Goal: Information Seeking & Learning: Learn about a topic

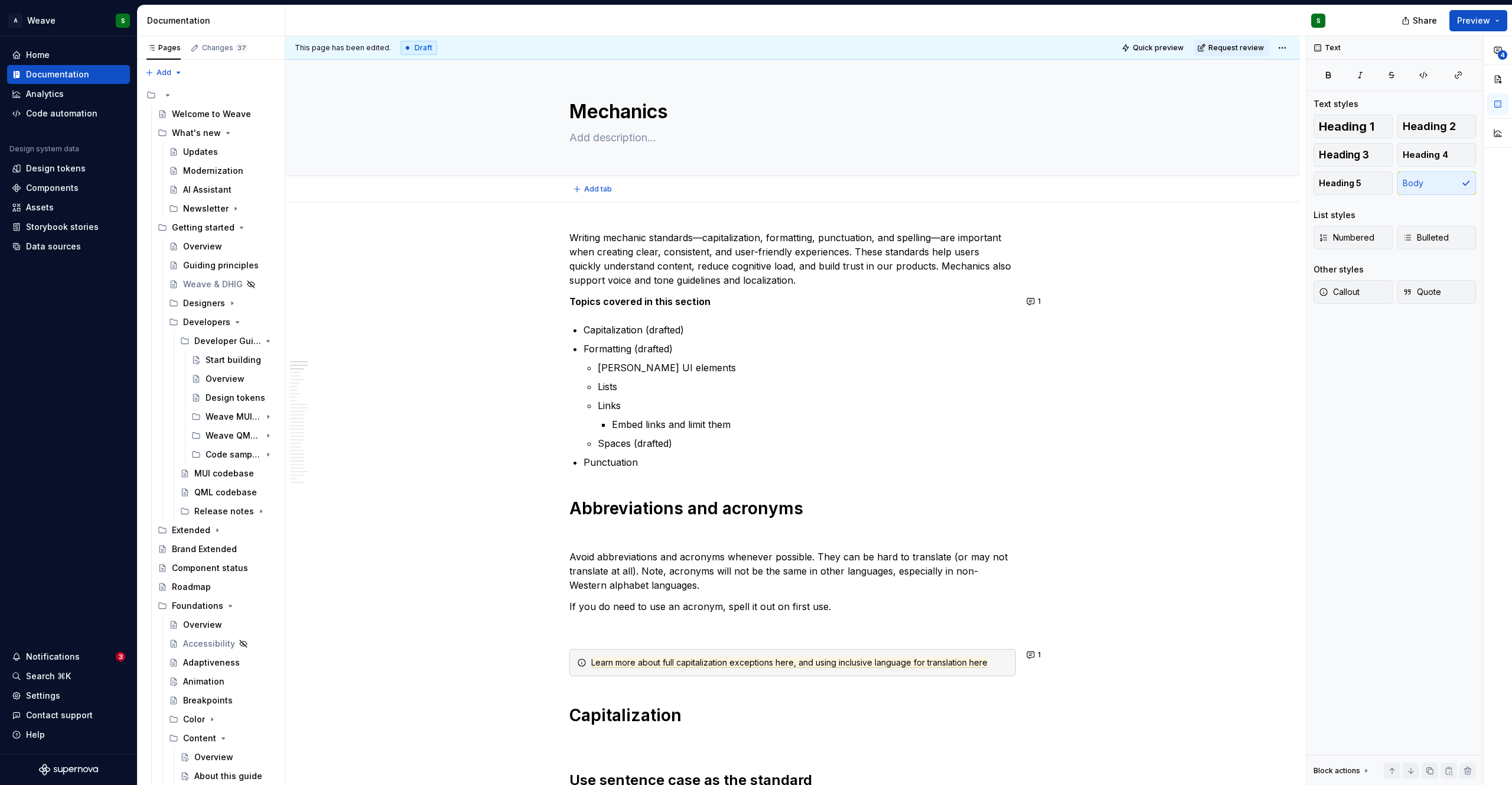
type textarea "*"
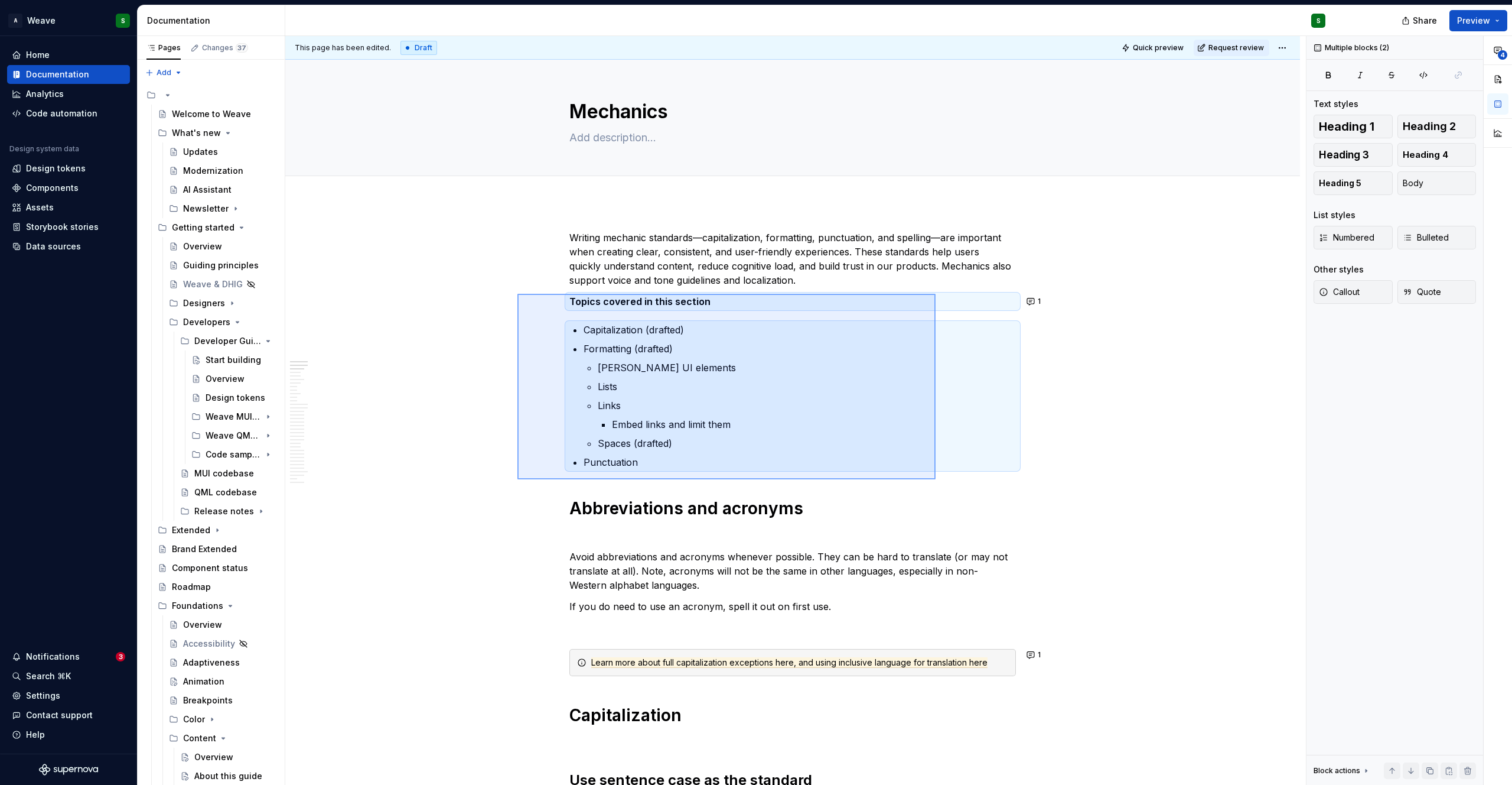
drag, startPoint x: 538, startPoint y: 320, endPoint x: 935, endPoint y: 479, distance: 427.7
click at [935, 479] on div "This page has been edited. Draft Quick preview Request review Mechanics Edit he…" at bounding box center [795, 411] width 1020 height 749
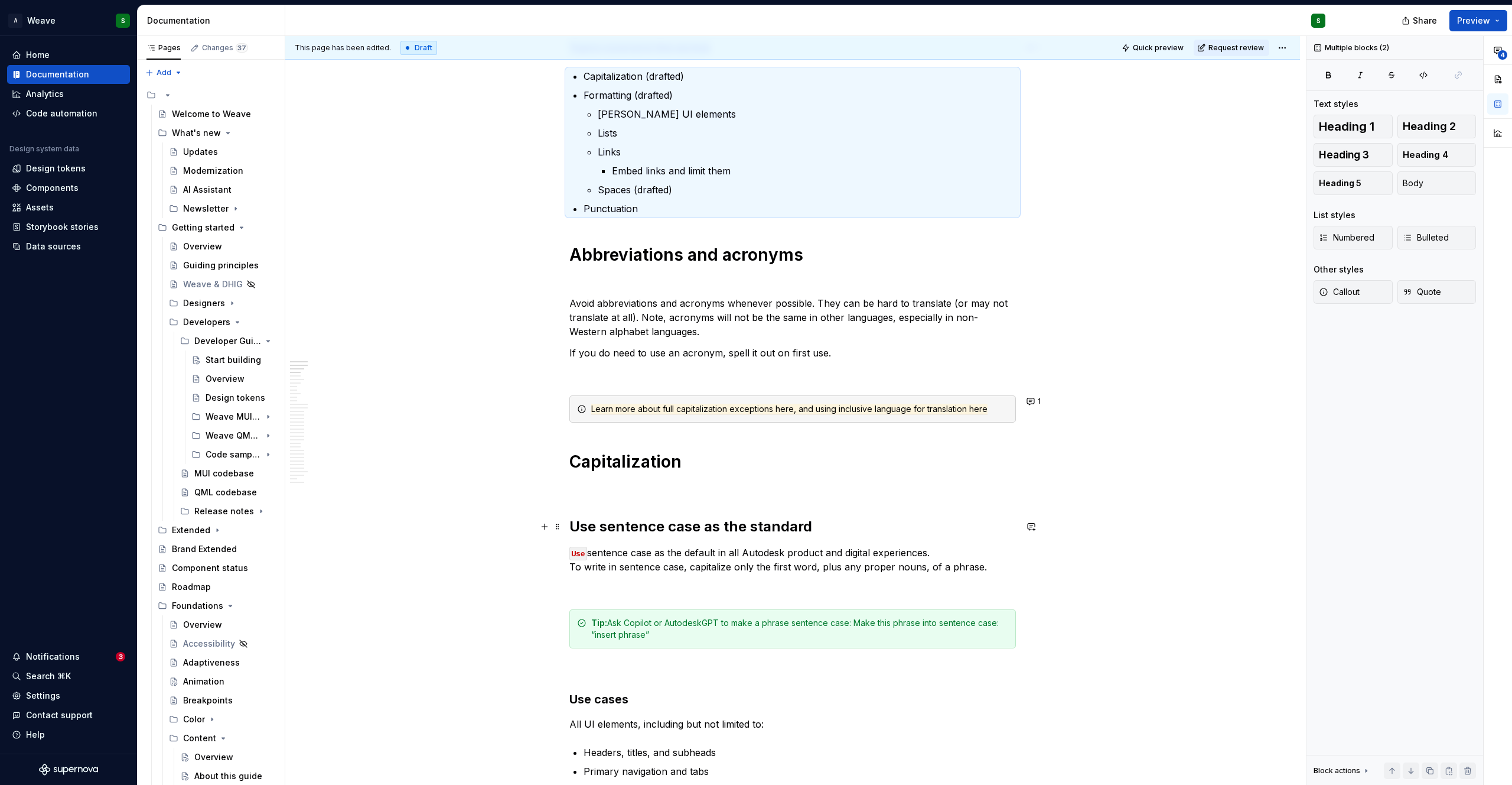
scroll to position [261, 0]
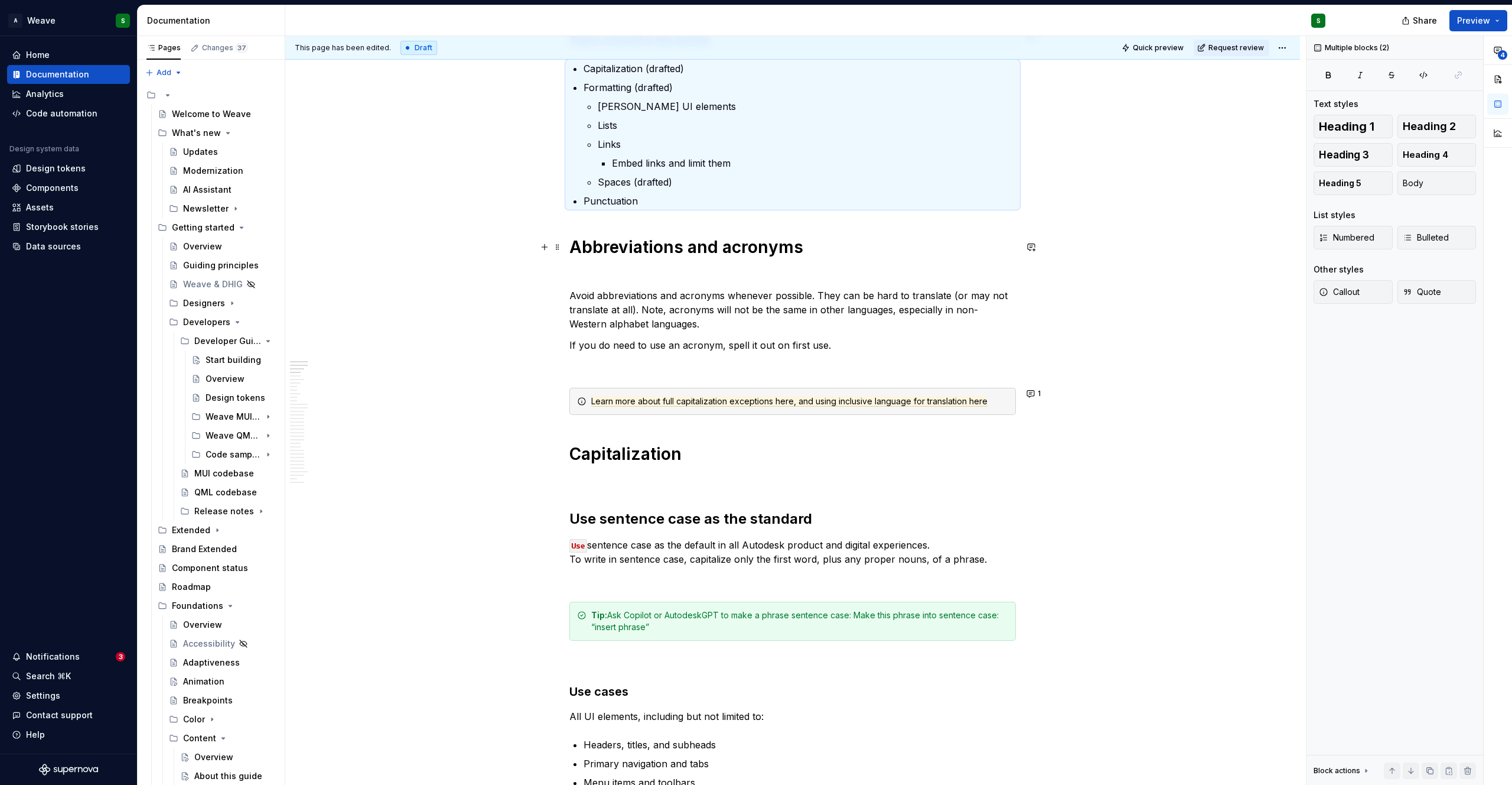
click at [673, 256] on strong "Abbreviations and acronyms" at bounding box center [686, 246] width 234 height 20
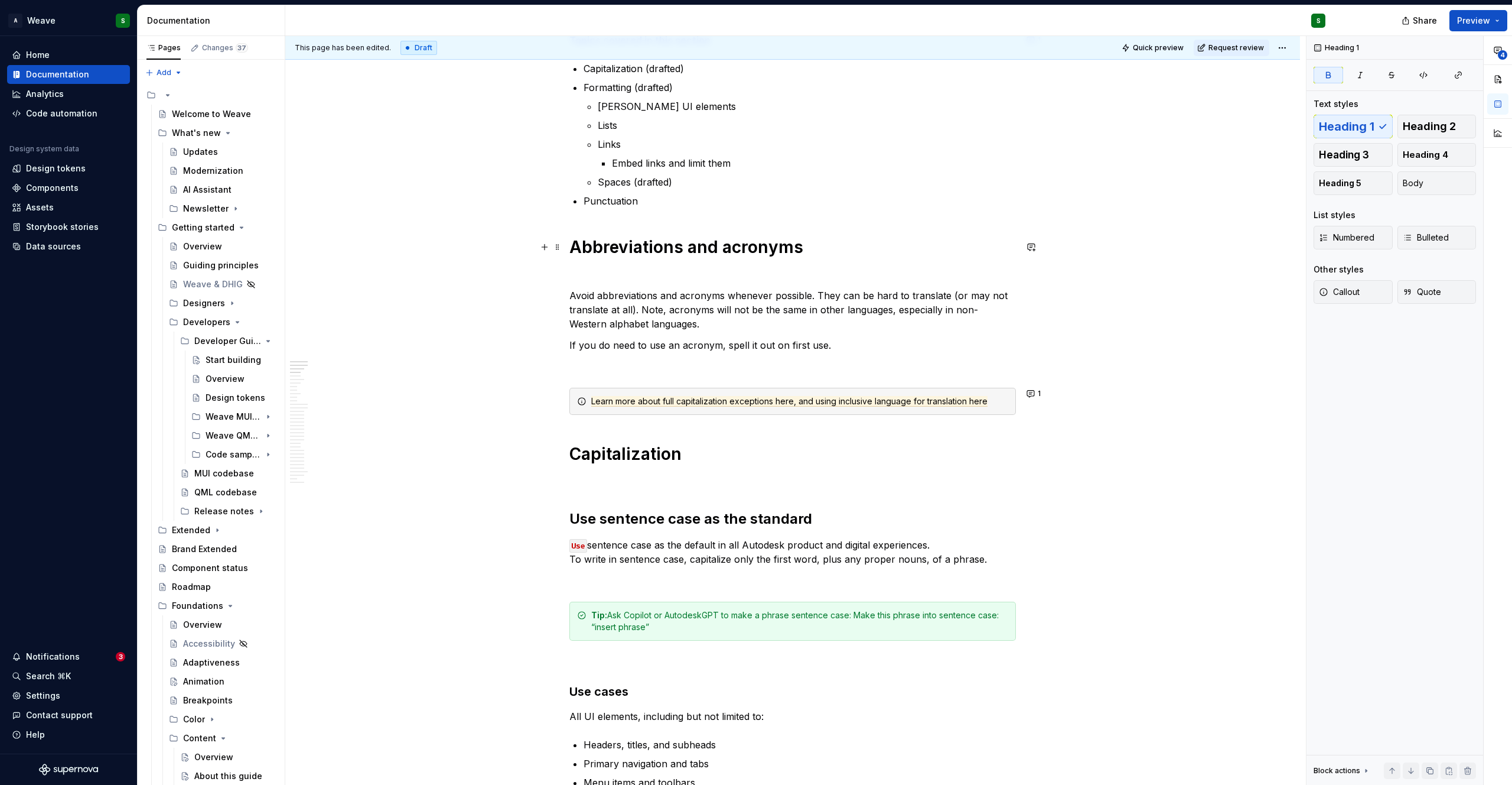
click at [673, 256] on strong "Abbreviations and acronyms" at bounding box center [686, 246] width 234 height 20
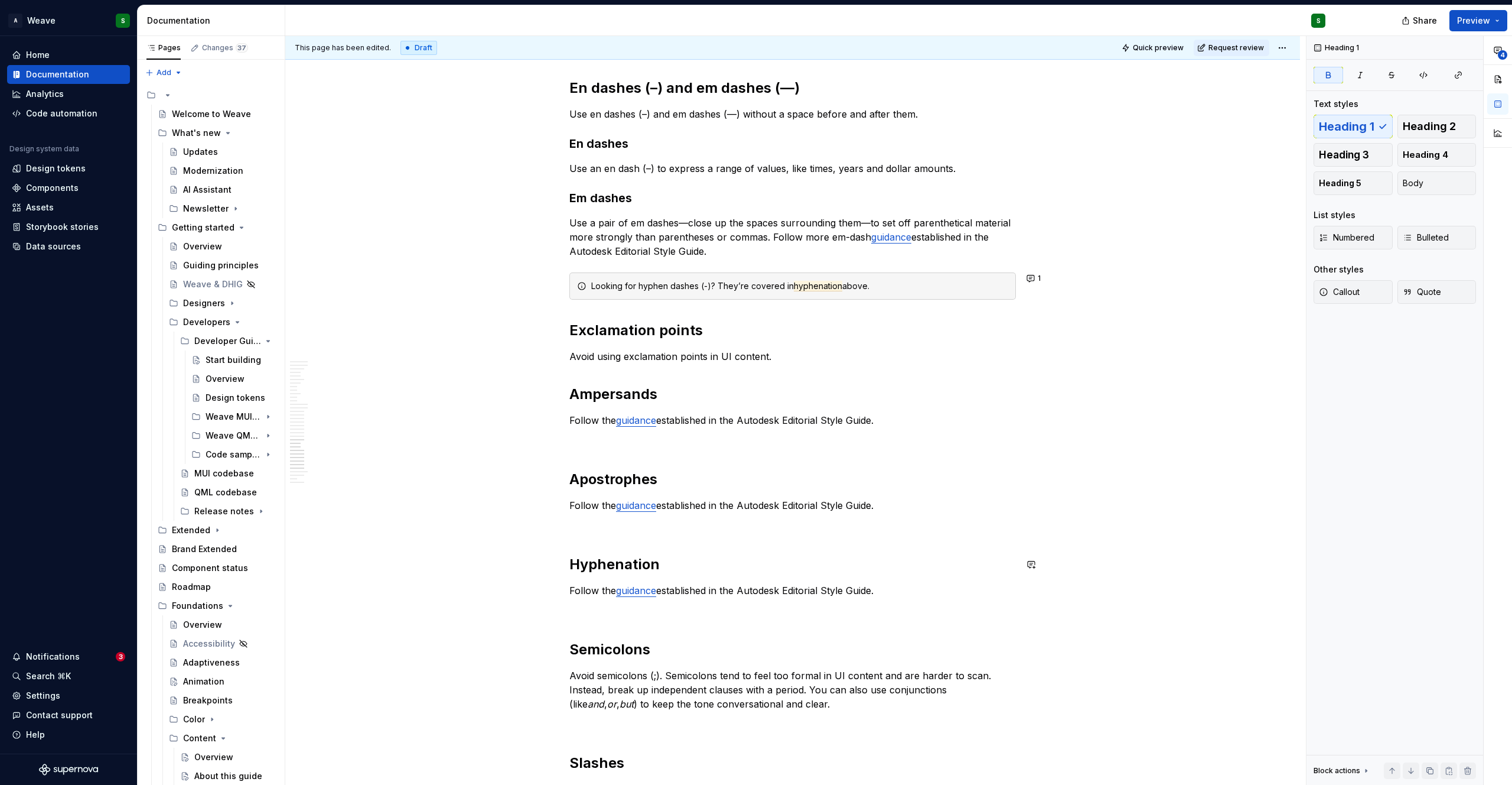
scroll to position [3907, 0]
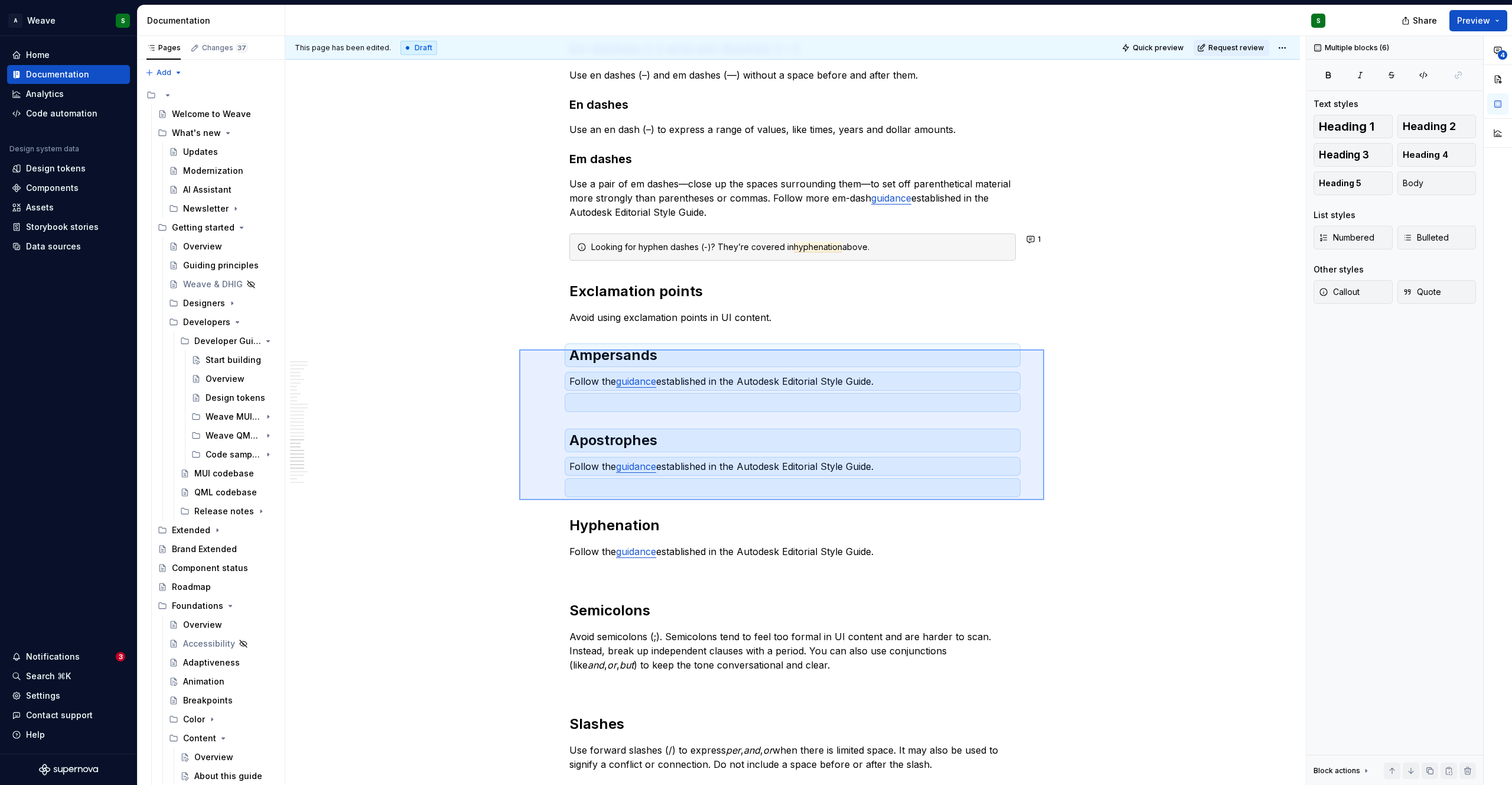
drag, startPoint x: 519, startPoint y: 349, endPoint x: 1044, endPoint y: 500, distance: 546.3
click at [1044, 500] on div "This page has been edited. Draft Quick preview Request review Mechanics Edit he…" at bounding box center [795, 411] width 1020 height 749
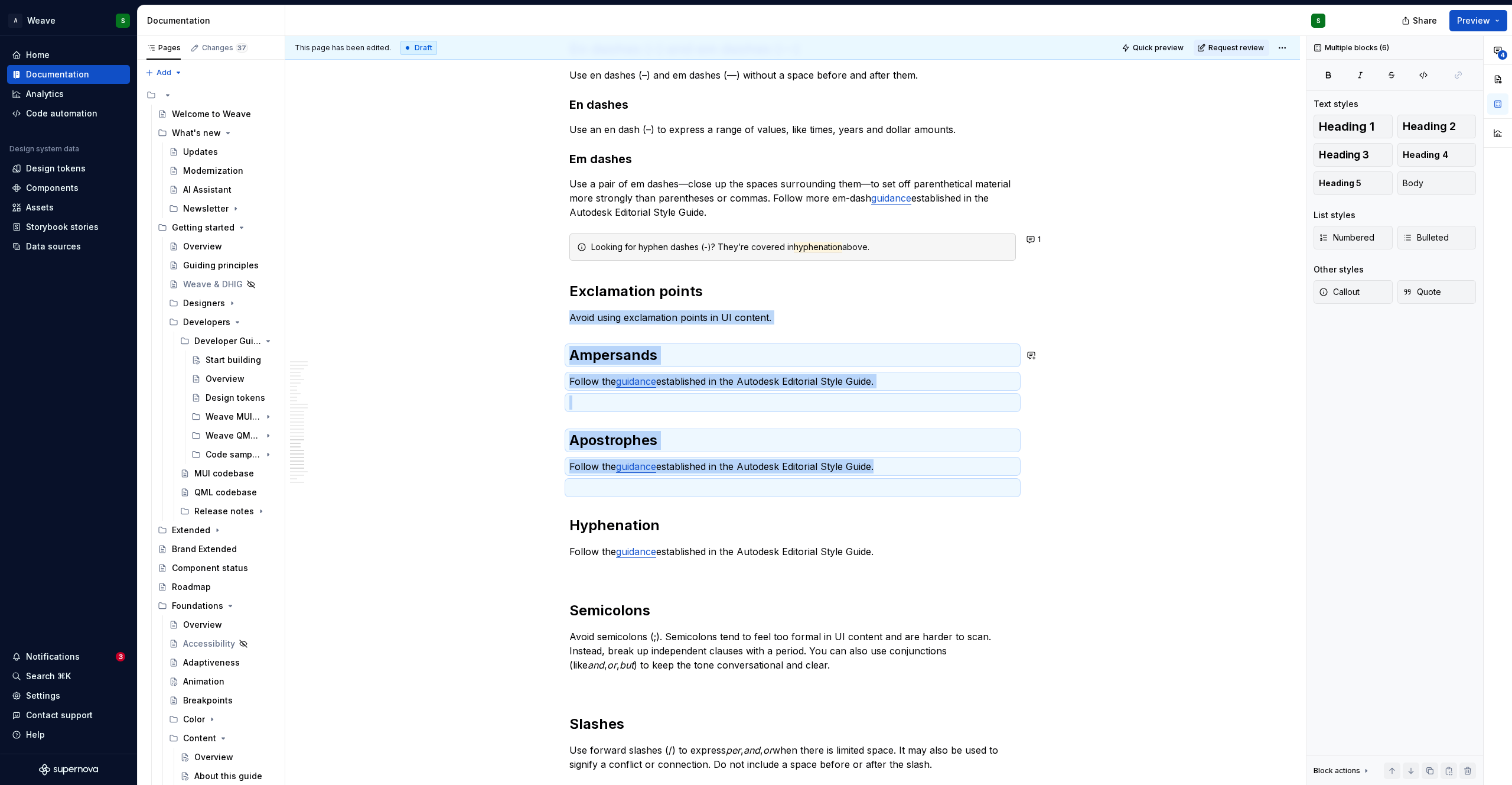
copy div "Avoid using exclamation points in UI content. Ampersands Follow the guidance es…"
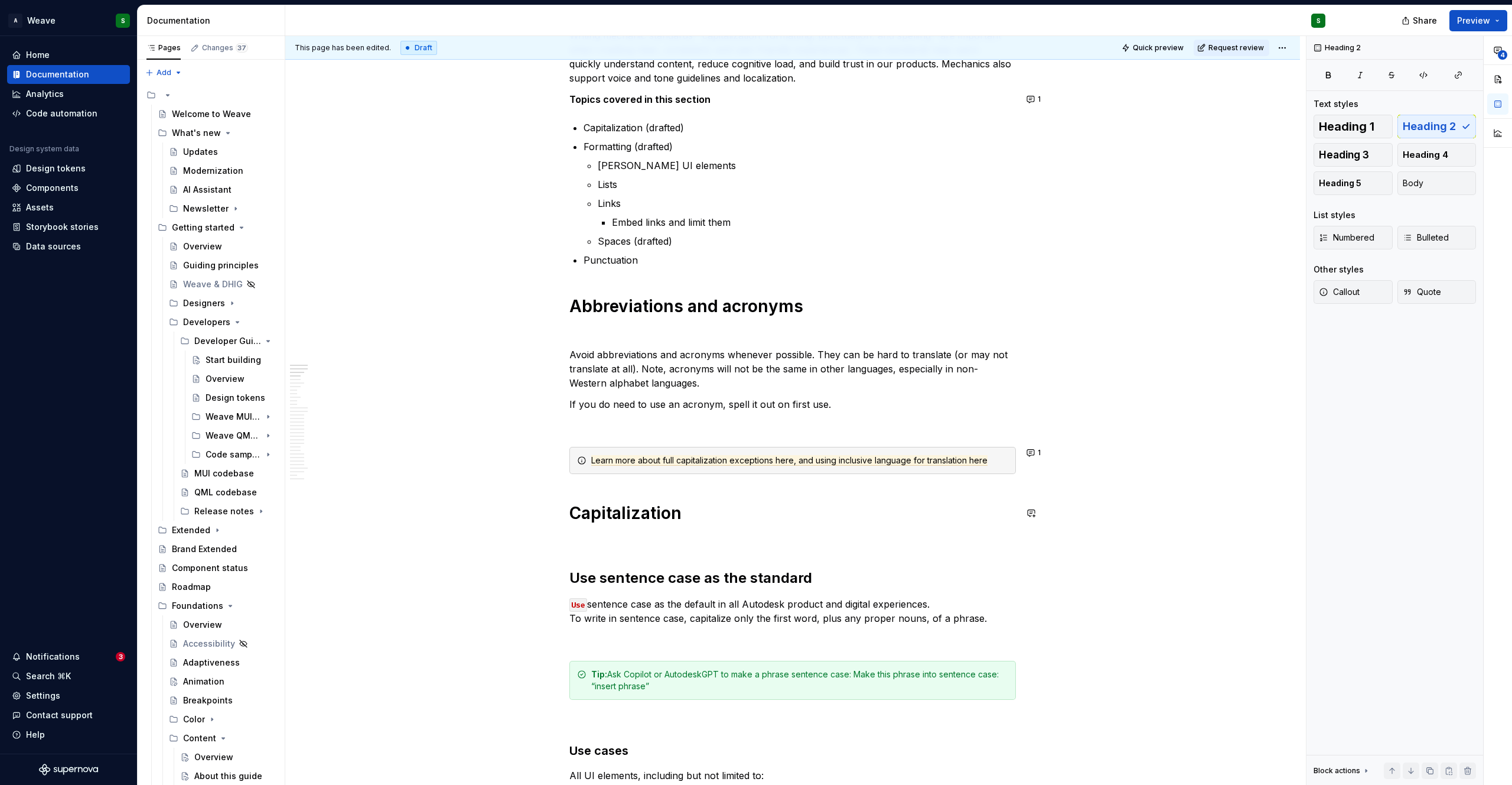
scroll to position [328, 0]
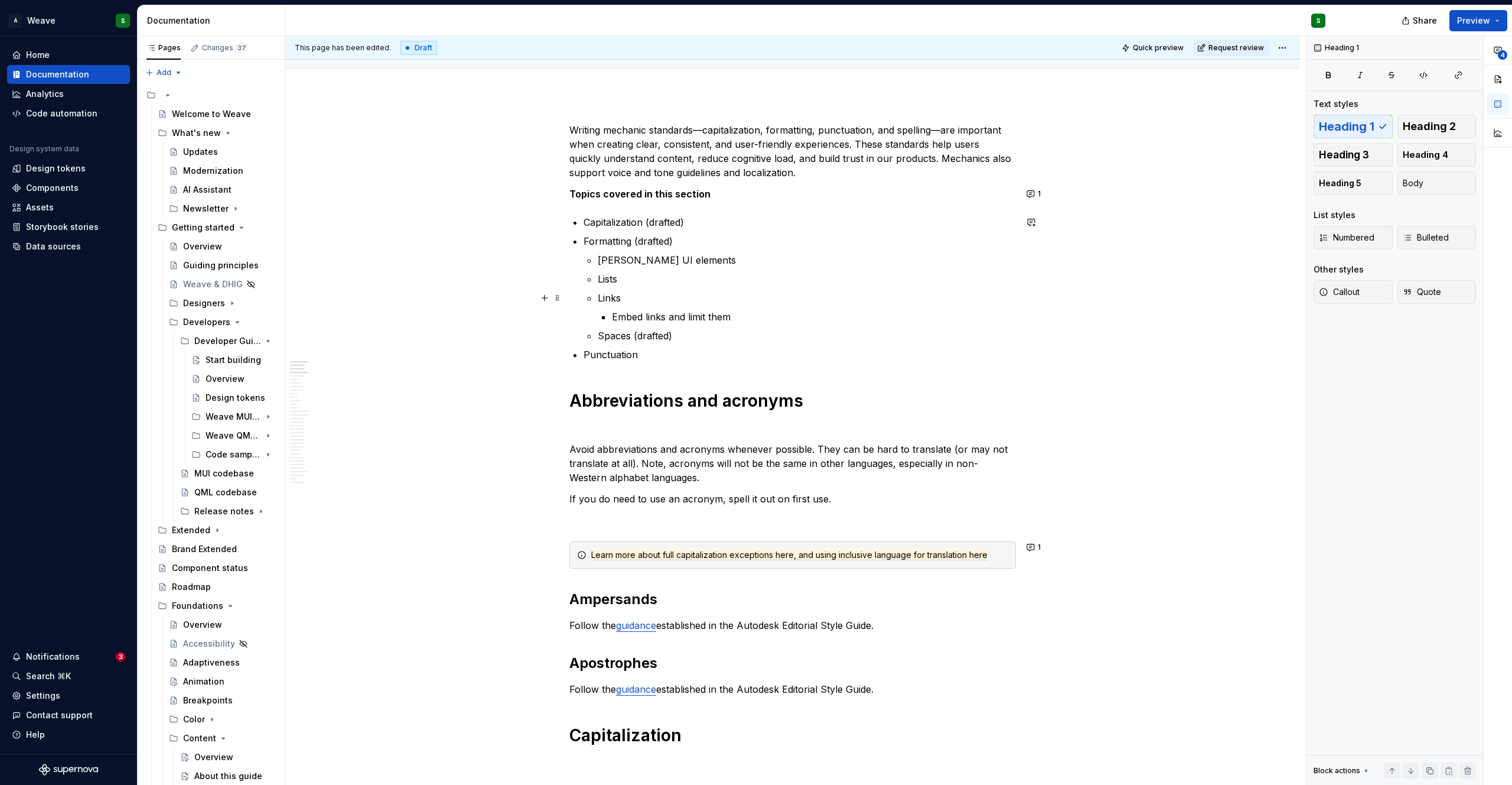
scroll to position [76, 0]
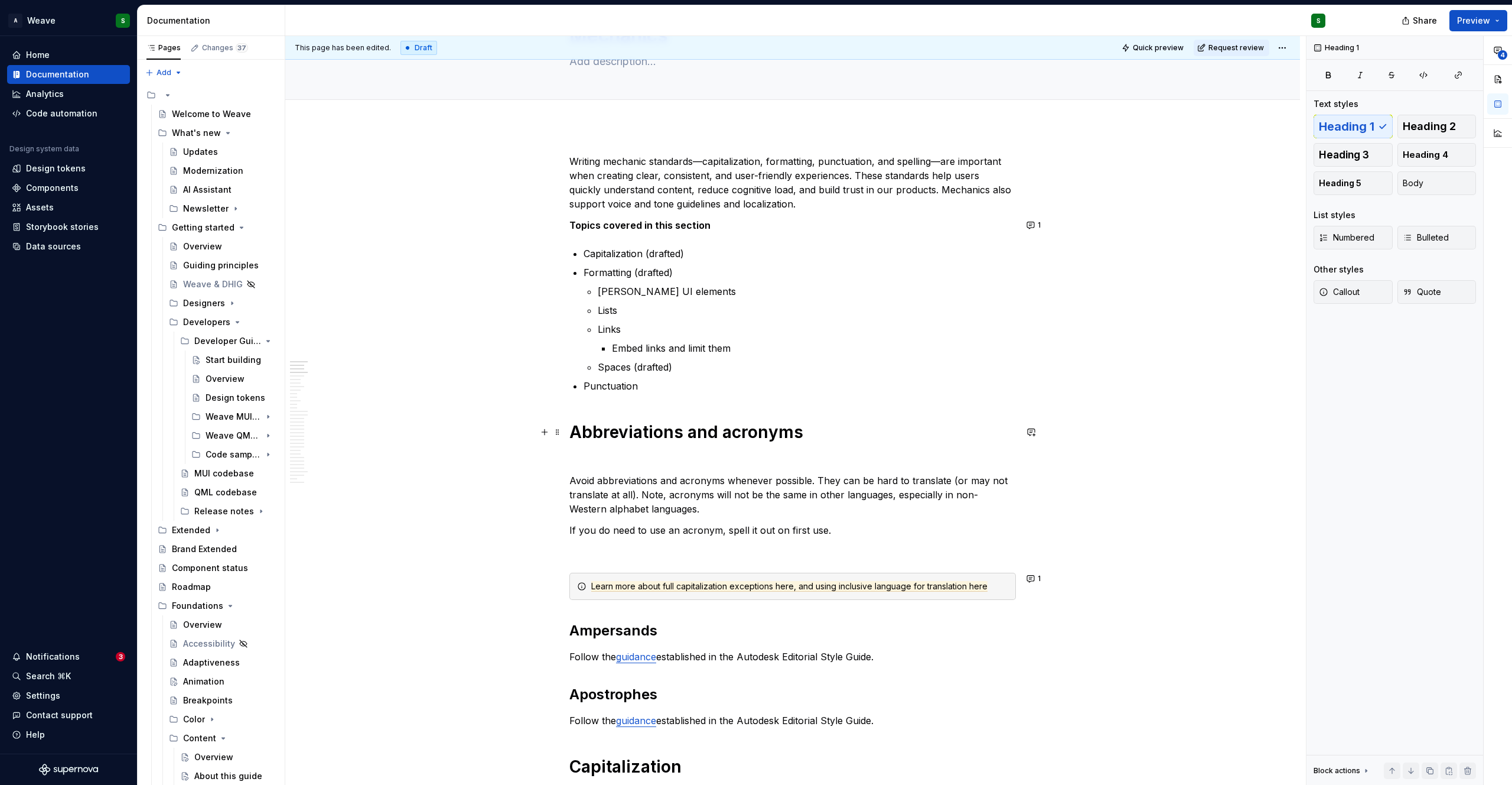
click at [627, 440] on strong "Abbreviations and acronyms" at bounding box center [686, 432] width 234 height 20
click at [629, 403] on span "Heading 1" at bounding box center [616, 406] width 35 height 10
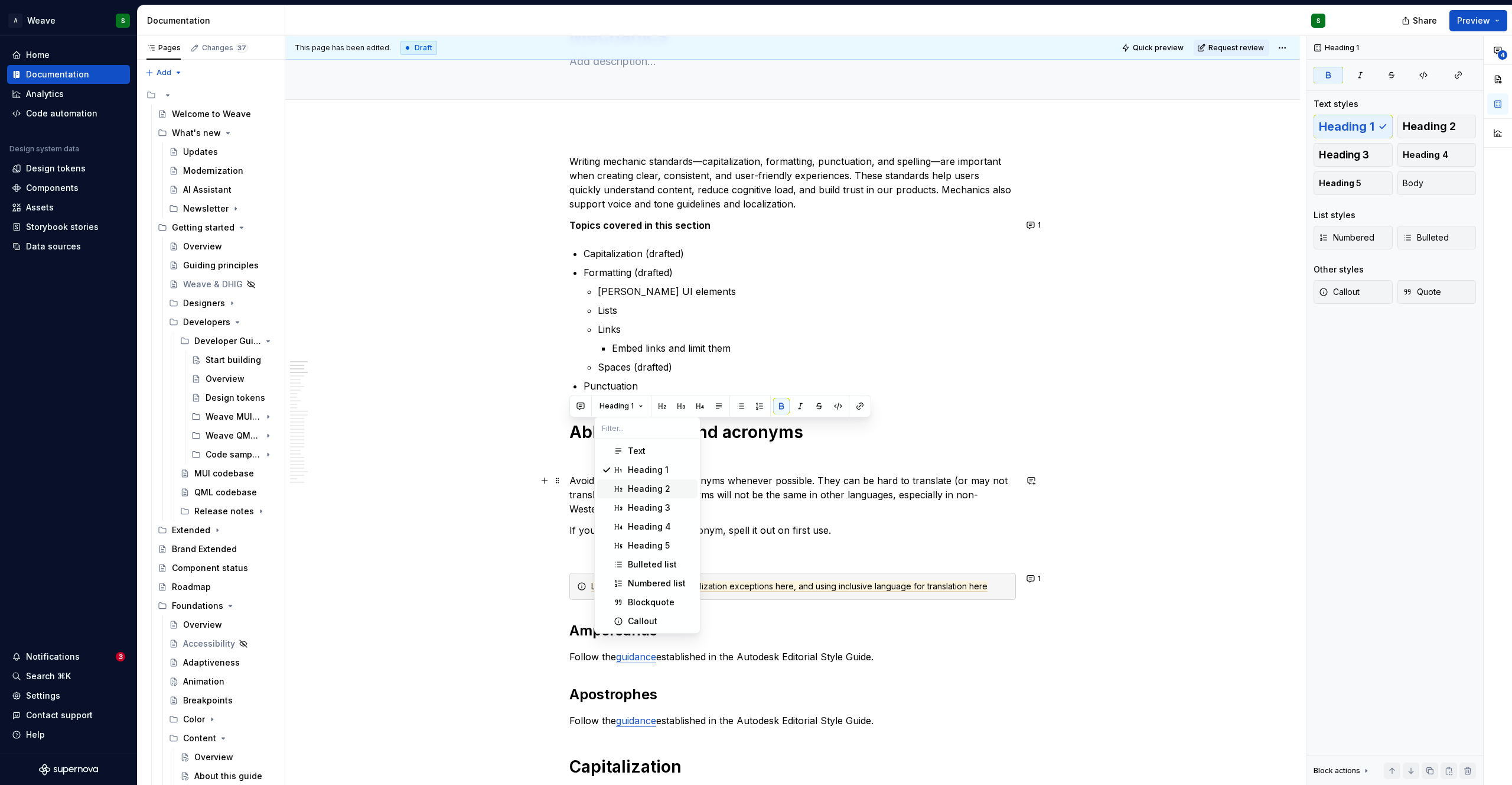
click at [632, 488] on div "Heading 2" at bounding box center [649, 489] width 43 height 12
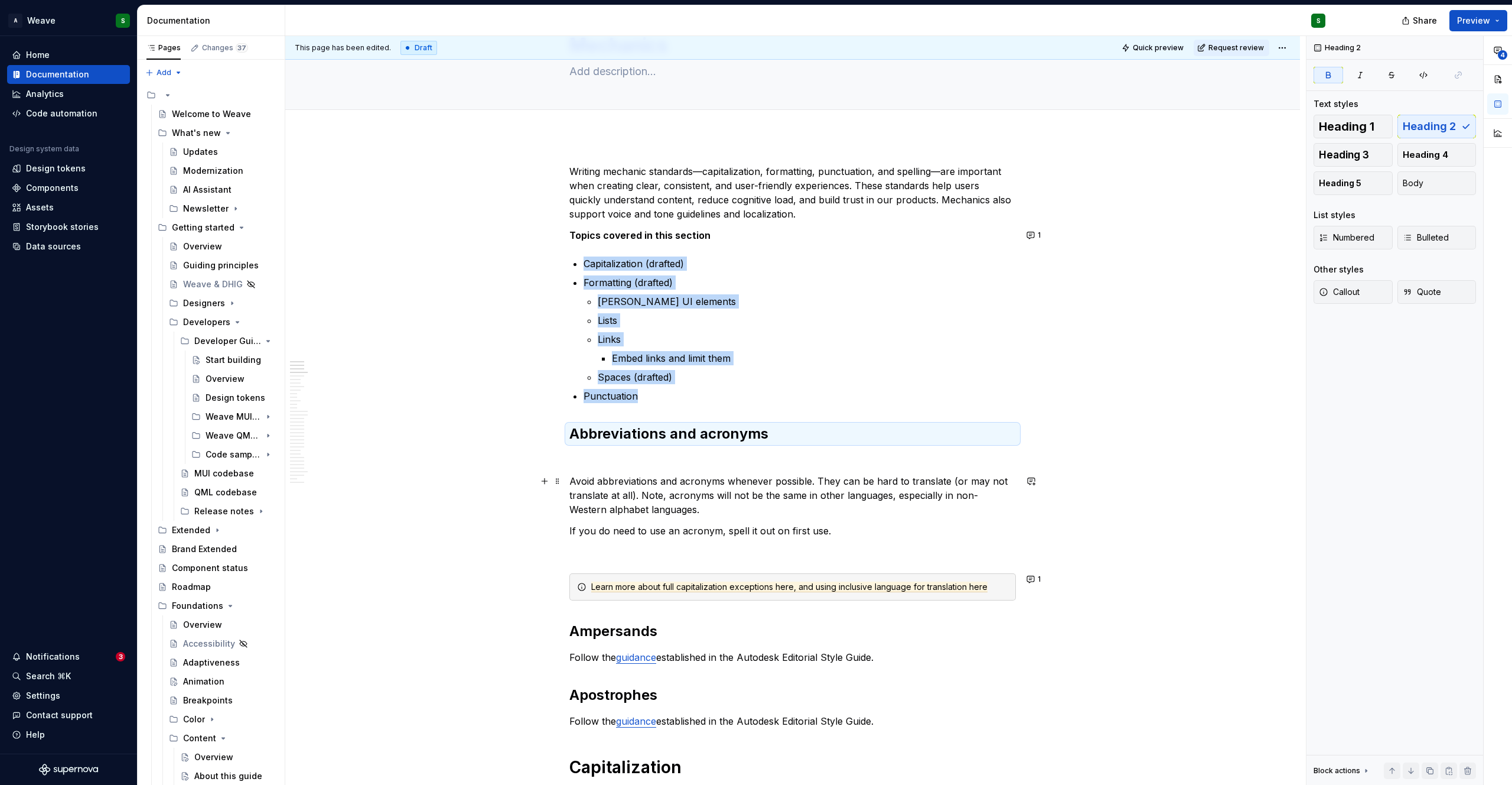
scroll to position [72, 0]
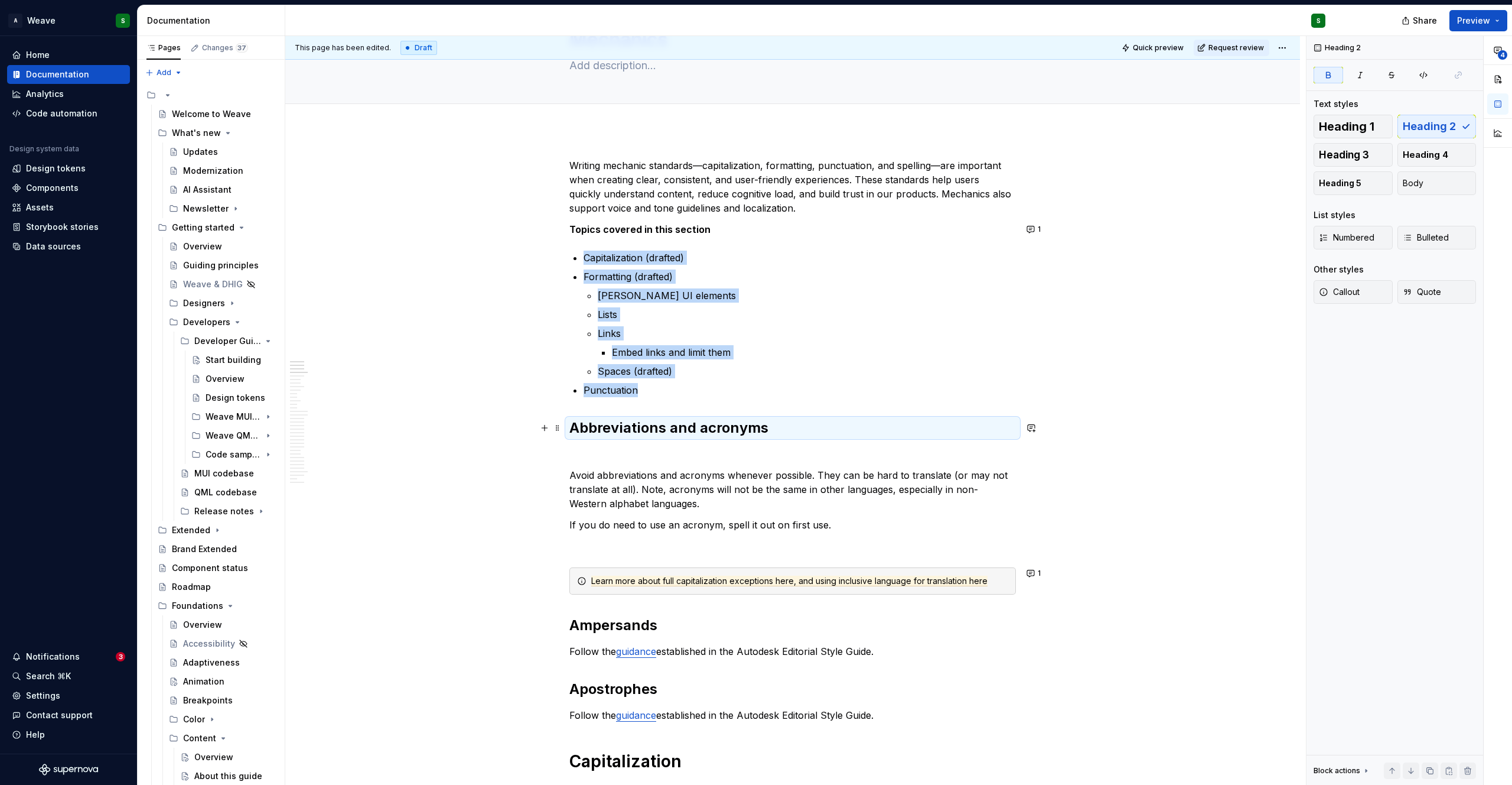
click at [645, 428] on strong "Abbreviations and acronyms" at bounding box center [668, 427] width 199 height 17
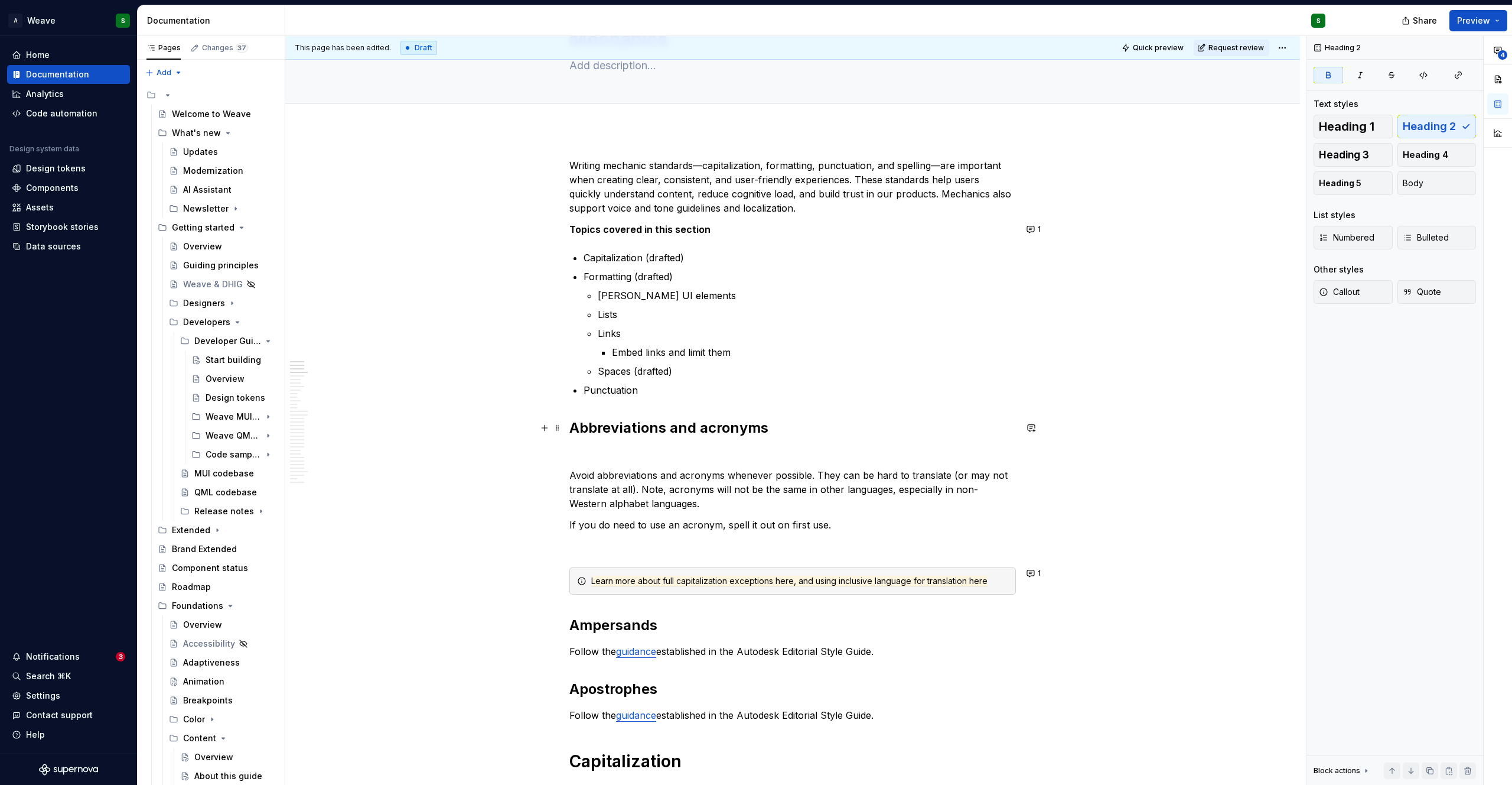
click at [645, 428] on strong "Abbreviations and acronyms" at bounding box center [668, 427] width 199 height 17
click at [644, 404] on button "Heading 2" at bounding box center [622, 403] width 56 height 17
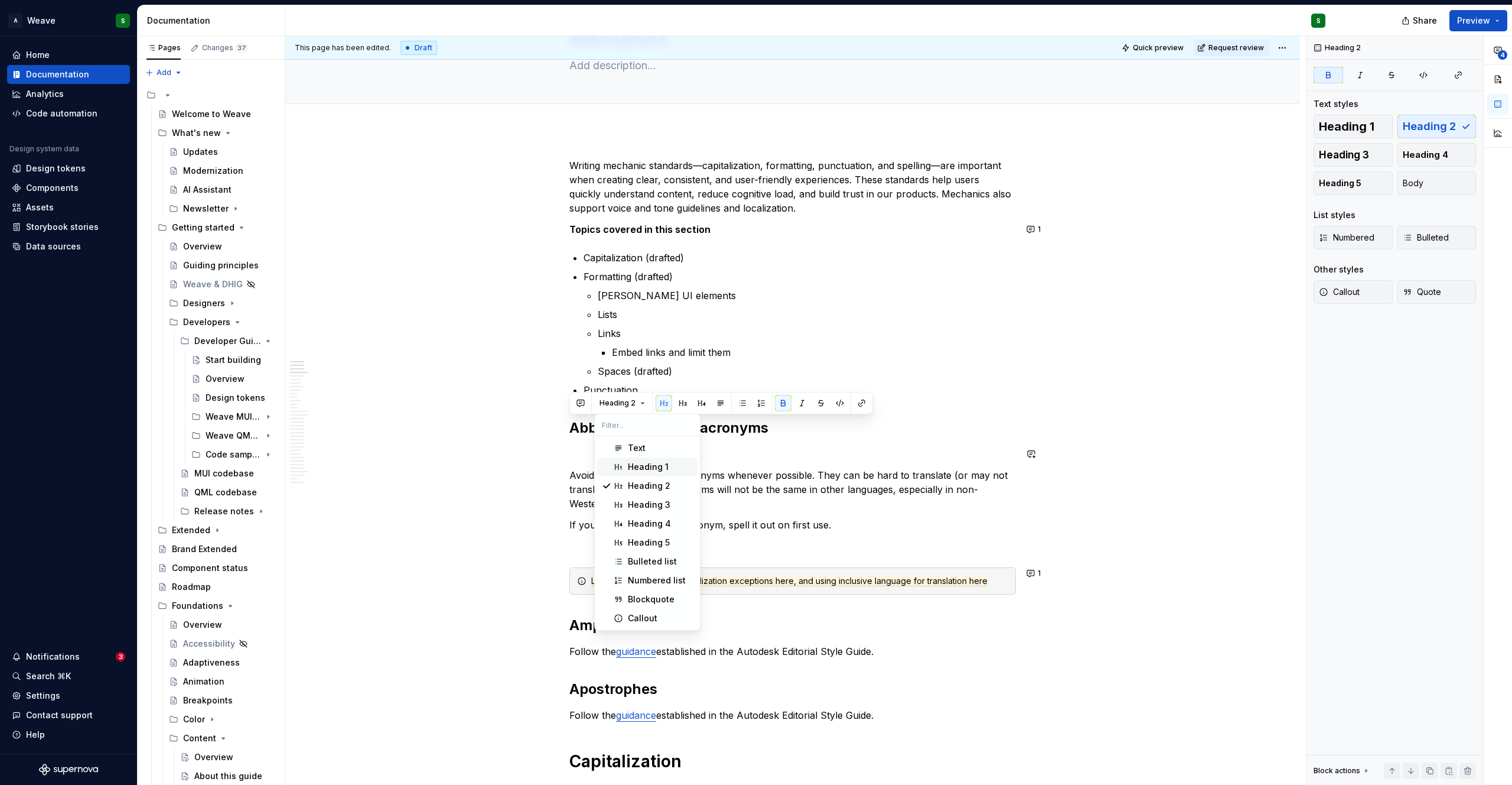
click at [645, 462] on div "Heading 1" at bounding box center [648, 466] width 41 height 12
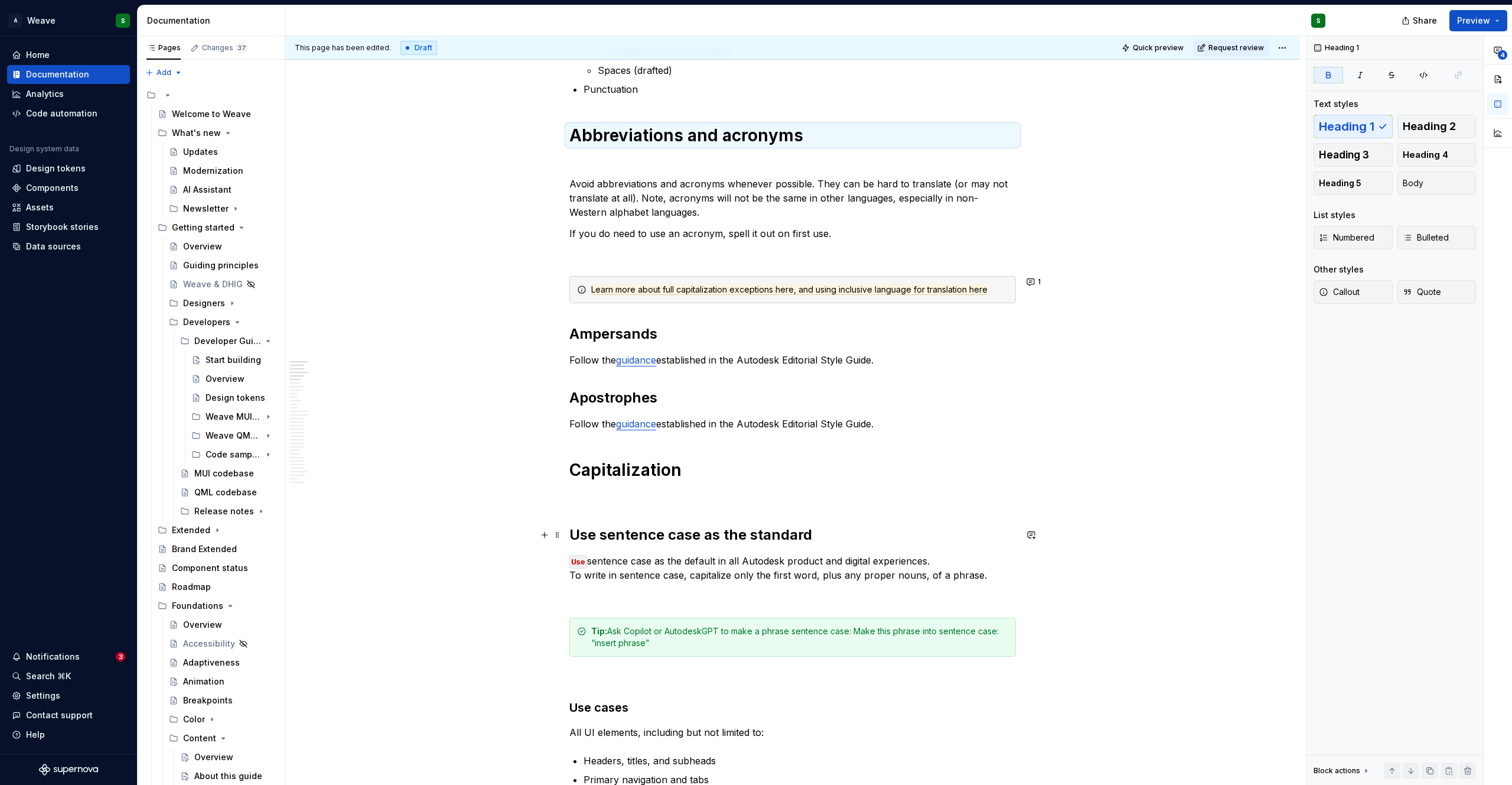
scroll to position [395, 0]
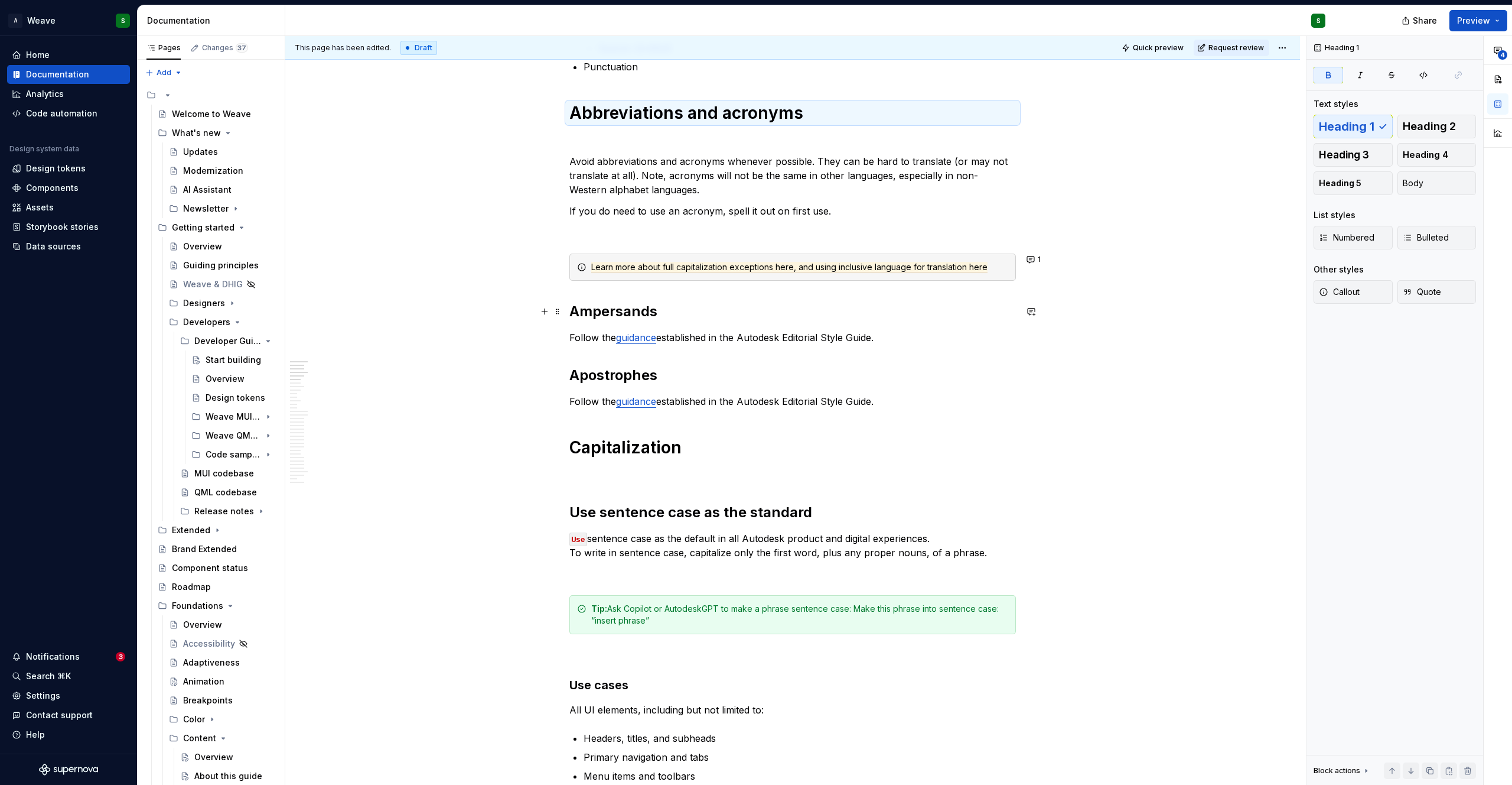
click at [598, 314] on h2 "Ampersands" at bounding box center [792, 311] width 447 height 19
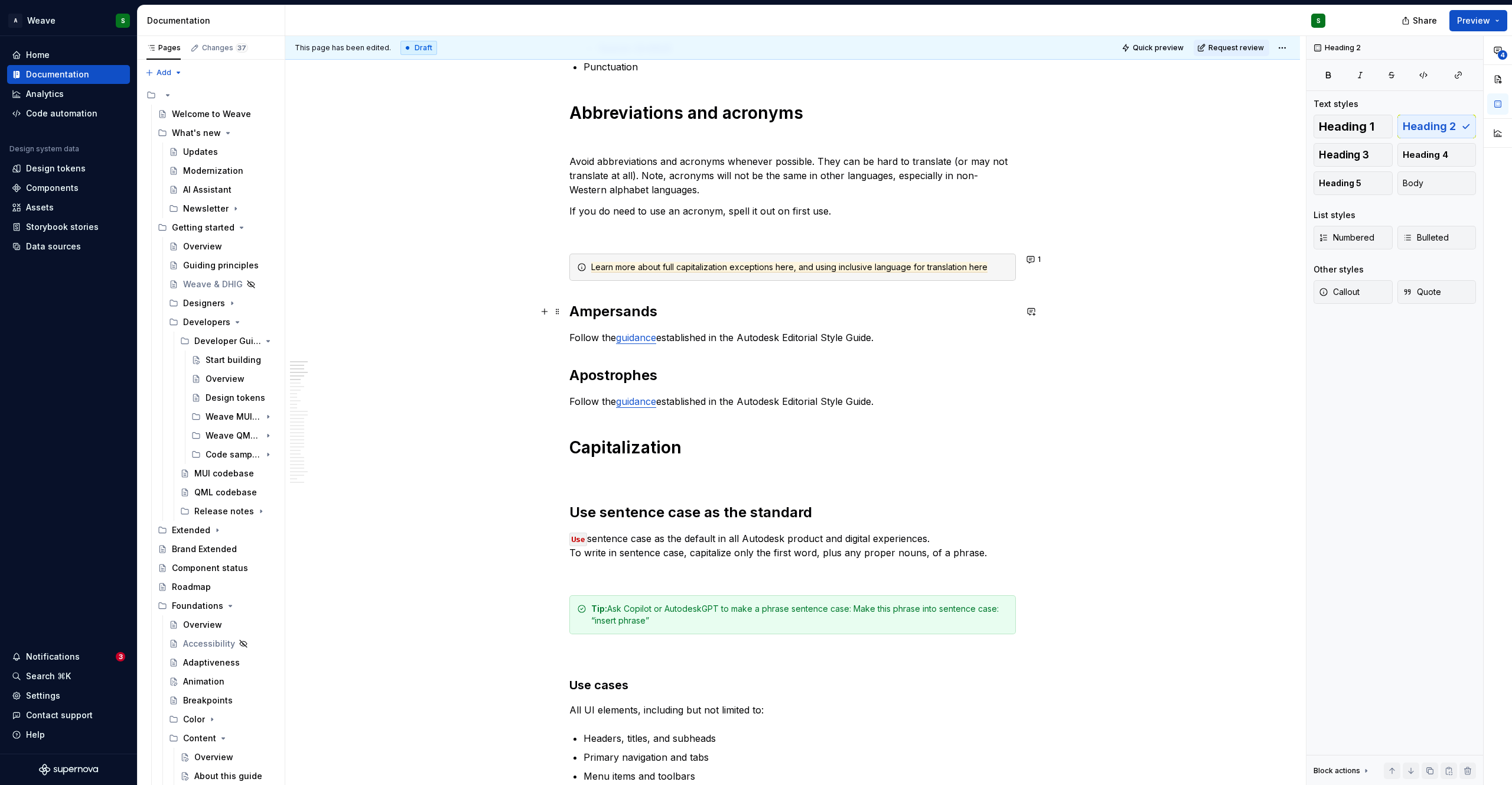
click at [598, 314] on h2 "Ampersands" at bounding box center [792, 311] width 447 height 19
click at [621, 285] on span "Heading 2" at bounding box center [617, 287] width 36 height 10
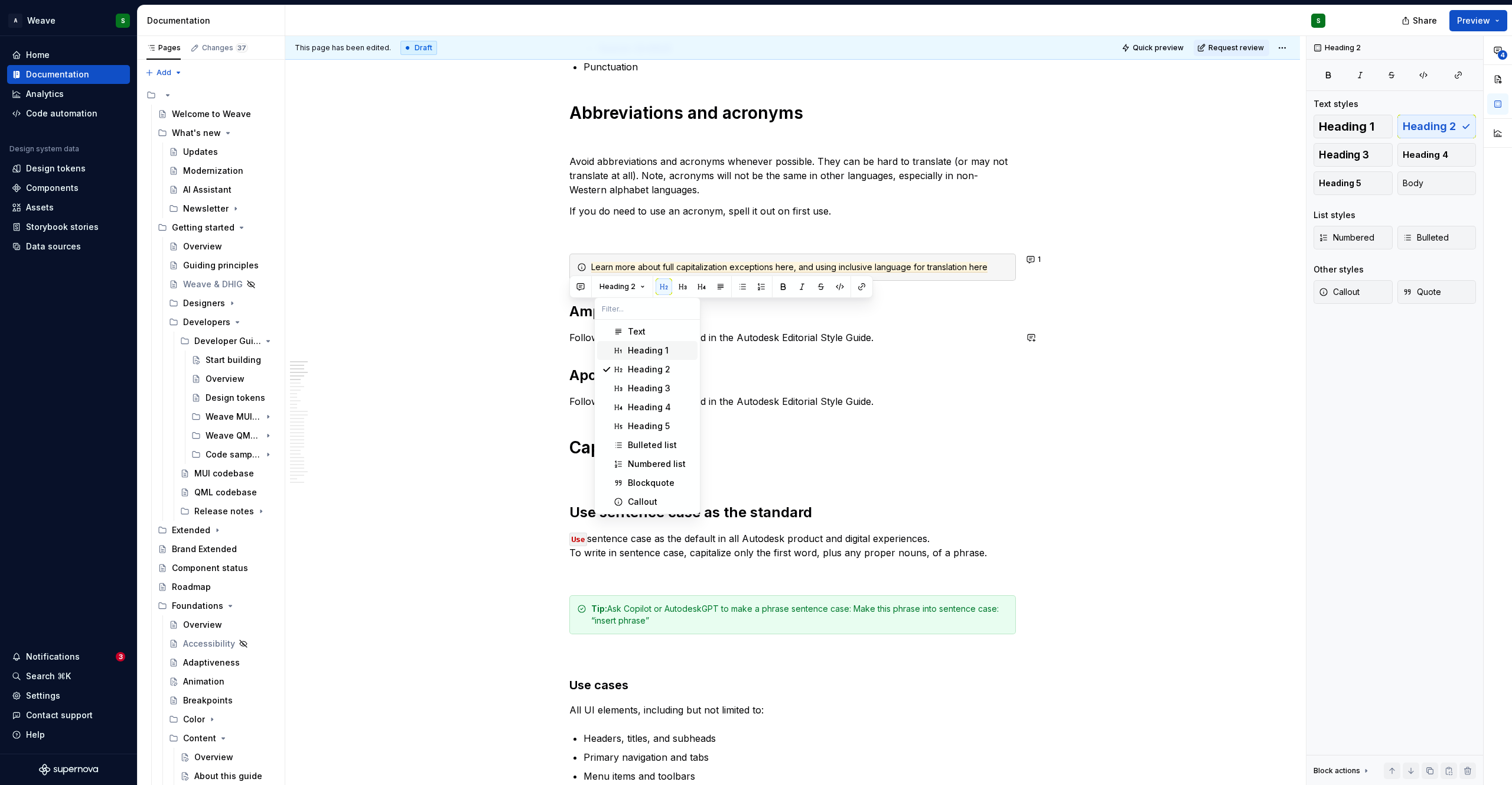
click at [631, 347] on div "Heading 1" at bounding box center [648, 350] width 41 height 12
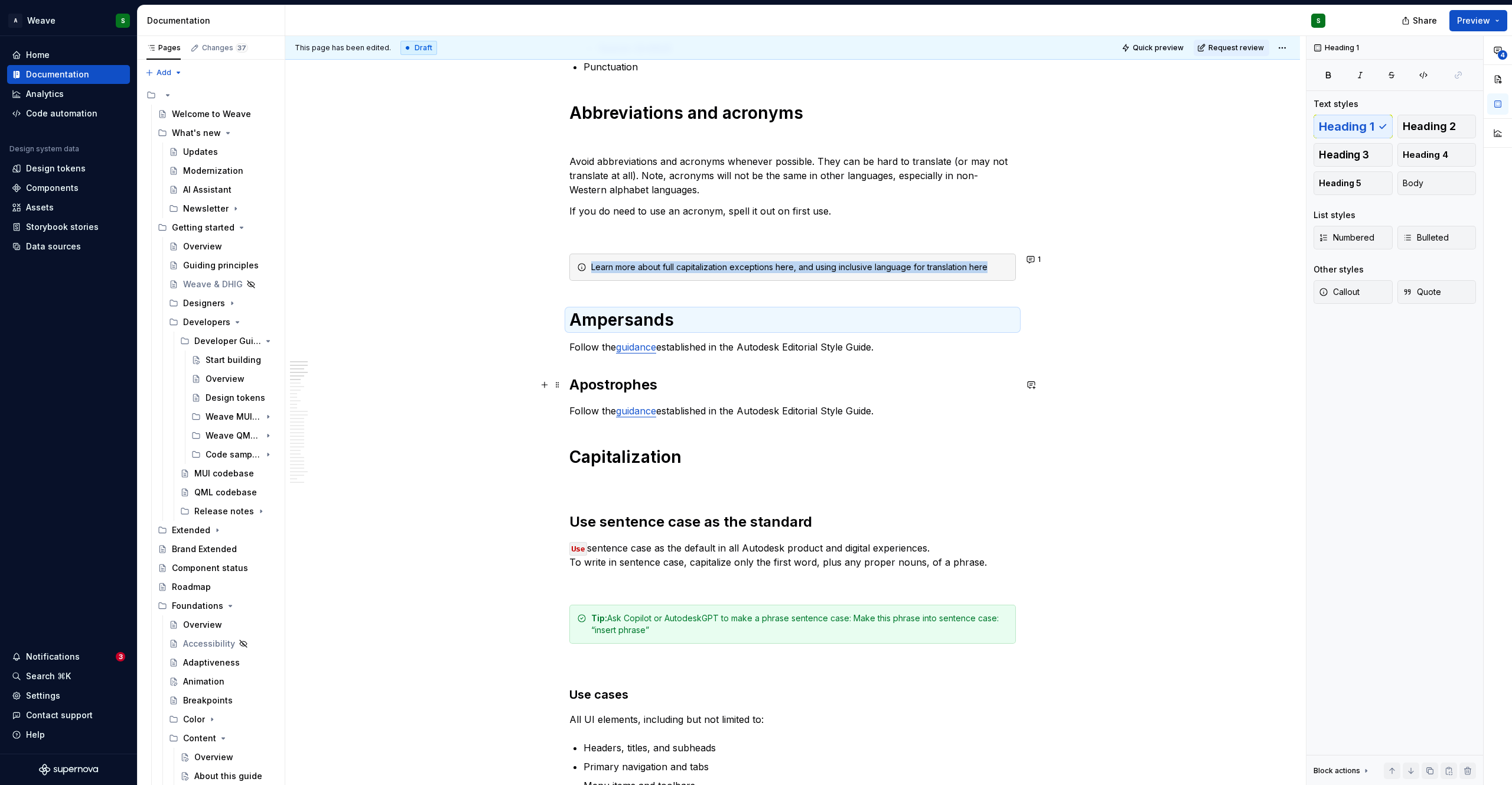
click at [616, 392] on h2 "Apostrophes" at bounding box center [792, 384] width 447 height 19
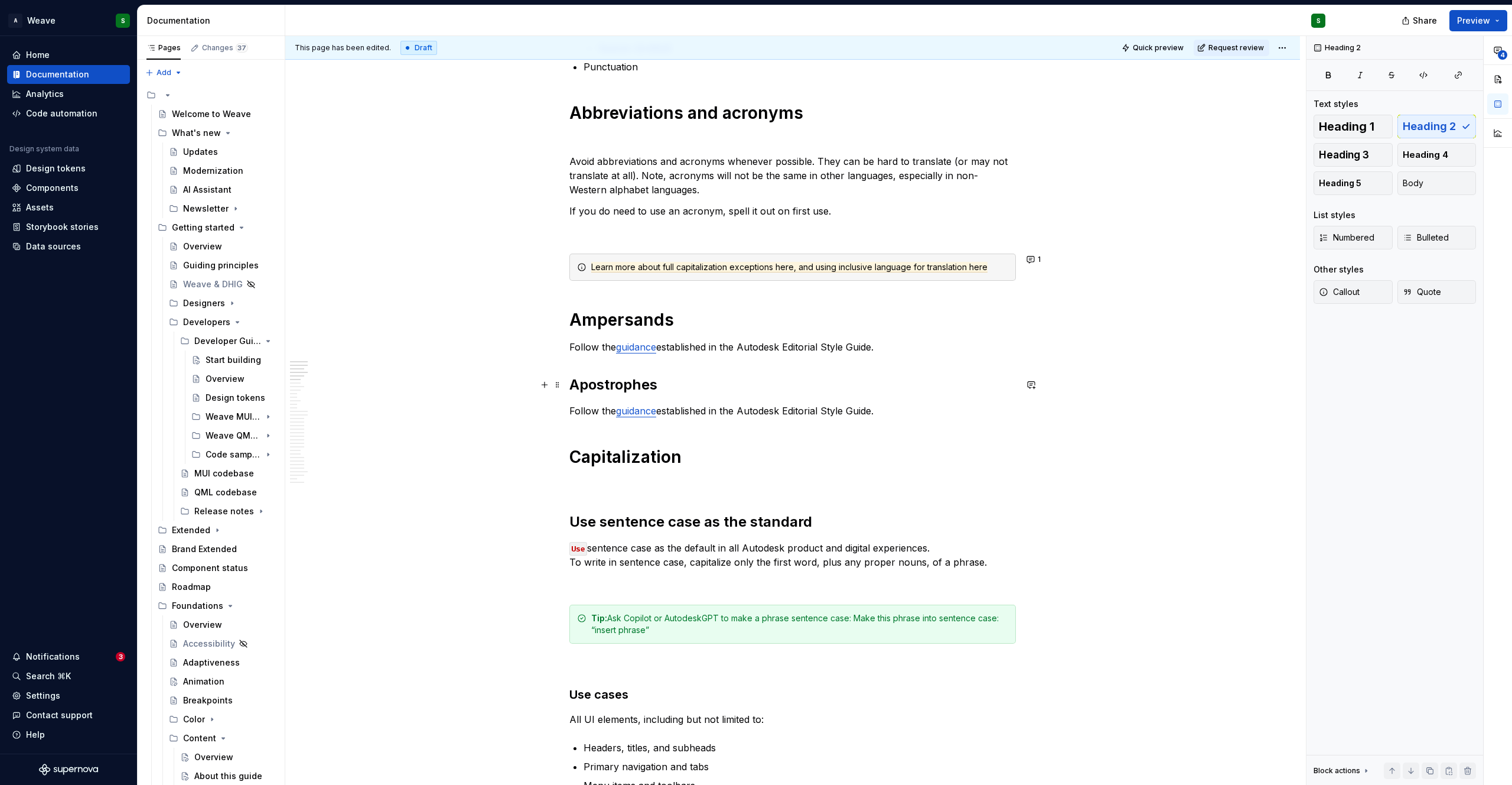
click at [616, 392] on h2 "Apostrophes" at bounding box center [792, 384] width 447 height 19
click at [624, 360] on span "Heading 2" at bounding box center [617, 360] width 36 height 10
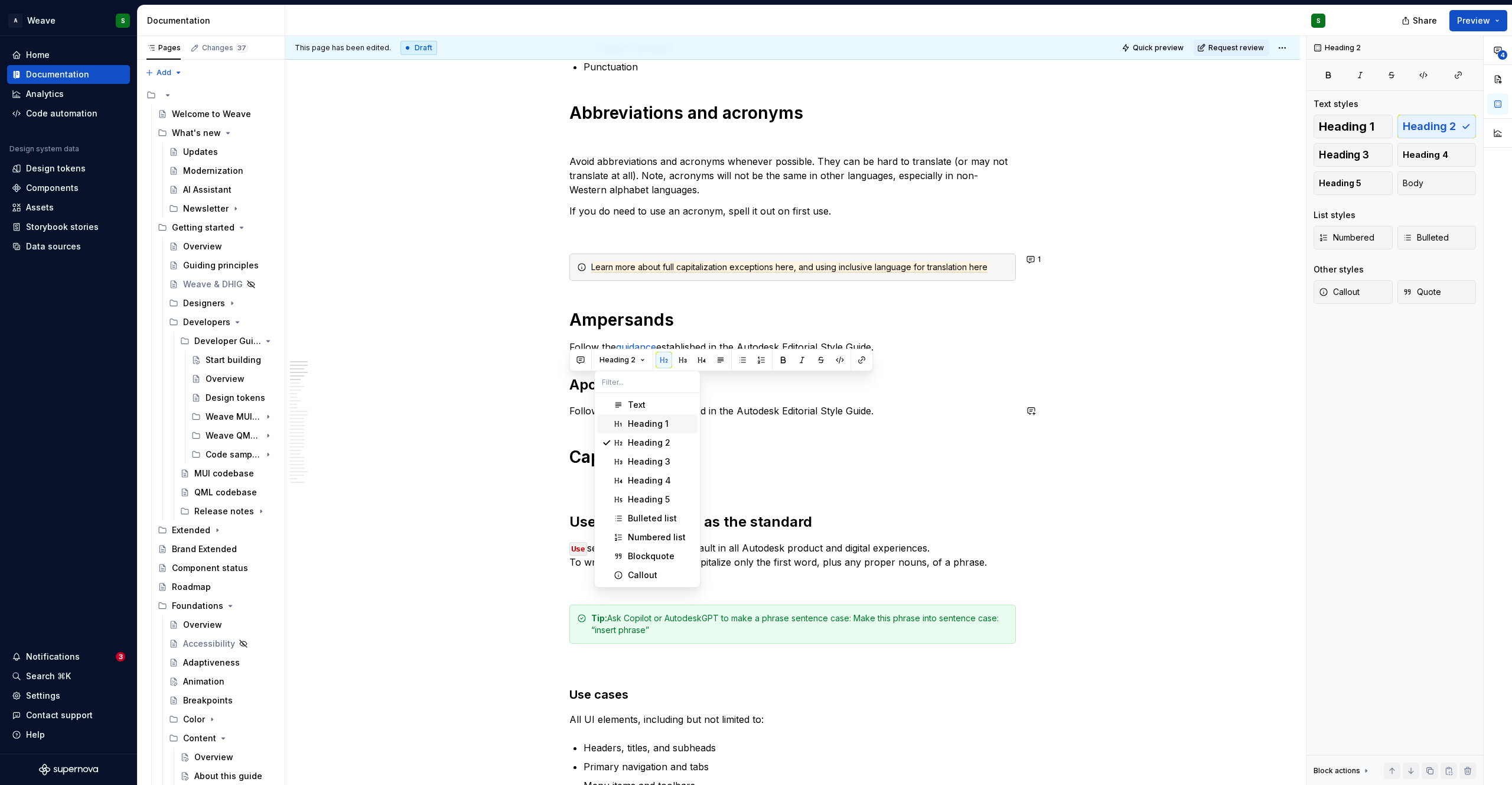
click at [642, 425] on div "Heading 1" at bounding box center [648, 423] width 41 height 12
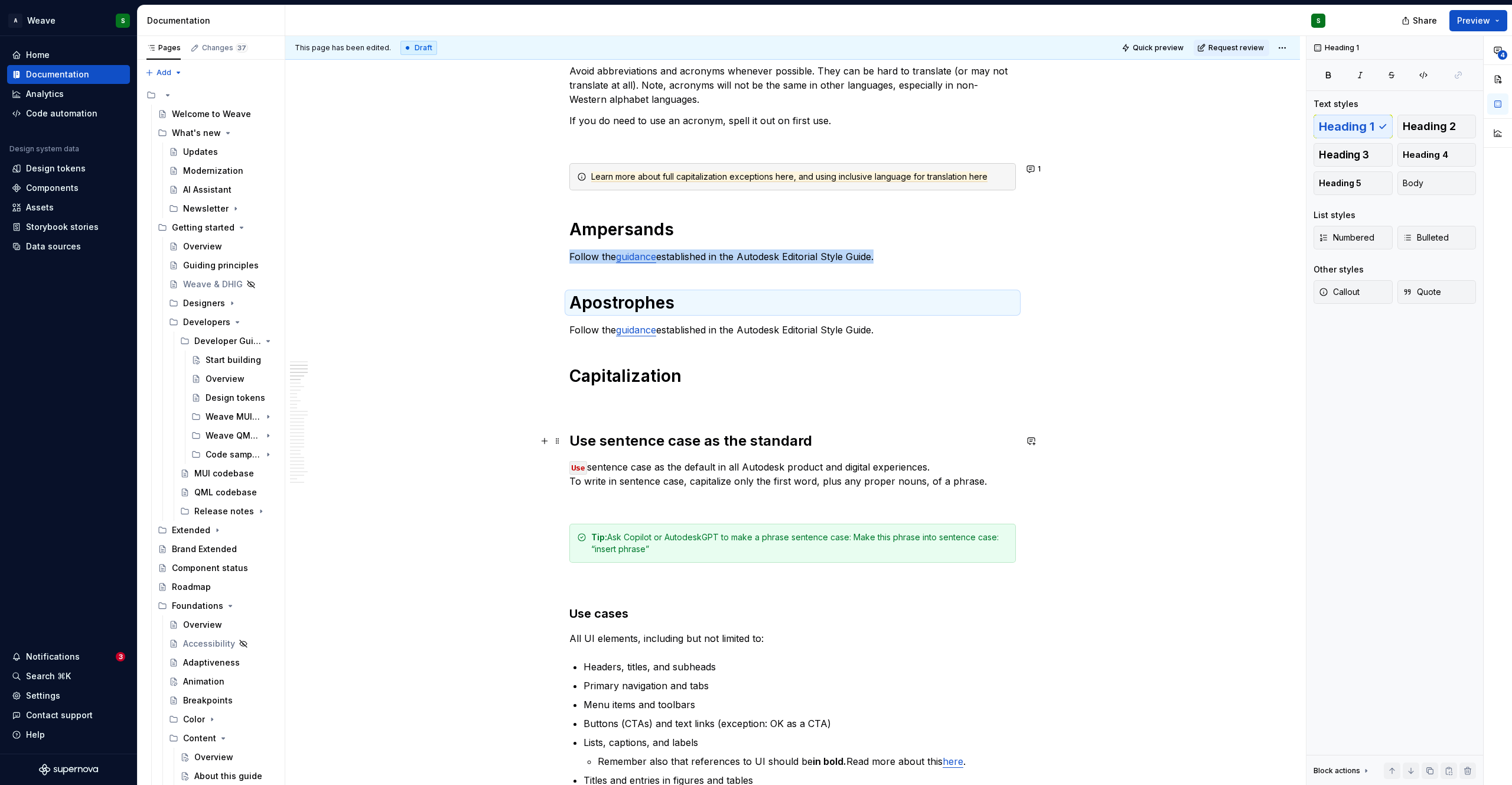
scroll to position [515, 0]
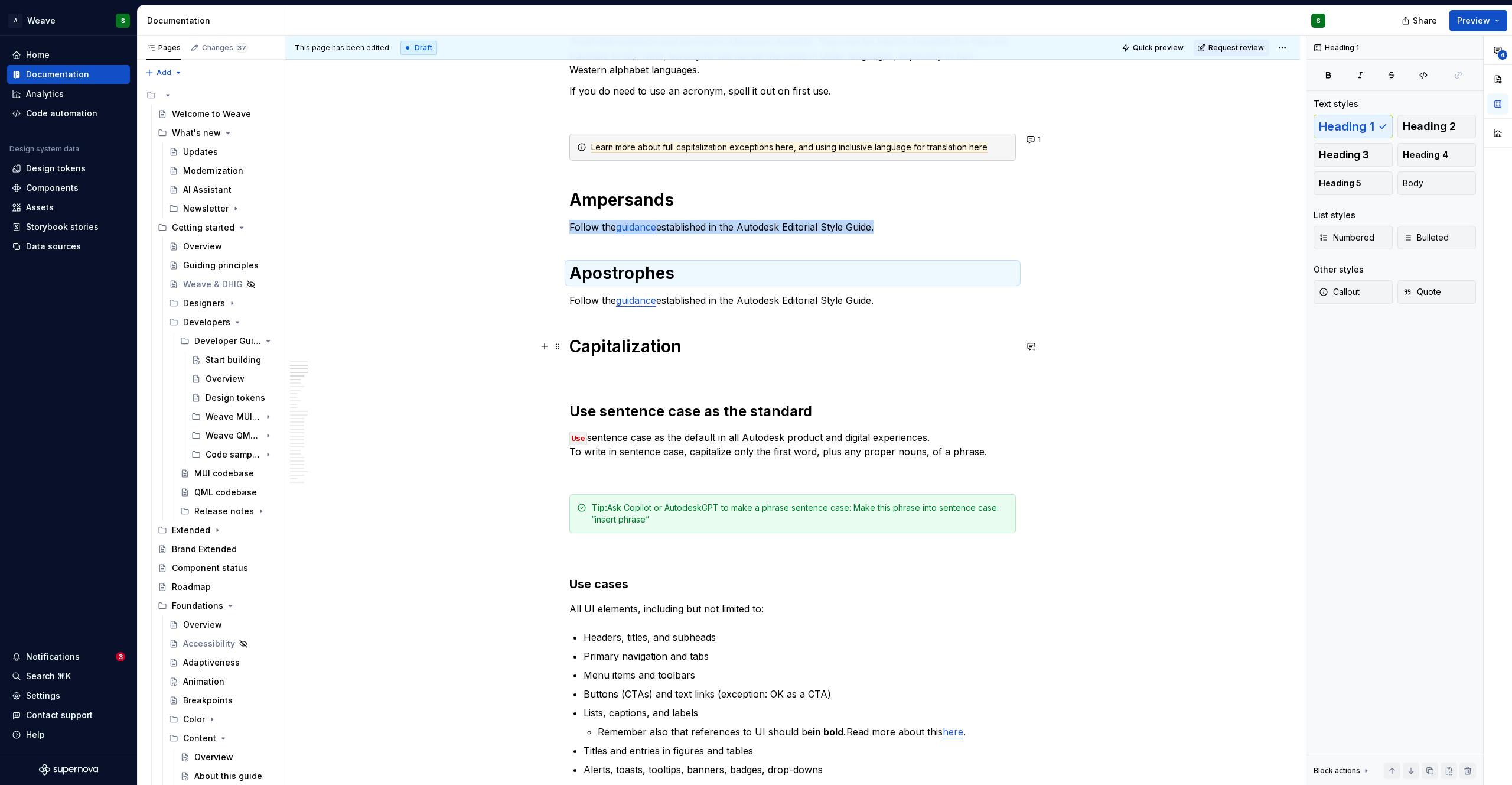
click at [615, 349] on h1 "Capitalization" at bounding box center [792, 346] width 447 height 21
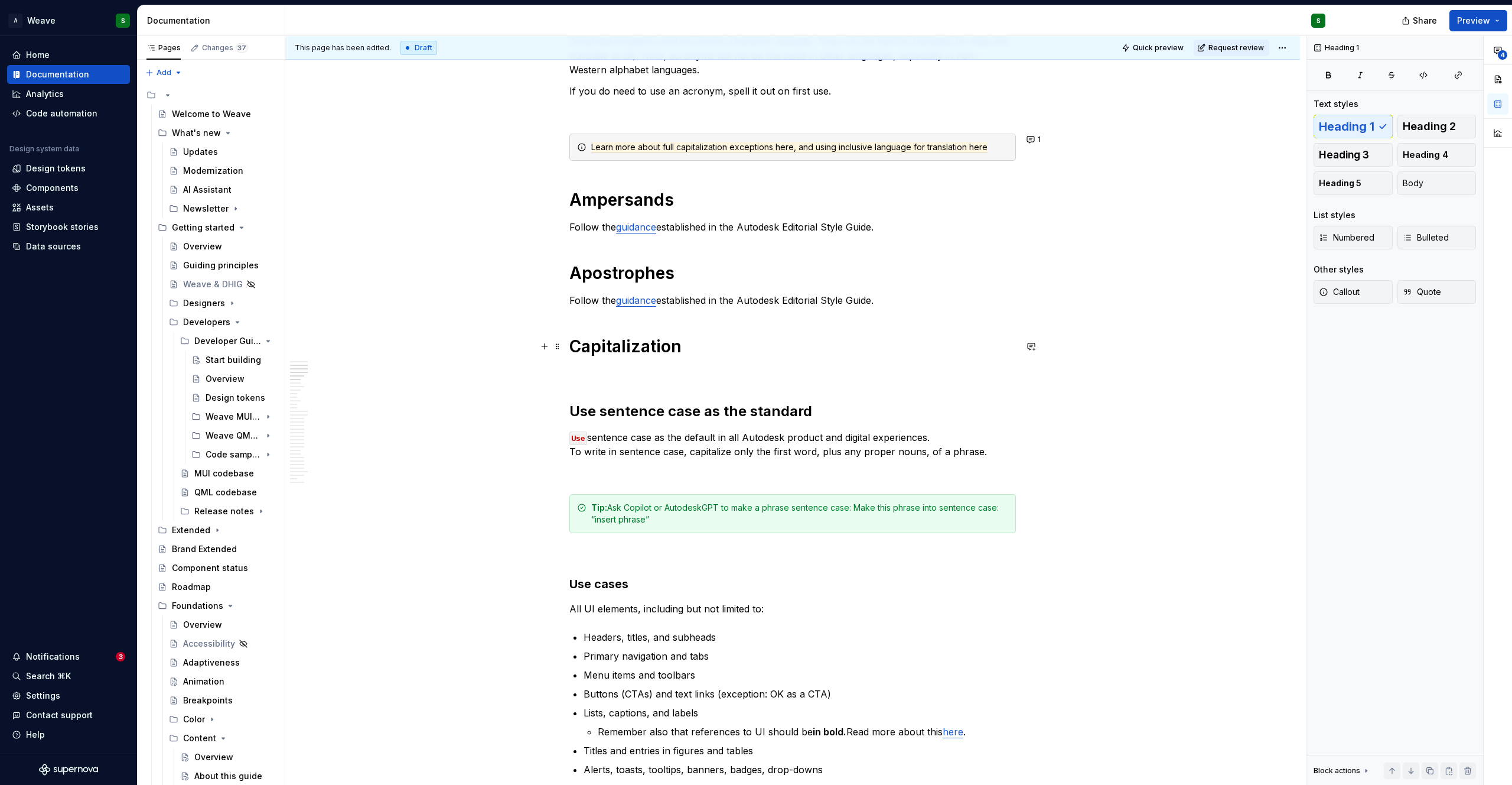
click at [615, 349] on h1 "Capitalization" at bounding box center [792, 346] width 447 height 21
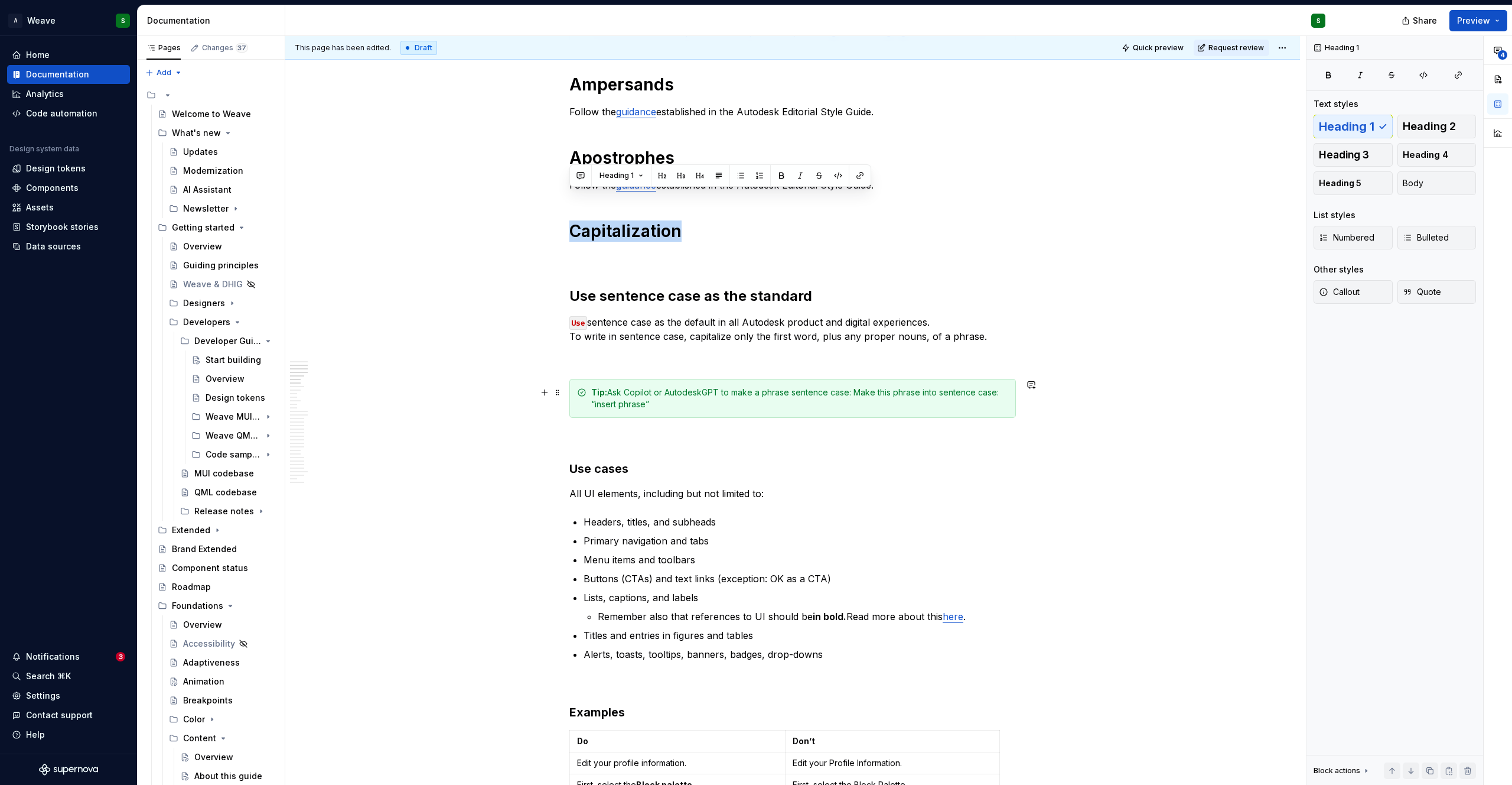
scroll to position [700, 0]
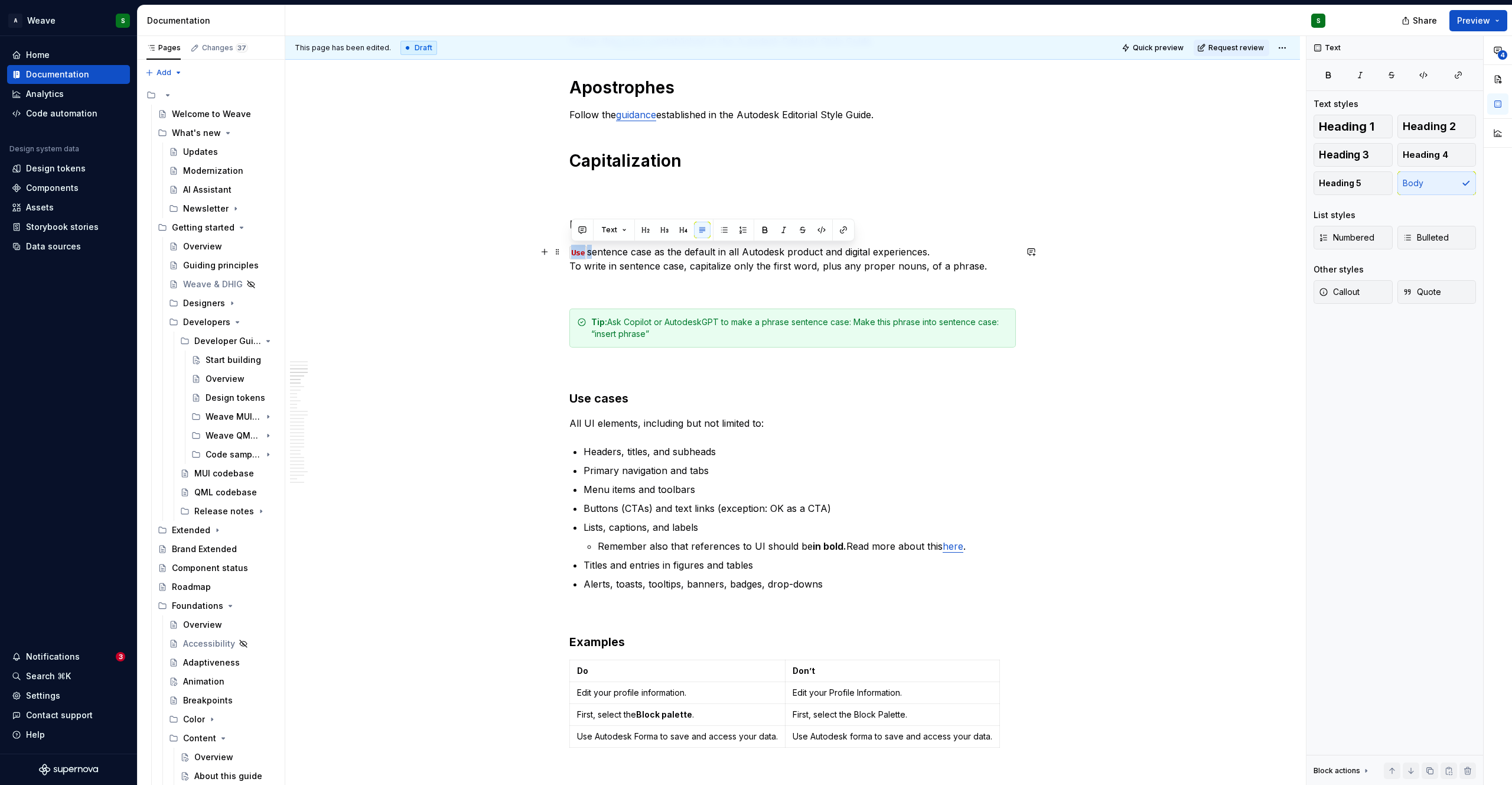
drag, startPoint x: 590, startPoint y: 254, endPoint x: 566, endPoint y: 253, distance: 24.0
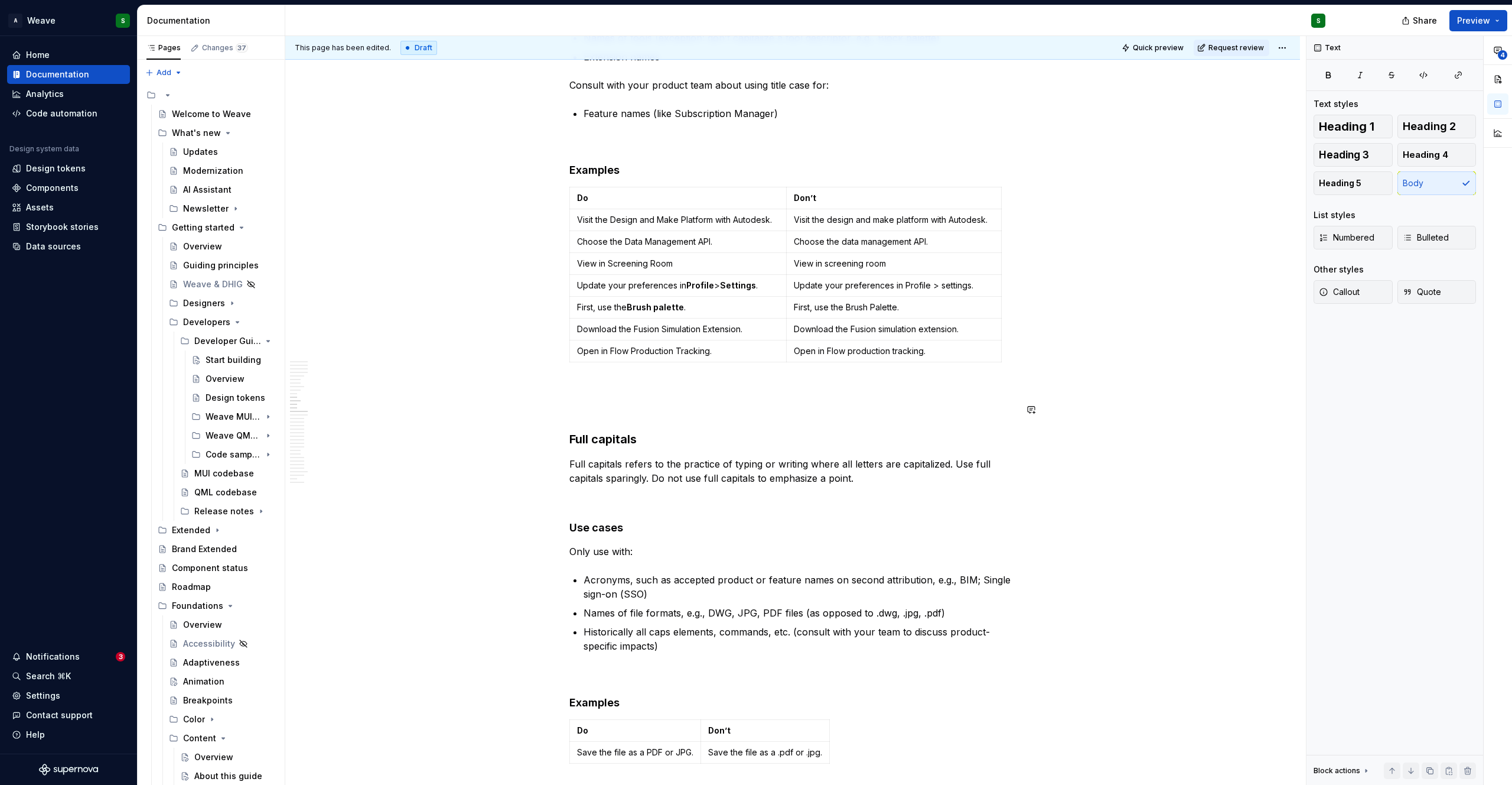
scroll to position [1879, 0]
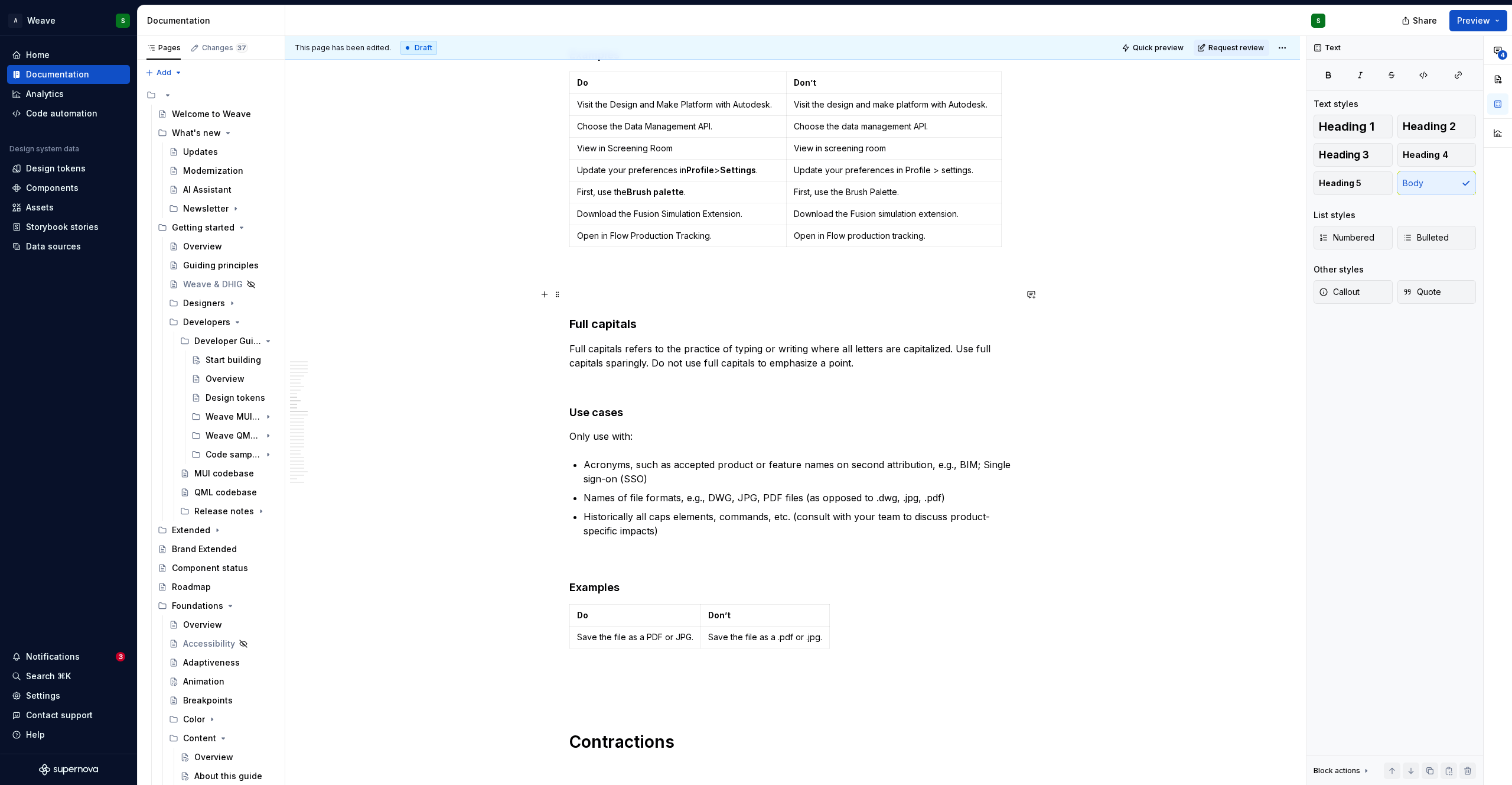
click at [569, 293] on p at bounding box center [792, 295] width 447 height 14
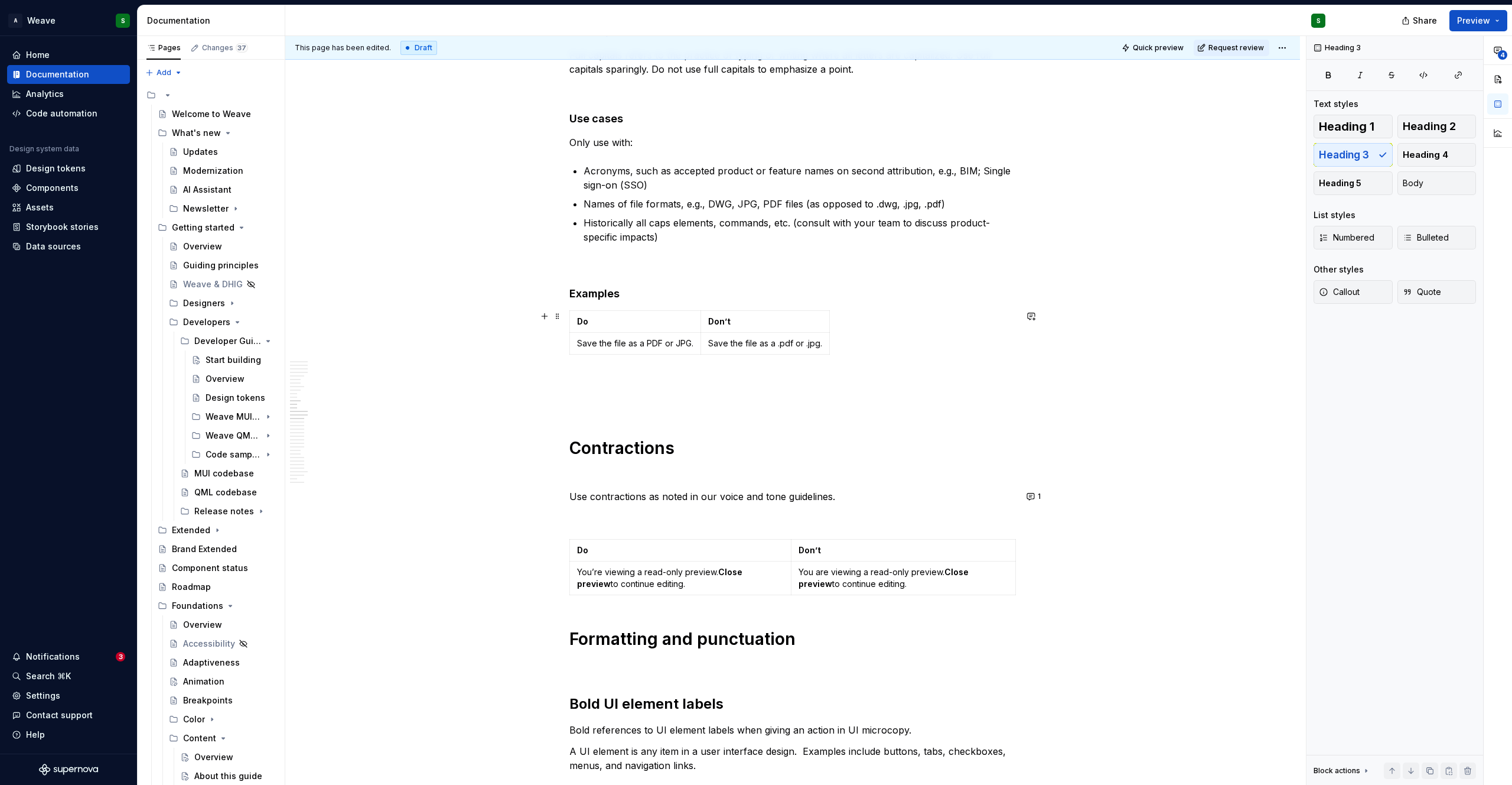
scroll to position [2180, 0]
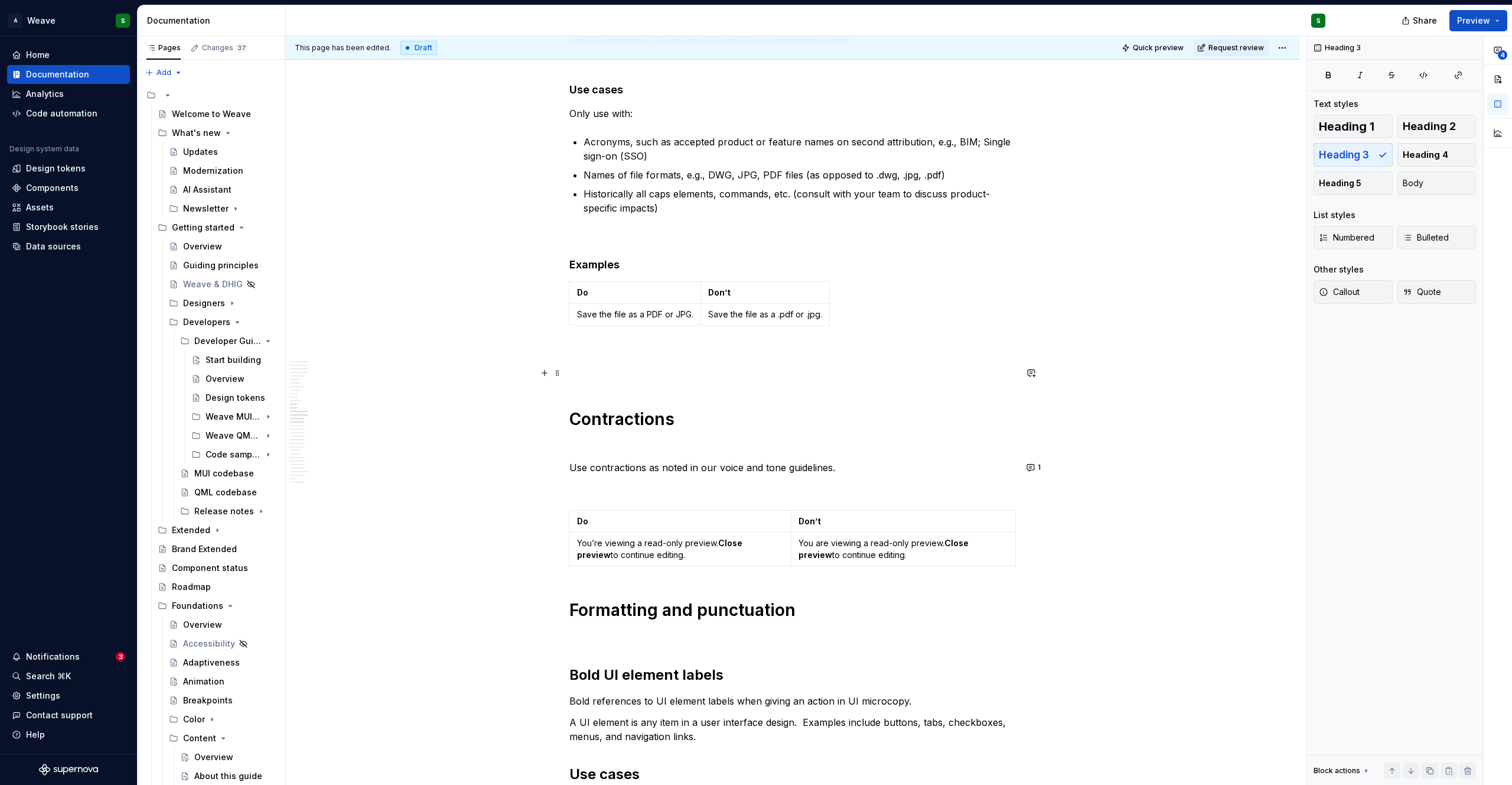
click at [571, 374] on p at bounding box center [792, 373] width 447 height 14
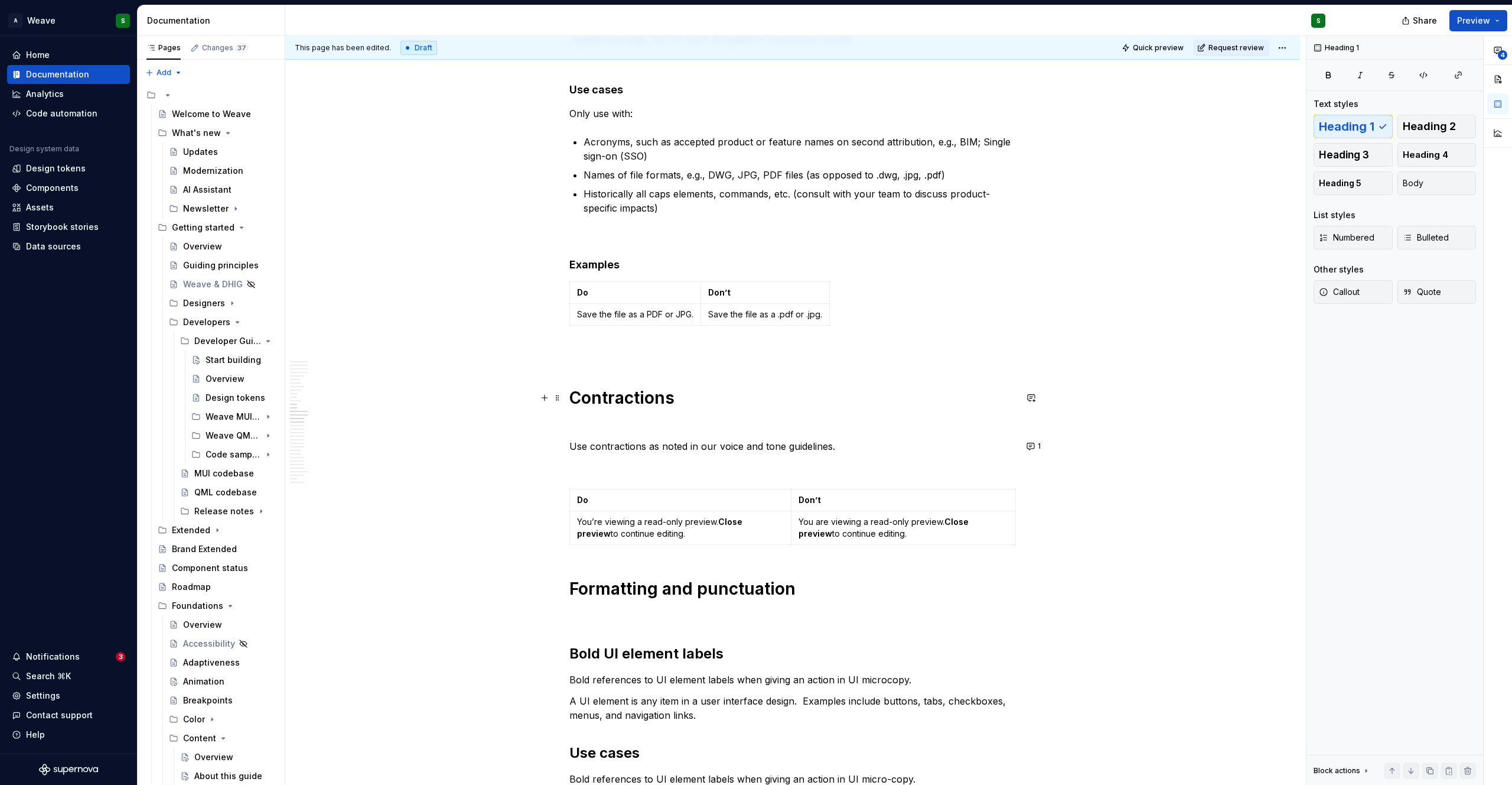
click at [623, 400] on h1 "Contractions" at bounding box center [792, 398] width 447 height 21
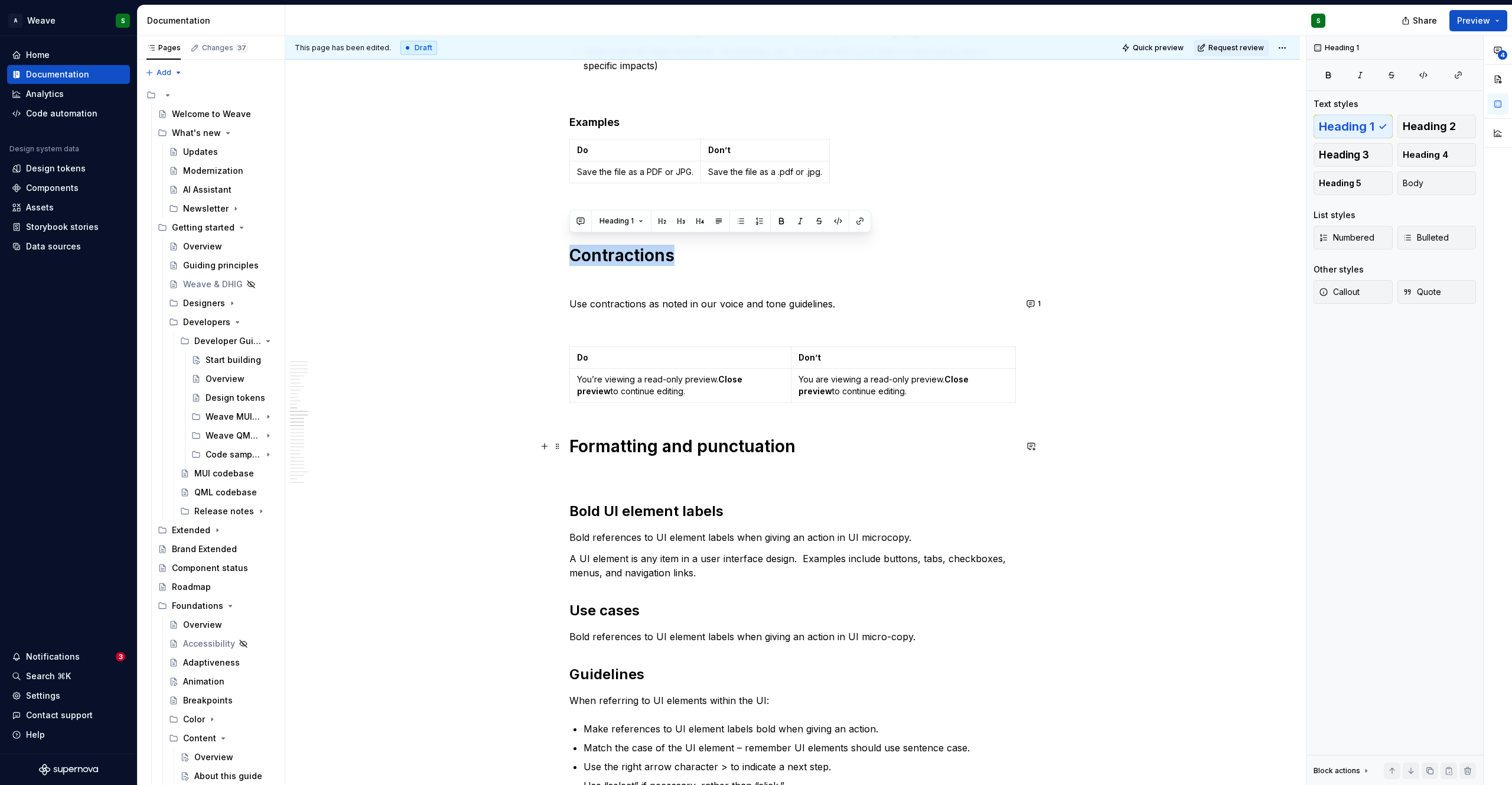
scroll to position [2331, 0]
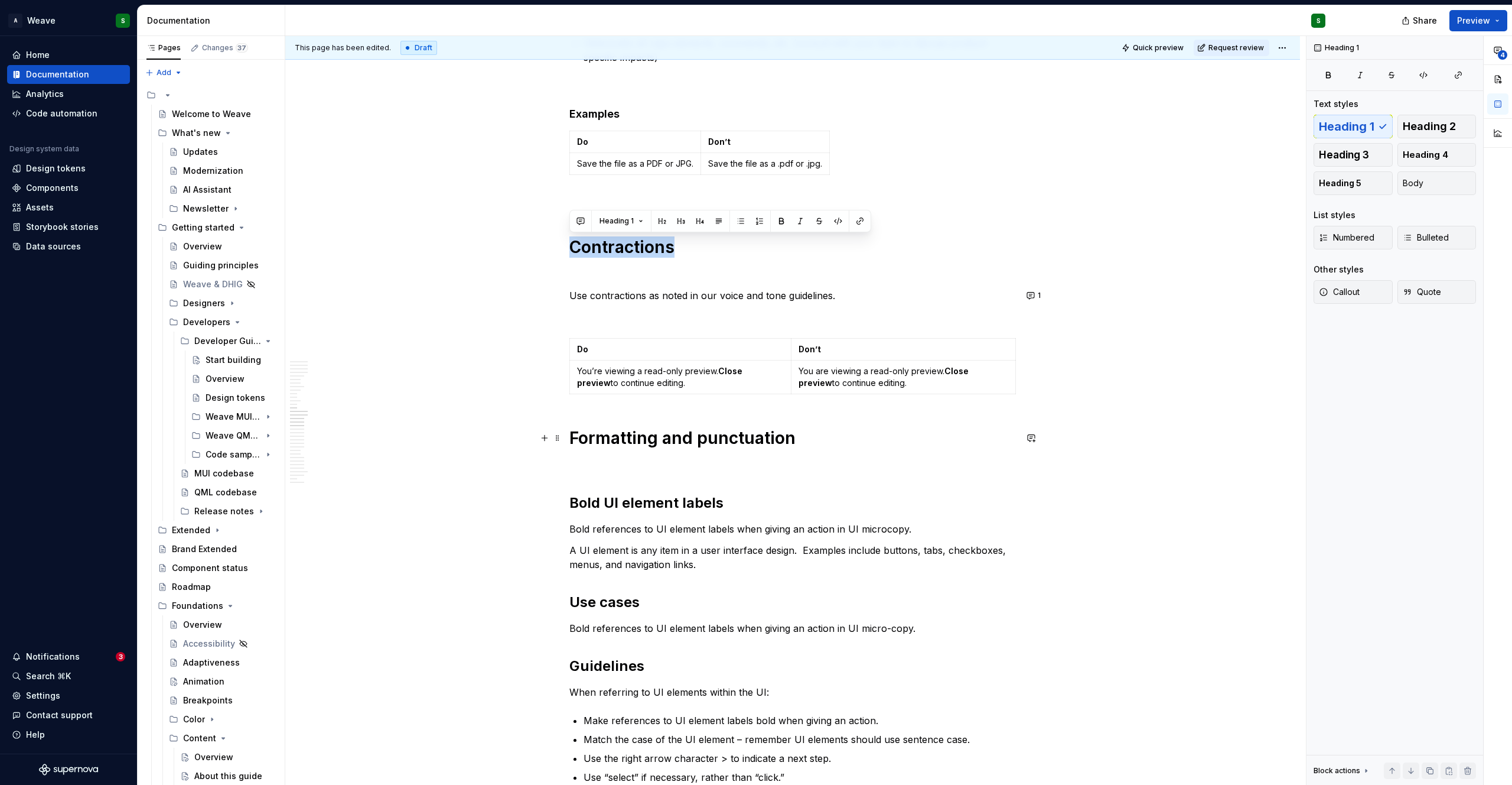
click at [617, 440] on h1 "Formatting and punctuation" at bounding box center [792, 438] width 447 height 21
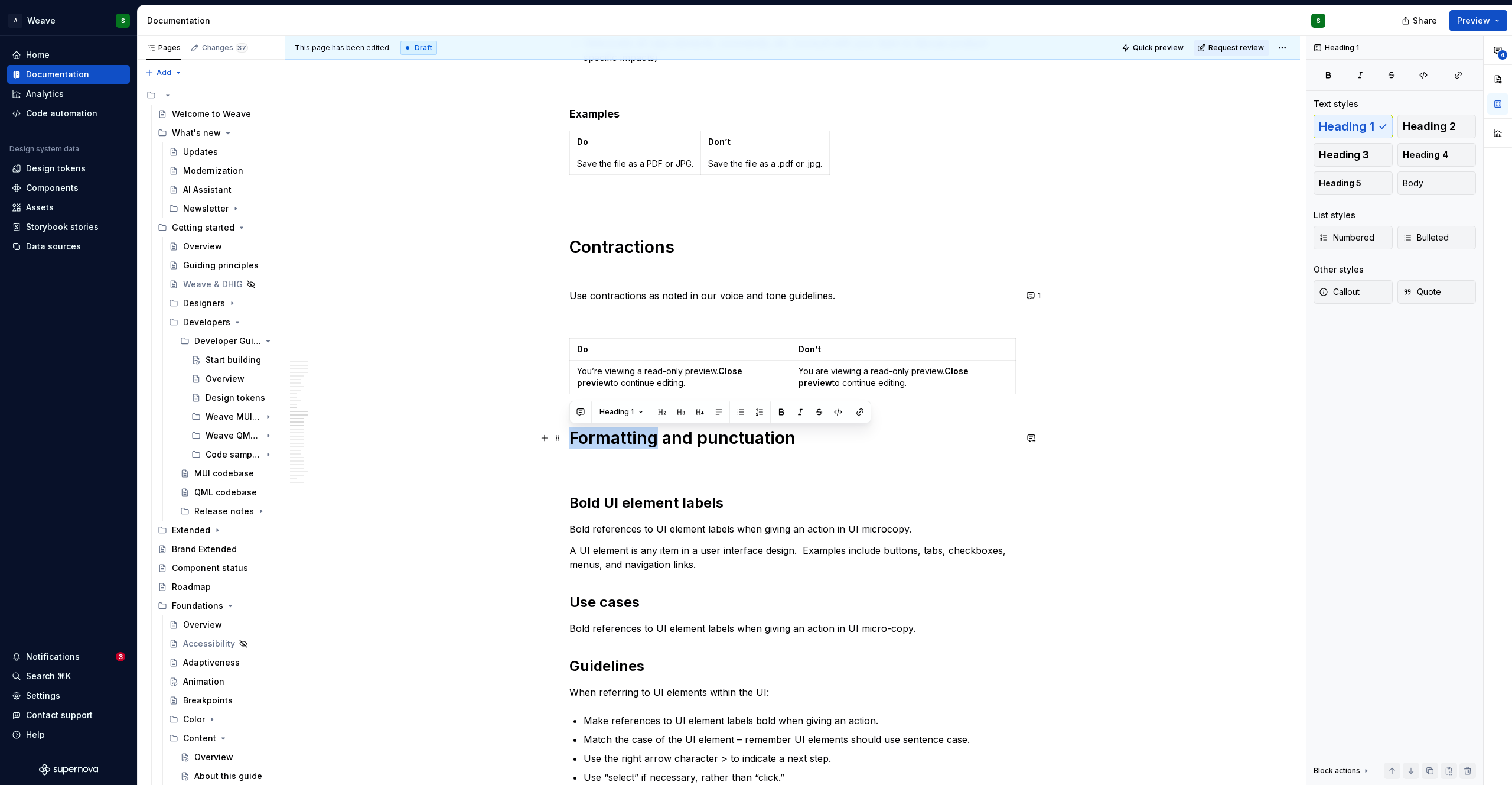
click at [617, 440] on h1 "Formatting and punctuation" at bounding box center [792, 438] width 447 height 21
click at [556, 439] on span at bounding box center [558, 437] width 10 height 17
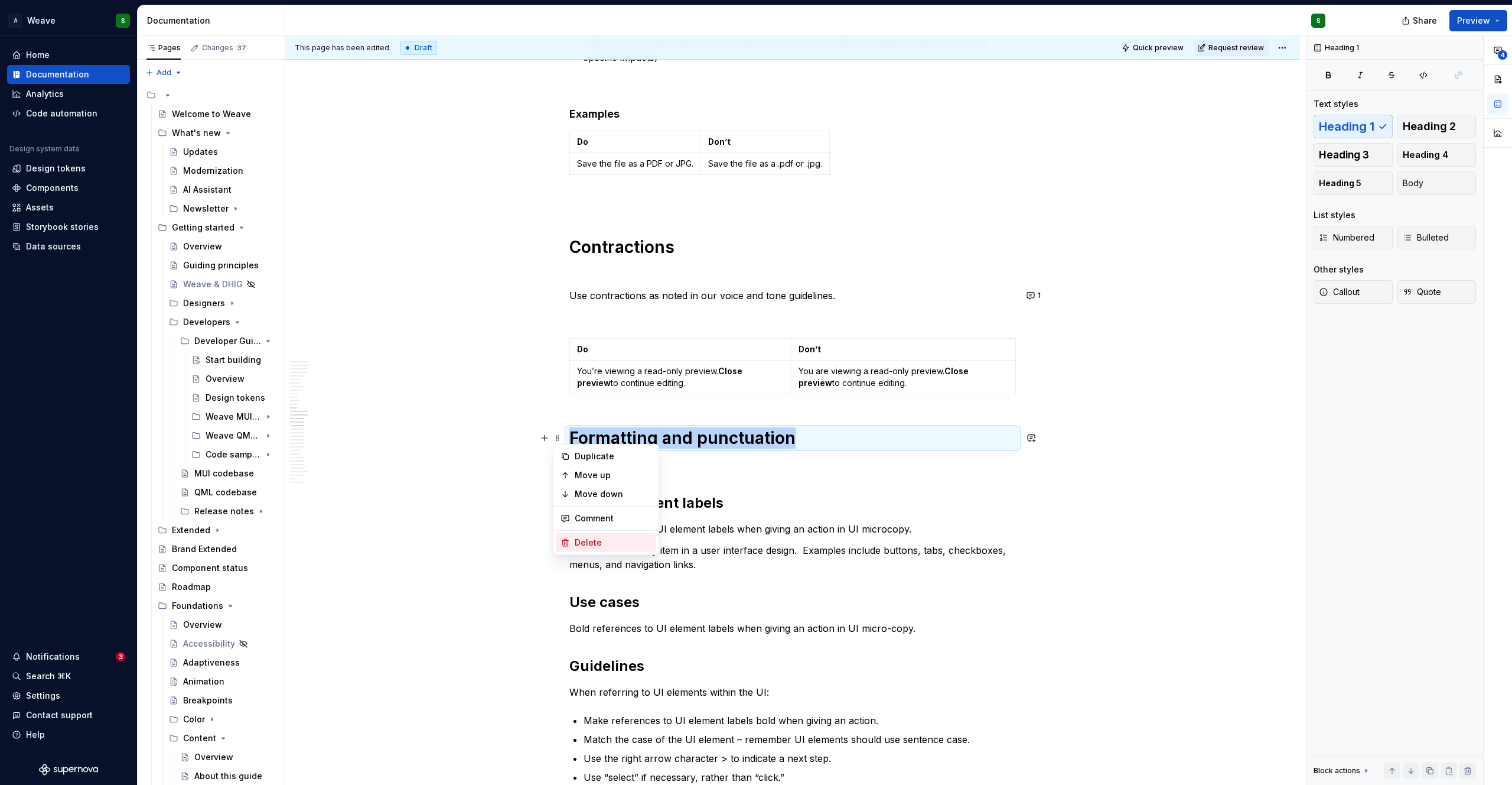
click at [571, 547] on div "Delete" at bounding box center [606, 542] width 101 height 19
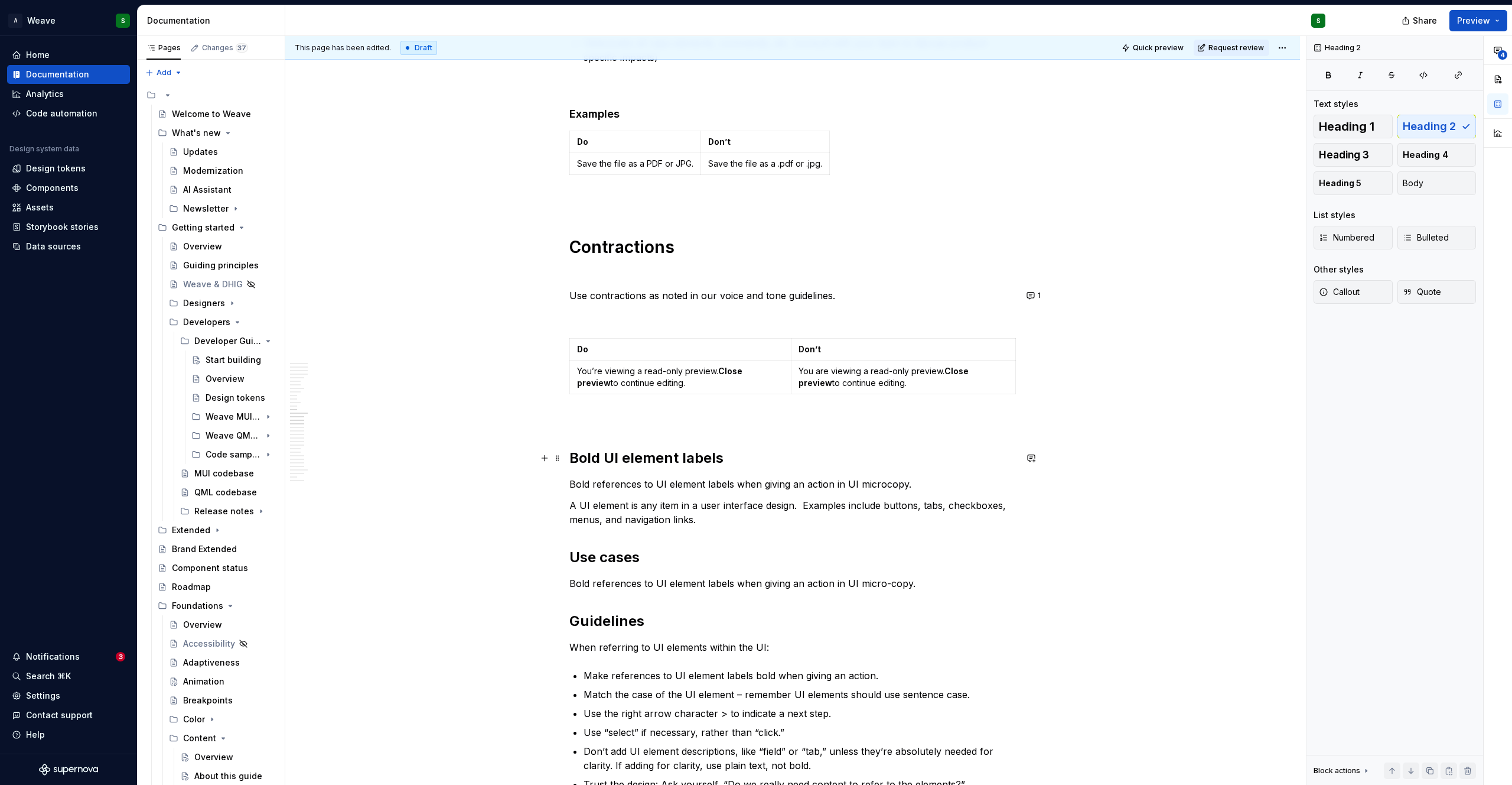
click at [626, 460] on h2 "Bold UI element labels" at bounding box center [792, 457] width 447 height 19
click at [640, 433] on button "Heading 2" at bounding box center [622, 433] width 56 height 17
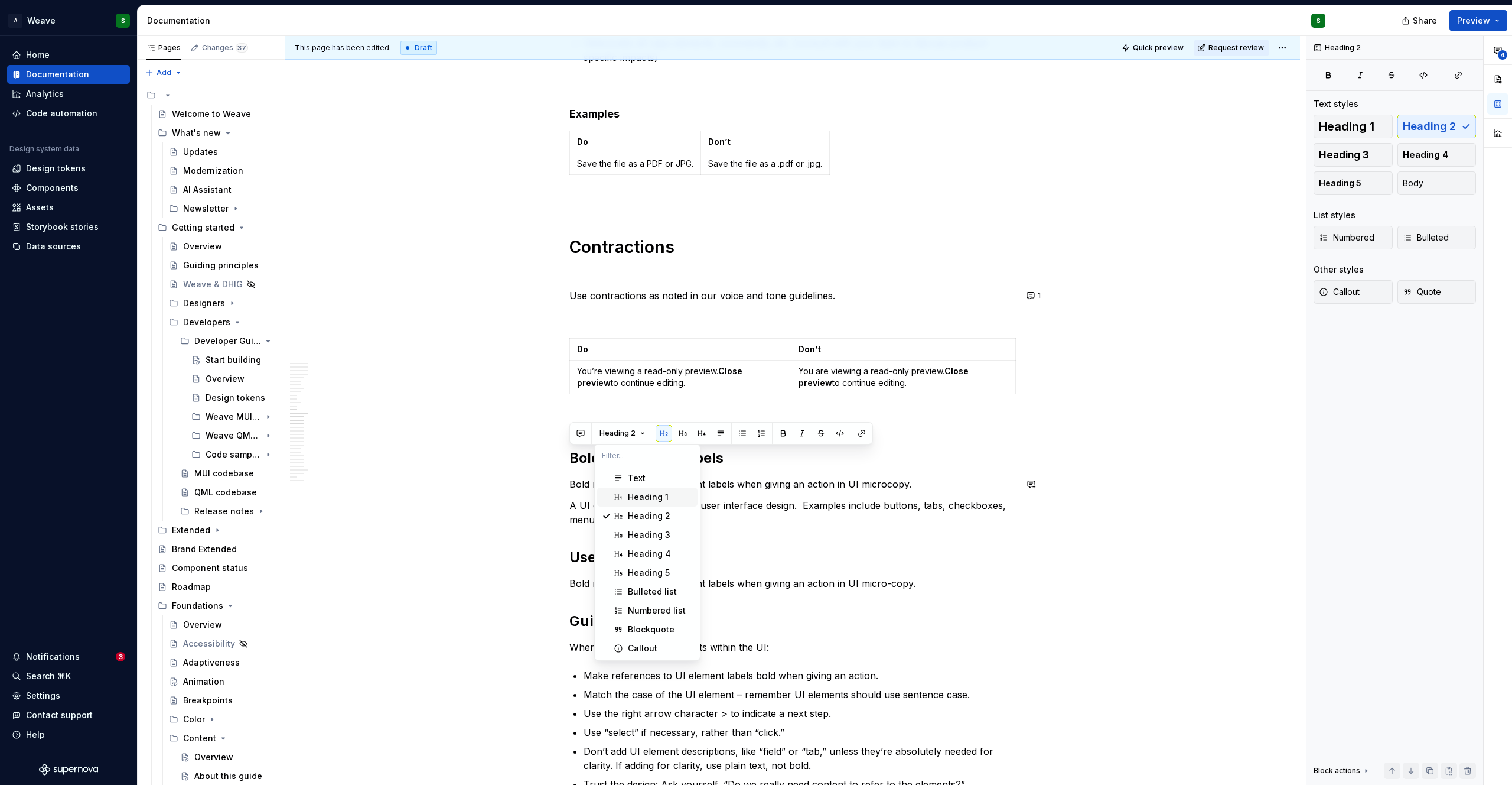
click at [632, 493] on div "Heading 1" at bounding box center [648, 497] width 41 height 12
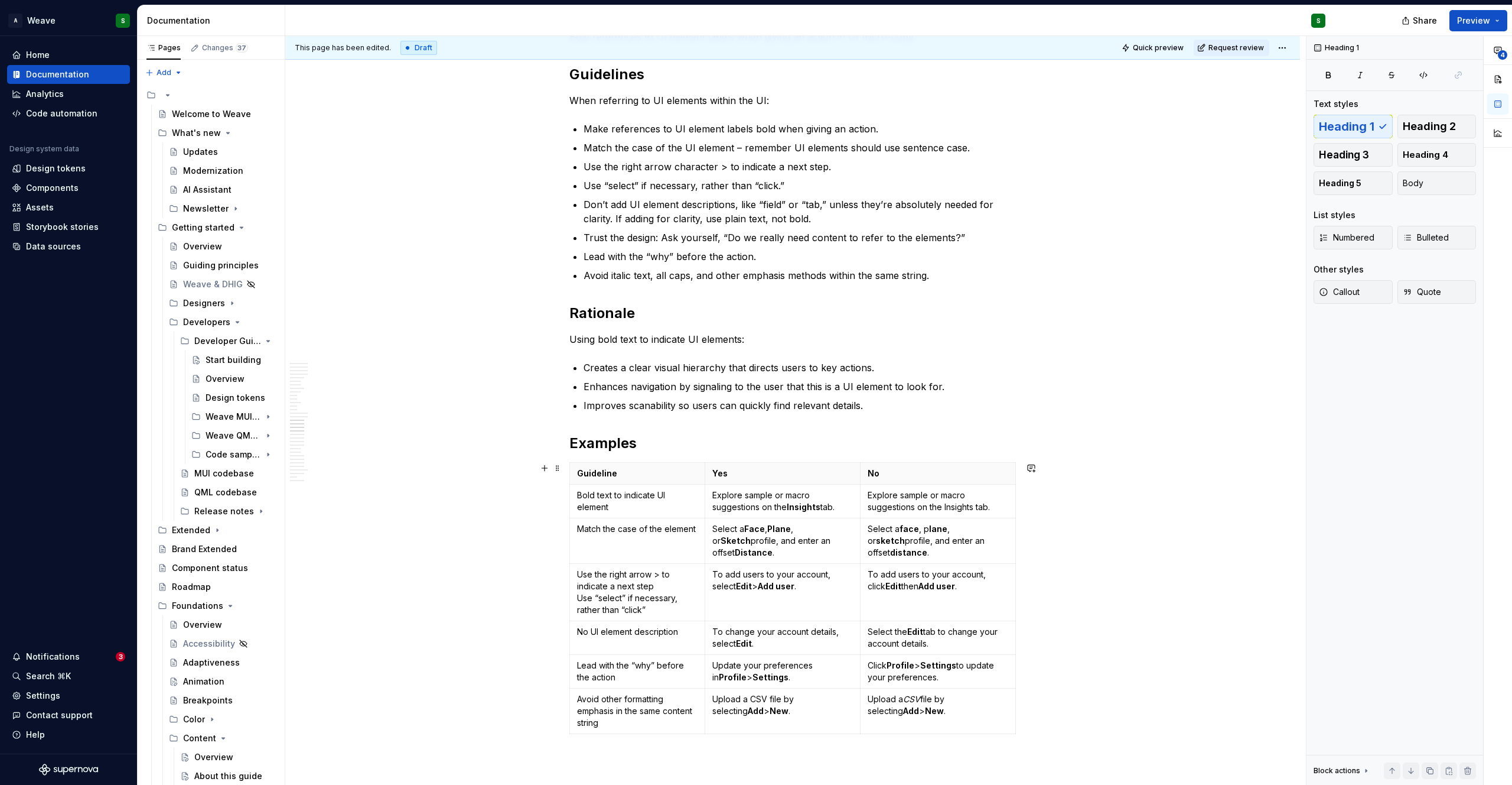
scroll to position [2907, 0]
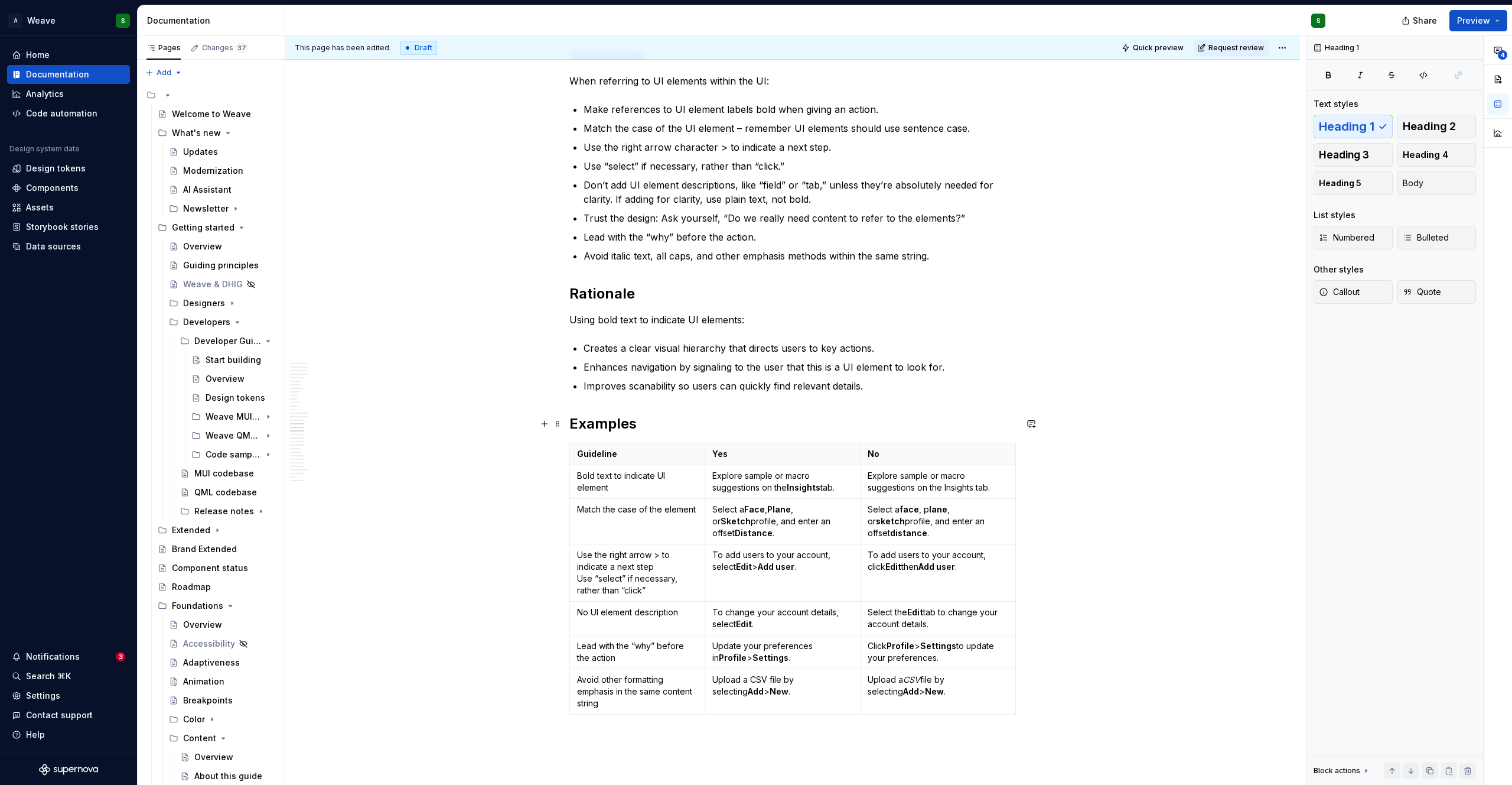
click at [600, 422] on h2 "Examples" at bounding box center [792, 423] width 447 height 19
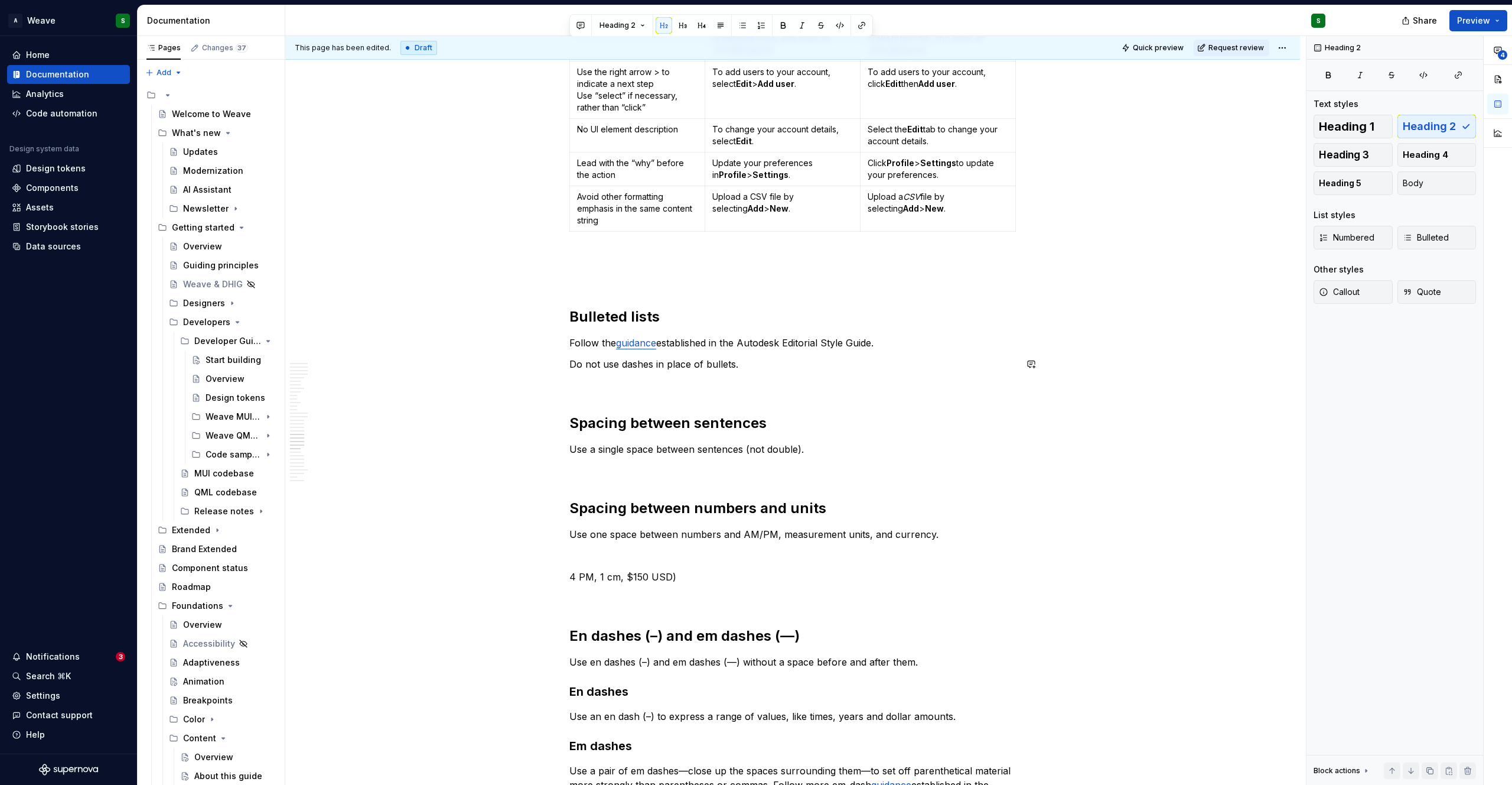
scroll to position [3405, 0]
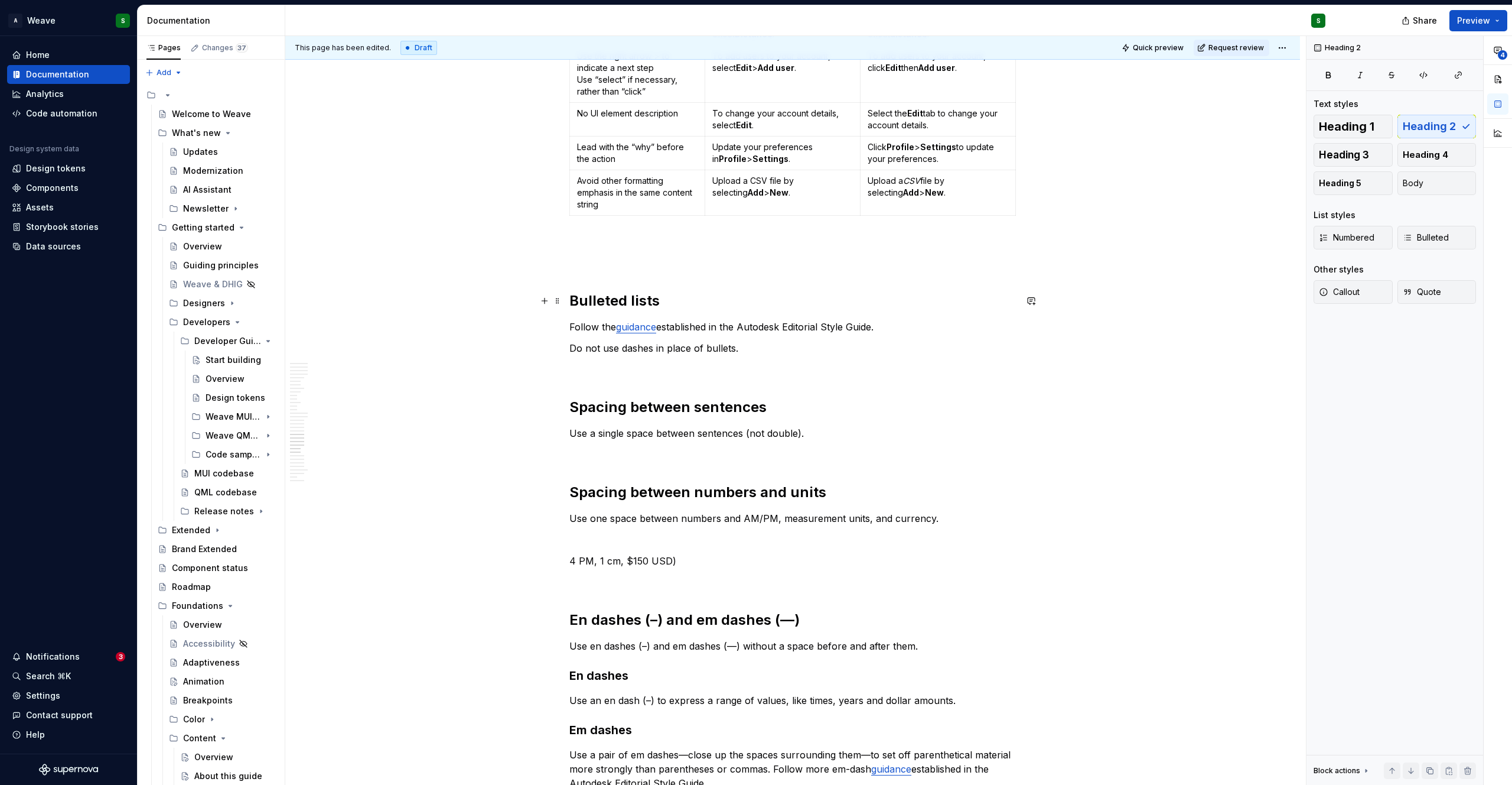
click at [595, 295] on h2 "Bulleted lists" at bounding box center [792, 300] width 447 height 19
click at [626, 279] on span "Heading 2" at bounding box center [617, 276] width 36 height 10
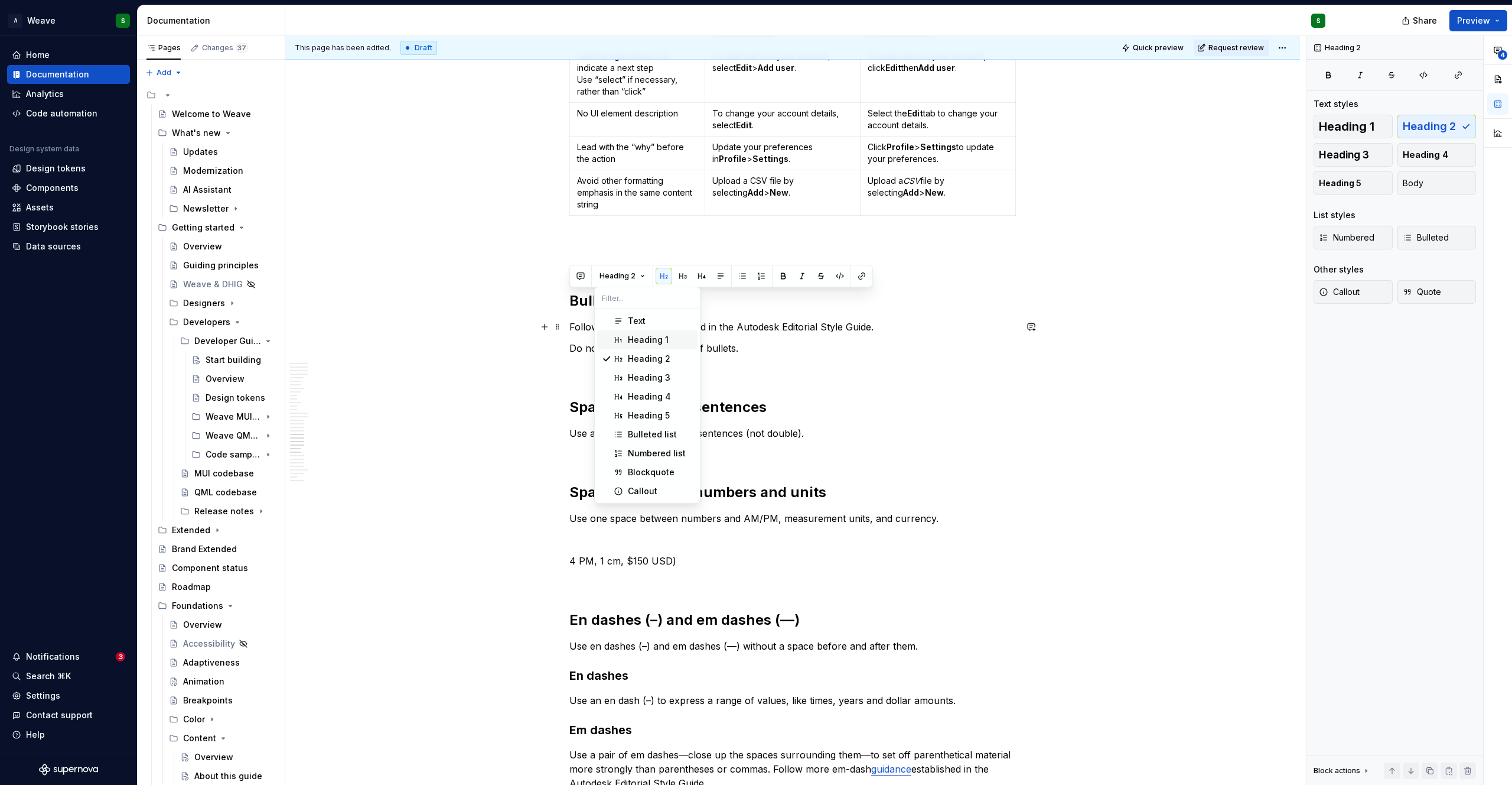
click at [625, 337] on span "Heading 1" at bounding box center [647, 339] width 101 height 19
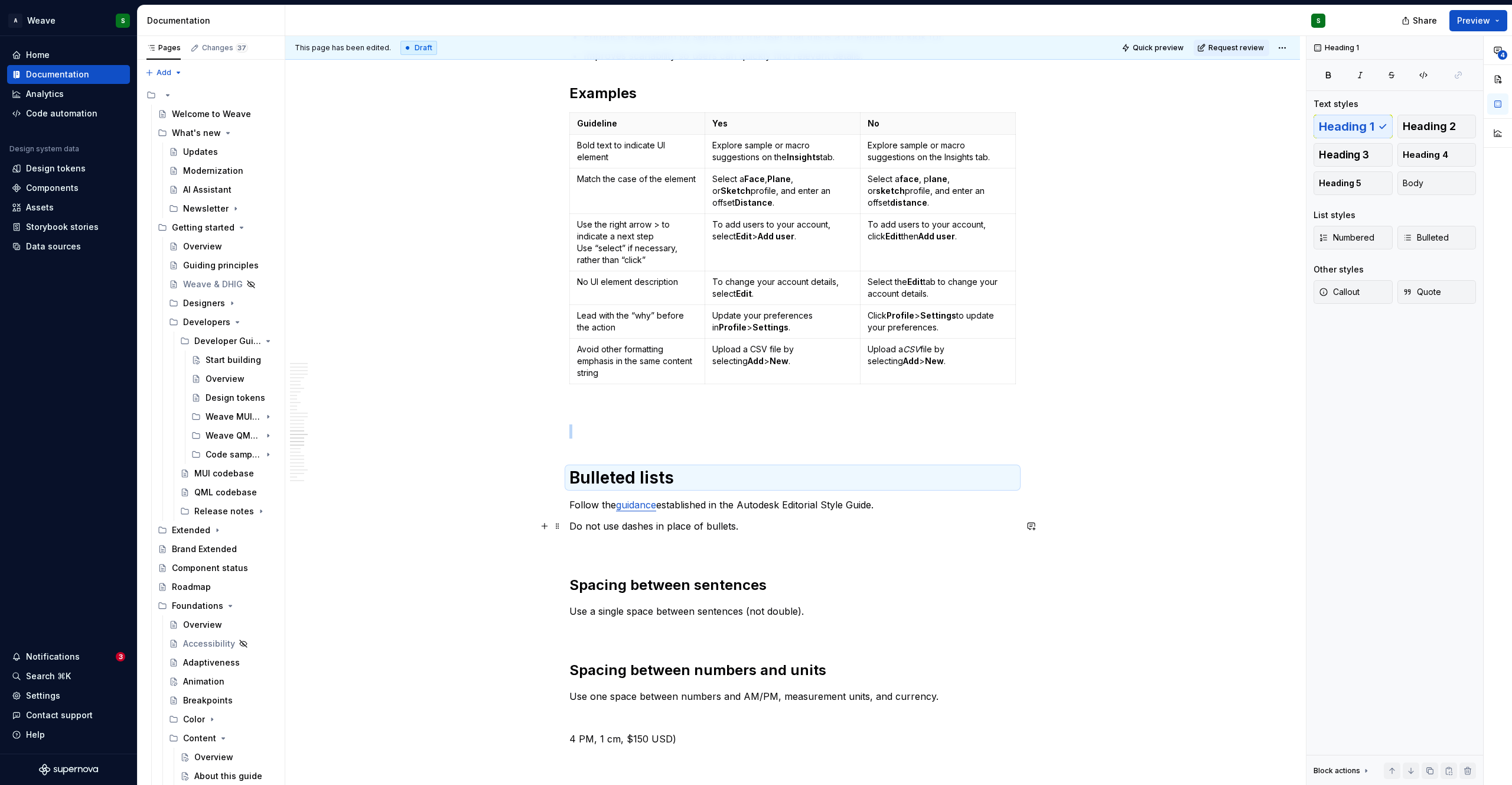
scroll to position [3532, 0]
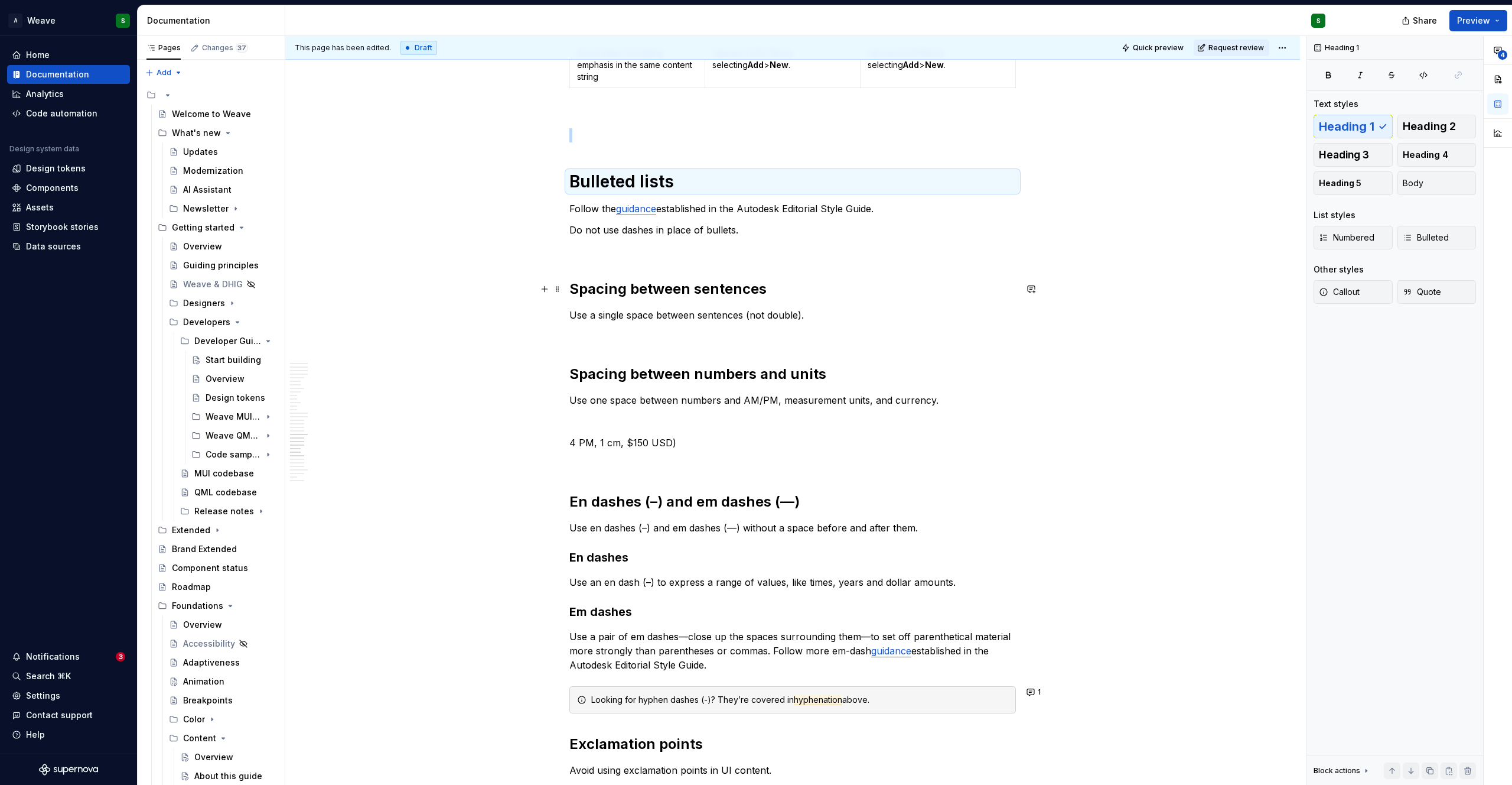
click at [625, 292] on h2 "Spacing between sentences" at bounding box center [792, 288] width 447 height 19
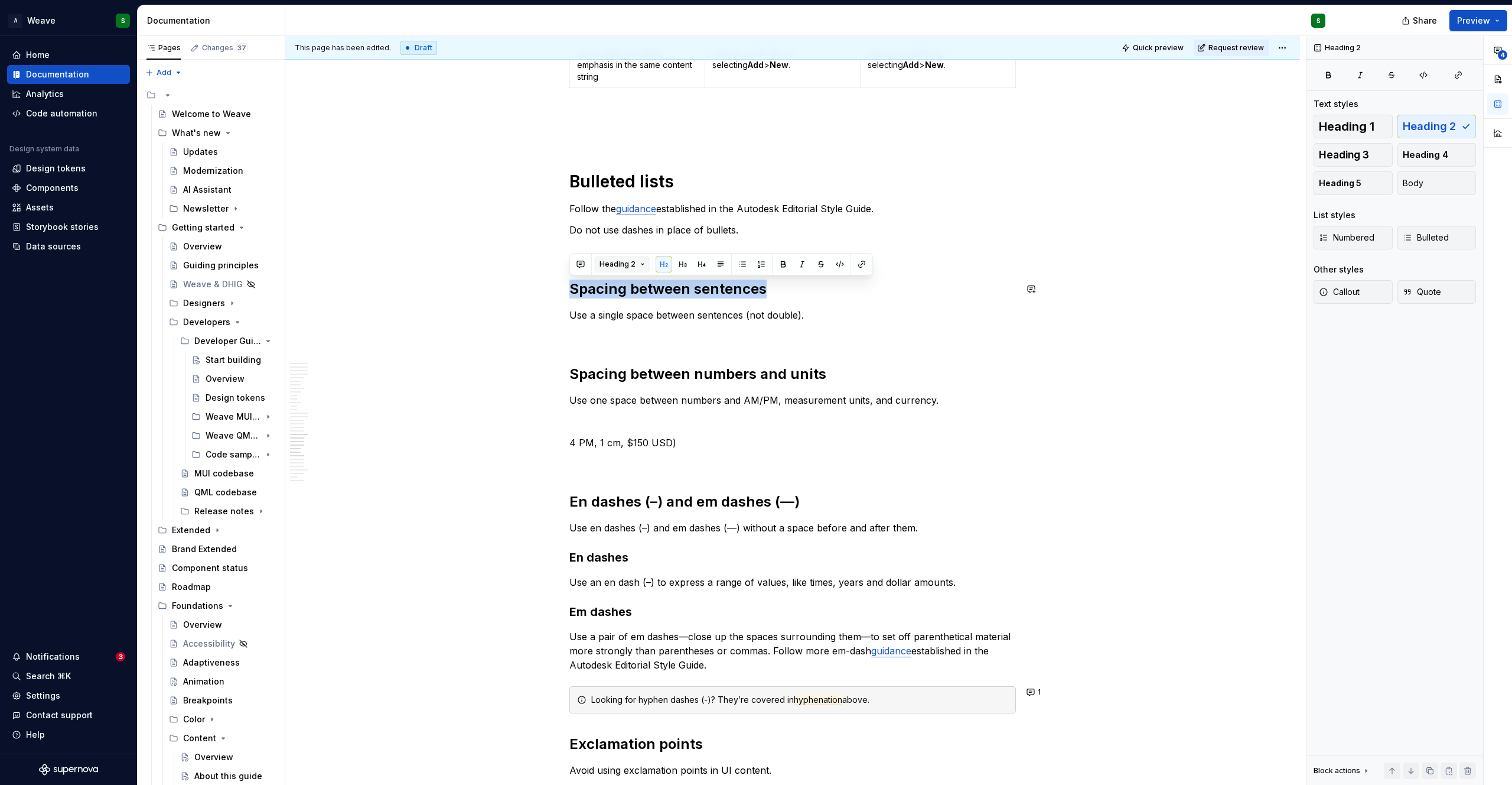
click at [624, 263] on span "Heading 2" at bounding box center [617, 264] width 36 height 10
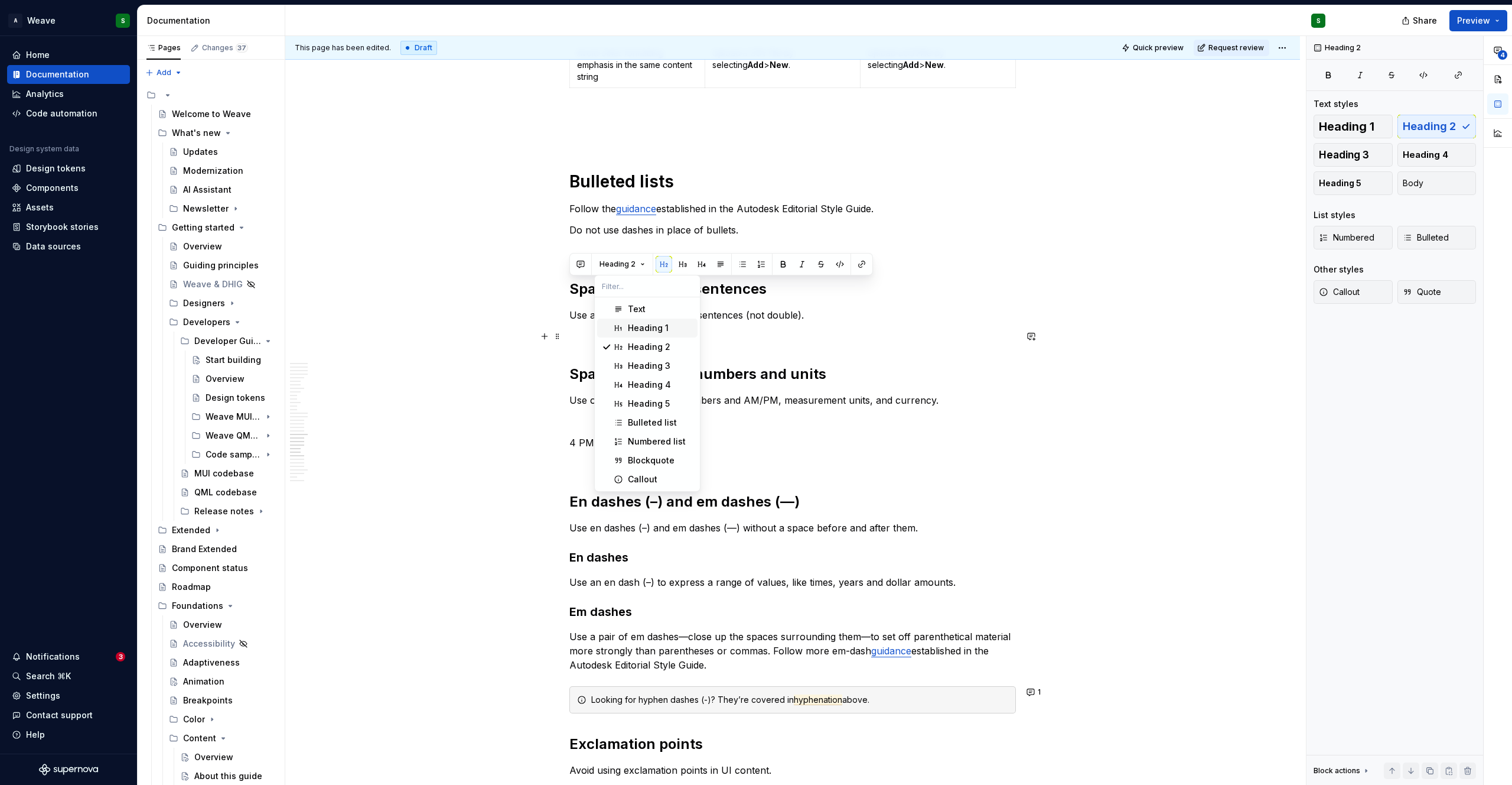
click at [630, 332] on div "Heading 1" at bounding box center [648, 328] width 41 height 12
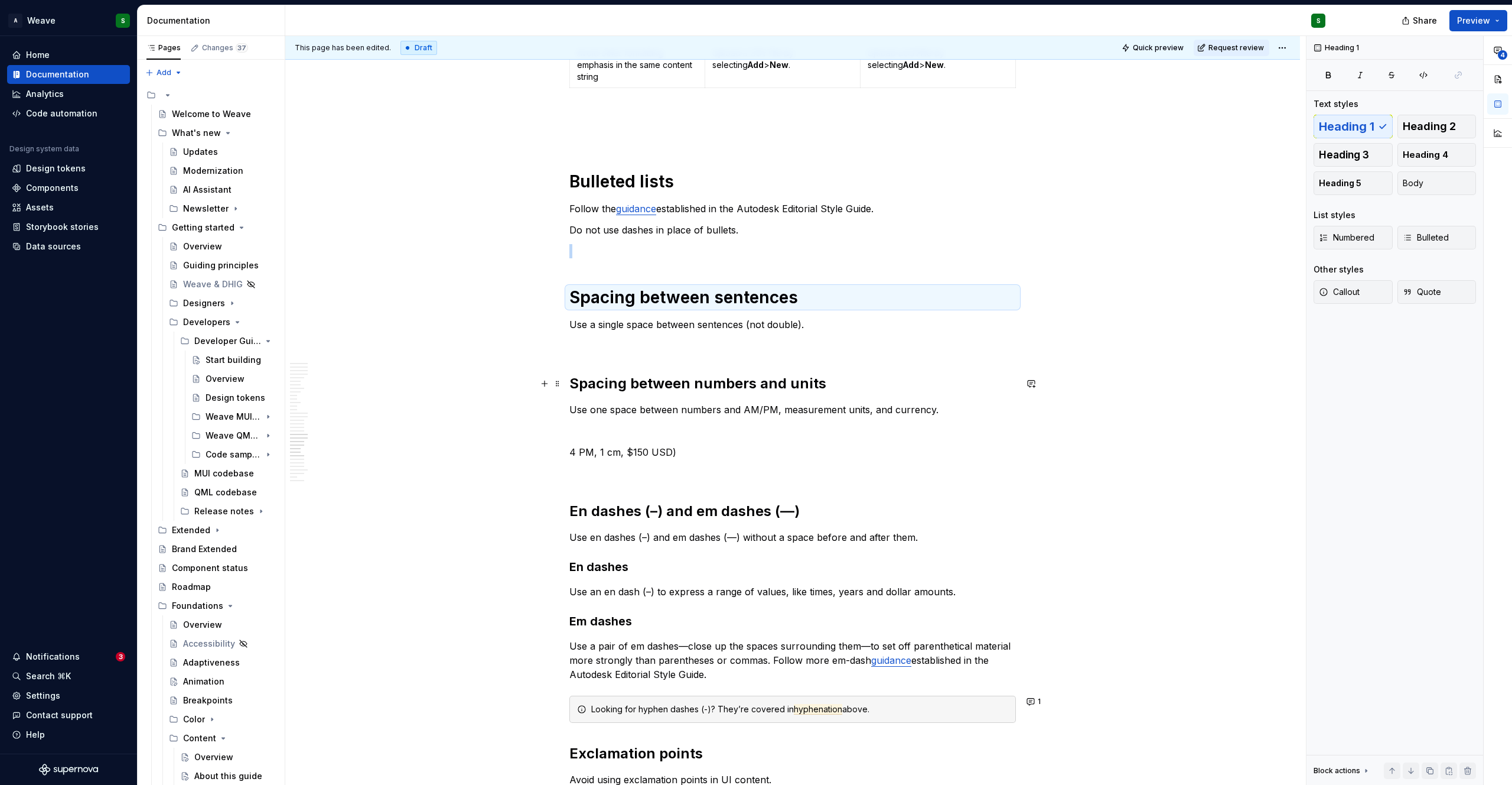
click at [613, 386] on h2 "Spacing between numbers and units" at bounding box center [792, 383] width 447 height 19
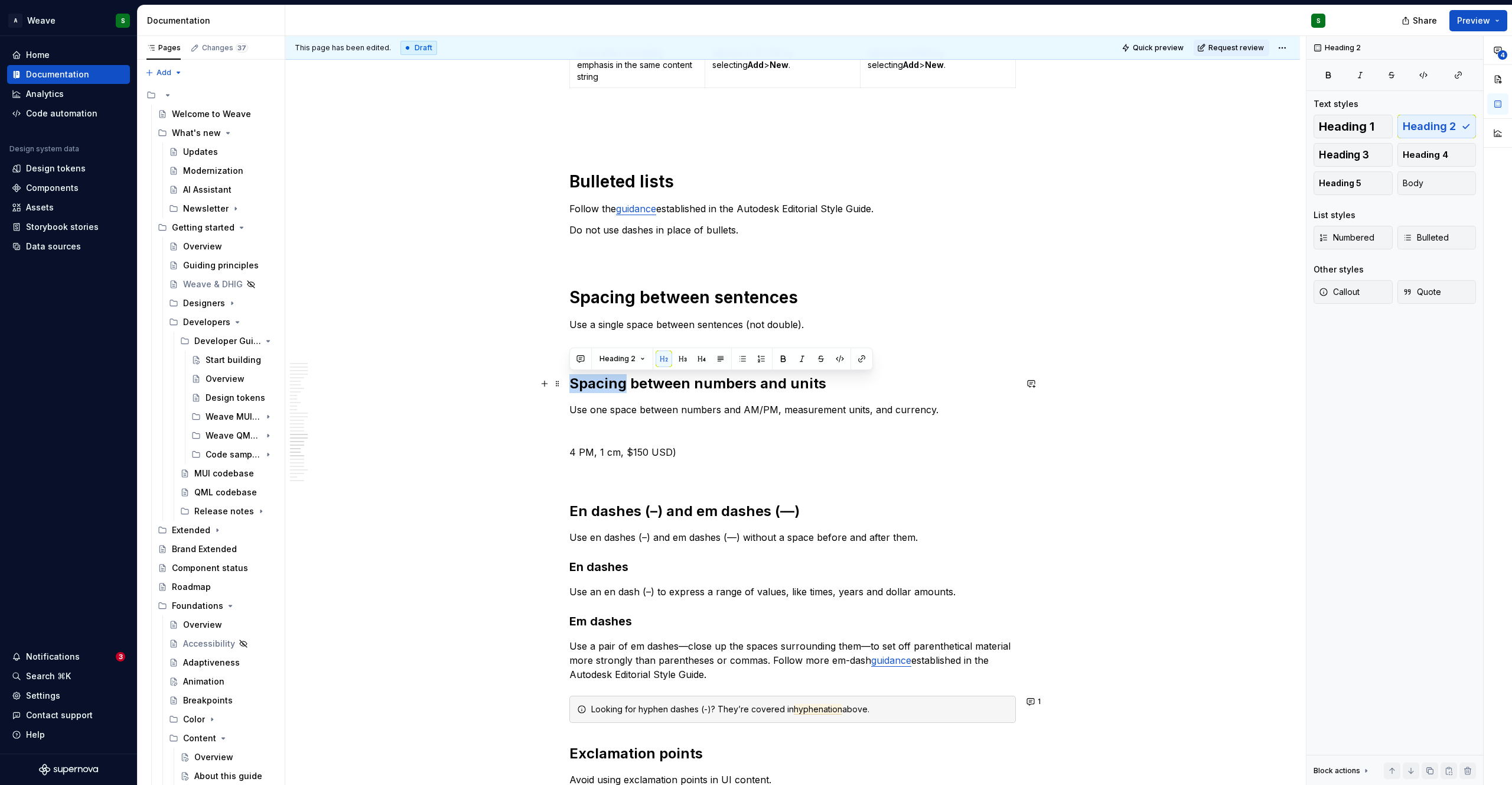
click at [613, 386] on h2 "Spacing between numbers and units" at bounding box center [792, 383] width 447 height 19
click at [615, 363] on span "Heading 2" at bounding box center [617, 359] width 36 height 10
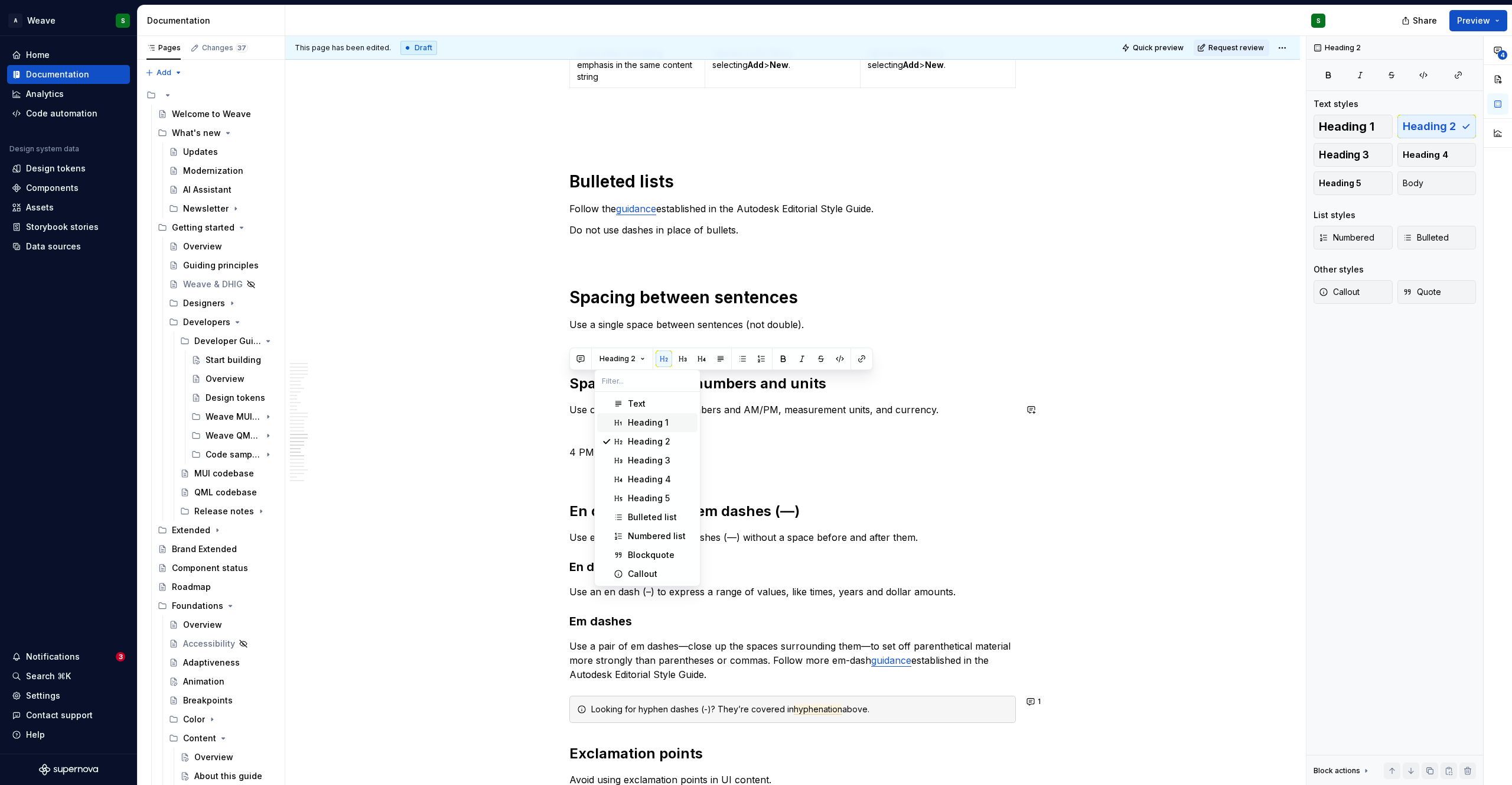
click at [624, 422] on span "Heading 1" at bounding box center [647, 422] width 101 height 19
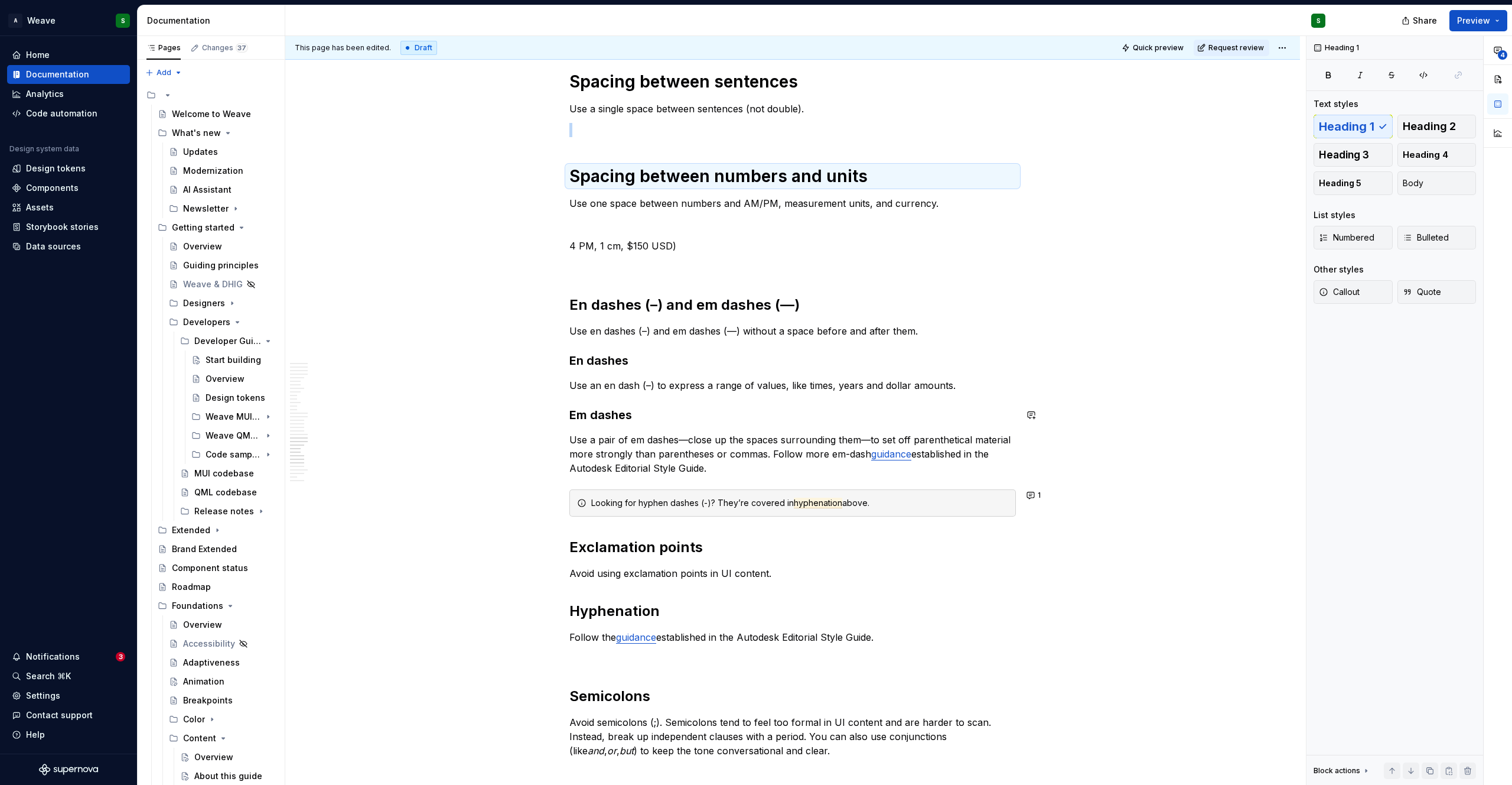
scroll to position [3758, 0]
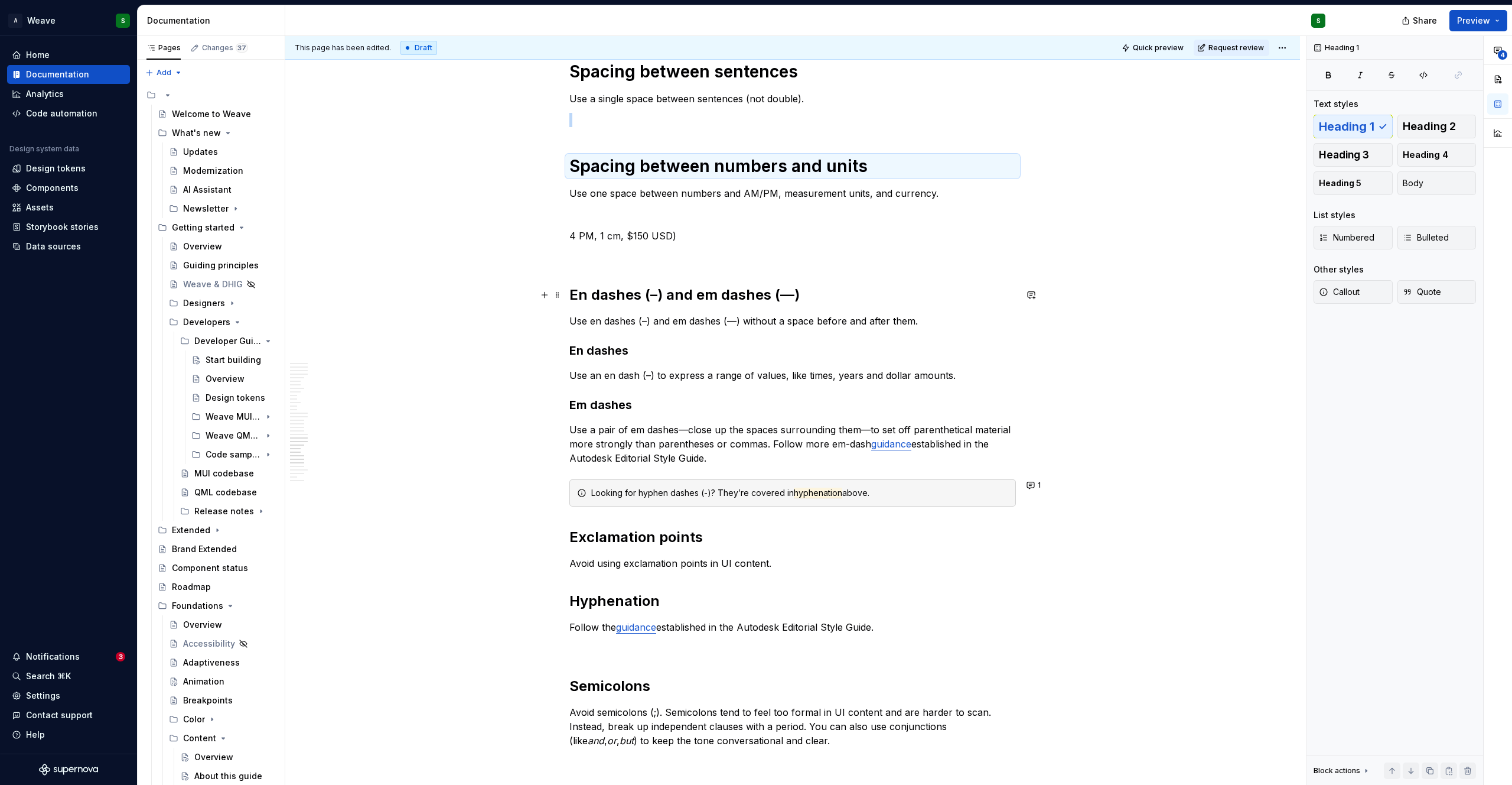
click at [649, 292] on h2 "En dashes (–) and em dashes (—)" at bounding box center [792, 294] width 447 height 19
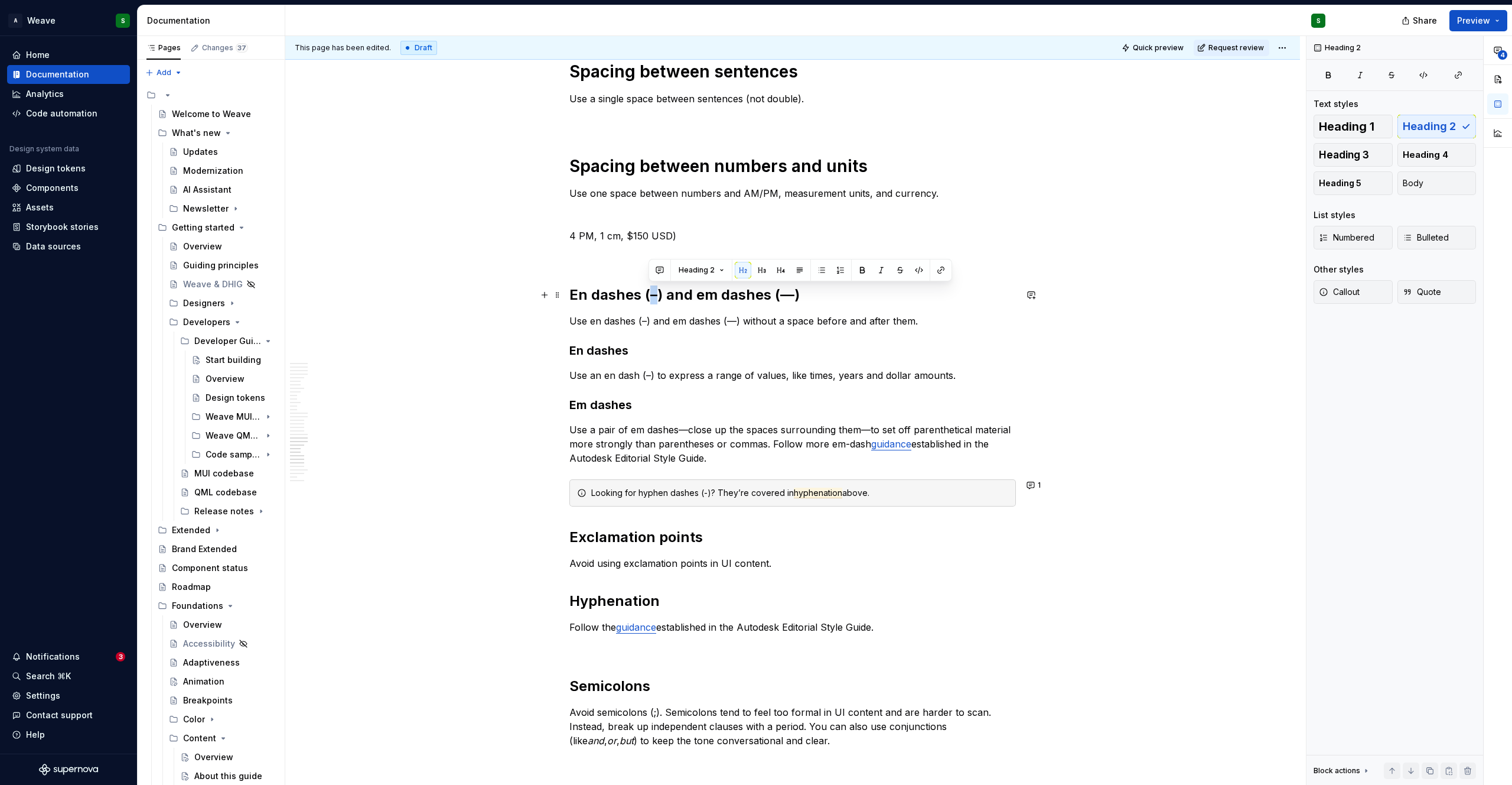
click at [649, 292] on h2 "En dashes (–) and em dashes (—)" at bounding box center [792, 294] width 447 height 19
click at [635, 270] on button "Heading 2" at bounding box center [622, 270] width 56 height 17
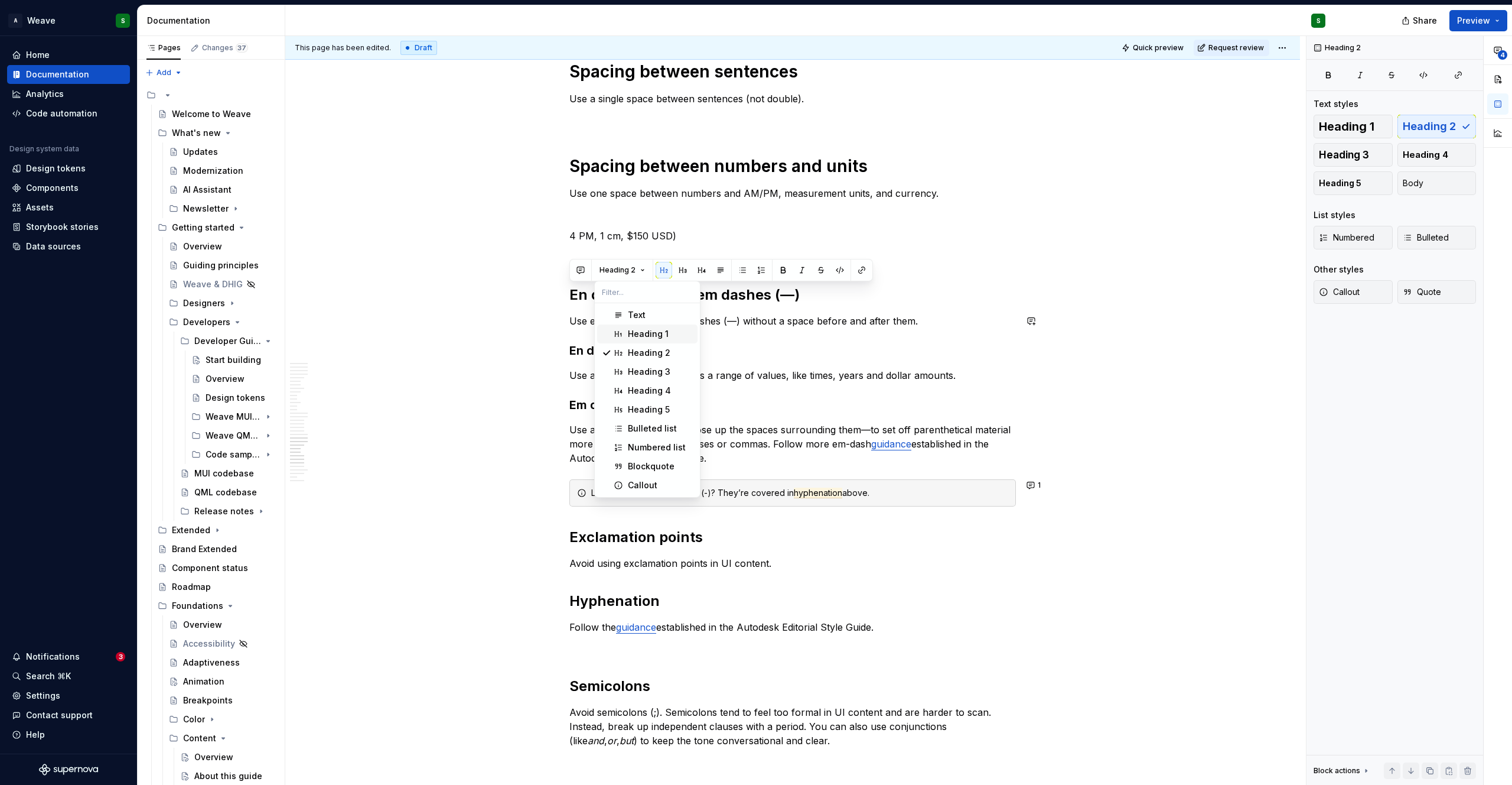
click at [630, 329] on div "Heading 1" at bounding box center [648, 333] width 41 height 12
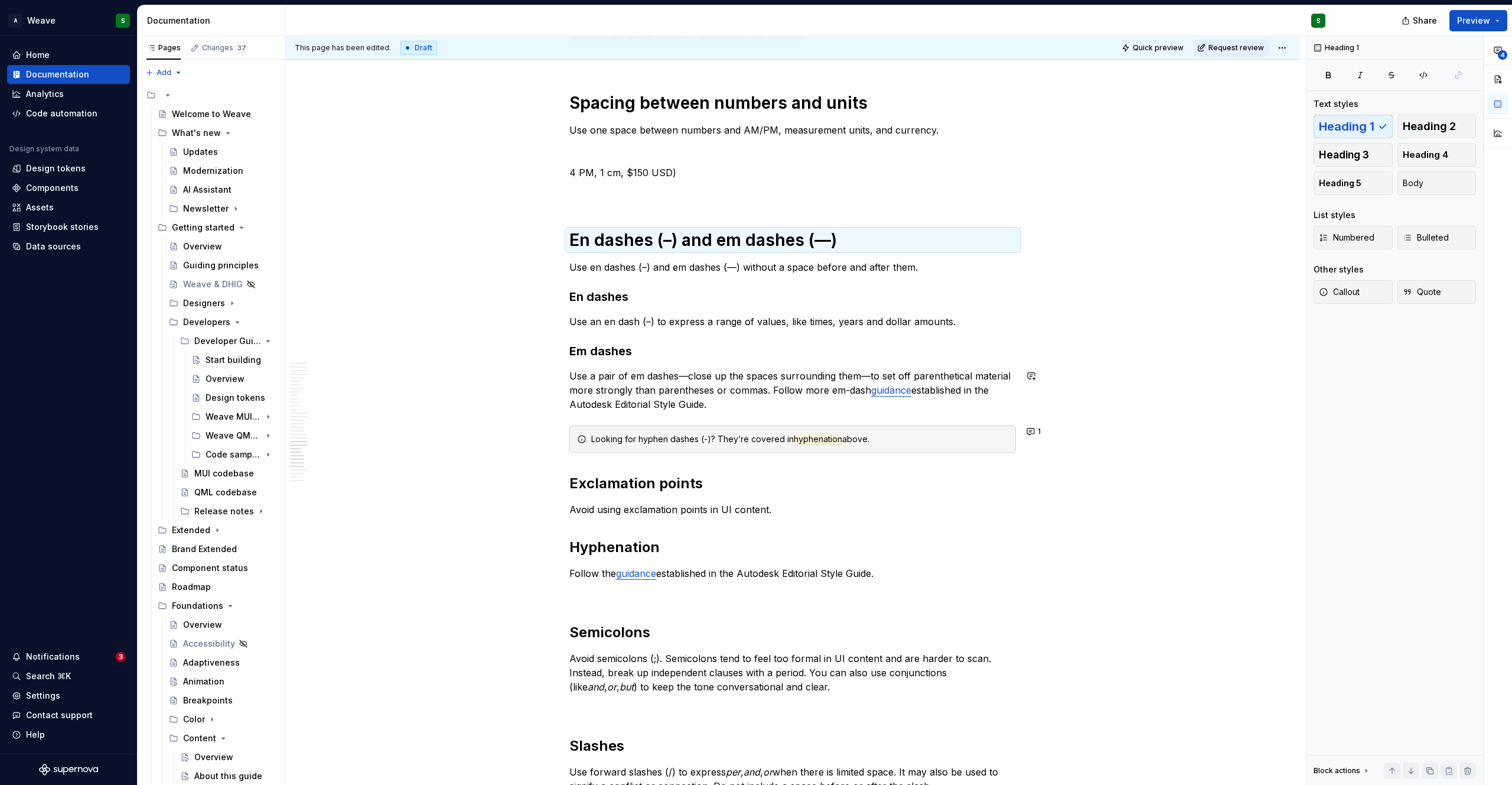
scroll to position [3836, 0]
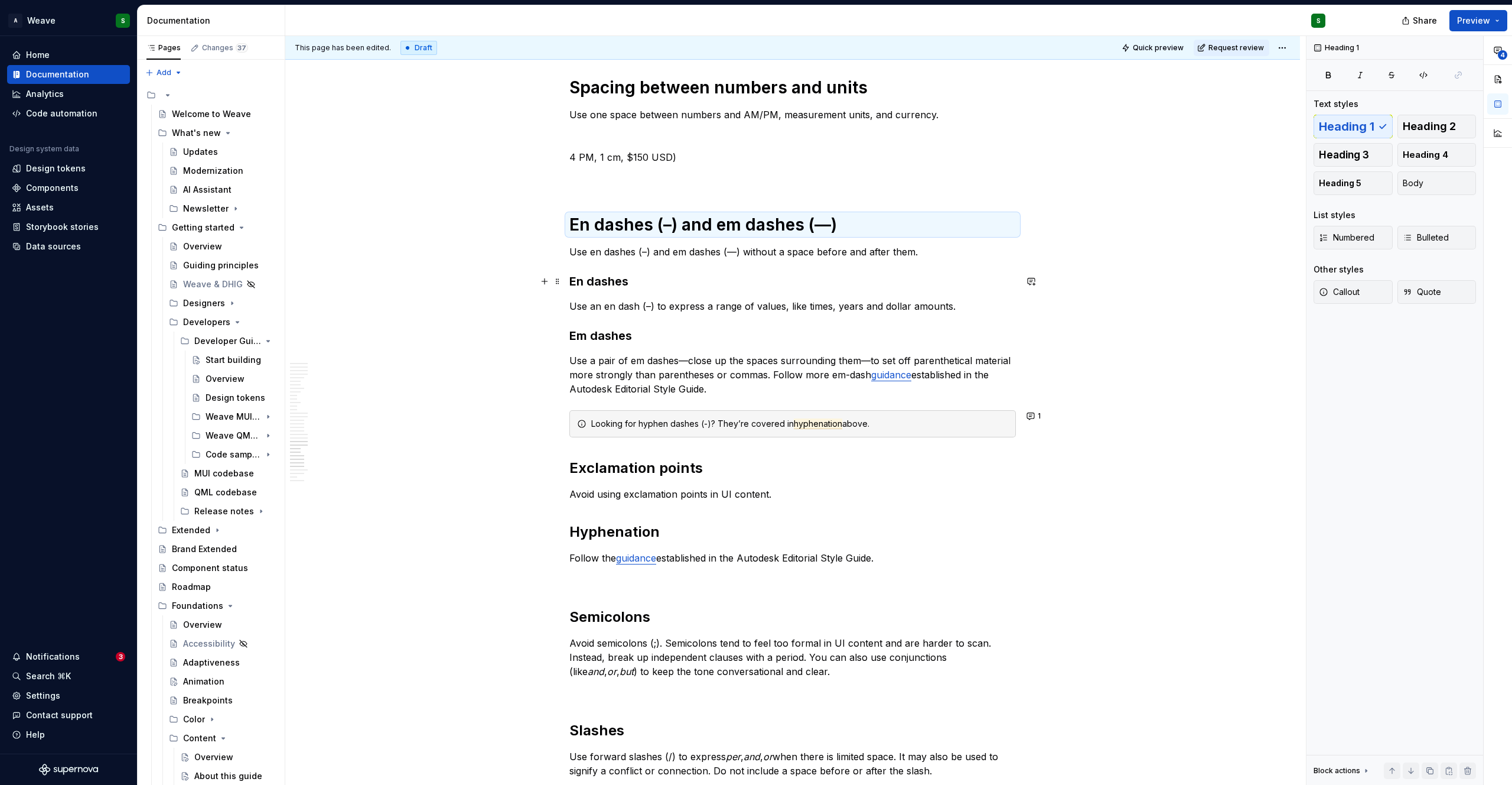
click at [595, 287] on h3 "En dashes" at bounding box center [792, 281] width 447 height 17
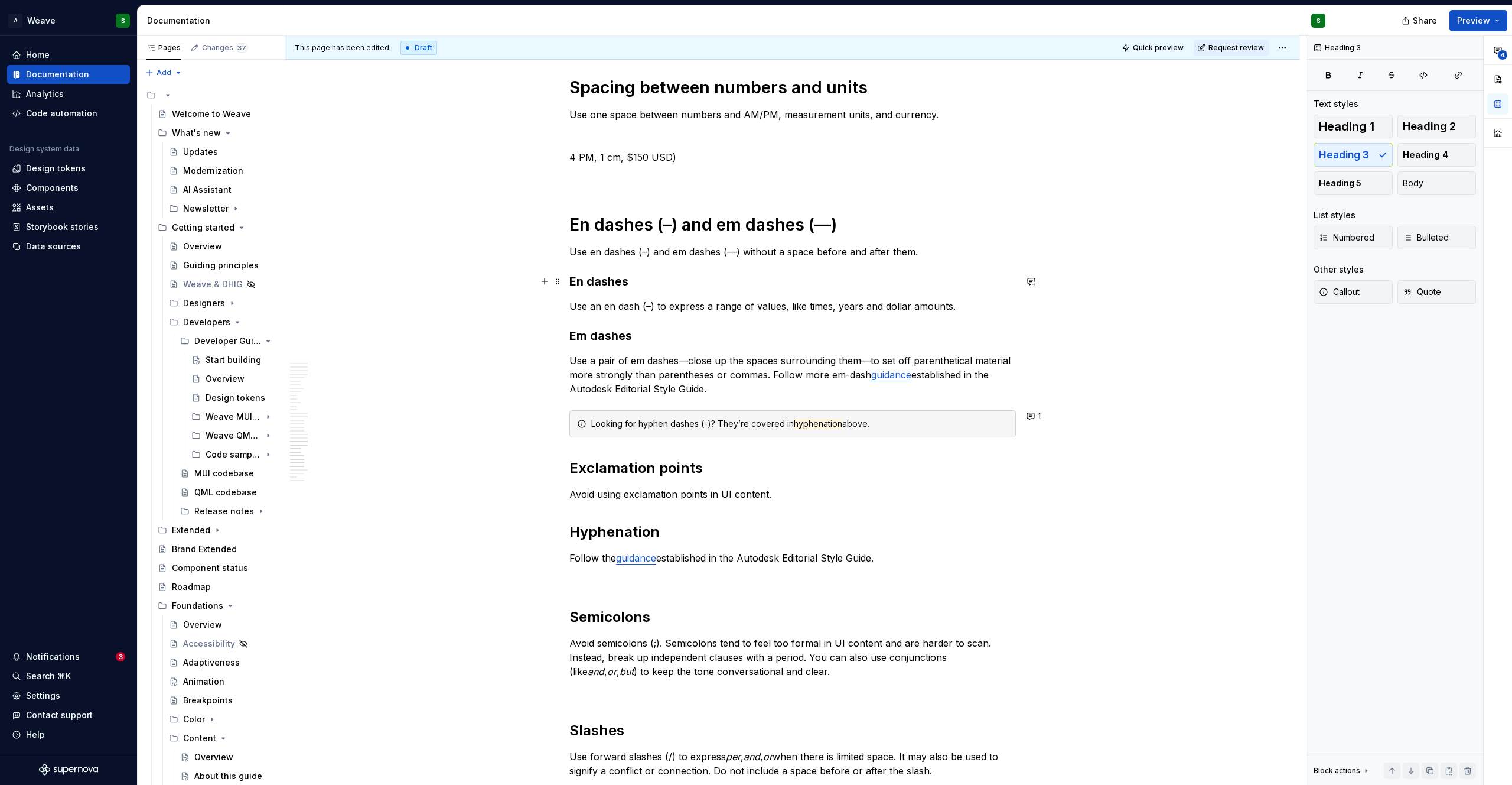
click at [595, 287] on h3 "En dashes" at bounding box center [792, 281] width 447 height 17
click at [619, 265] on button "Heading 3" at bounding box center [622, 258] width 56 height 17
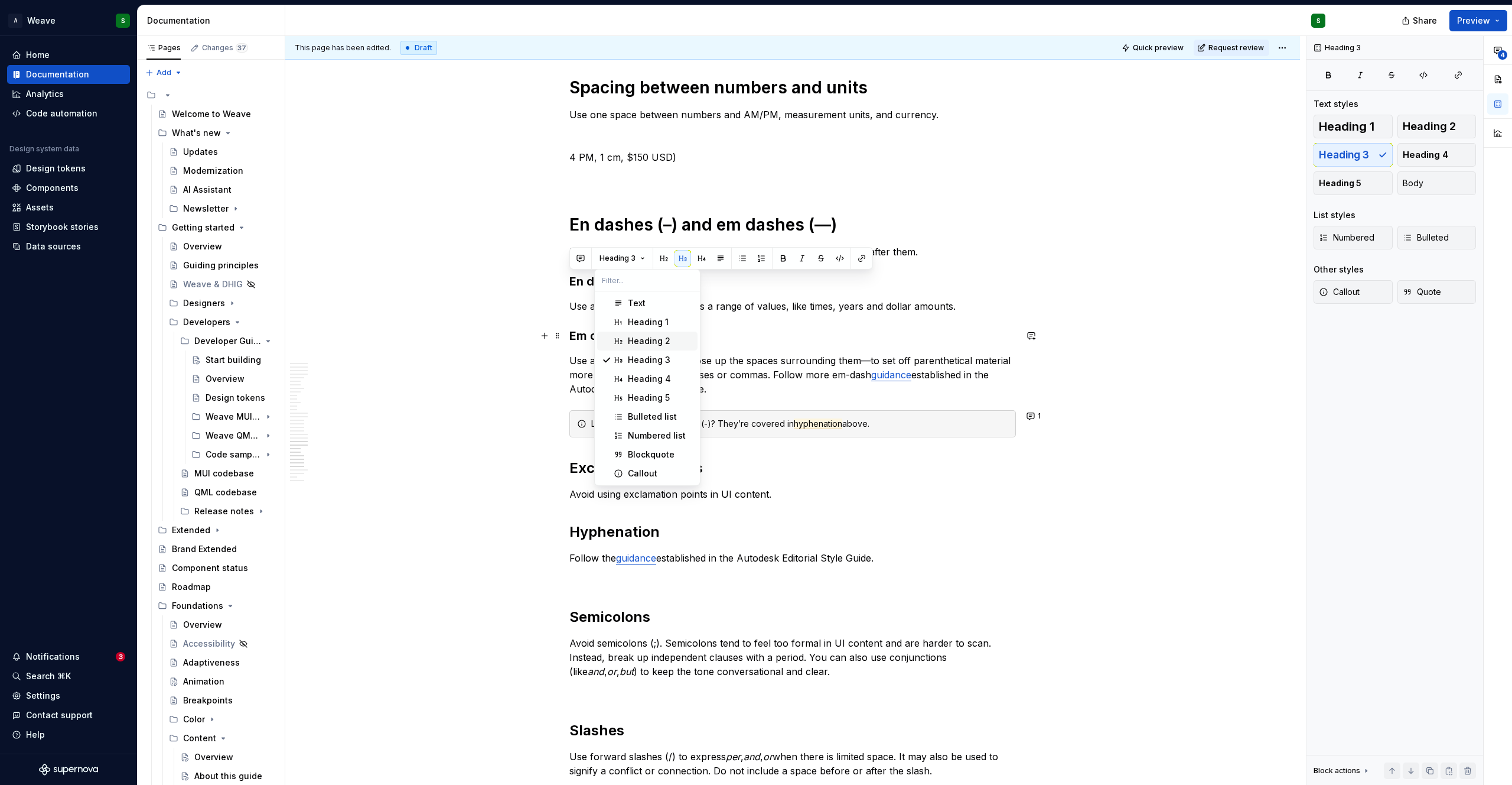
click at [629, 334] on span "Heading 2" at bounding box center [647, 341] width 101 height 19
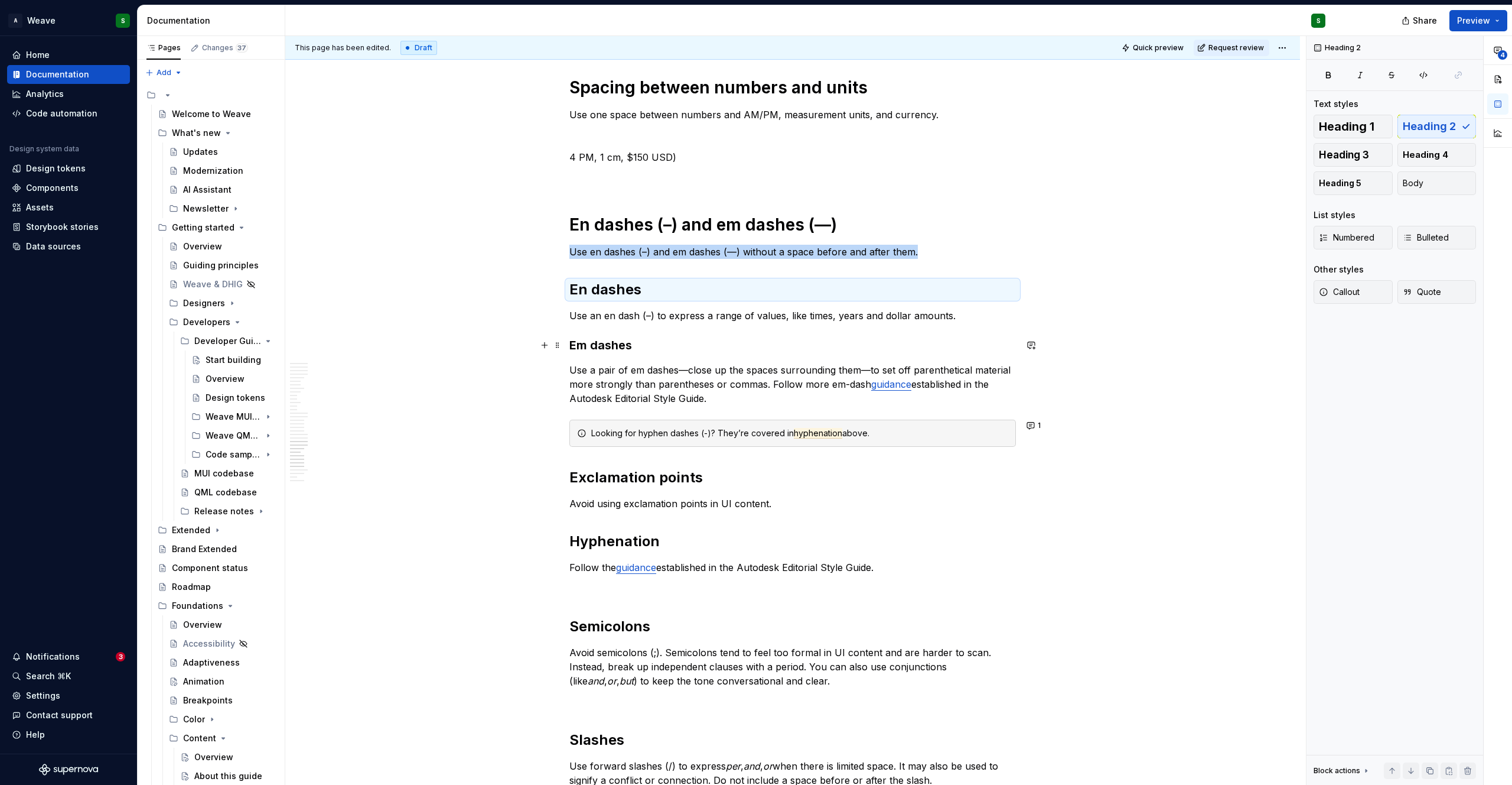
click at [595, 349] on h3 "Em dashes" at bounding box center [792, 345] width 447 height 17
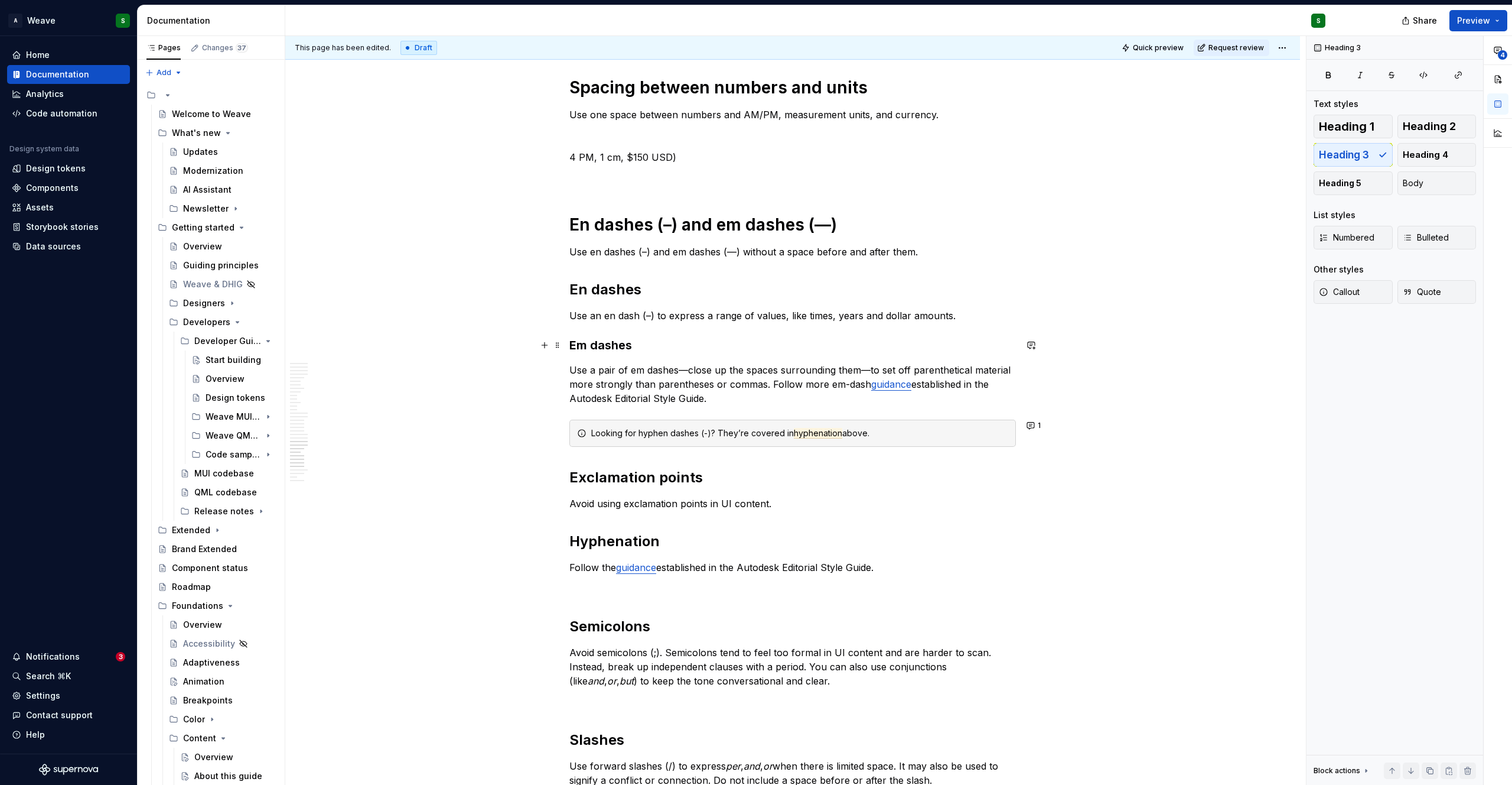
click at [595, 349] on h3 "Em dashes" at bounding box center [792, 345] width 447 height 17
click at [636, 325] on button "Heading 3" at bounding box center [622, 322] width 56 height 17
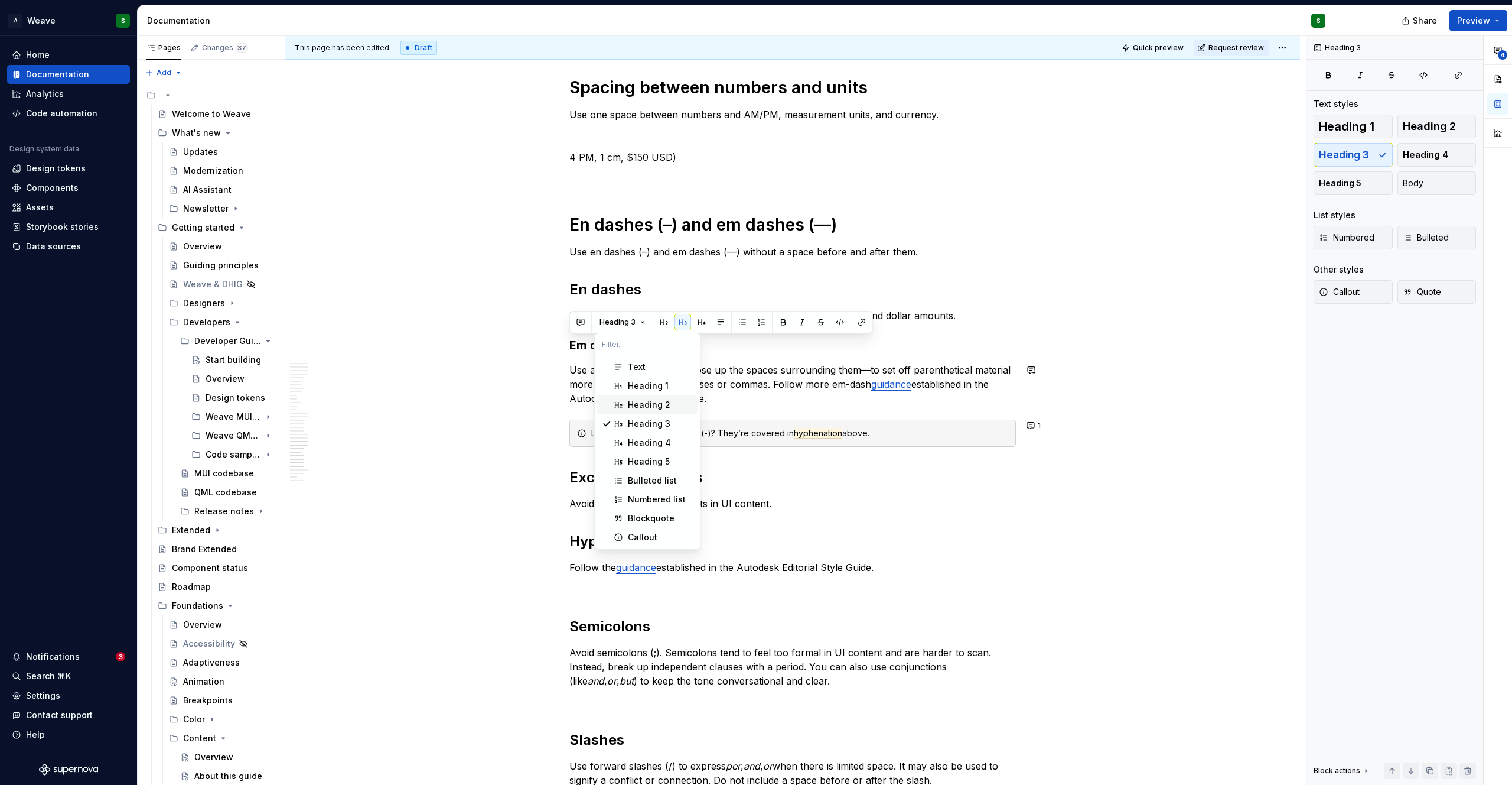
click at [641, 407] on div "Heading 2" at bounding box center [649, 404] width 43 height 12
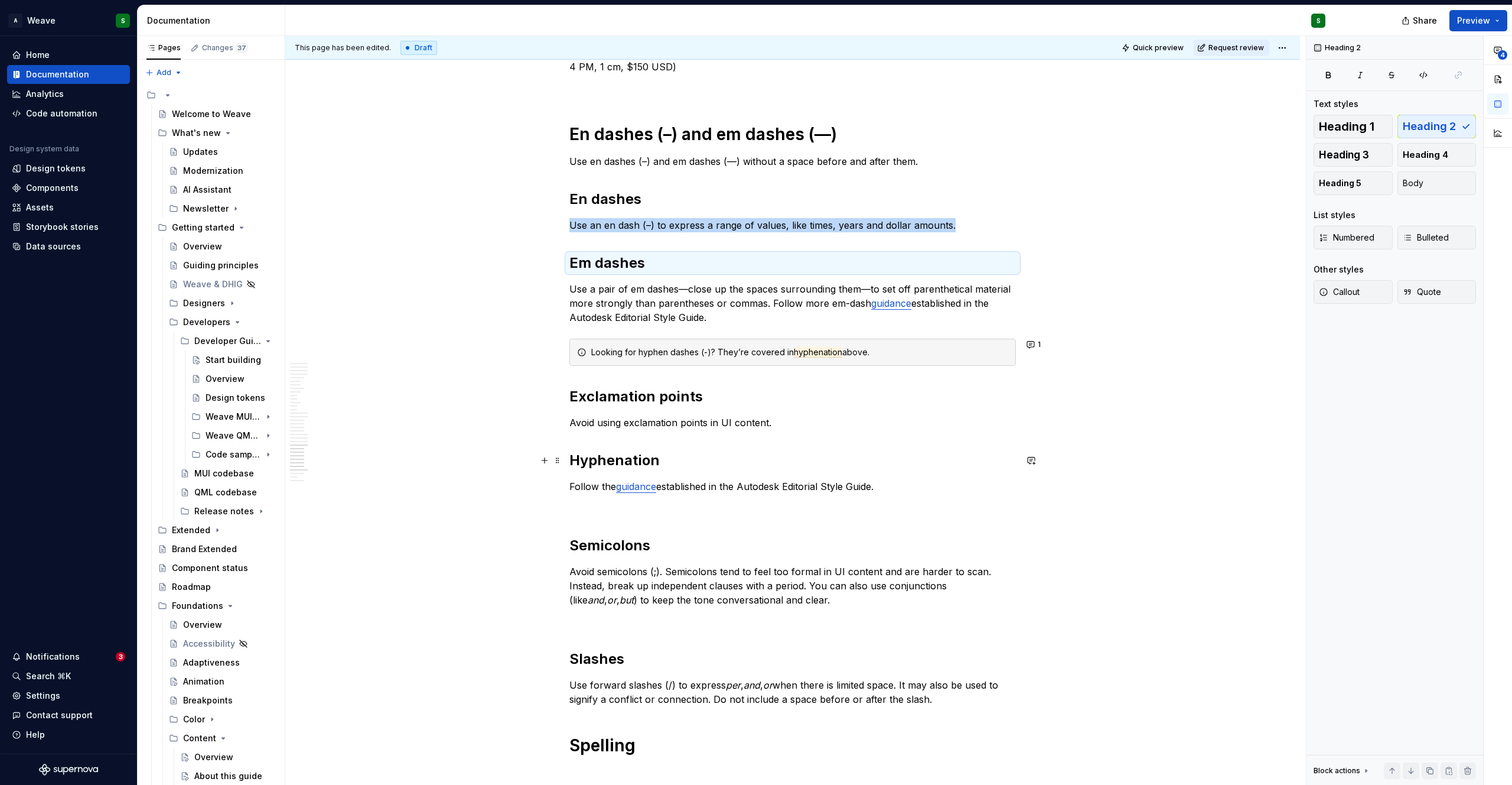
scroll to position [3936, 0]
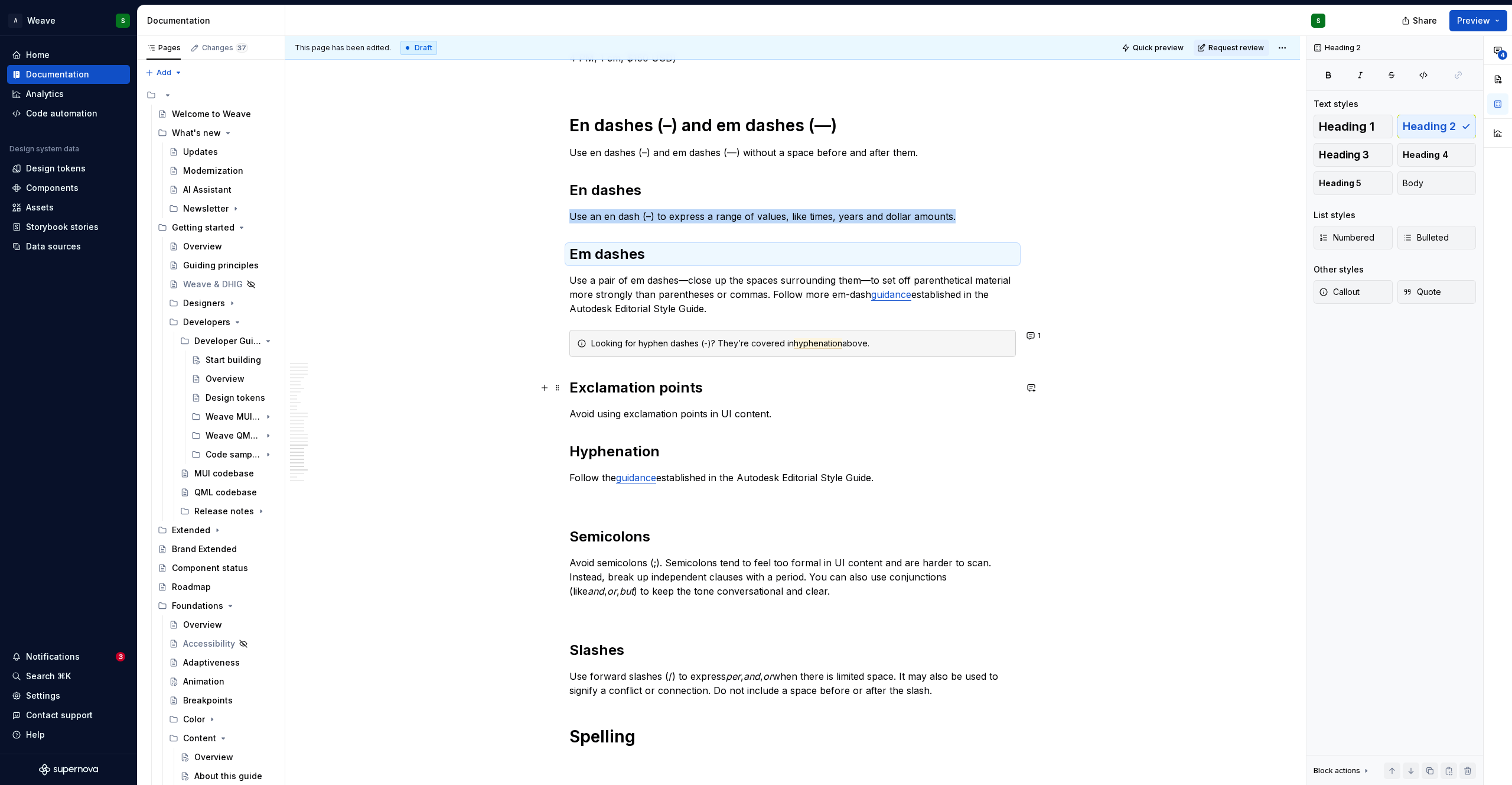
click at [613, 395] on h2 "Exclamation points" at bounding box center [792, 387] width 447 height 19
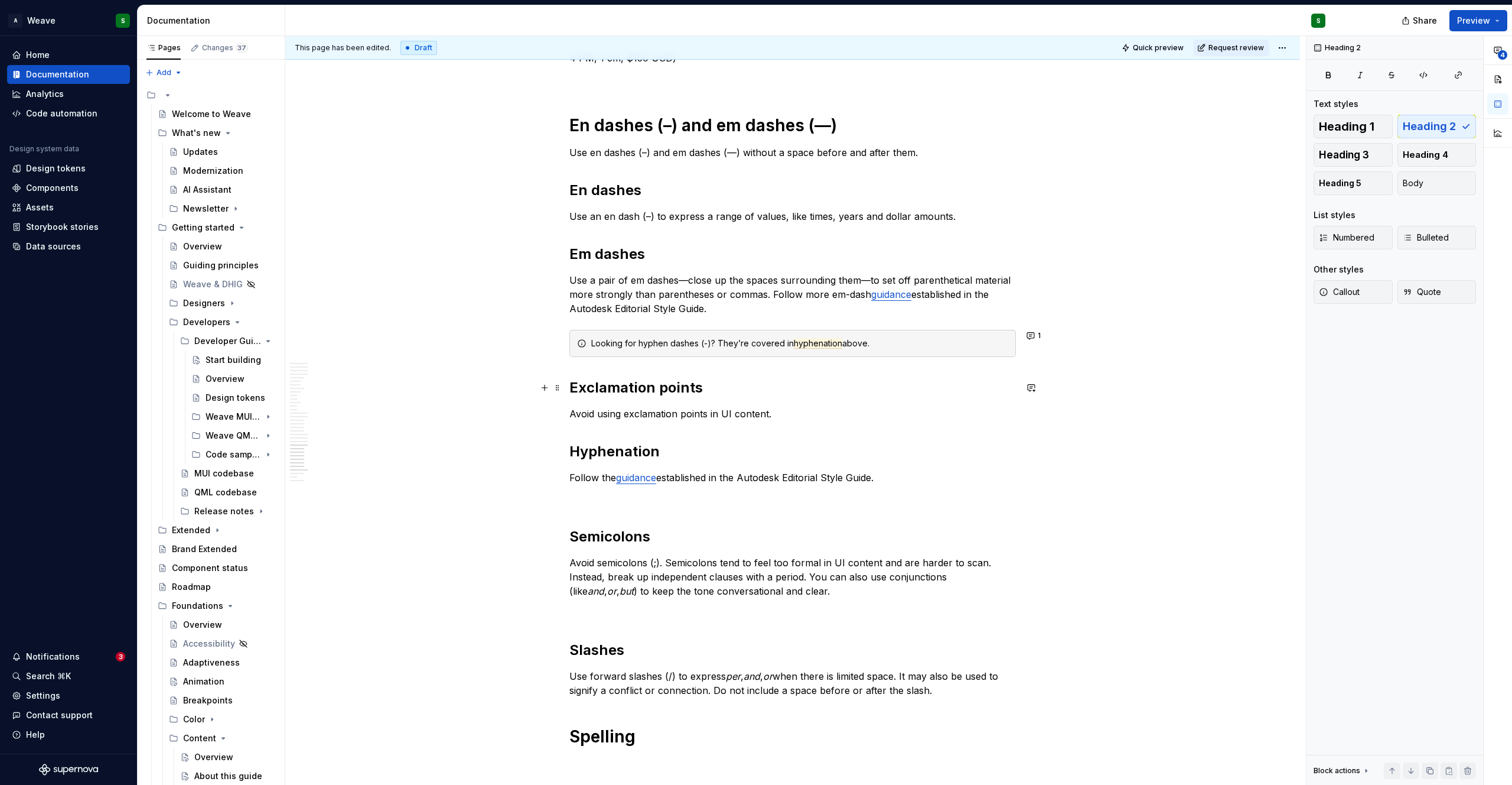
click at [613, 395] on h2 "Exclamation points" at bounding box center [792, 387] width 447 height 19
click at [640, 361] on button "Heading 2" at bounding box center [622, 362] width 56 height 17
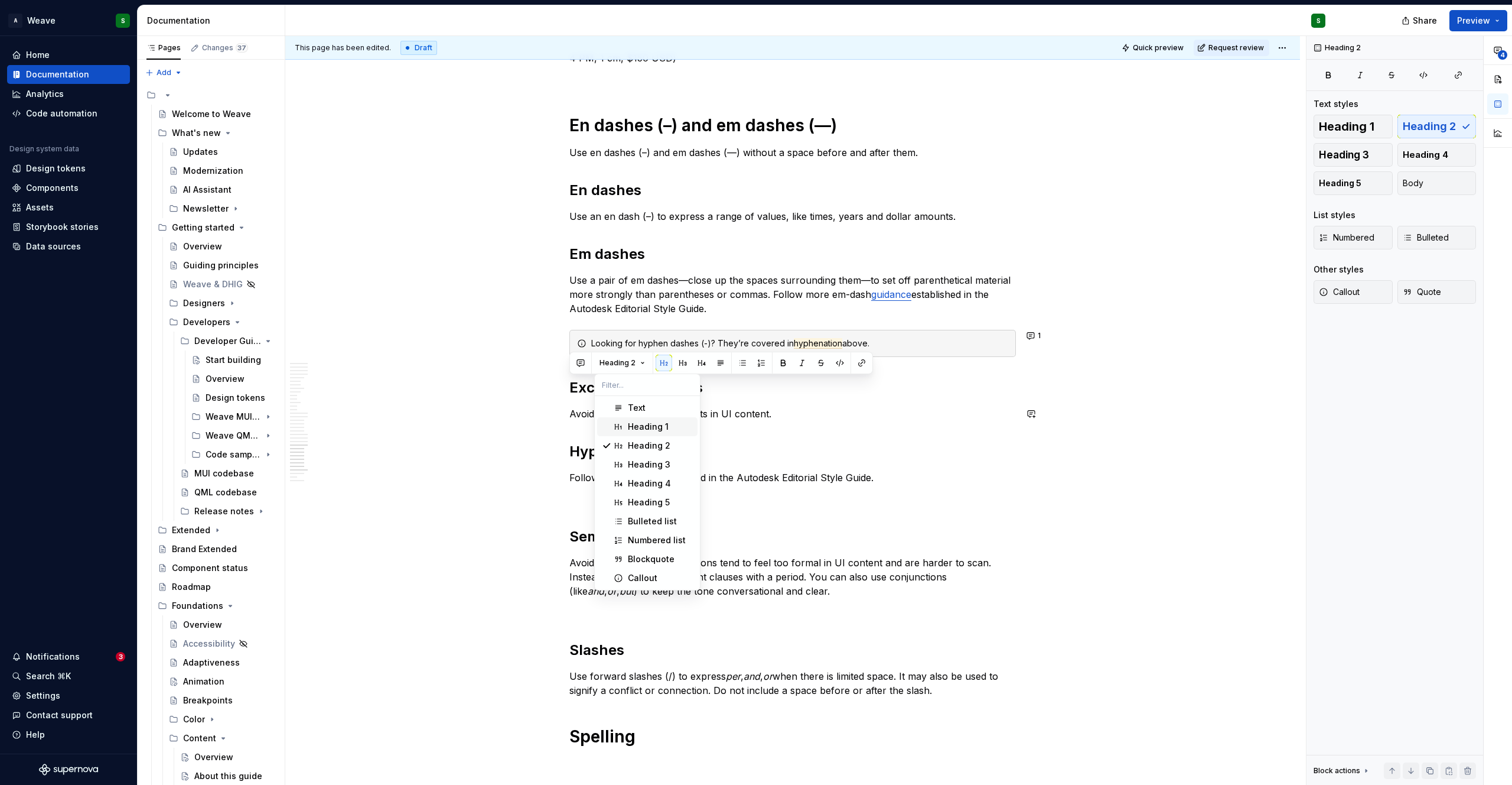
click at [645, 425] on div "Heading 1" at bounding box center [648, 426] width 41 height 12
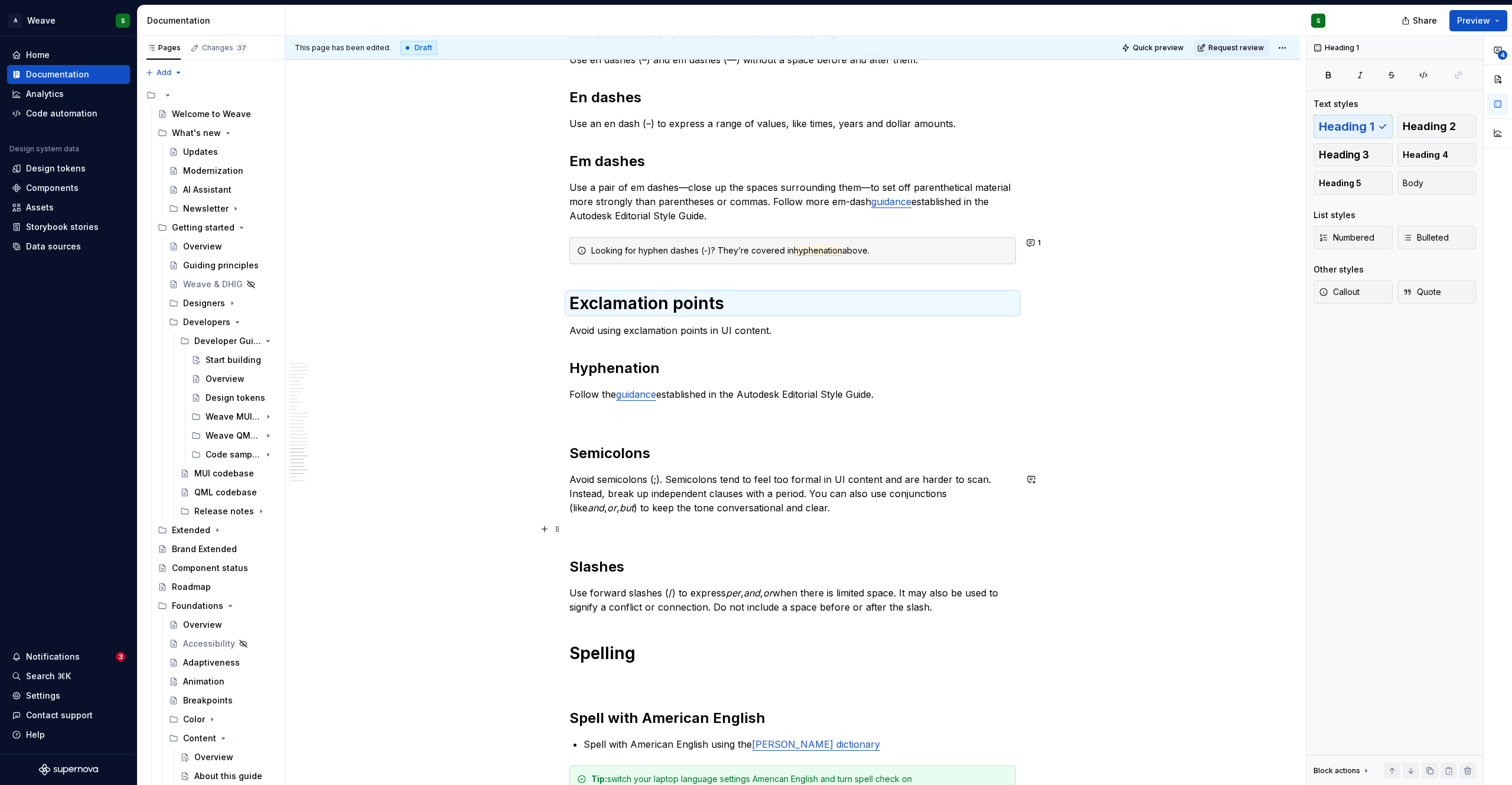
scroll to position [4070, 0]
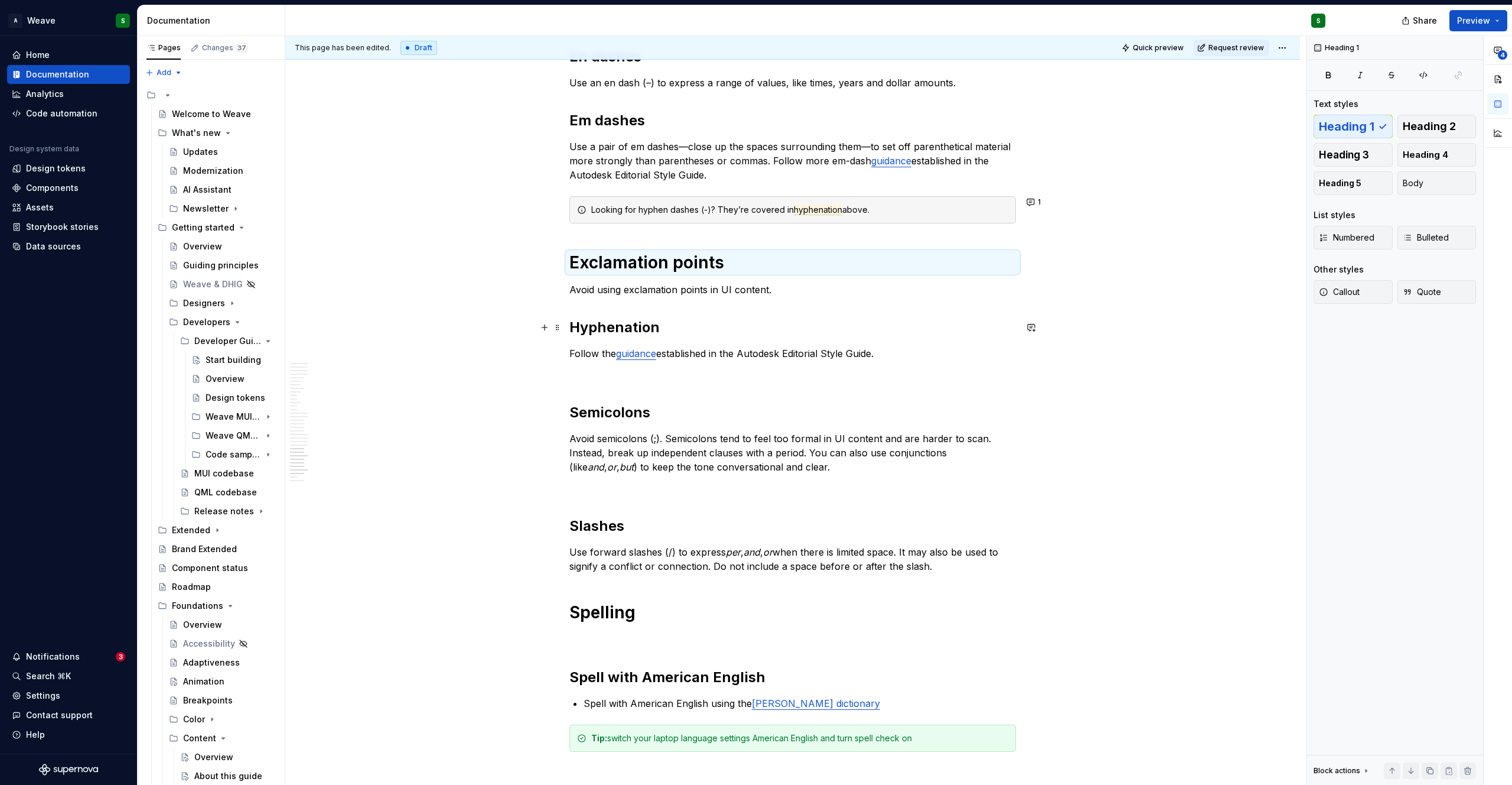
click at [604, 324] on h2 "Hyphenation" at bounding box center [792, 327] width 447 height 19
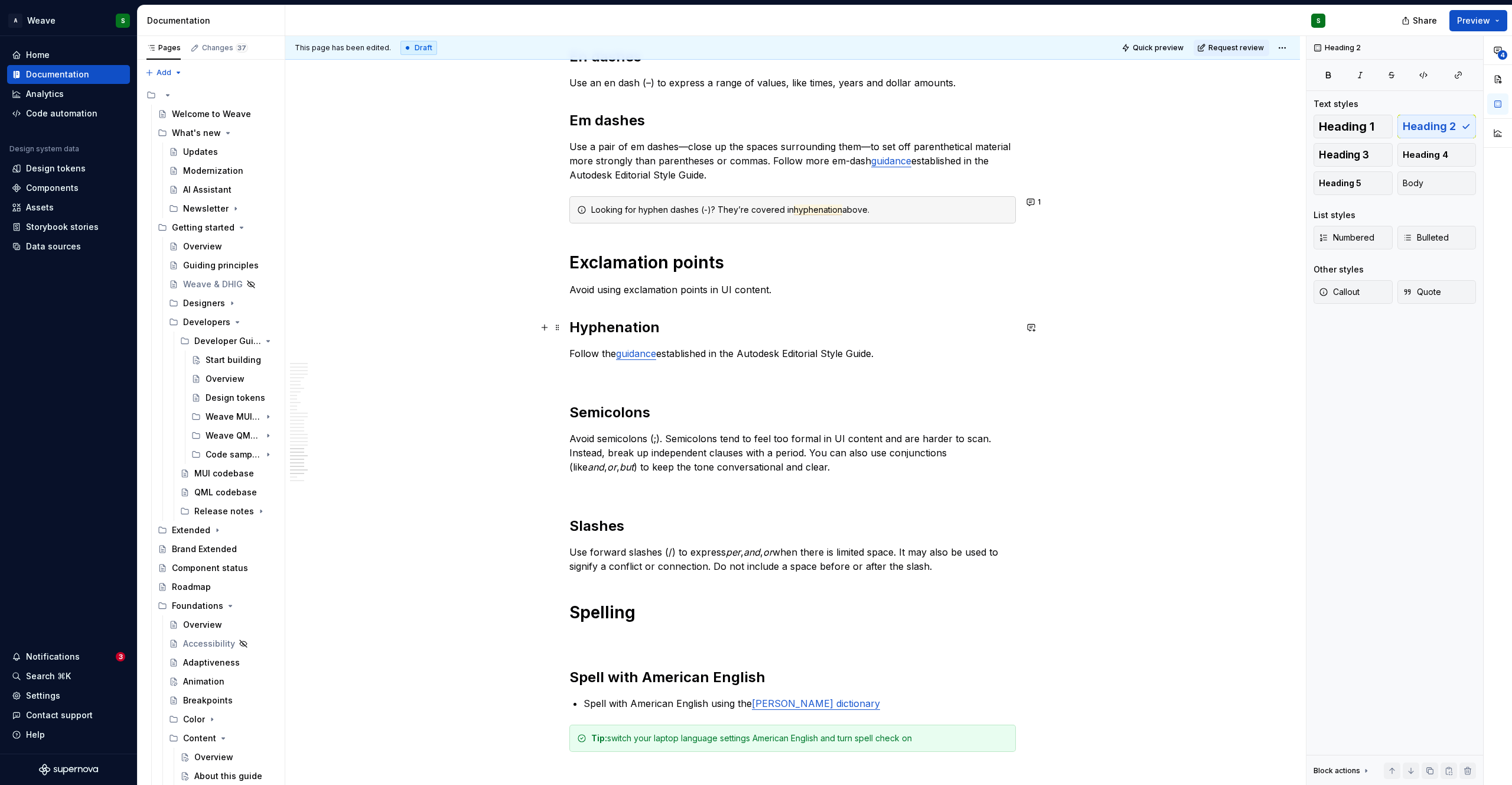
click at [604, 324] on h2 "Hyphenation" at bounding box center [792, 327] width 447 height 19
click at [771, 291] on p "Avoid using exclamation points in UI content." at bounding box center [792, 290] width 447 height 14
drag, startPoint x: 770, startPoint y: 290, endPoint x: 900, endPoint y: 290, distance: 130.0
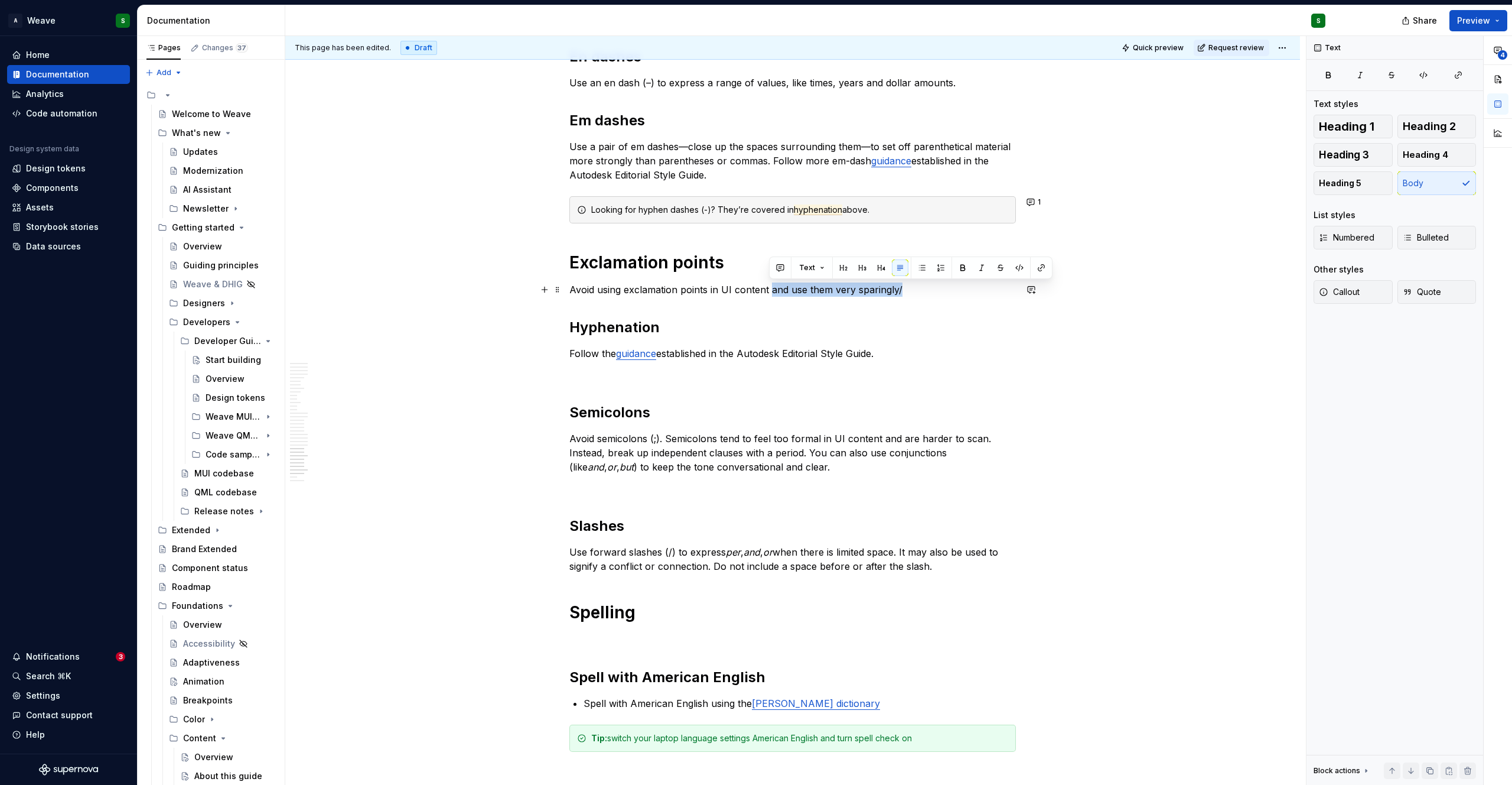
click at [900, 290] on p "Avoid using exclamation points in UI content and use them very sparingly/" at bounding box center [792, 290] width 447 height 14
click at [623, 333] on h2 "Hyphenation" at bounding box center [792, 327] width 447 height 19
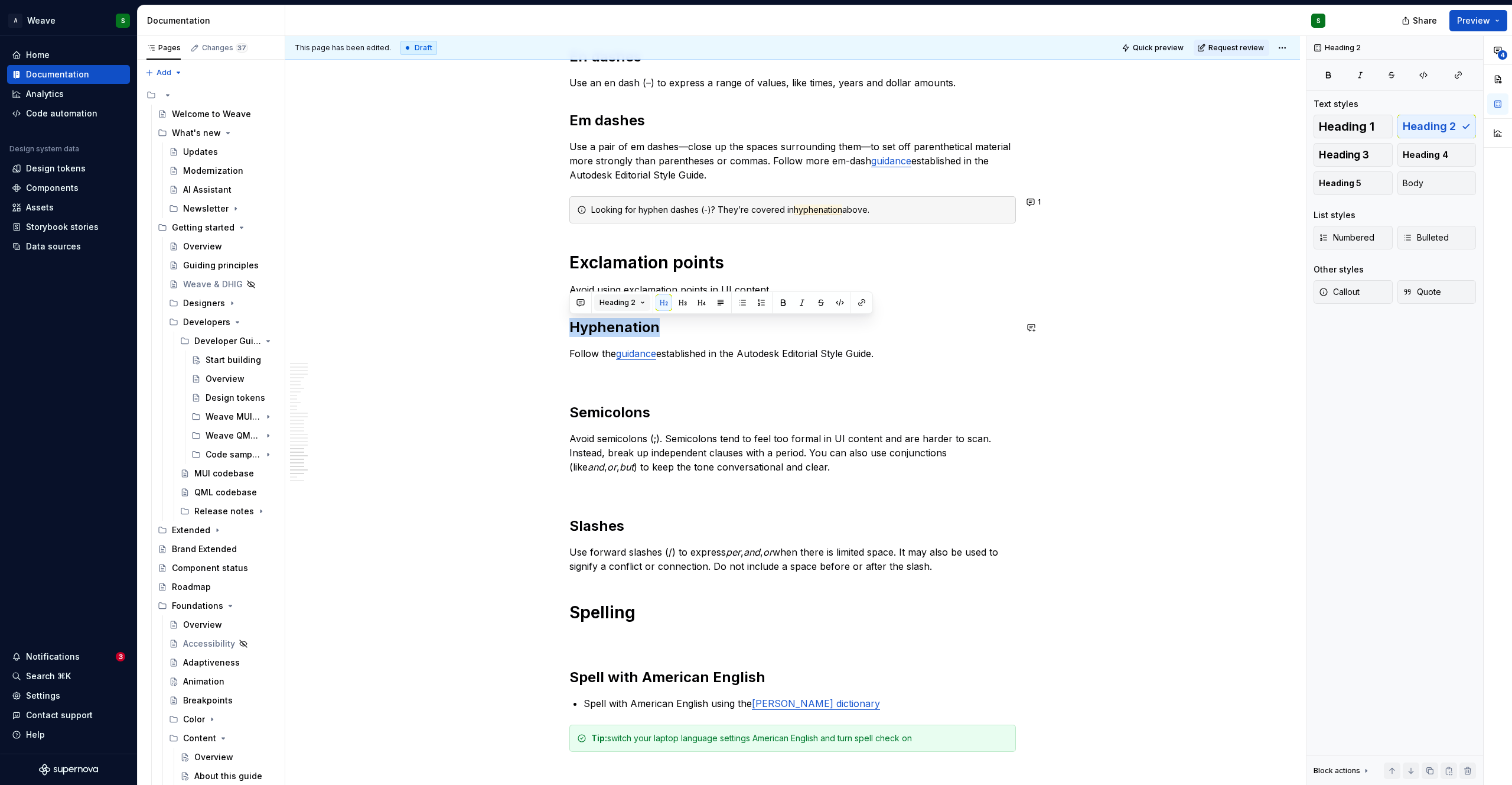
click at [627, 303] on span "Heading 2" at bounding box center [617, 303] width 36 height 10
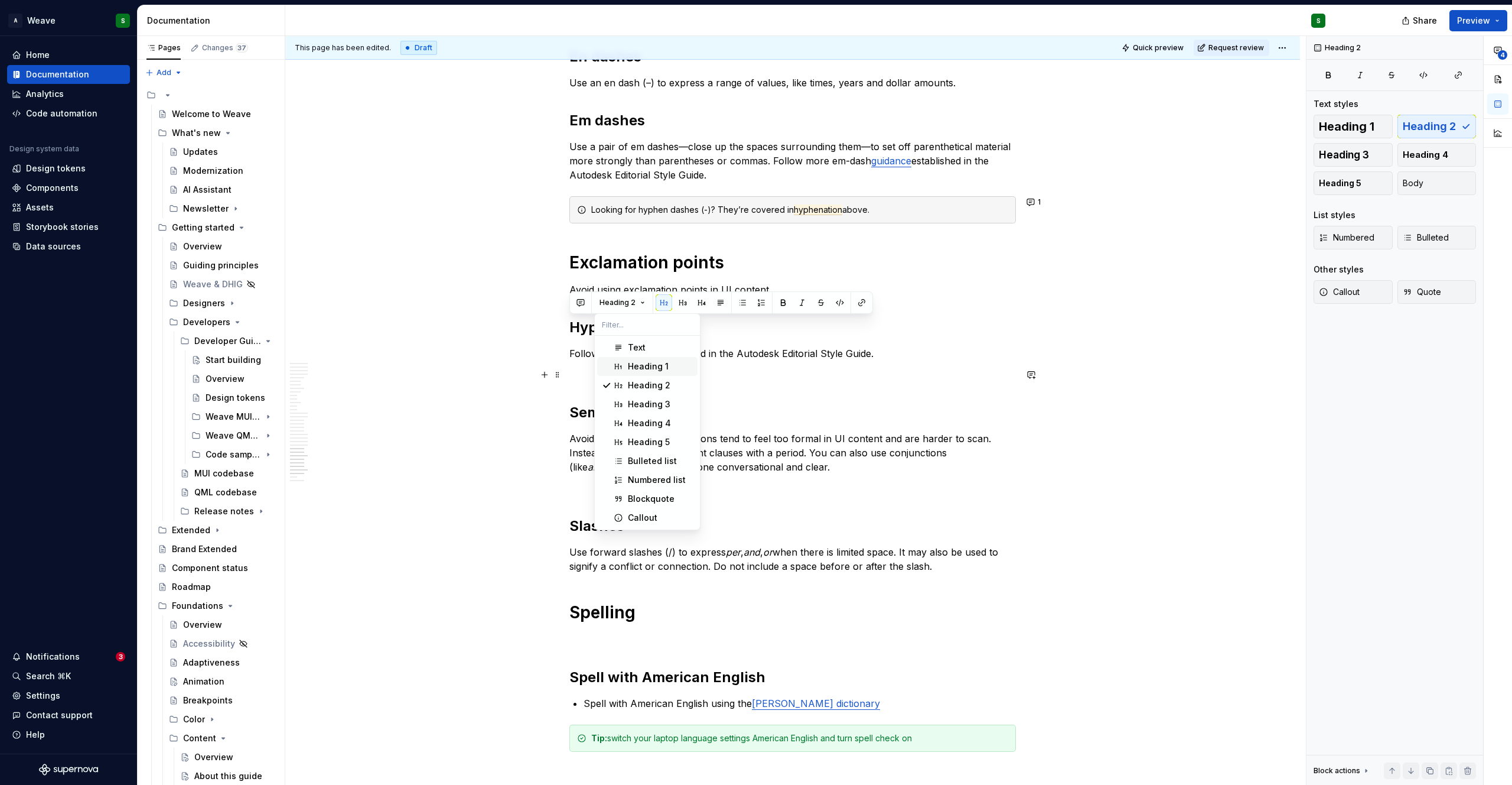
click at [631, 371] on div "Heading 1" at bounding box center [648, 366] width 41 height 12
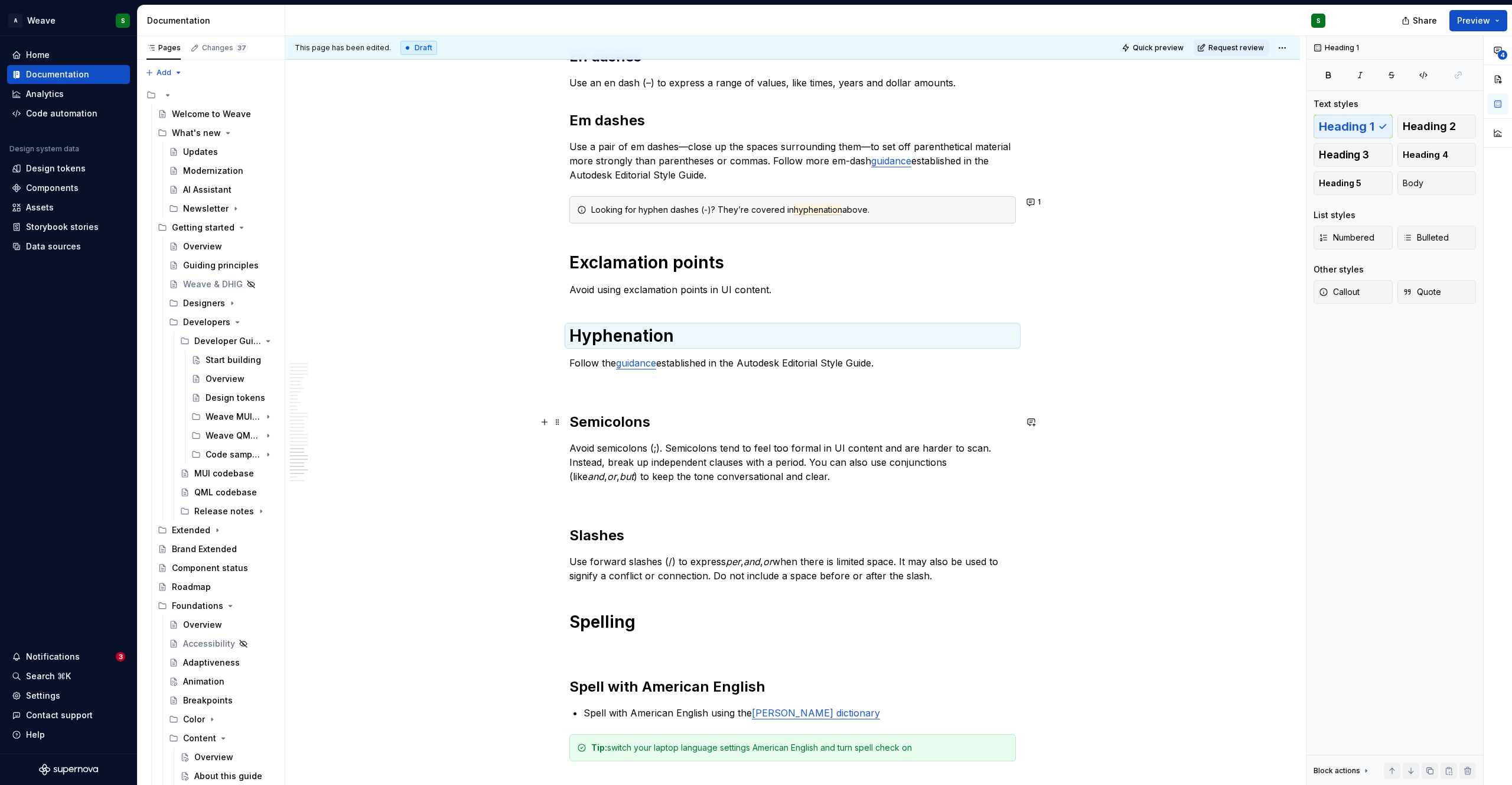
click at [618, 420] on strong "Semicolons" at bounding box center [609, 421] width 81 height 17
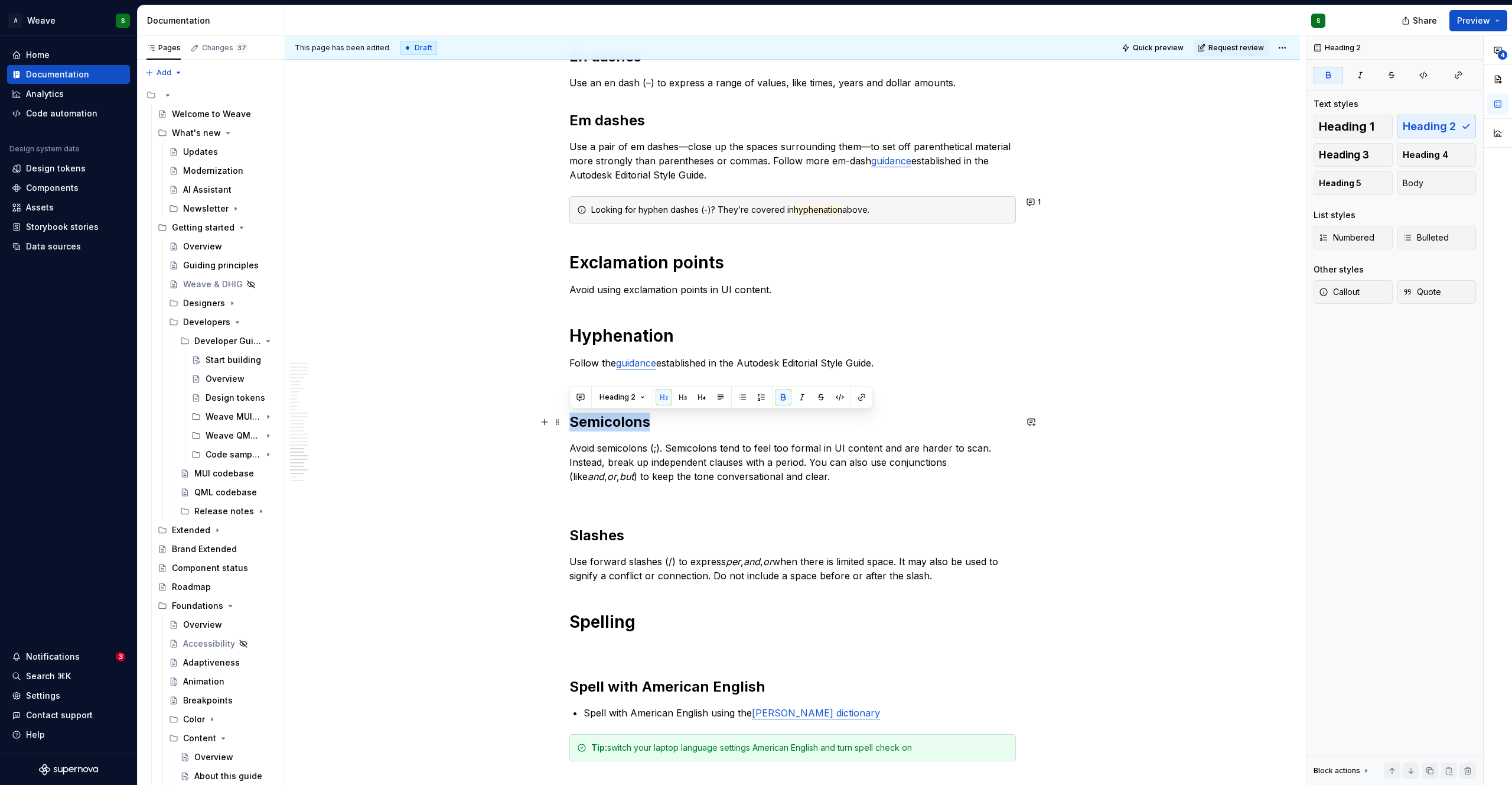
click at [618, 420] on strong "Semicolons" at bounding box center [609, 421] width 81 height 17
click at [633, 403] on button "Heading 2" at bounding box center [622, 397] width 56 height 17
click at [635, 459] on div "Heading 1" at bounding box center [648, 461] width 41 height 12
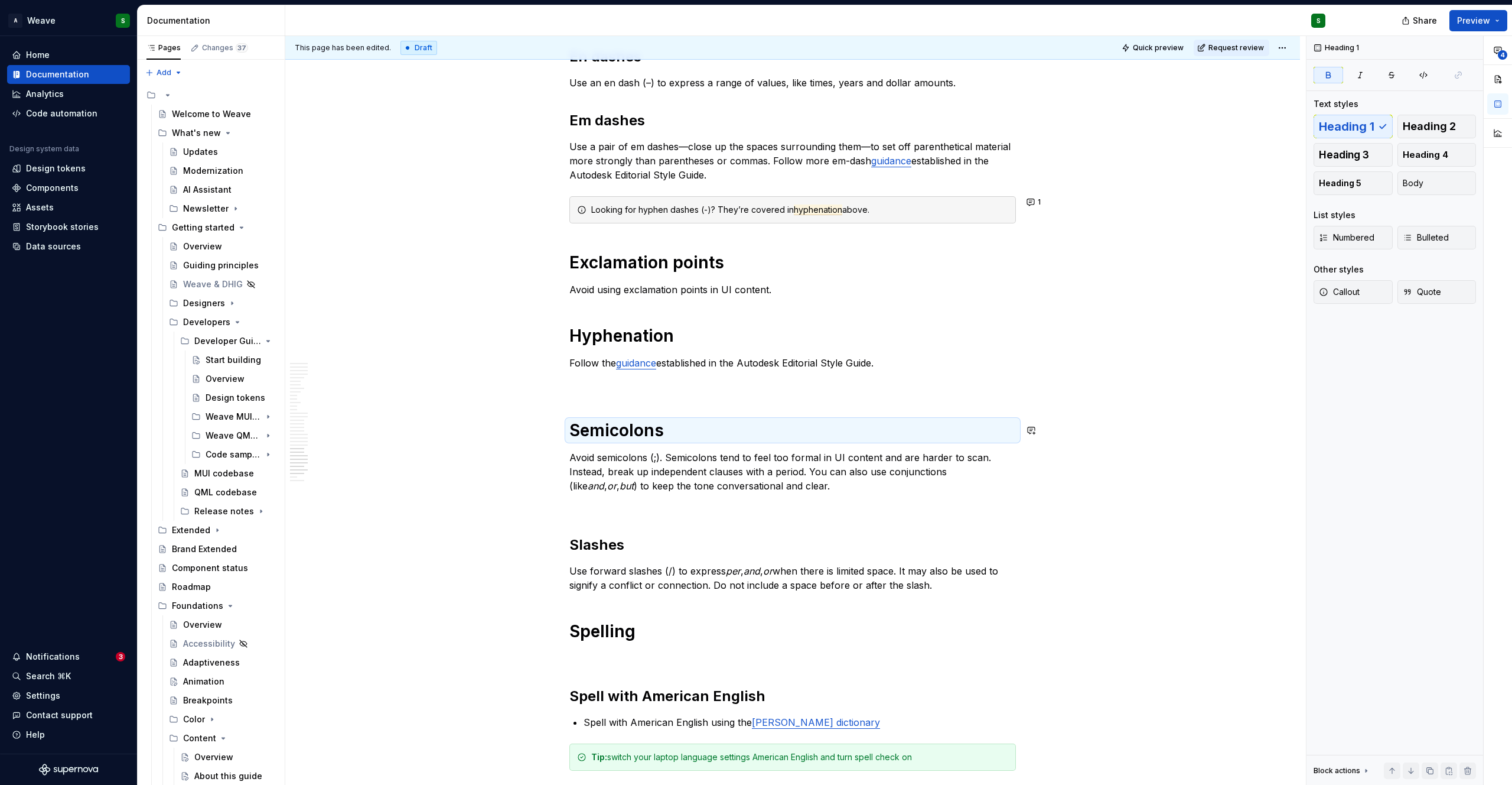
click at [588, 547] on strong "Slashes" at bounding box center [596, 544] width 55 height 17
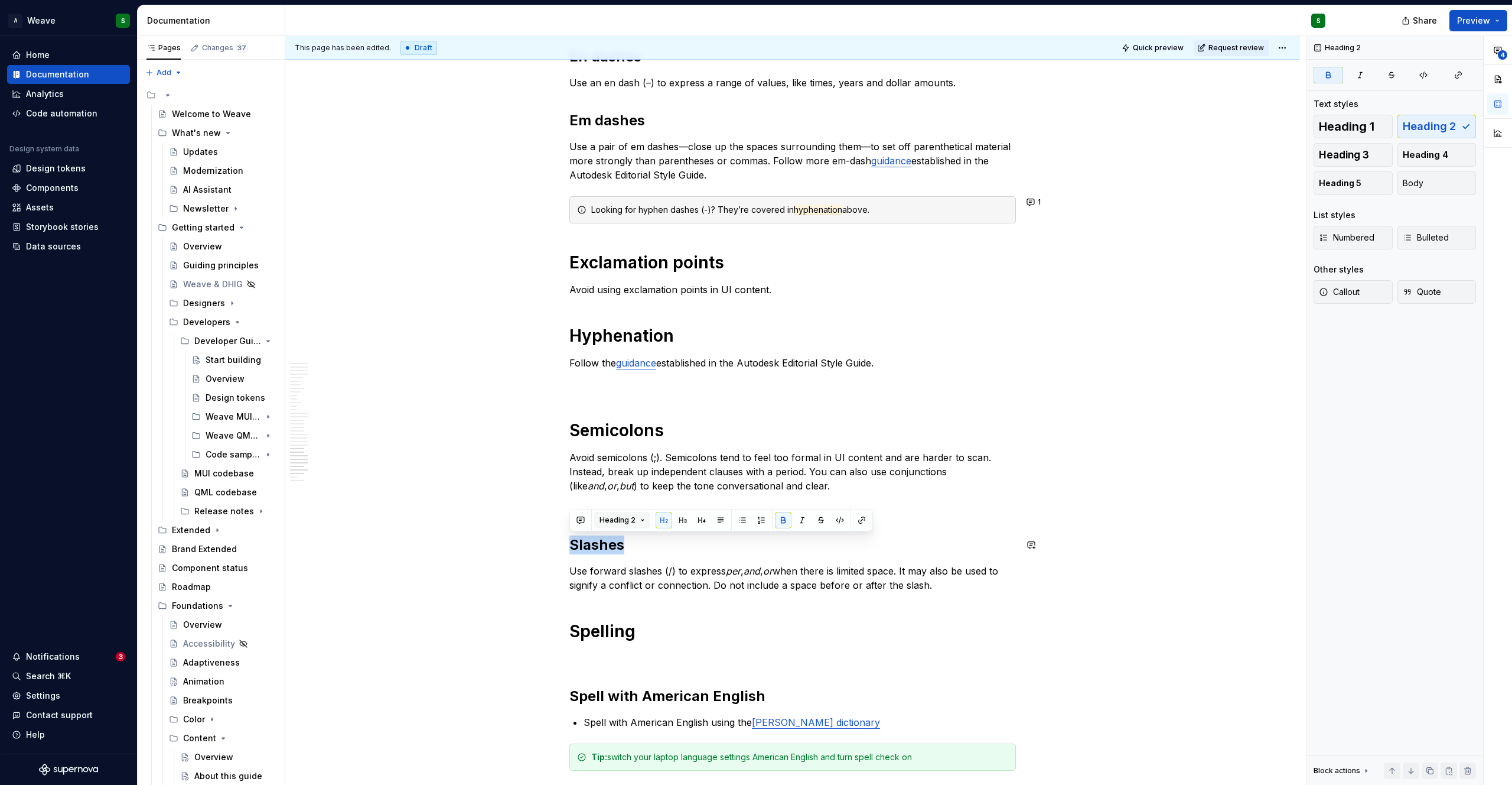
click at [624, 523] on span "Heading 2" at bounding box center [617, 520] width 36 height 10
click at [632, 581] on div "Heading 1" at bounding box center [648, 584] width 41 height 12
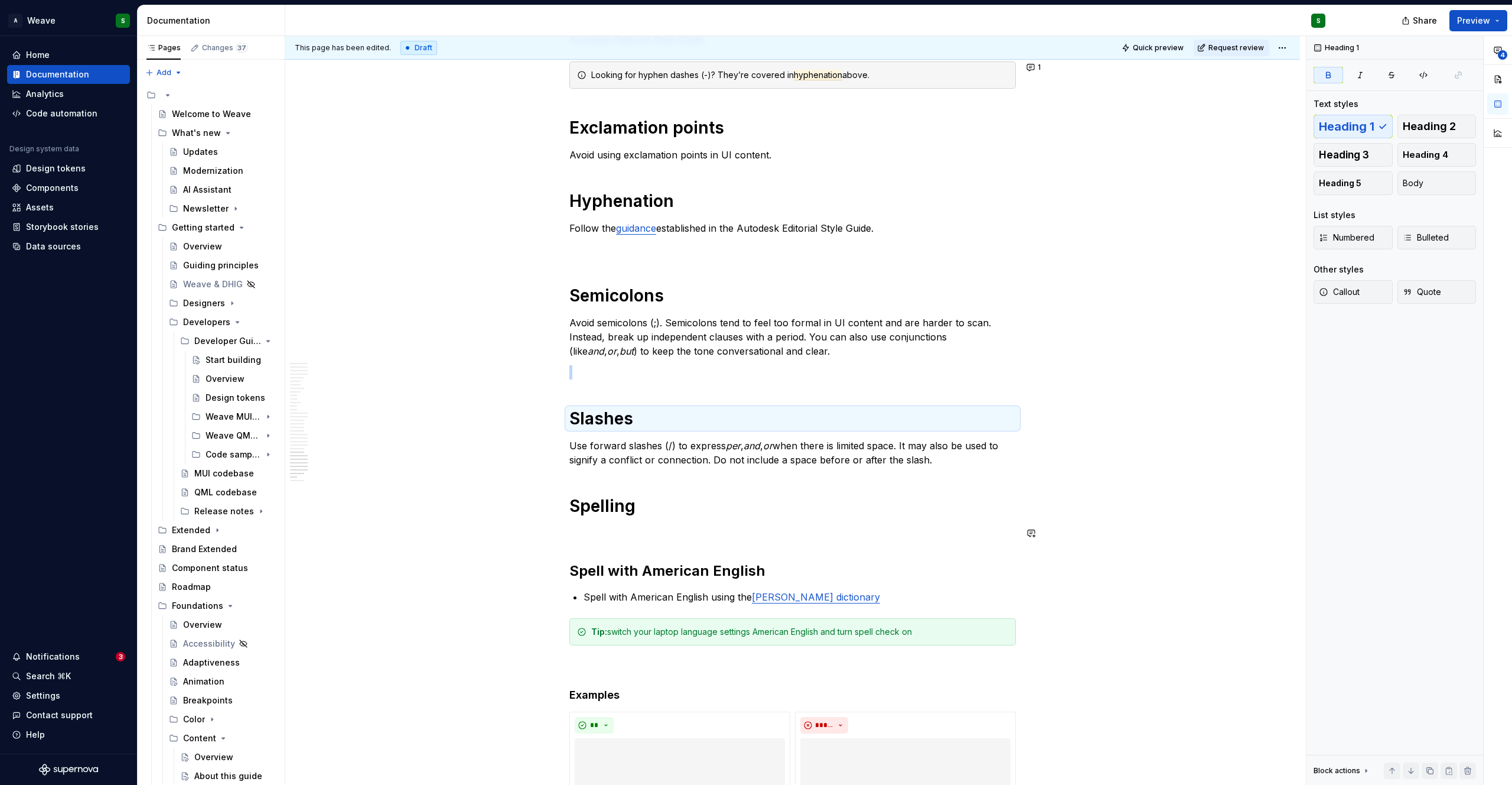
scroll to position [4273, 0]
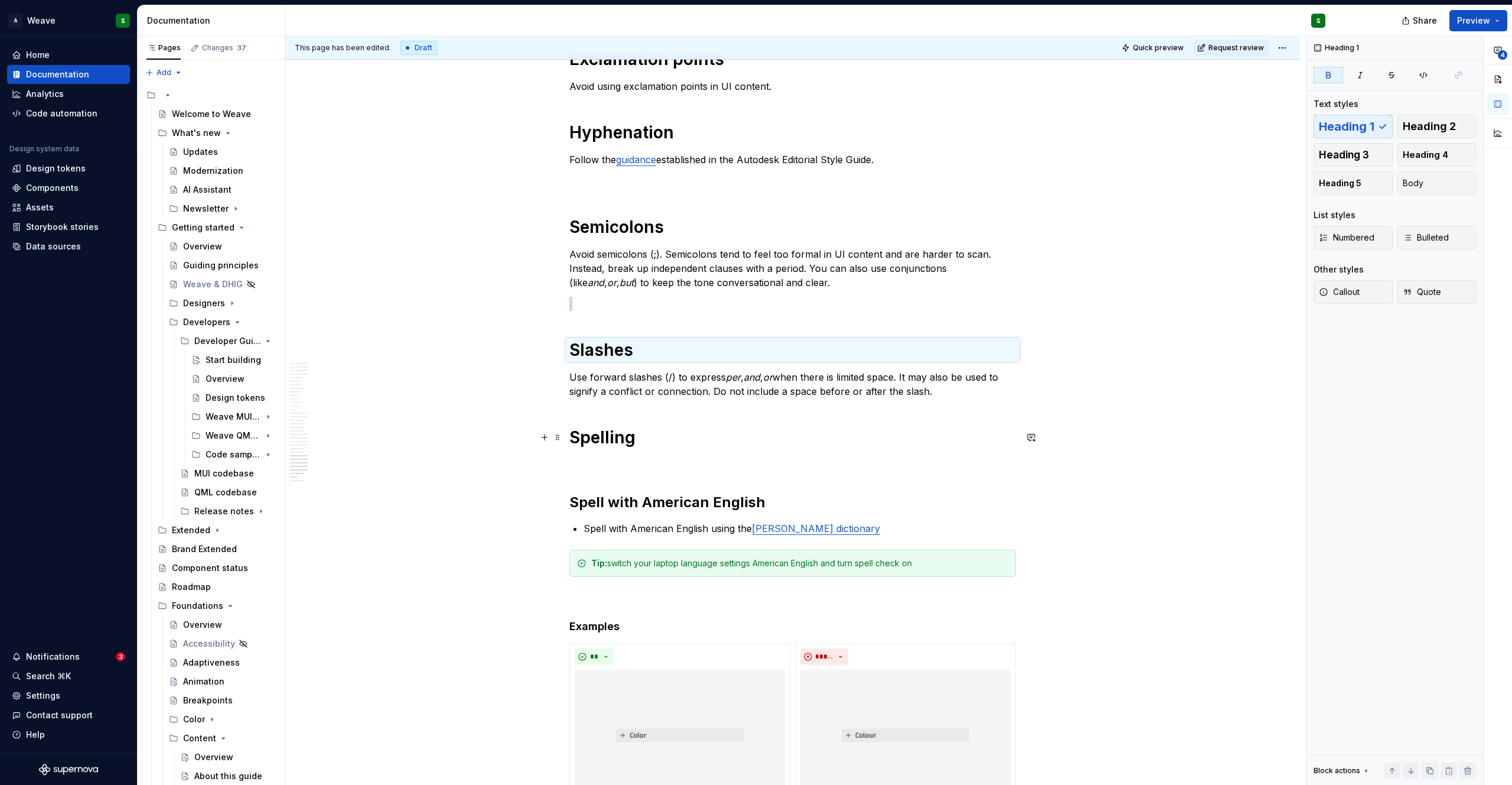
click at [595, 443] on h1 "Spelling" at bounding box center [792, 437] width 447 height 21
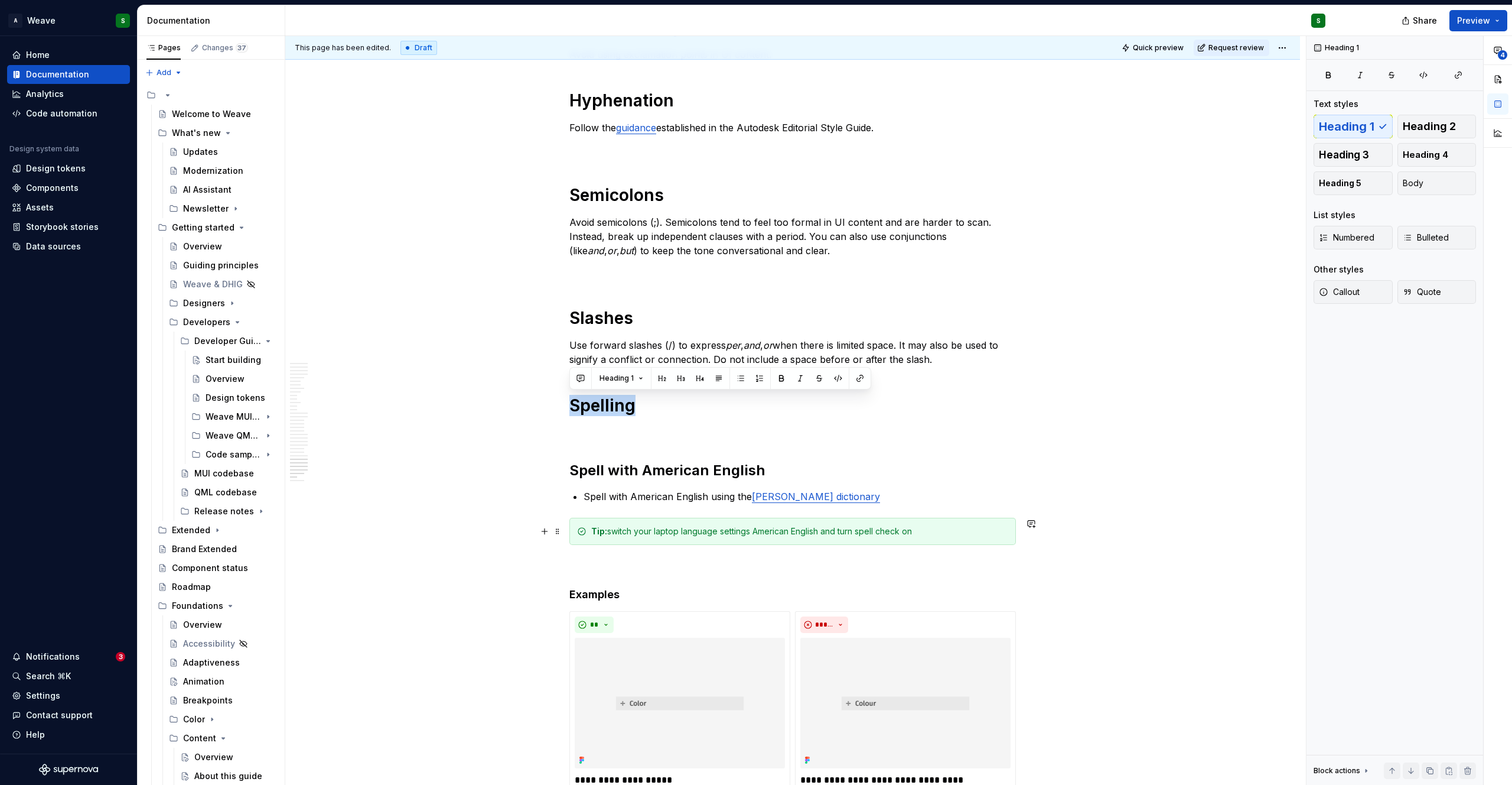
scroll to position [4306, 0]
click at [633, 466] on h2 "Spell with American English" at bounding box center [792, 469] width 447 height 19
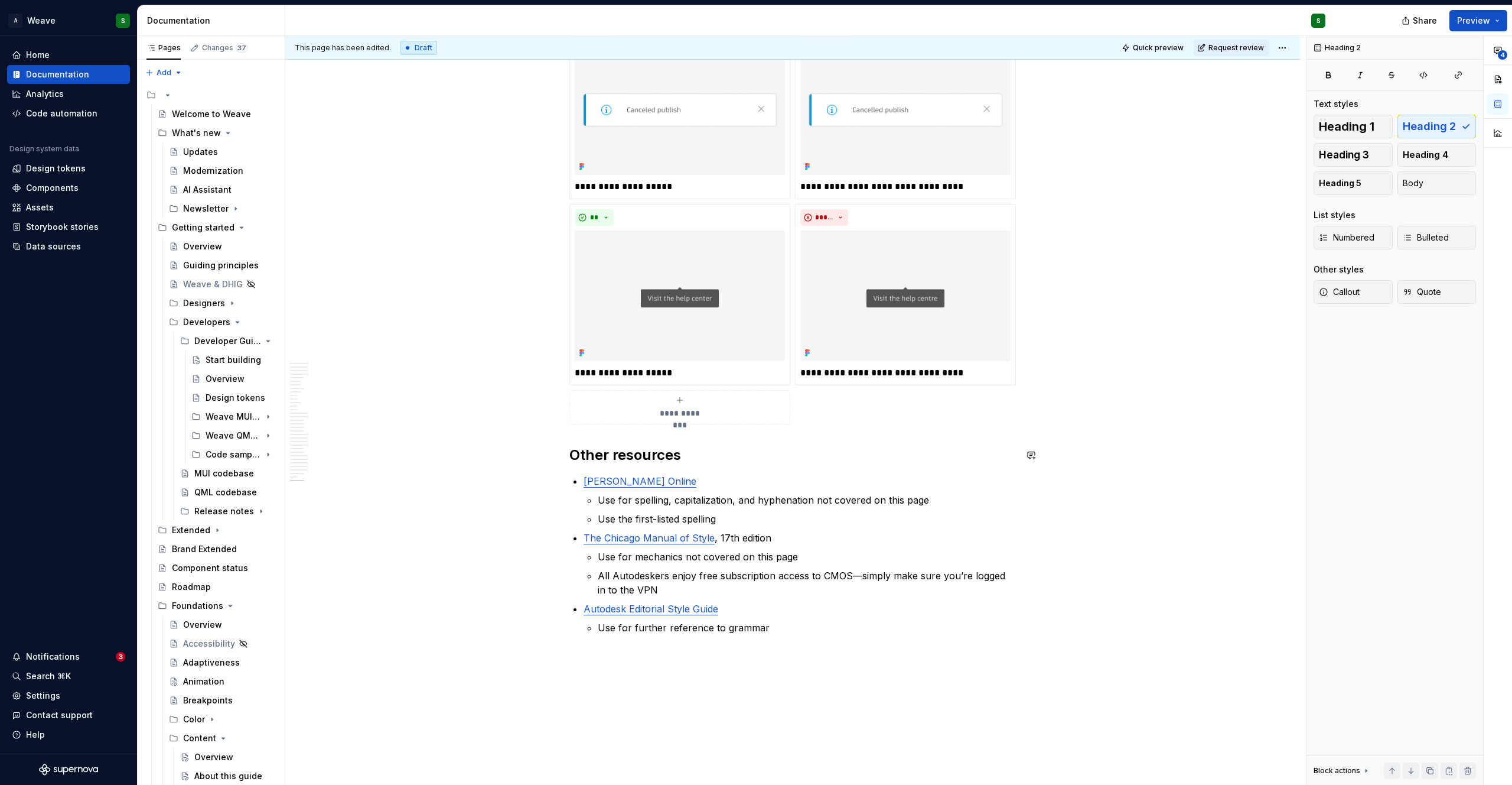
scroll to position [5092, 0]
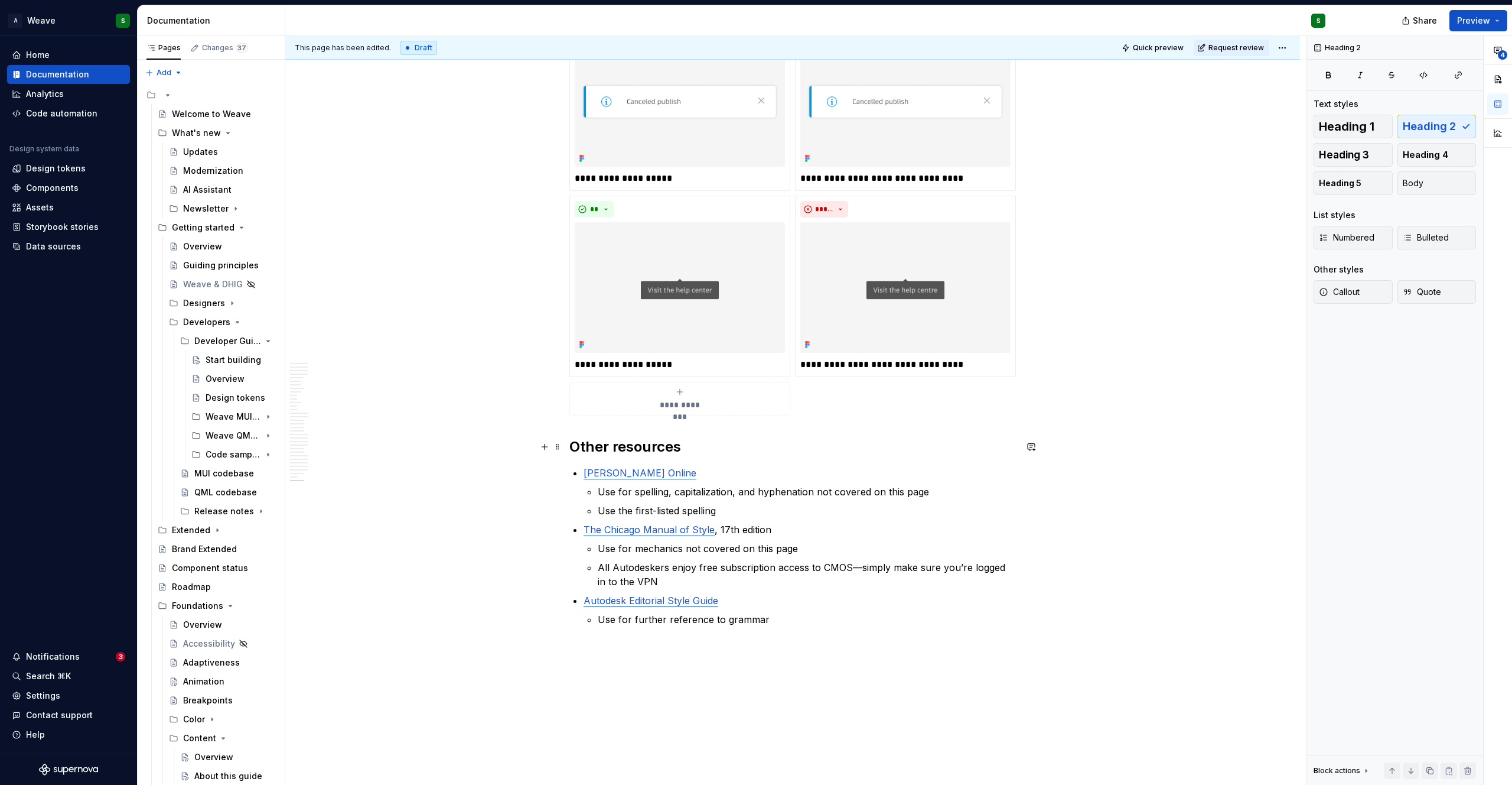
click at [630, 449] on h2 "Other resources" at bounding box center [792, 446] width 447 height 19
click at [629, 425] on span "Heading 2" at bounding box center [617, 422] width 36 height 10
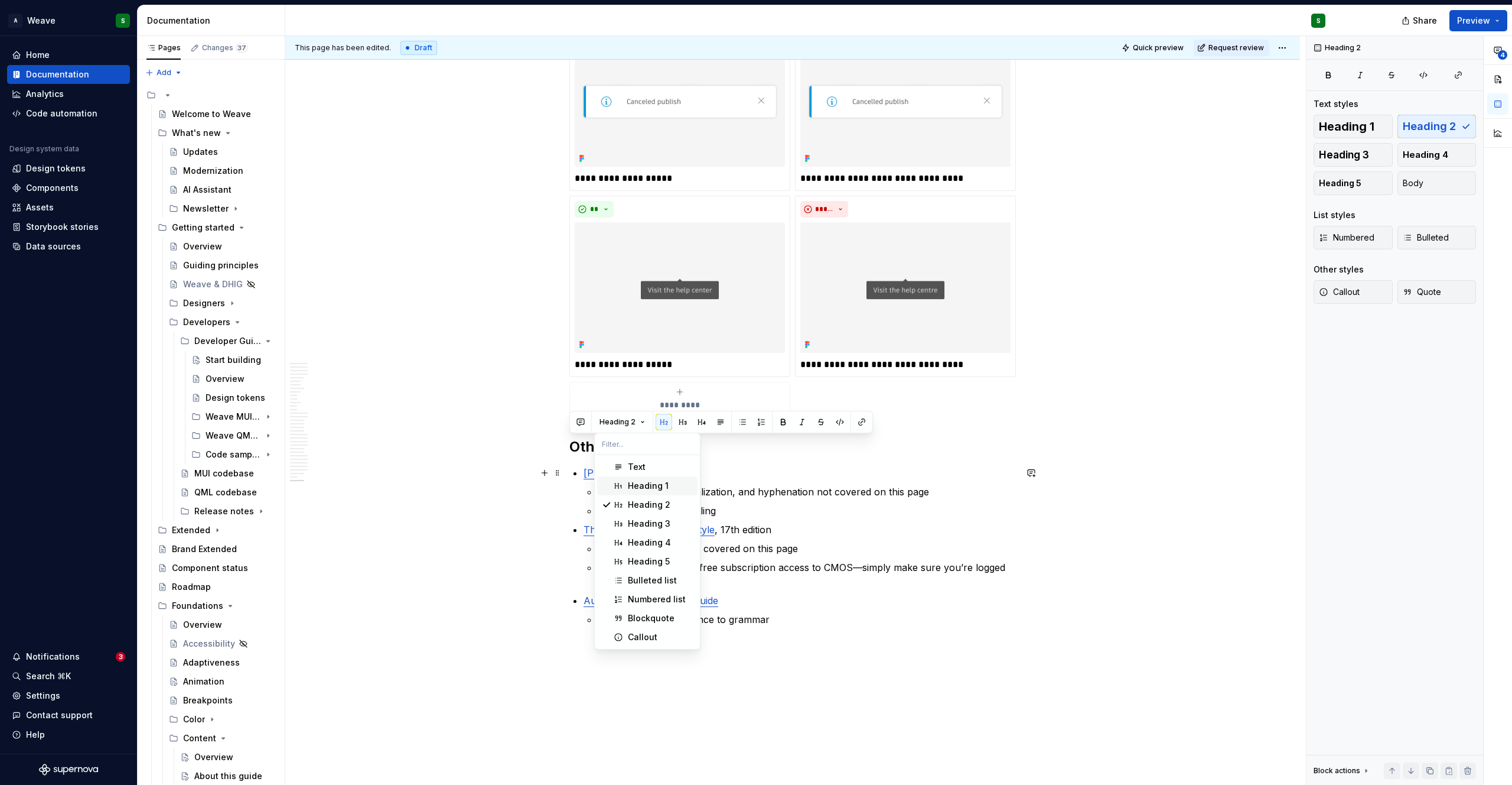
click at [633, 481] on div "Heading 1" at bounding box center [648, 485] width 41 height 12
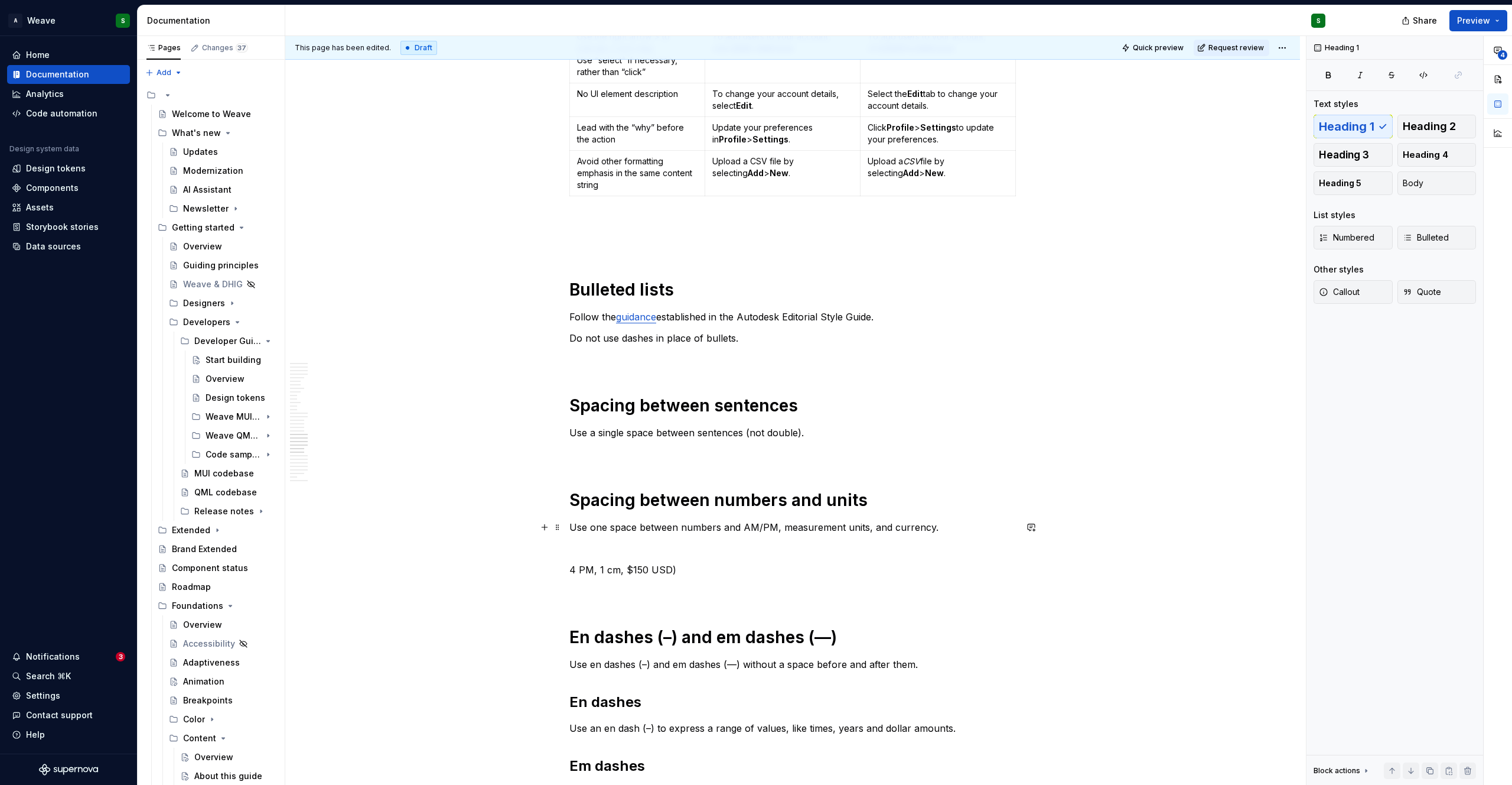
scroll to position [3428, 0]
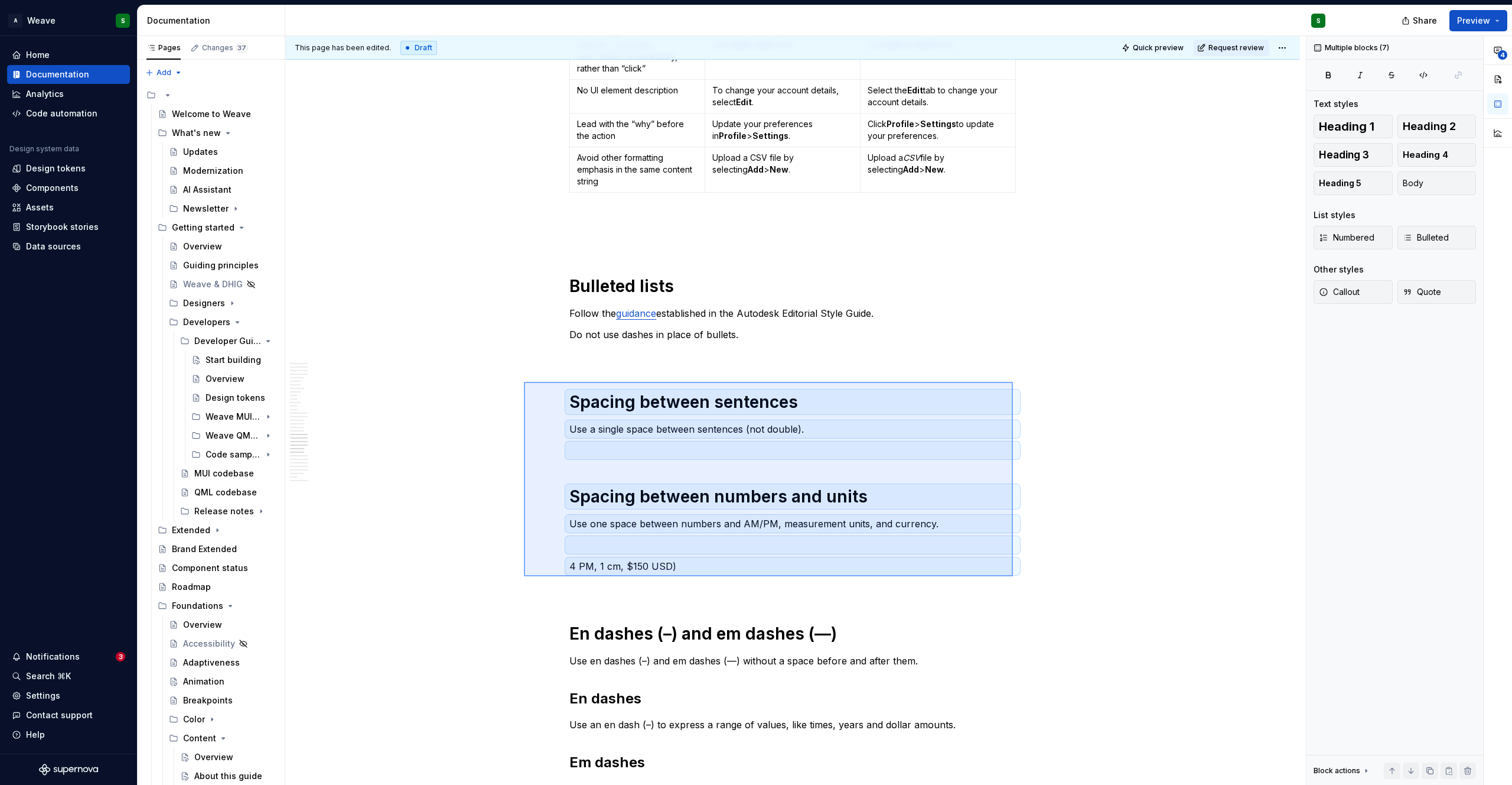
drag, startPoint x: 558, startPoint y: 390, endPoint x: 1012, endPoint y: 576, distance: 490.6
click at [1012, 576] on div "This page has been edited. Draft Quick preview Request review Mechanics Edit he…" at bounding box center [795, 411] width 1020 height 749
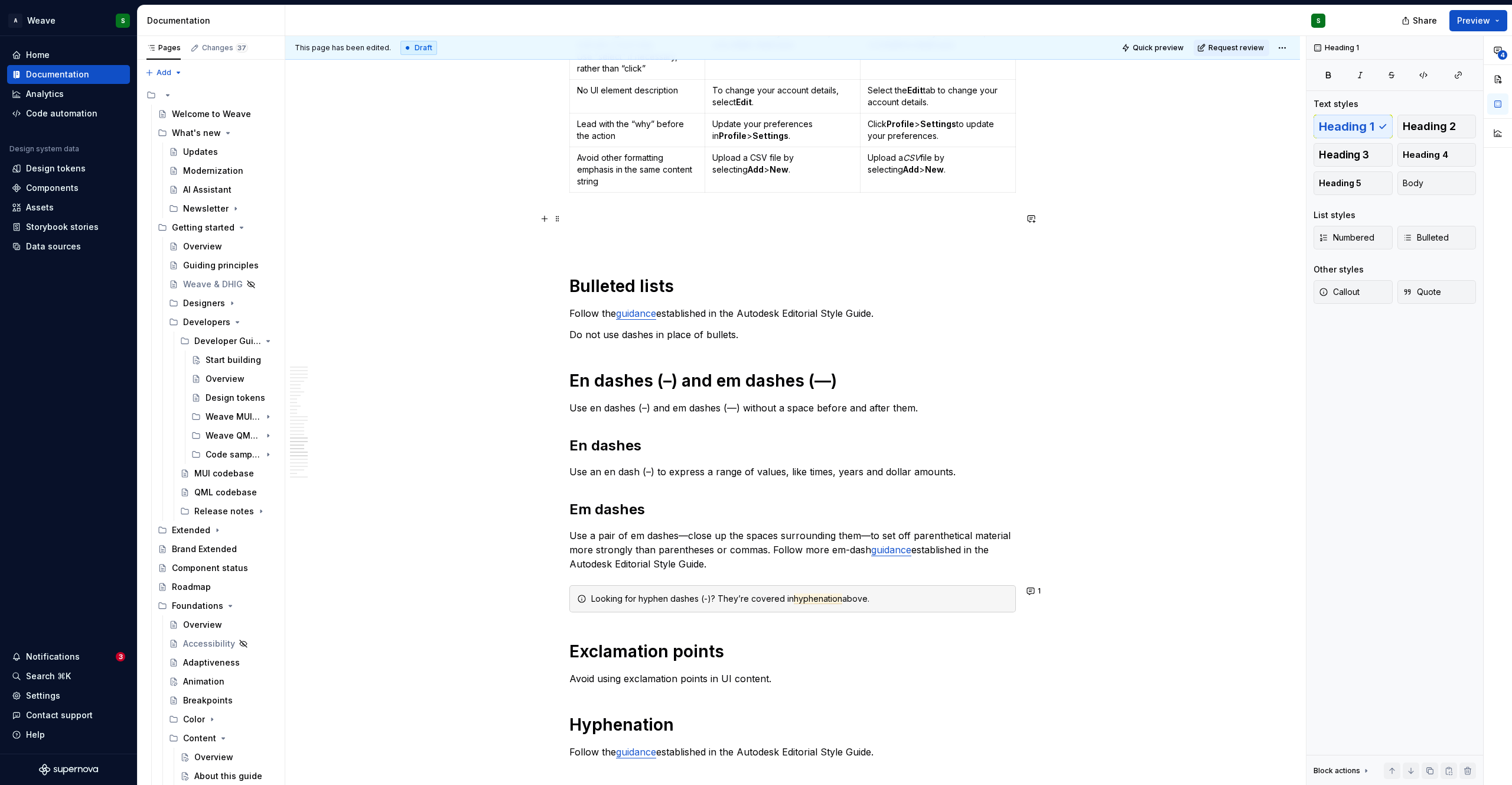
click at [645, 221] on p at bounding box center [792, 219] width 447 height 14
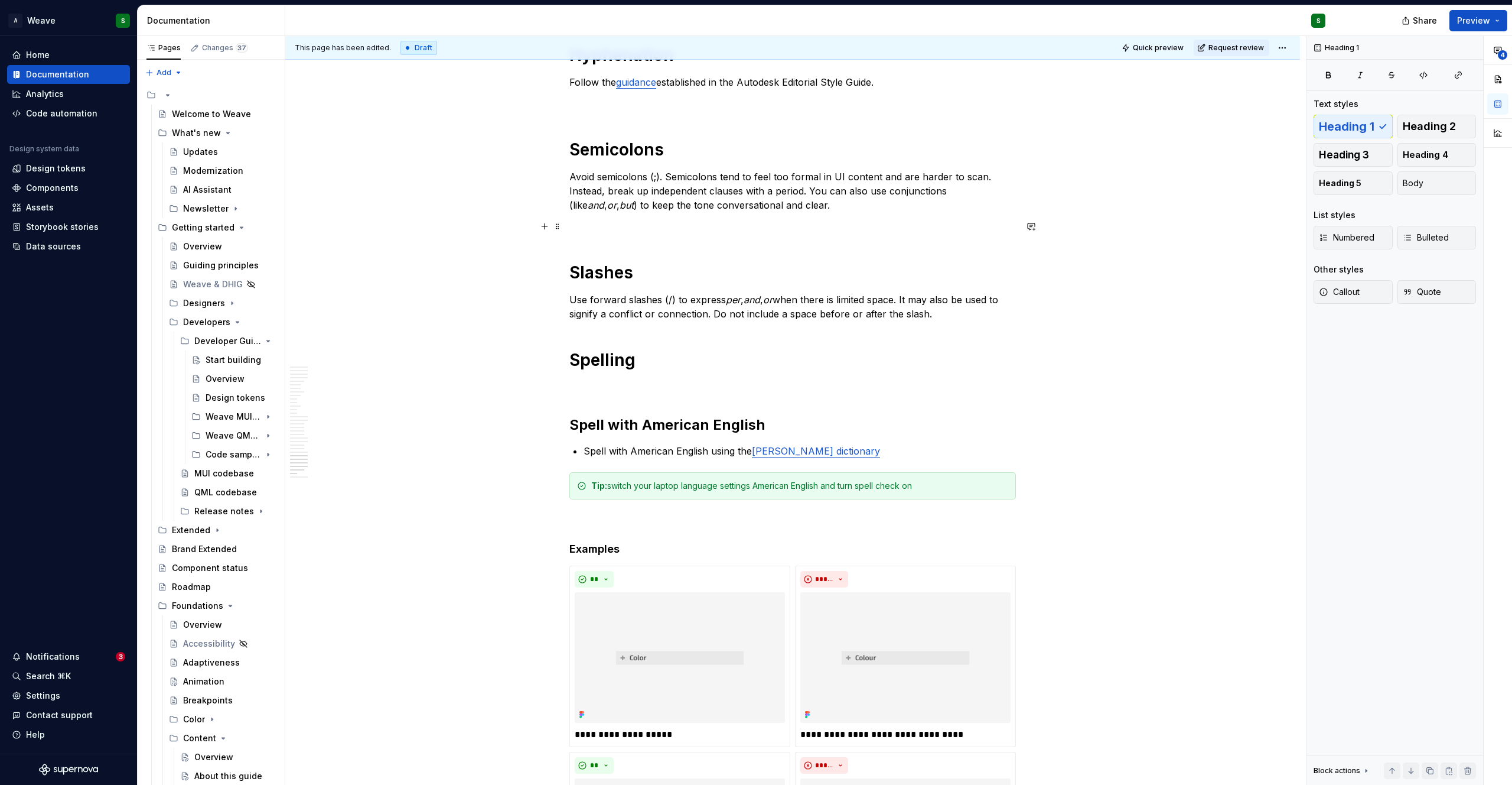
scroll to position [4048, 0]
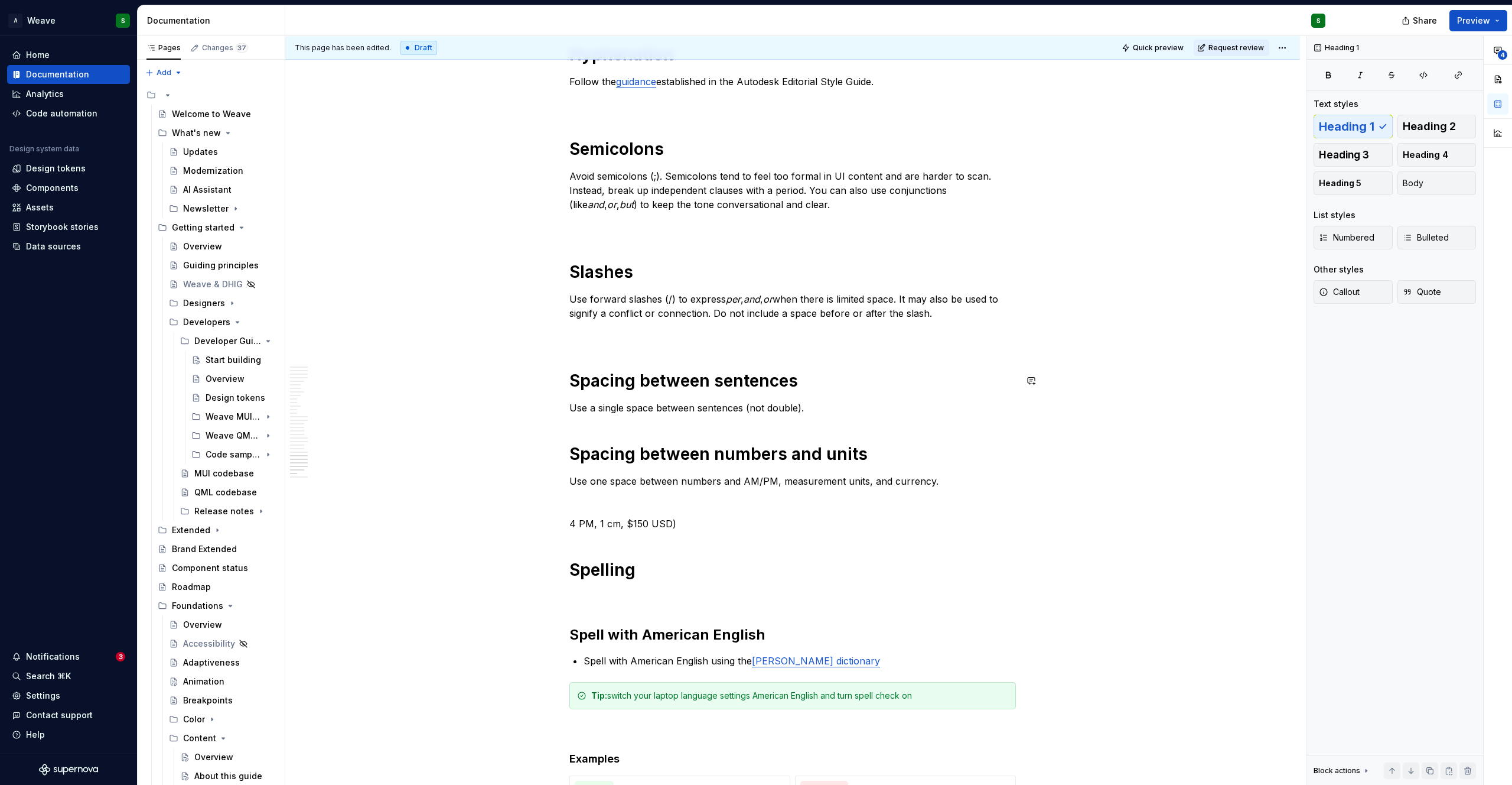
click at [574, 455] on h1 "Spacing between numbers and units" at bounding box center [792, 453] width 447 height 21
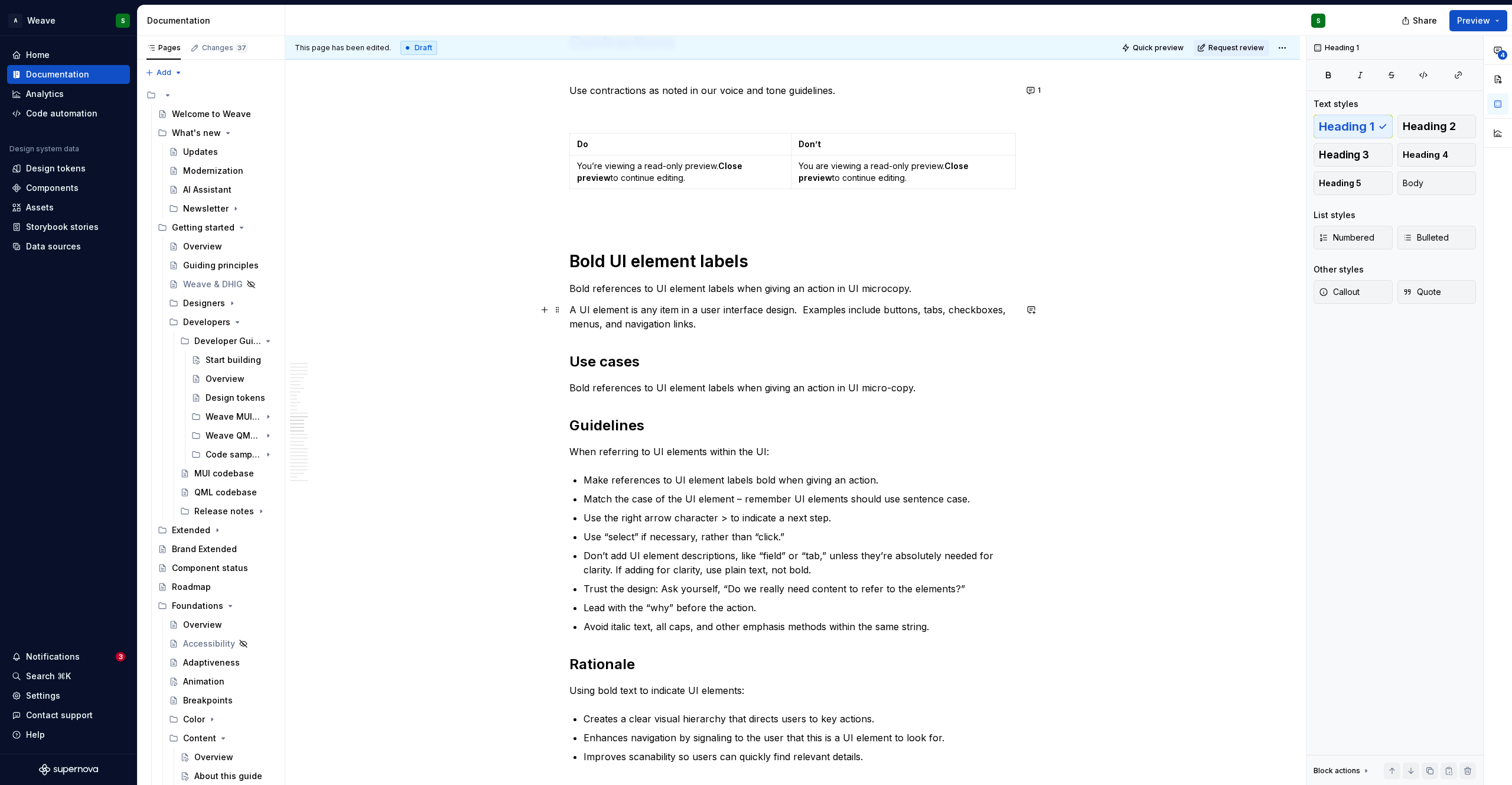
scroll to position [2646, 0]
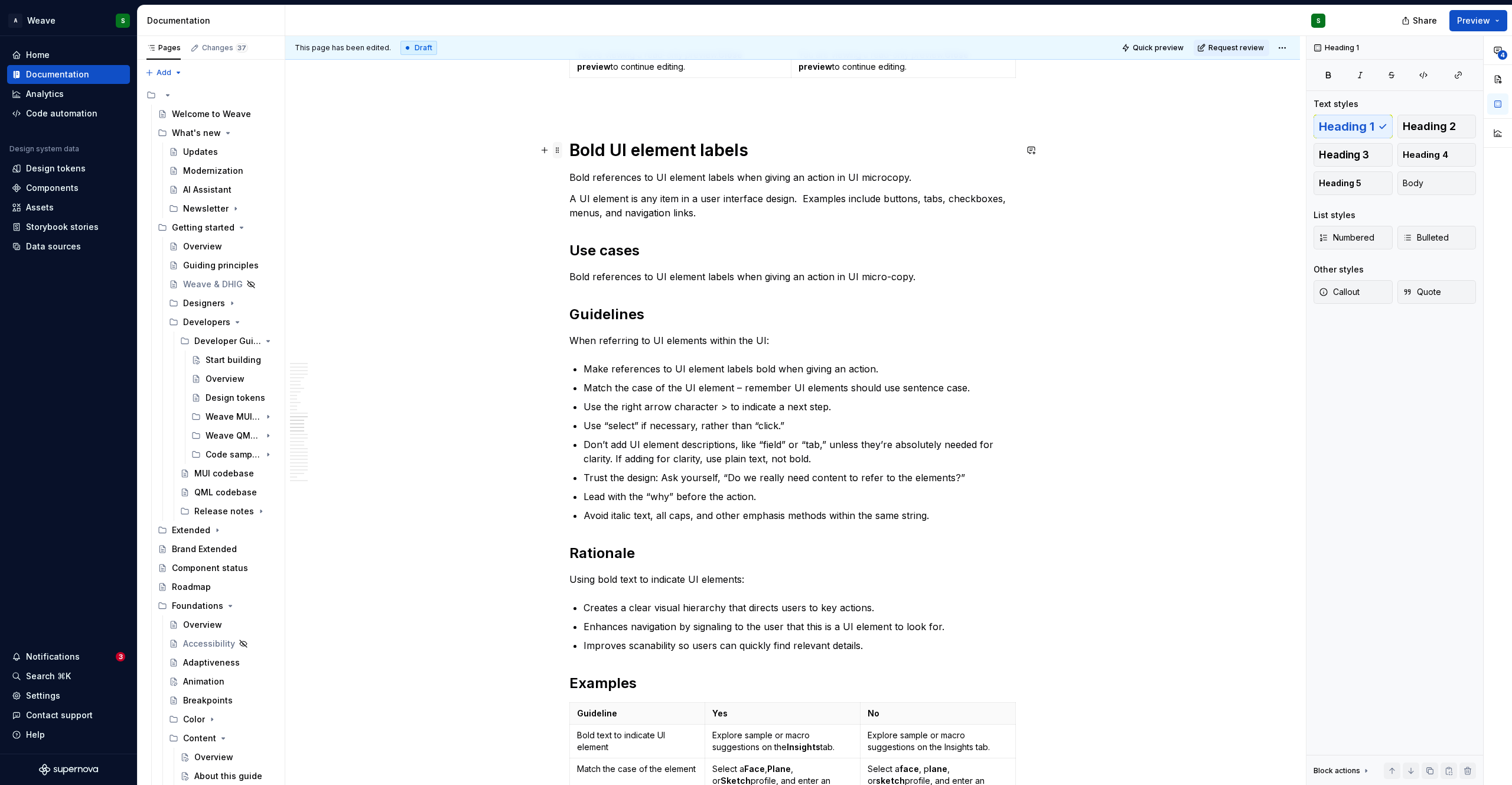
click at [556, 151] on span at bounding box center [558, 150] width 10 height 17
click at [478, 163] on div "Writing mechanic standards—capitalization, formatting, punctuation, and spellin…" at bounding box center [792, 407] width 1015 height 5705
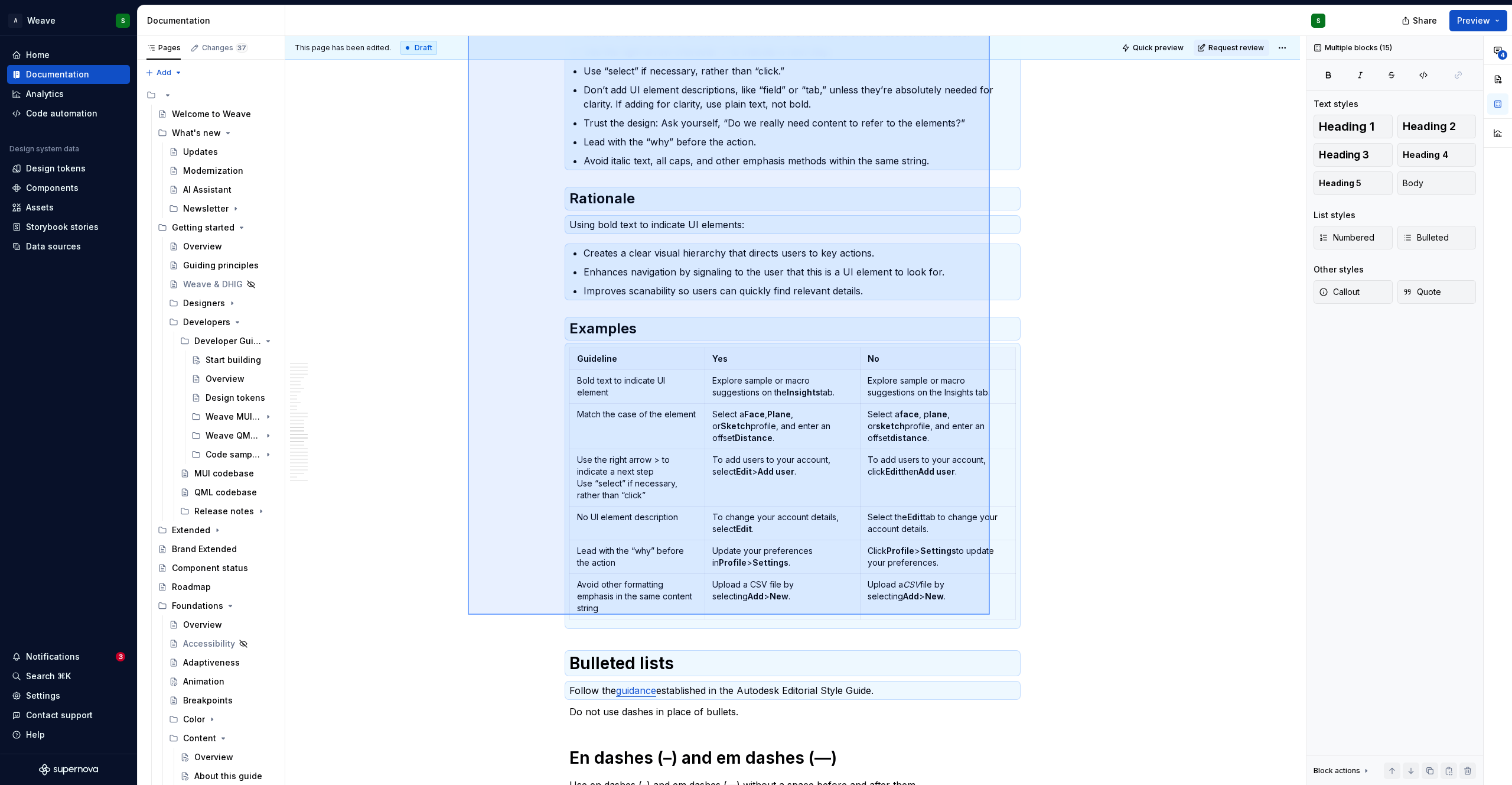
scroll to position [3179, 0]
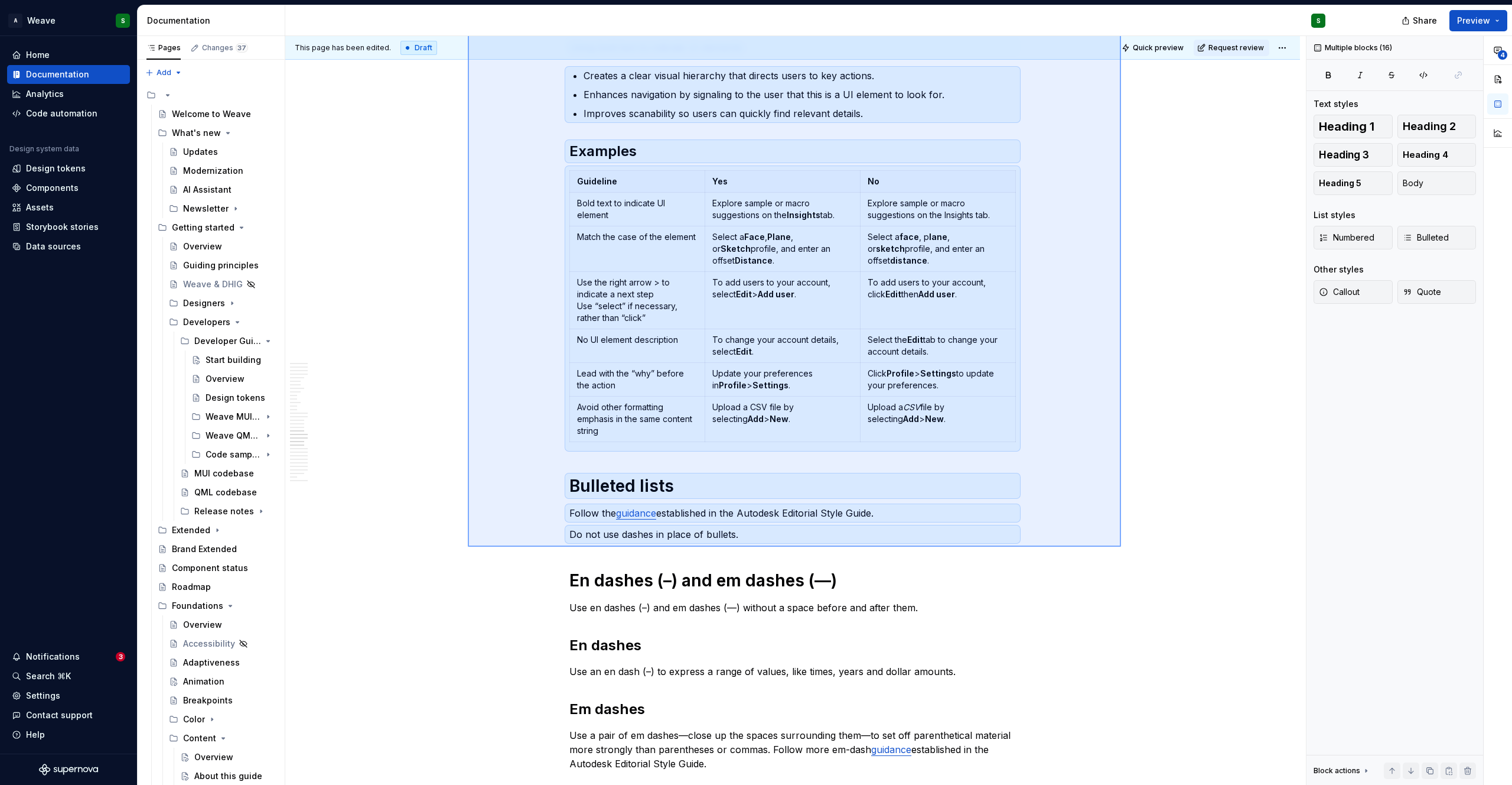
drag, startPoint x: 468, startPoint y: 134, endPoint x: 1121, endPoint y: 547, distance: 772.6
click at [1121, 547] on div "This page has been edited. Draft Quick preview Request review Mechanics Edit he…" at bounding box center [795, 411] width 1020 height 749
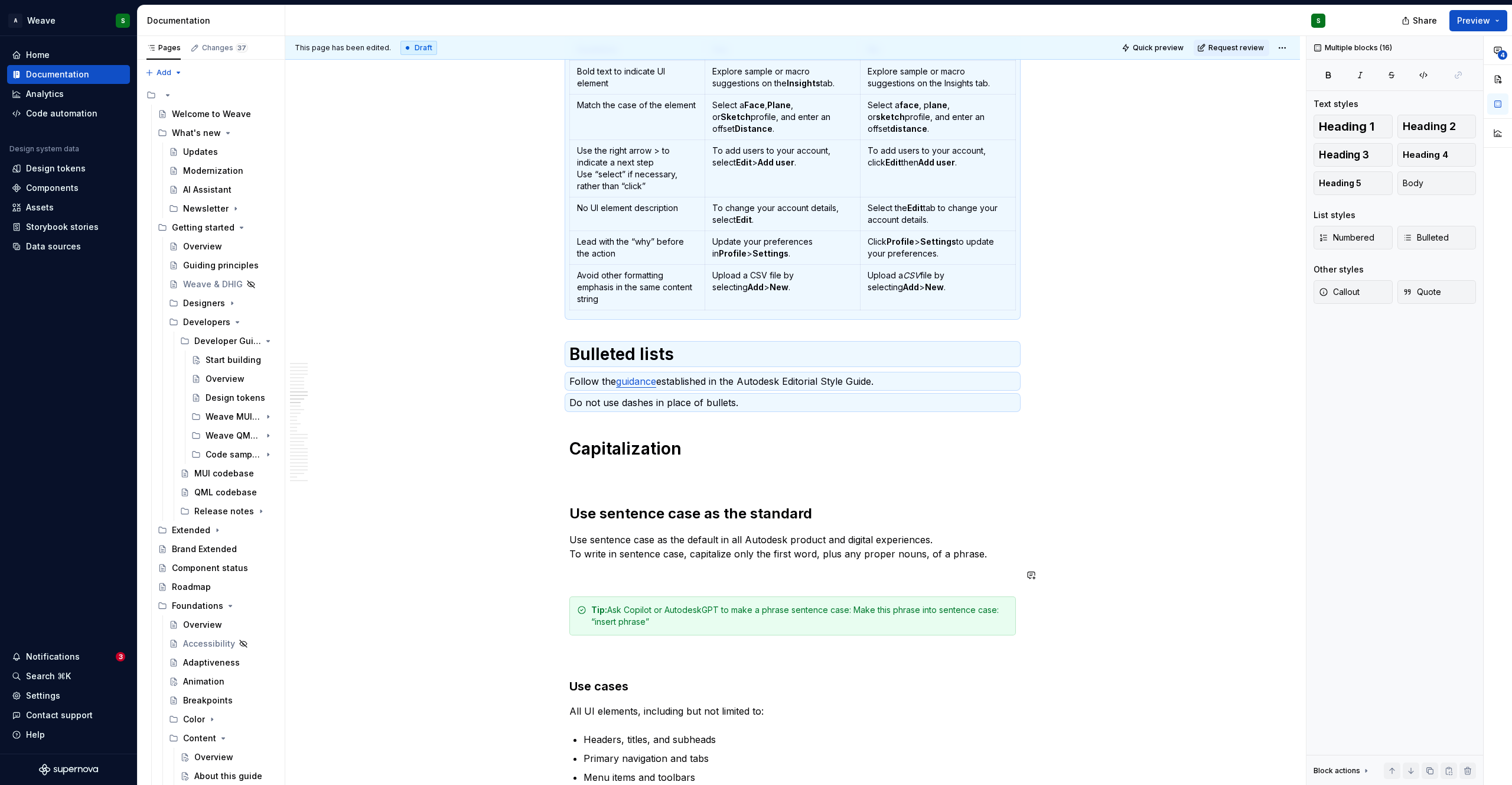
scroll to position [1377, 0]
click at [577, 476] on p at bounding box center [792, 474] width 447 height 14
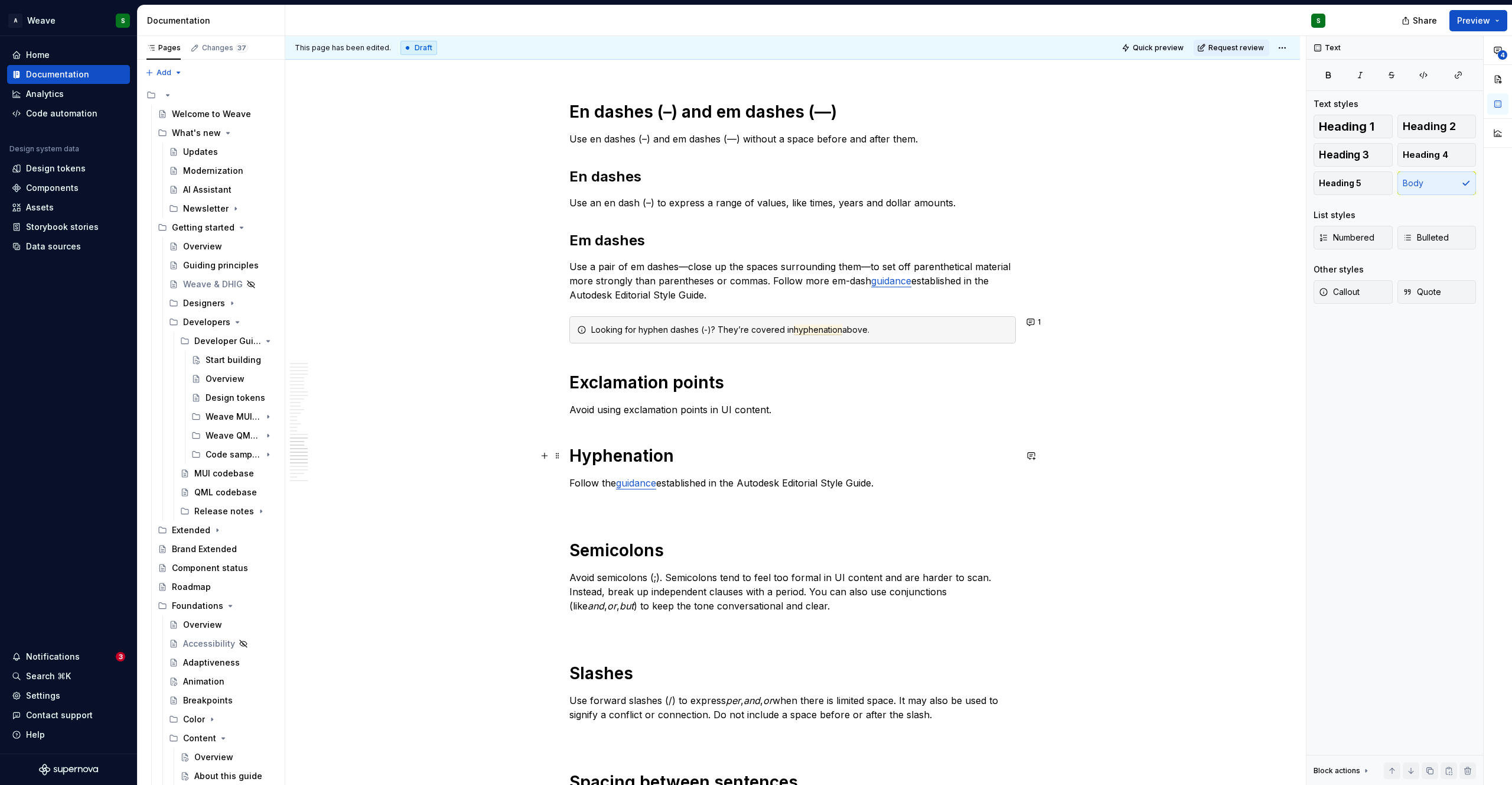
scroll to position [3654, 0]
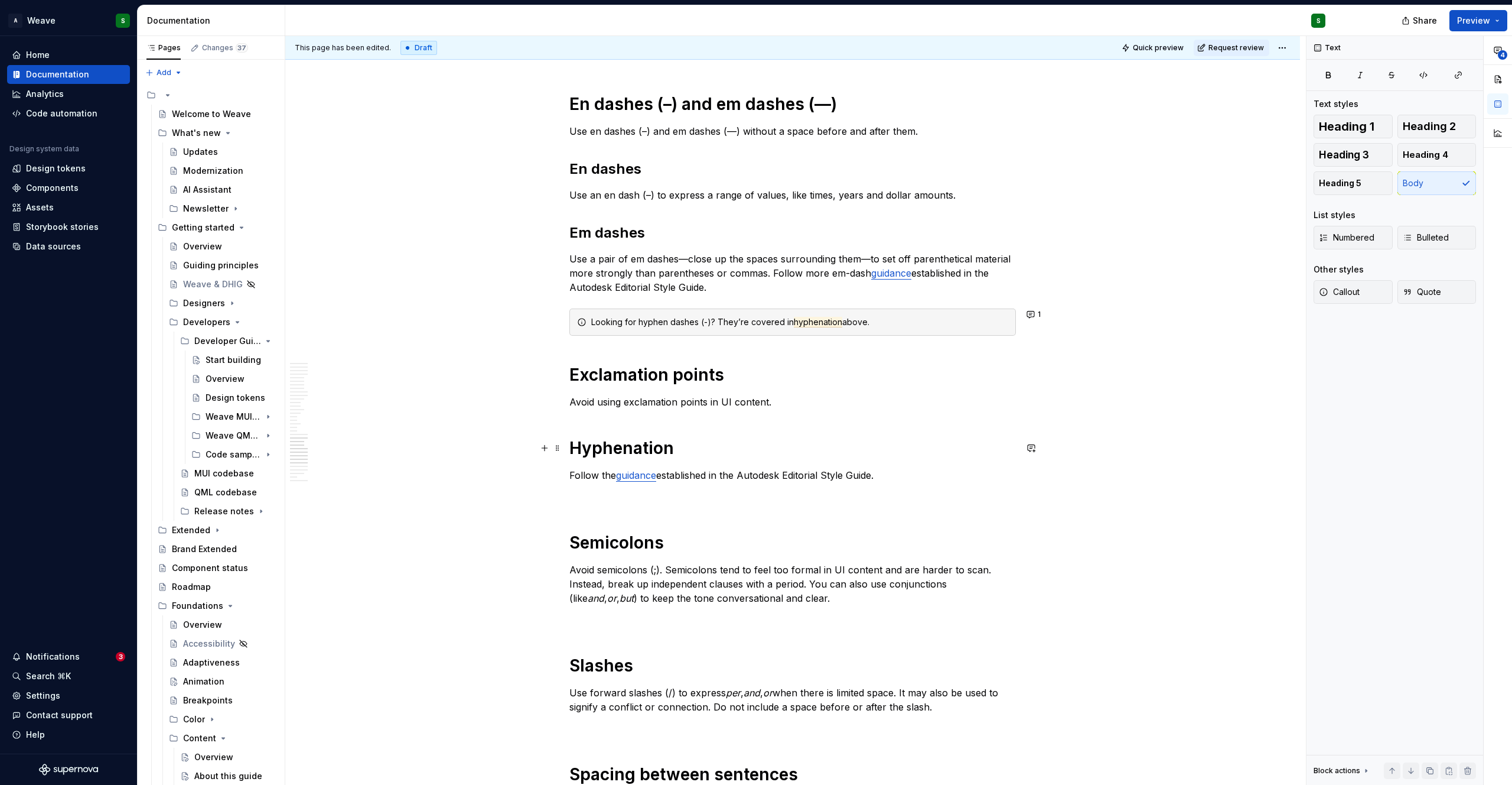
click at [601, 445] on h1 "Hyphenation" at bounding box center [792, 448] width 447 height 21
click at [617, 540] on strong "Semicolons" at bounding box center [616, 542] width 94 height 20
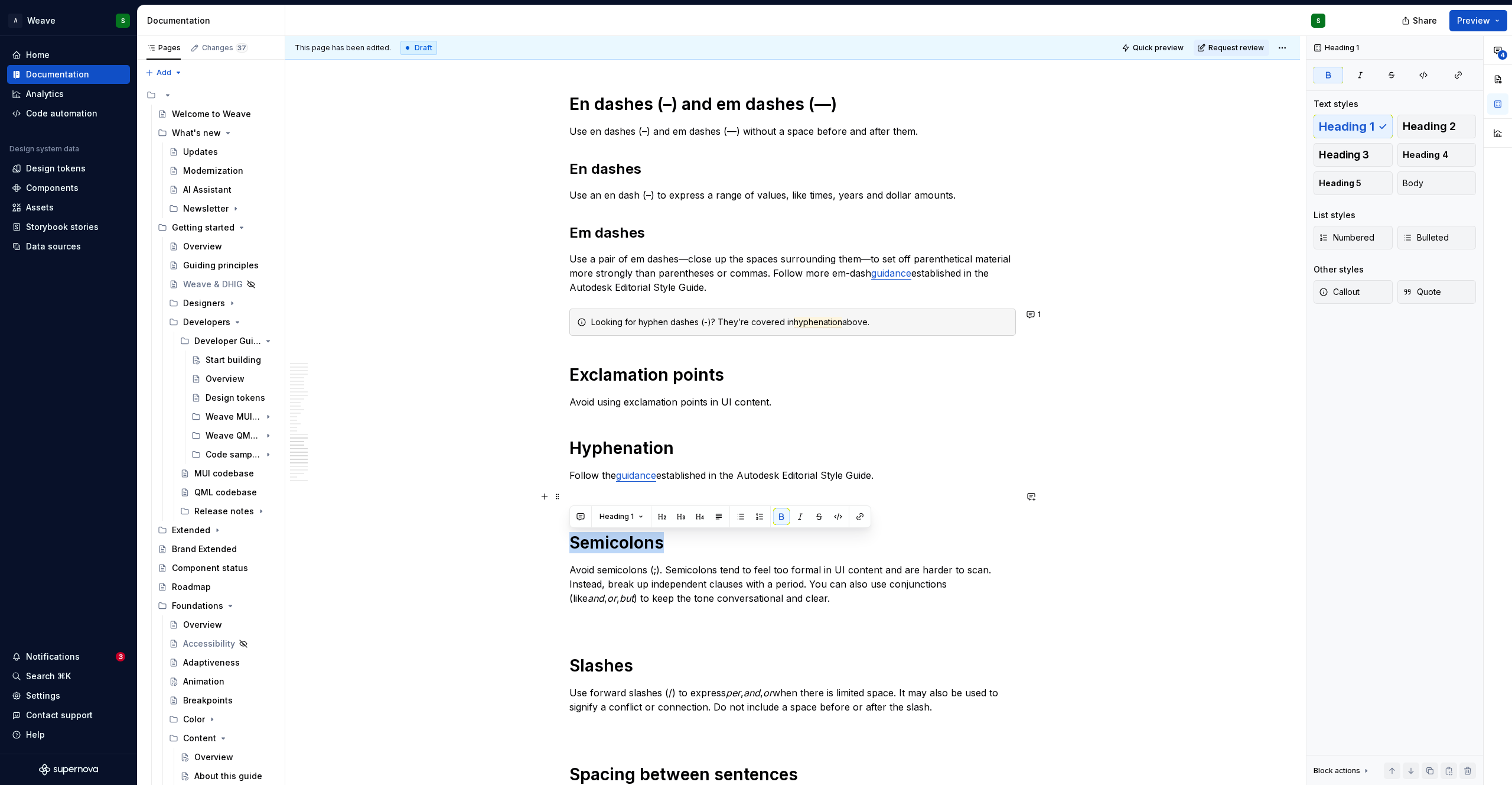
click at [600, 497] on p at bounding box center [792, 497] width 447 height 14
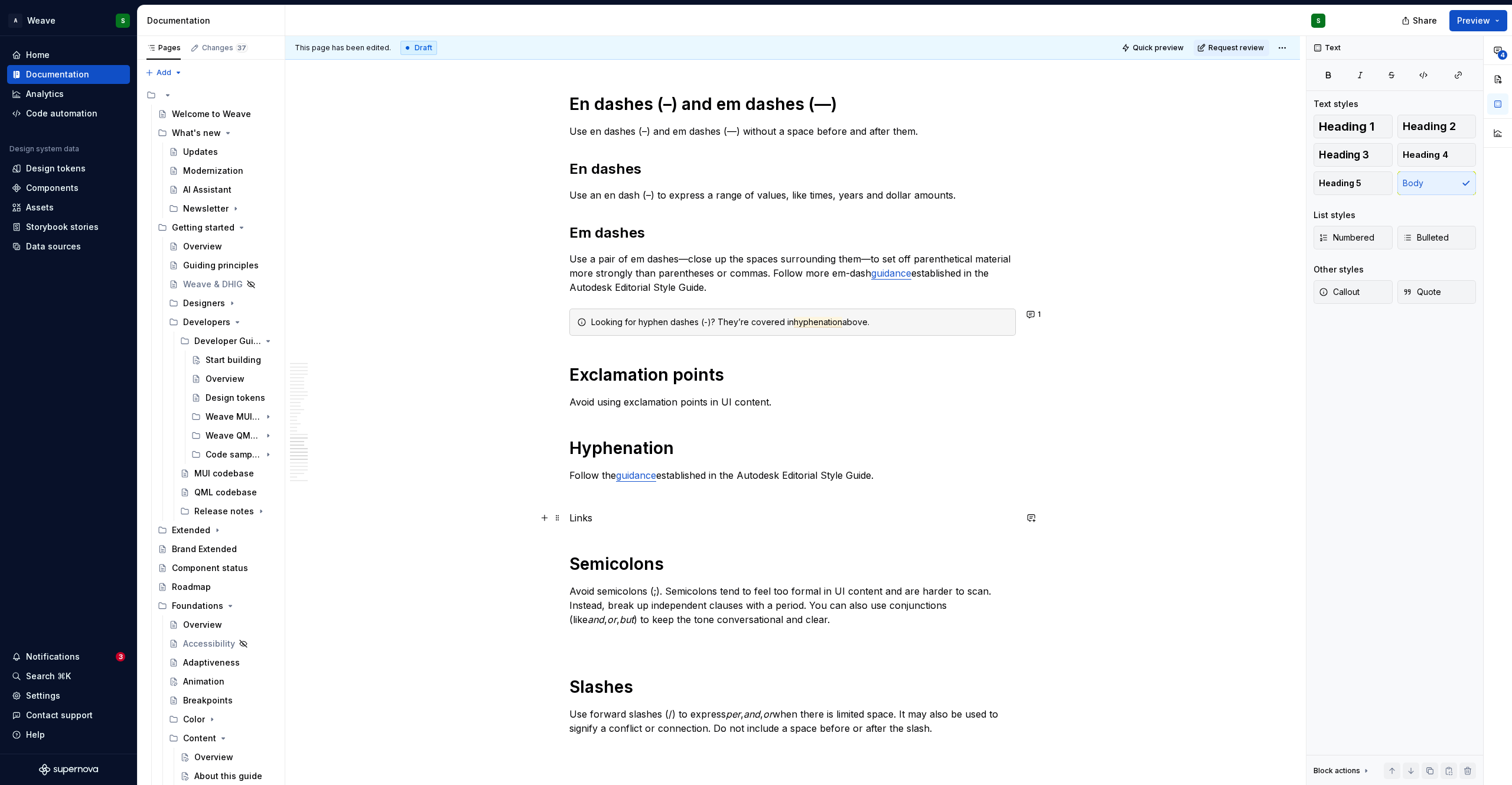
click at [578, 516] on p "Links" at bounding box center [792, 518] width 447 height 14
click at [645, 494] on button "button" at bounding box center [644, 495] width 17 height 17
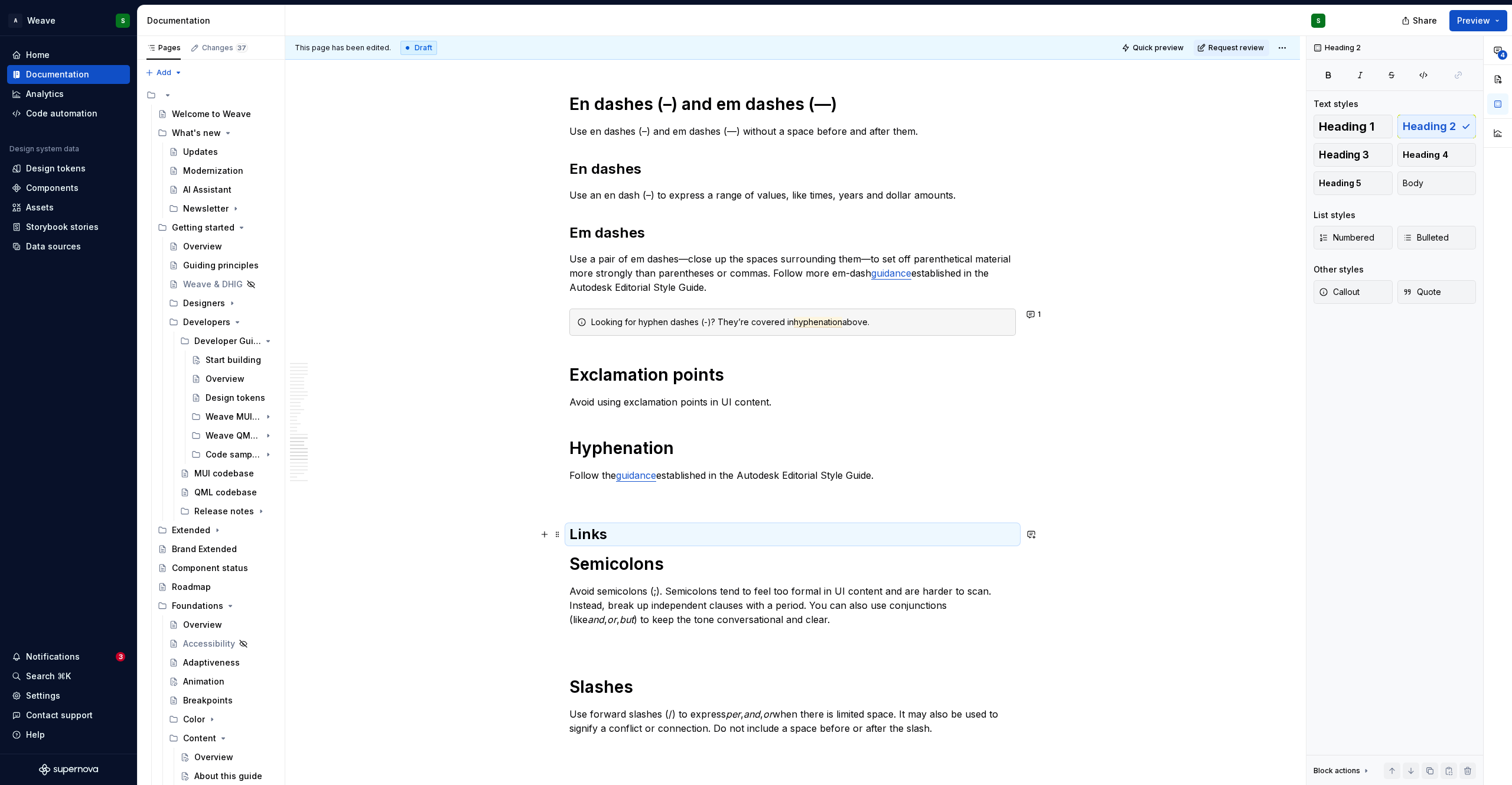
click at [595, 532] on h2 "Links" at bounding box center [792, 534] width 447 height 19
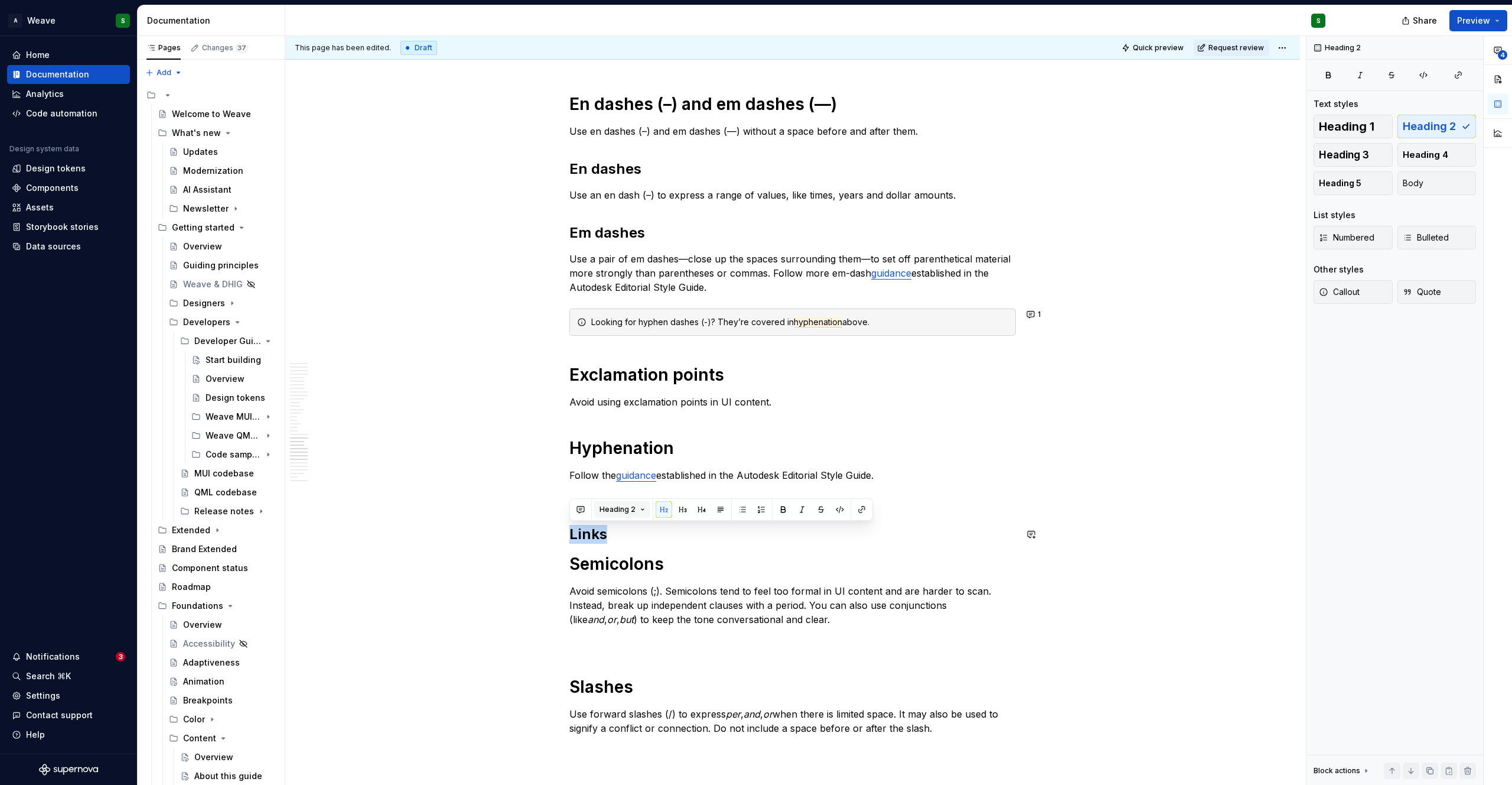
click at [620, 506] on span "Heading 2" at bounding box center [617, 510] width 36 height 10
click at [633, 570] on div "Heading 1" at bounding box center [648, 572] width 41 height 12
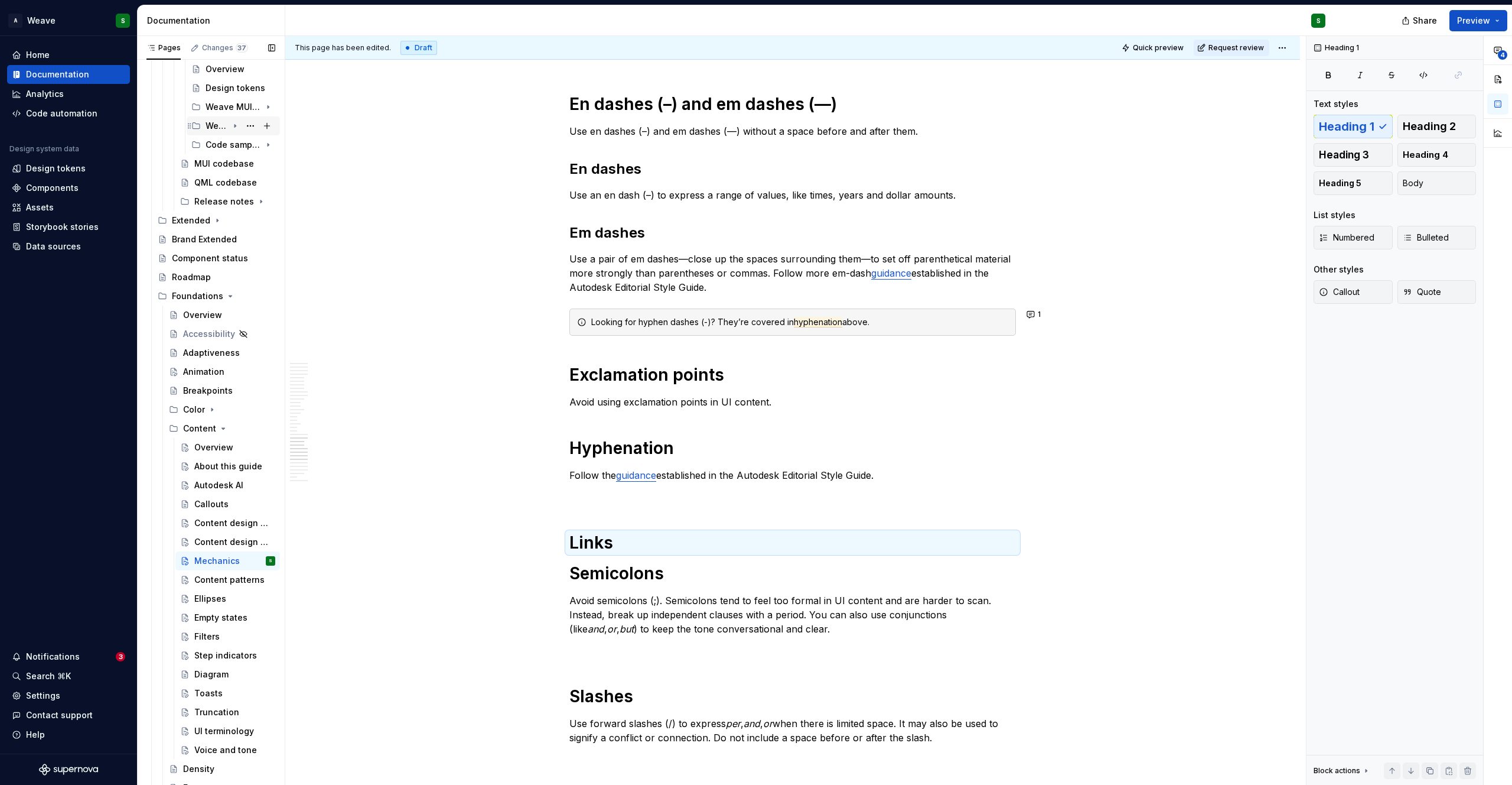
scroll to position [357, 0]
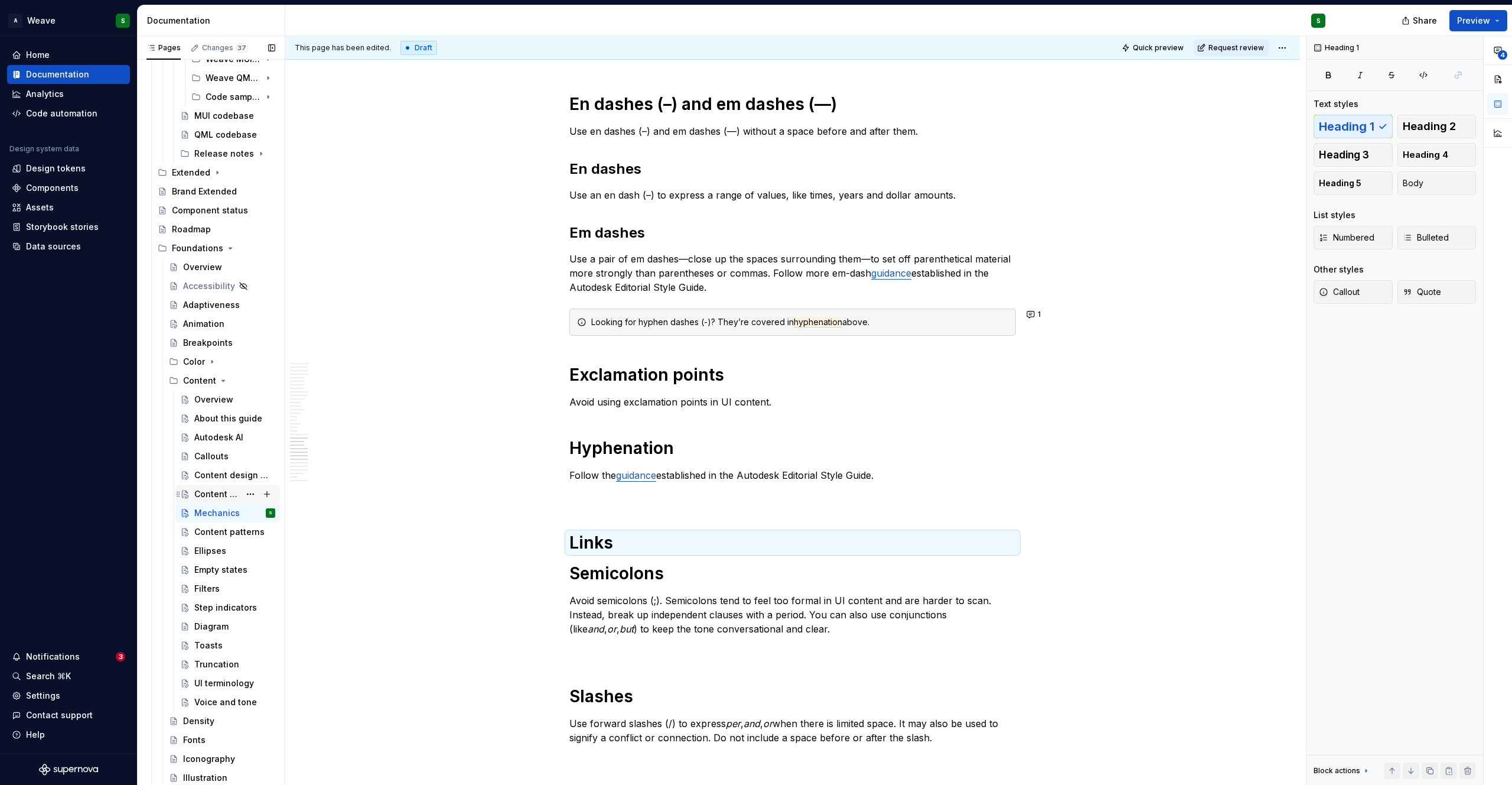
click at [202, 494] on div "Content design guidelines" at bounding box center [216, 494] width 46 height 12
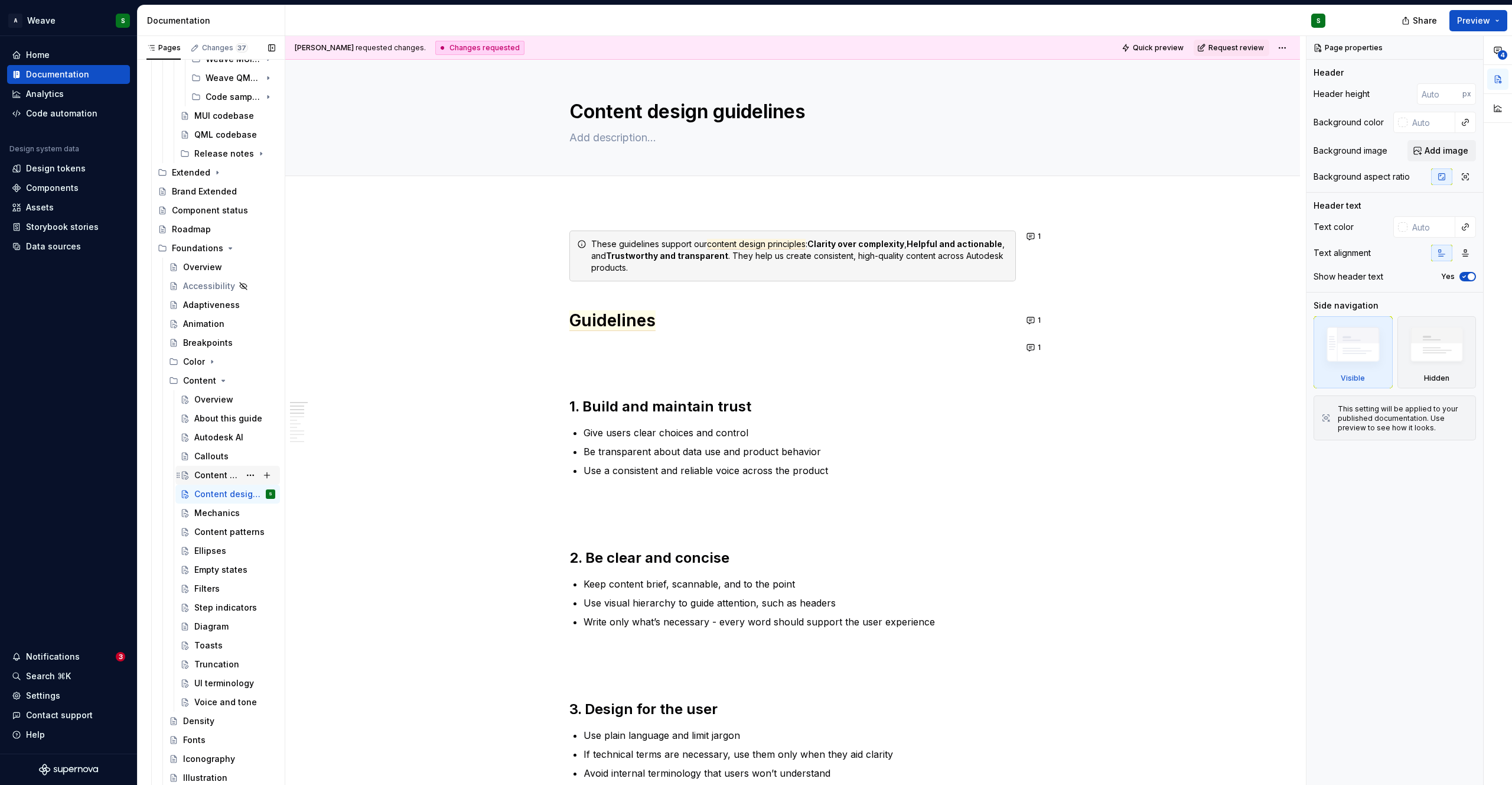
click at [196, 473] on div "Content design principles" at bounding box center [216, 475] width 46 height 12
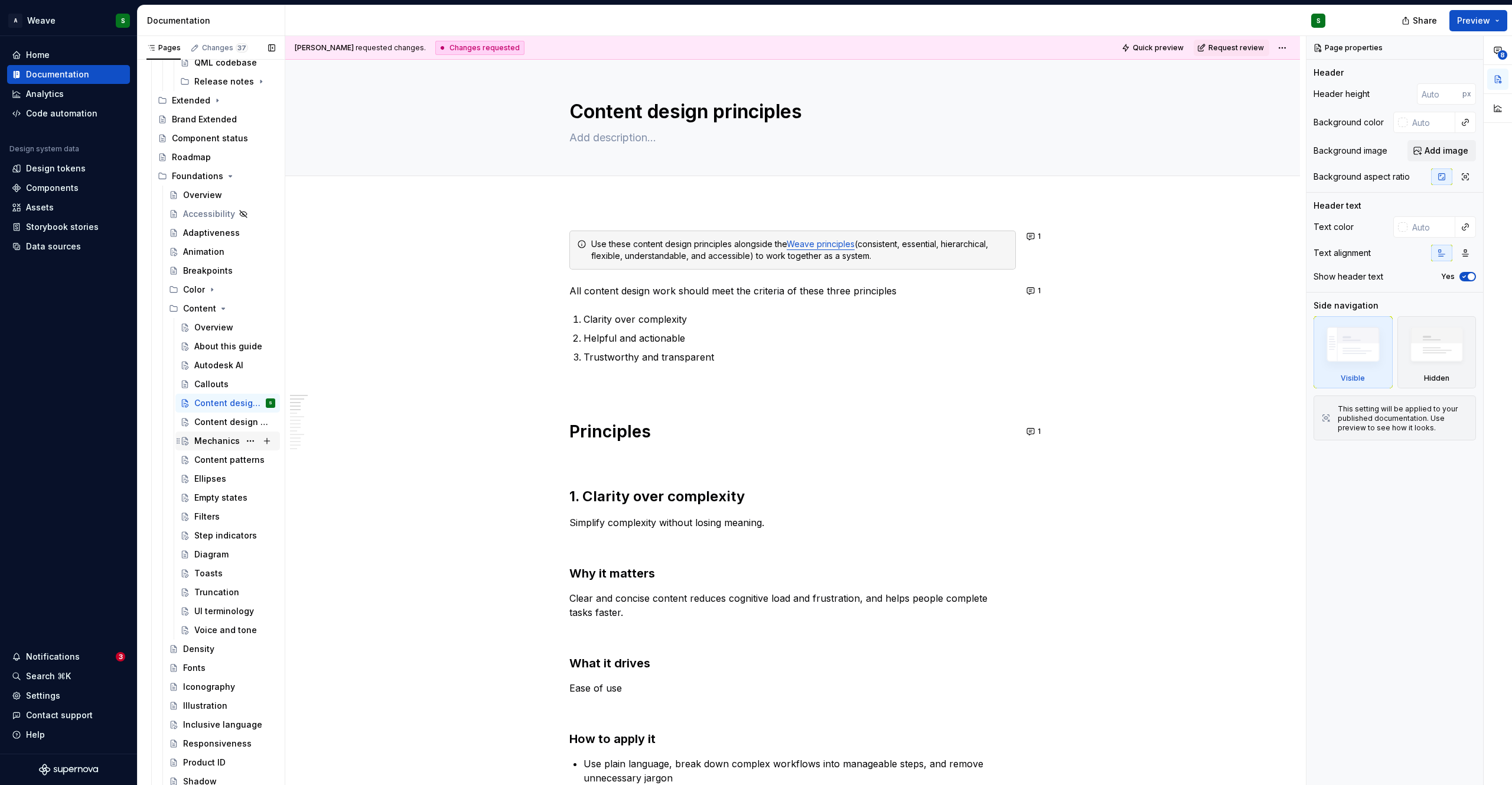
scroll to position [430, 0]
click at [203, 533] on div "Step indicators" at bounding box center [216, 535] width 46 height 12
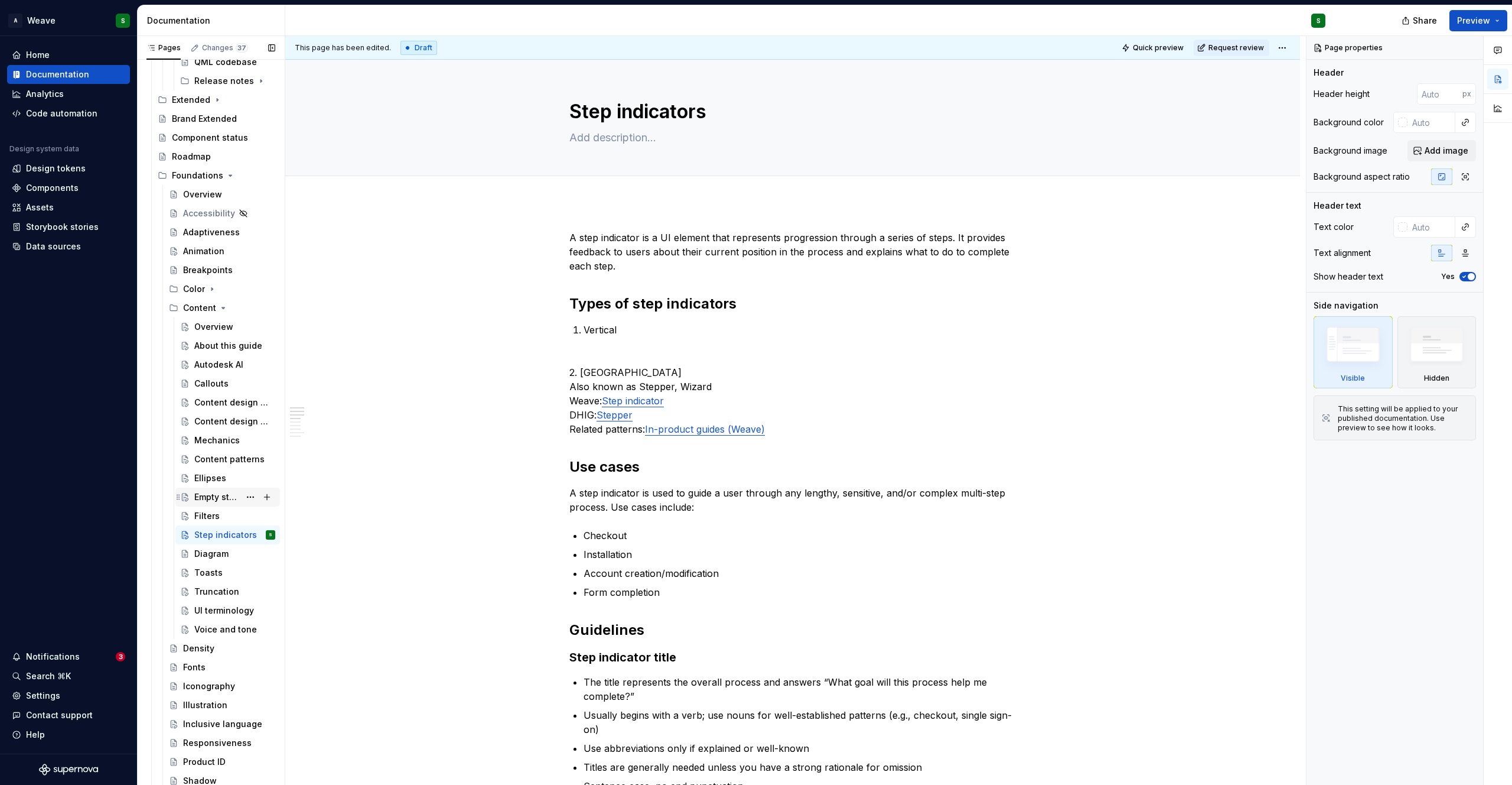
click at [212, 491] on div "Empty states" at bounding box center [216, 497] width 46 height 12
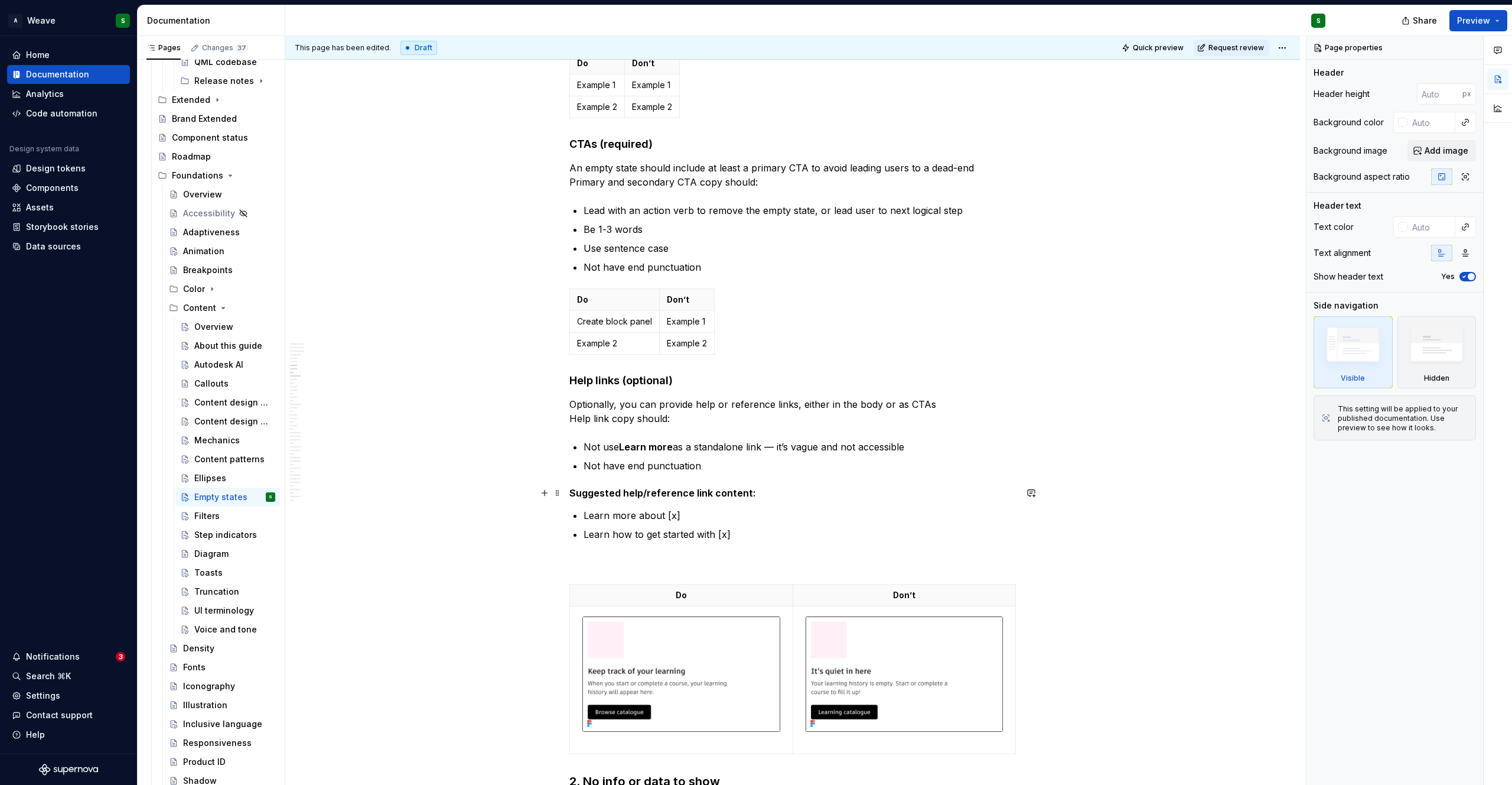
scroll to position [1469, 0]
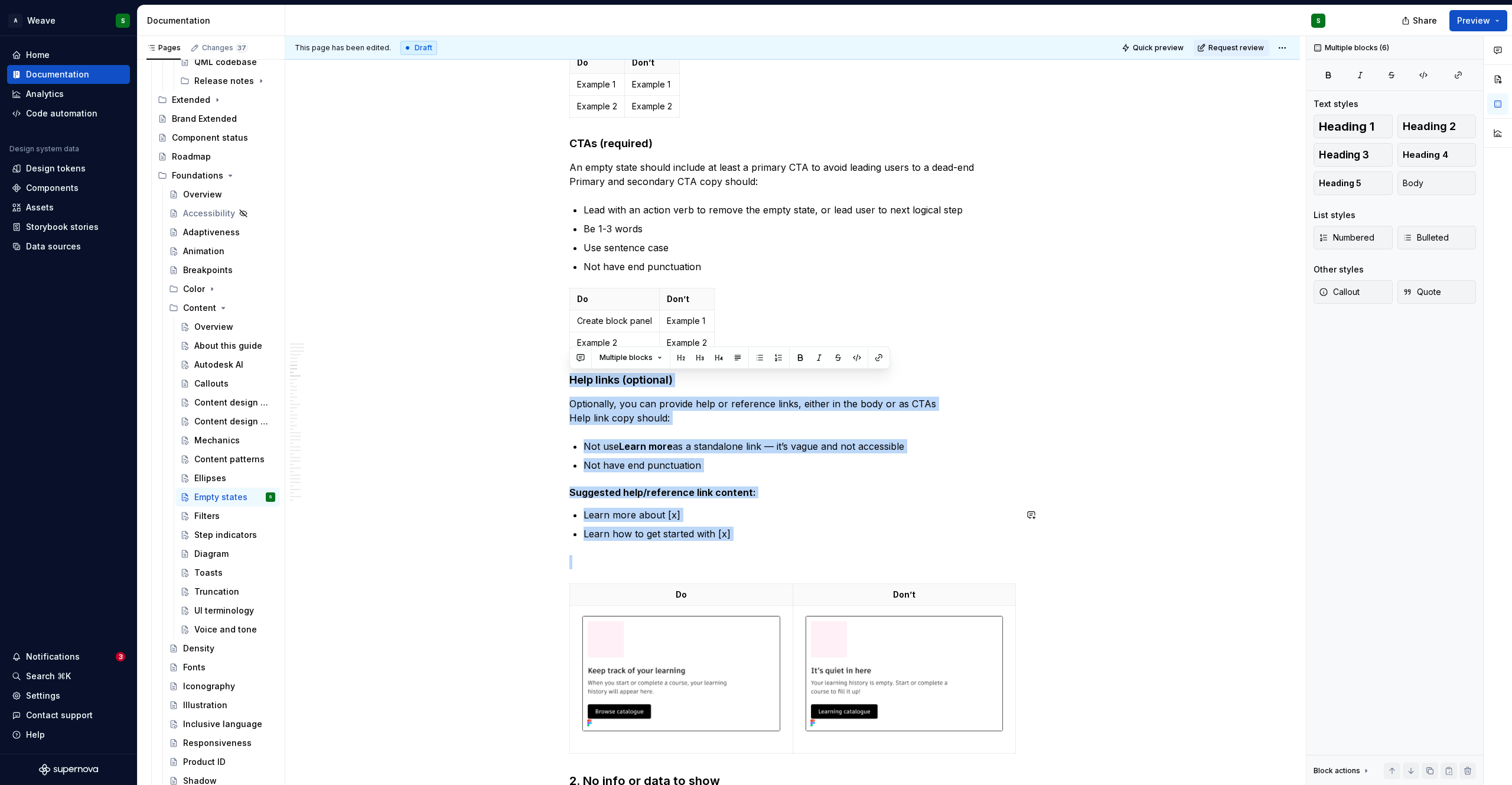
drag, startPoint x: 569, startPoint y: 378, endPoint x: 765, endPoint y: 545, distance: 257.5
copy div "Help links (optional) Optionally, you can provide help or reference links, eith…"
click at [218, 441] on div "Mechanics" at bounding box center [216, 440] width 46 height 12
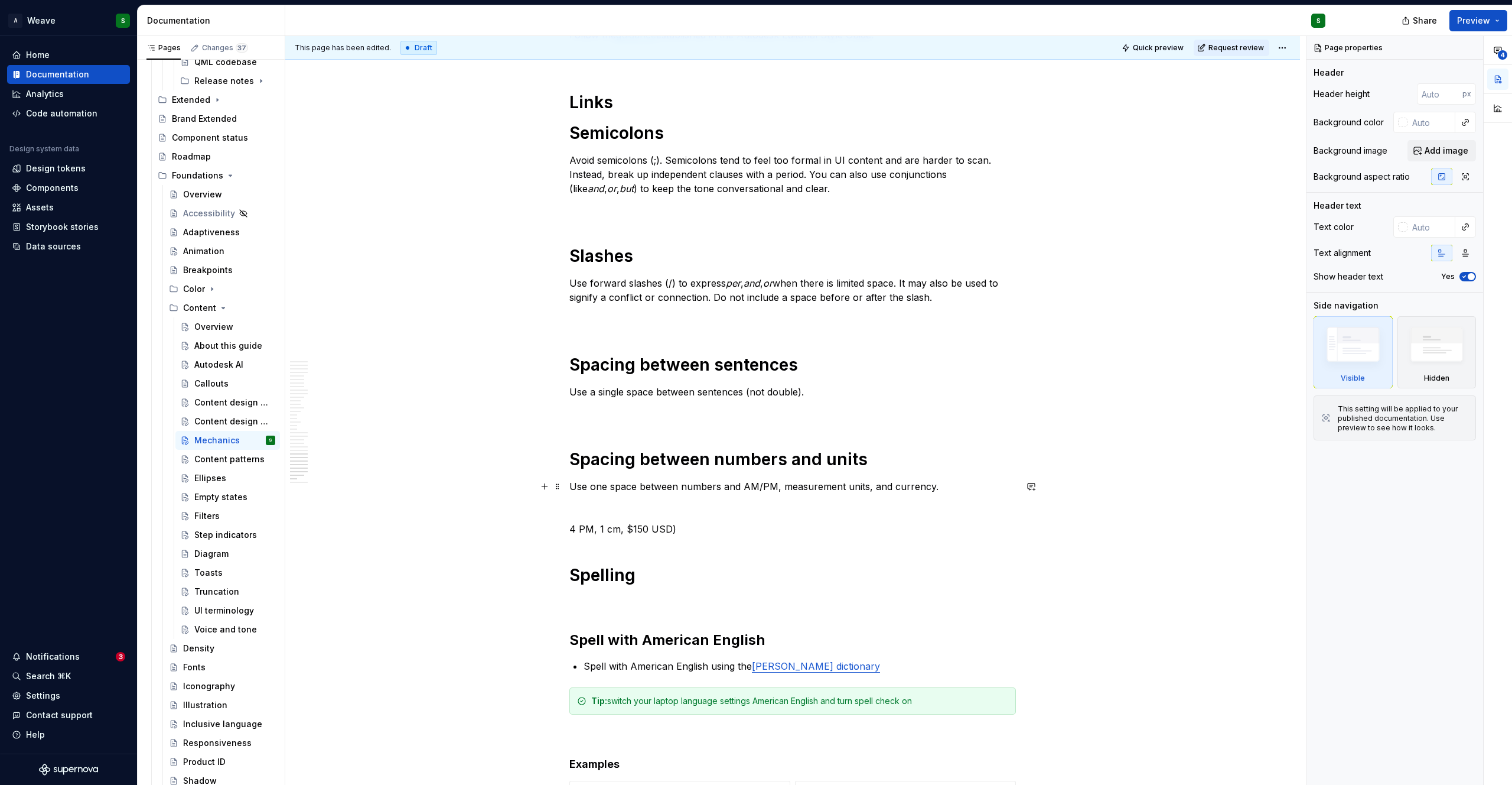
scroll to position [4080, 0]
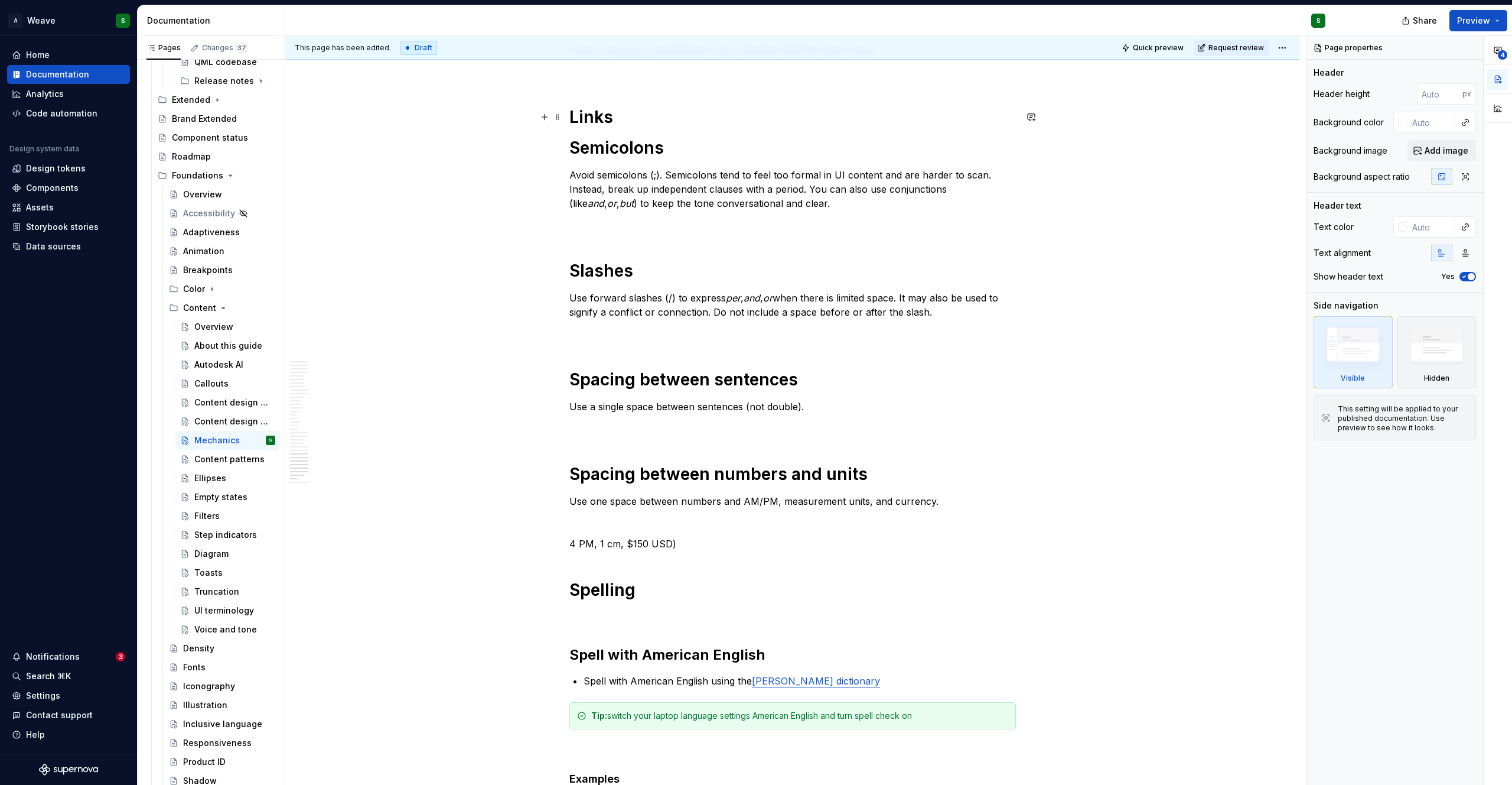
click at [638, 112] on h1 "Links" at bounding box center [792, 117] width 447 height 21
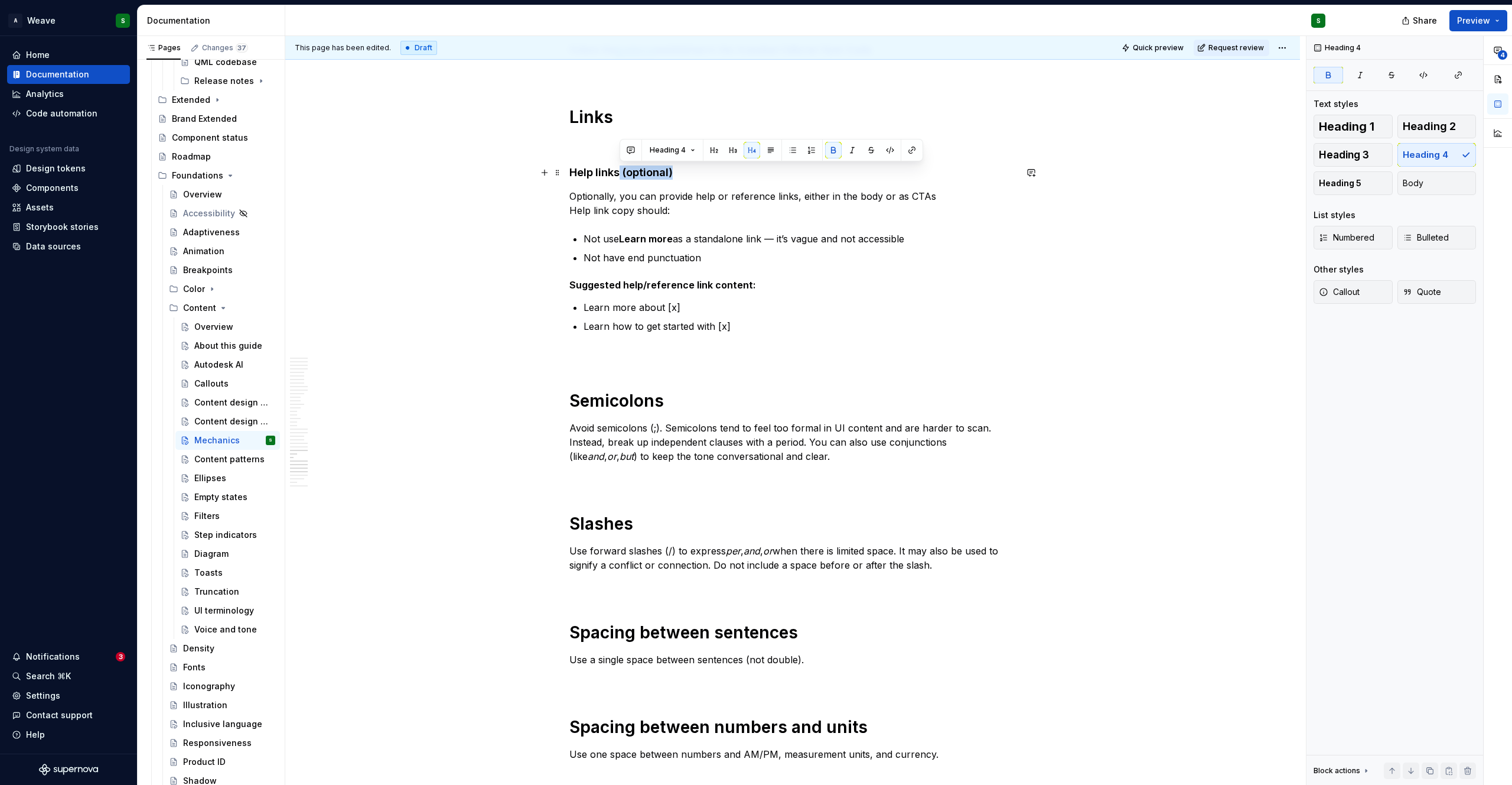
drag, startPoint x: 620, startPoint y: 173, endPoint x: 689, endPoint y: 169, distance: 69.1
click at [689, 169] on h4 "Help links (optional)" at bounding box center [792, 172] width 447 height 14
click at [589, 114] on h1 "Links" at bounding box center [792, 117] width 447 height 21
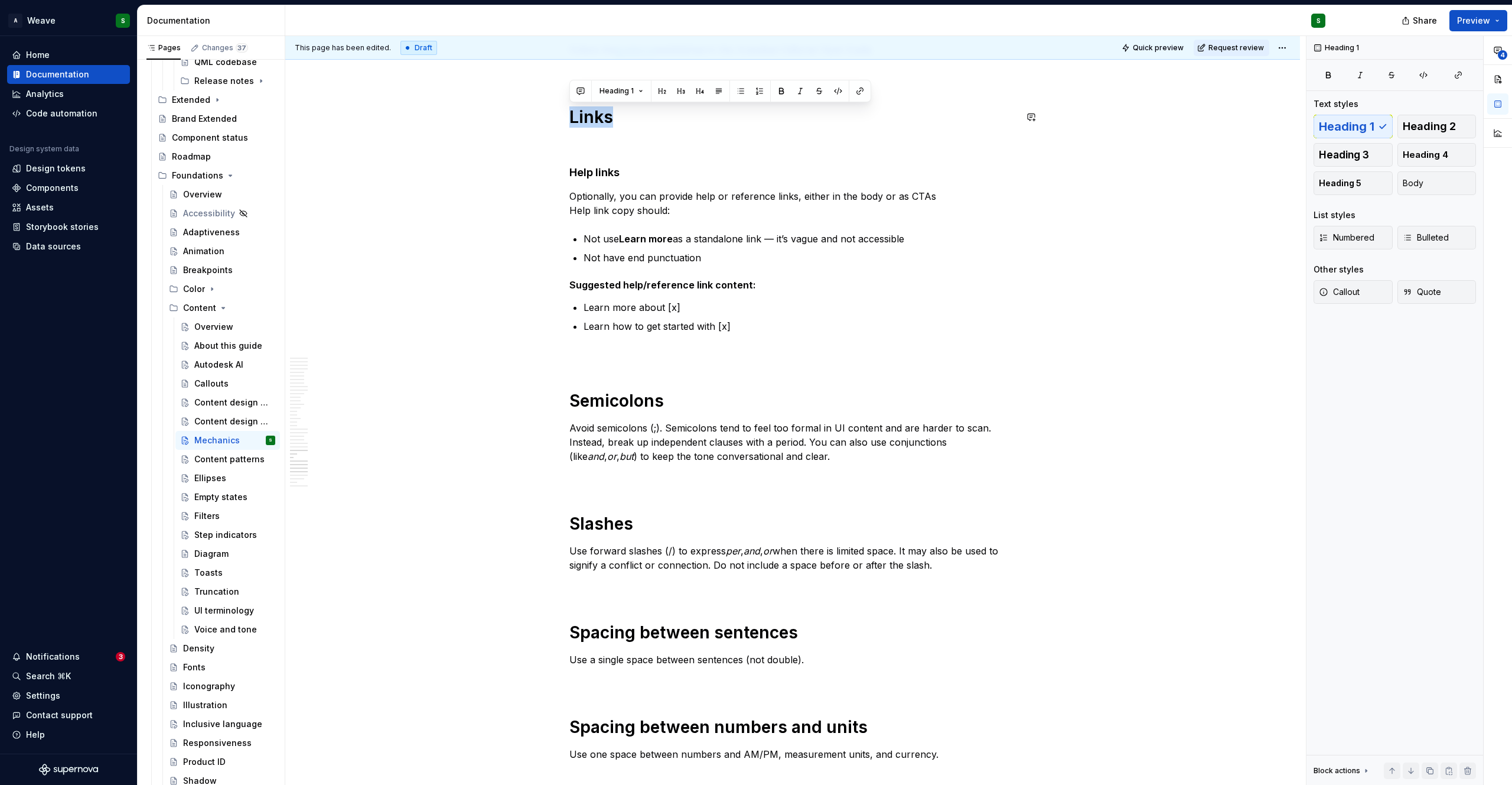
type textarea "*"
click at [579, 141] on p at bounding box center [792, 144] width 447 height 14
click at [571, 146] on p "use links for a call to action (CTA)." at bounding box center [792, 144] width 447 height 14
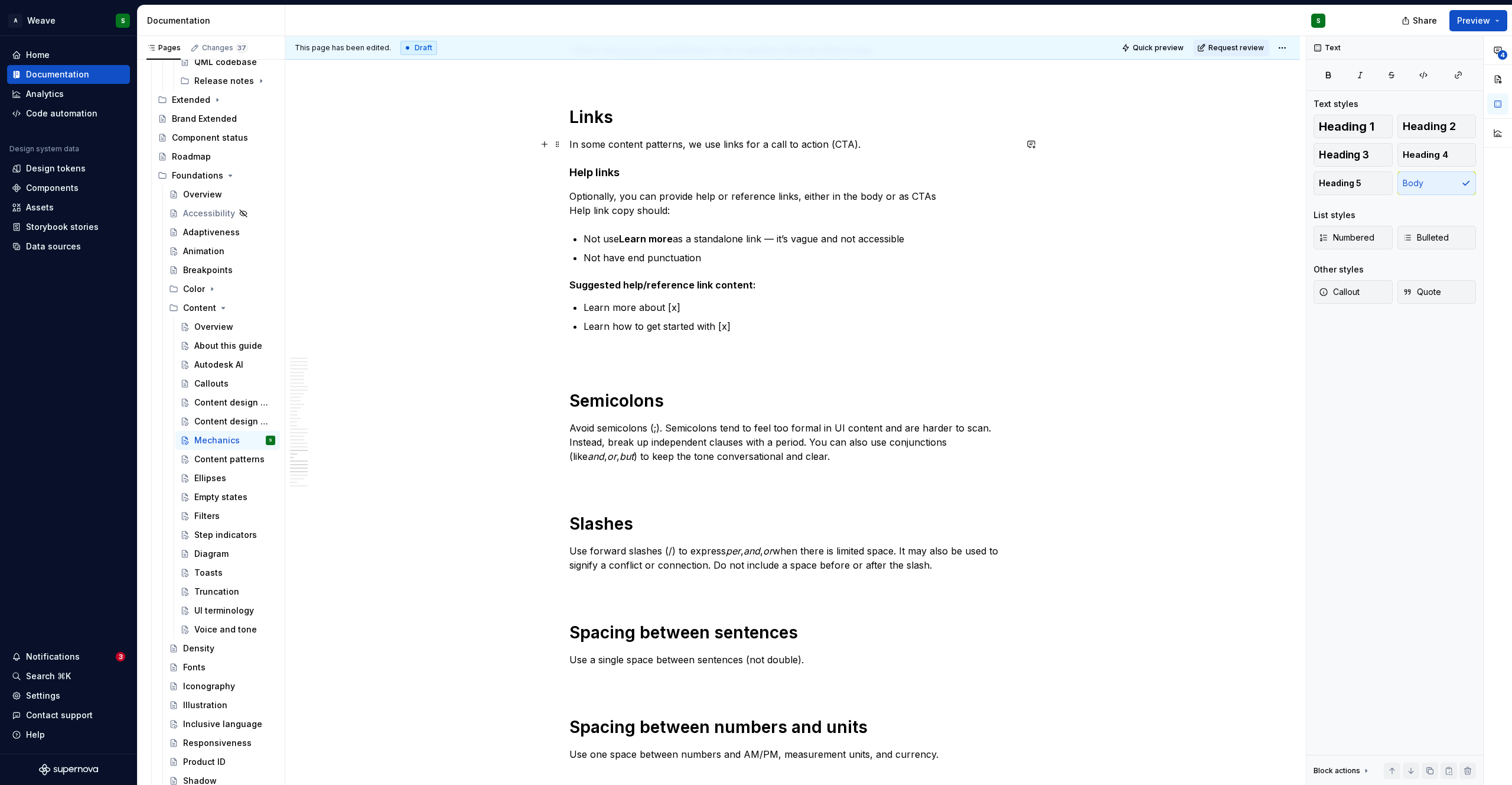
click at [747, 145] on p "In some content patterns, we use links for a call to action (CTA)." at bounding box center [792, 144] width 447 height 14
click at [867, 145] on p "In some content patterns, we use links as a call to action (CTA)." at bounding box center [792, 144] width 447 height 14
drag, startPoint x: 569, startPoint y: 198, endPoint x: 930, endPoint y: 199, distance: 361.0
click at [930, 199] on p "Optionally, you can provide help or reference links, either in the body or as C…" at bounding box center [792, 203] width 447 height 28
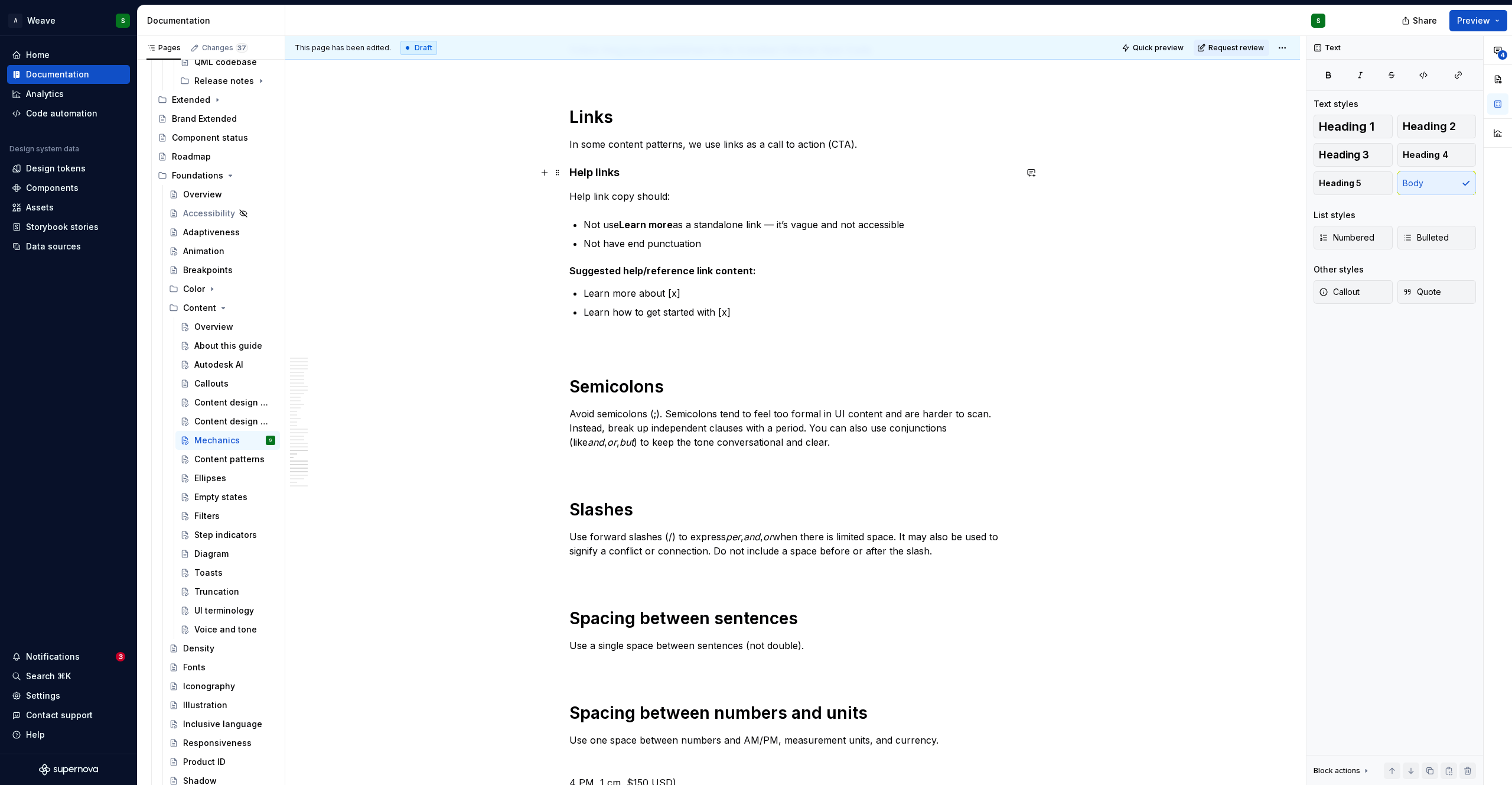
click at [593, 176] on strong "Help links" at bounding box center [594, 171] width 50 height 12
click at [621, 155] on button "Heading 4" at bounding box center [622, 150] width 56 height 17
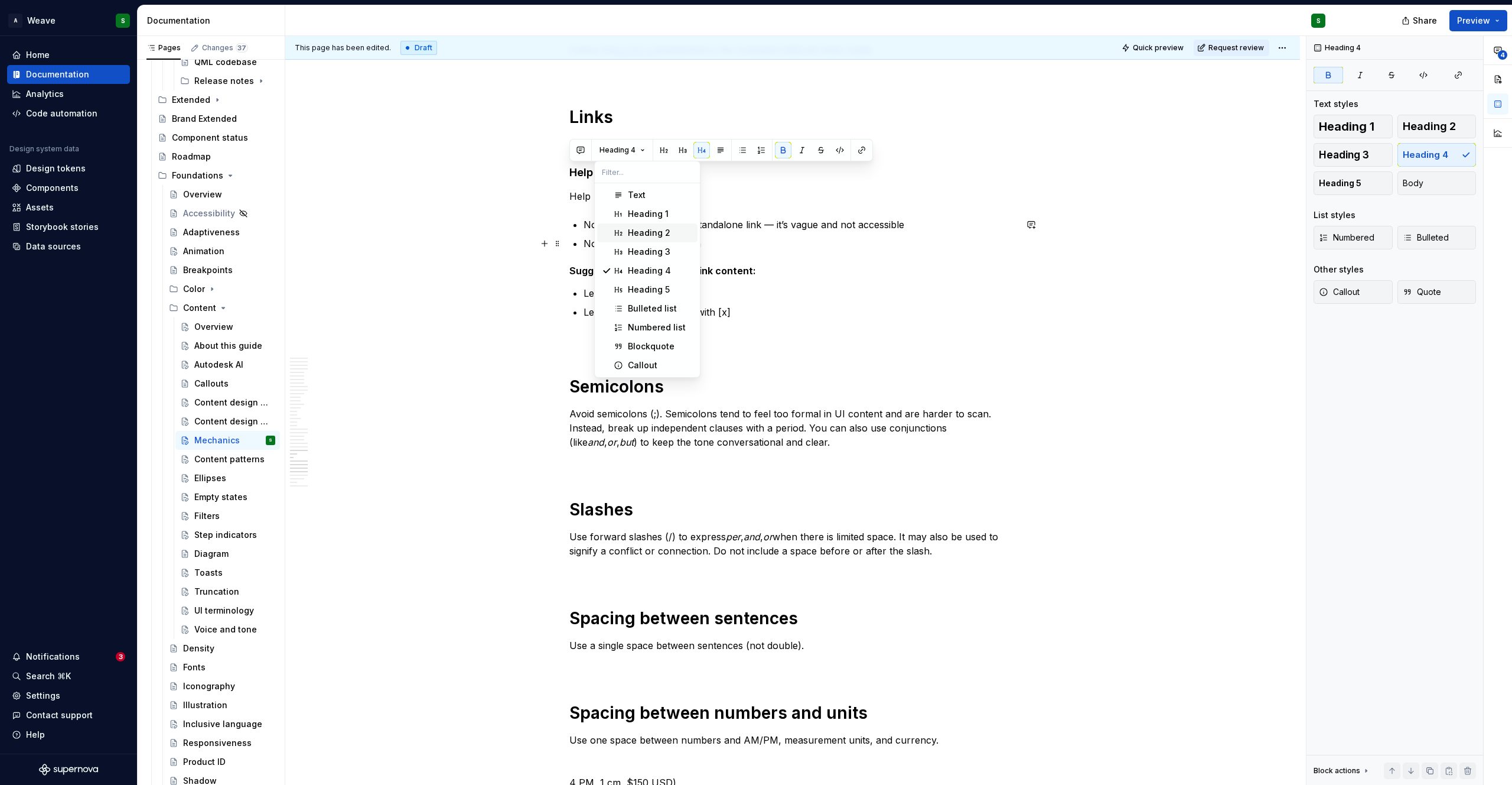
click at [633, 238] on div "Heading 2" at bounding box center [649, 233] width 43 height 12
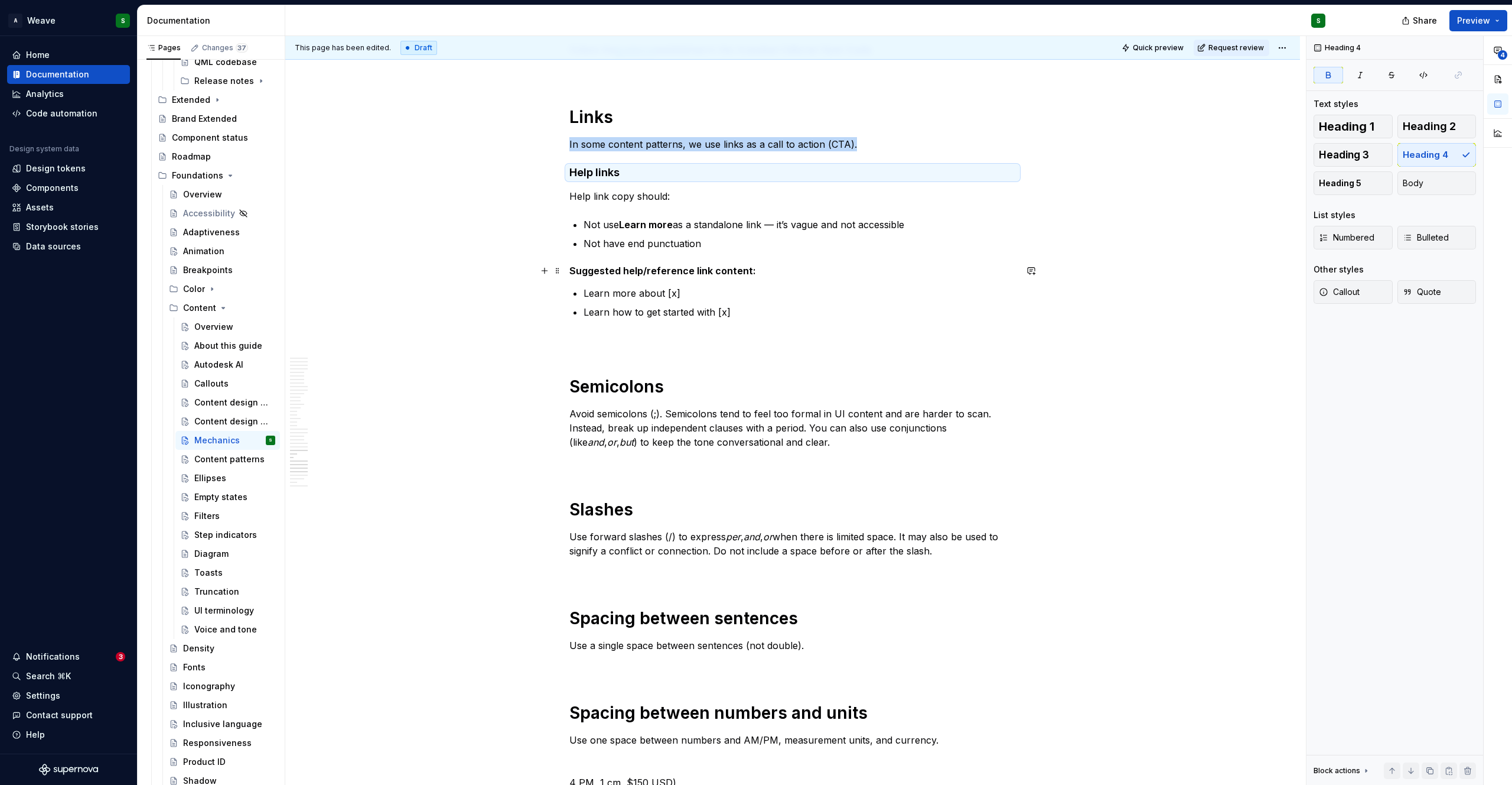
click at [599, 274] on strong "Suggested help/reference link content:" at bounding box center [662, 271] width 187 height 12
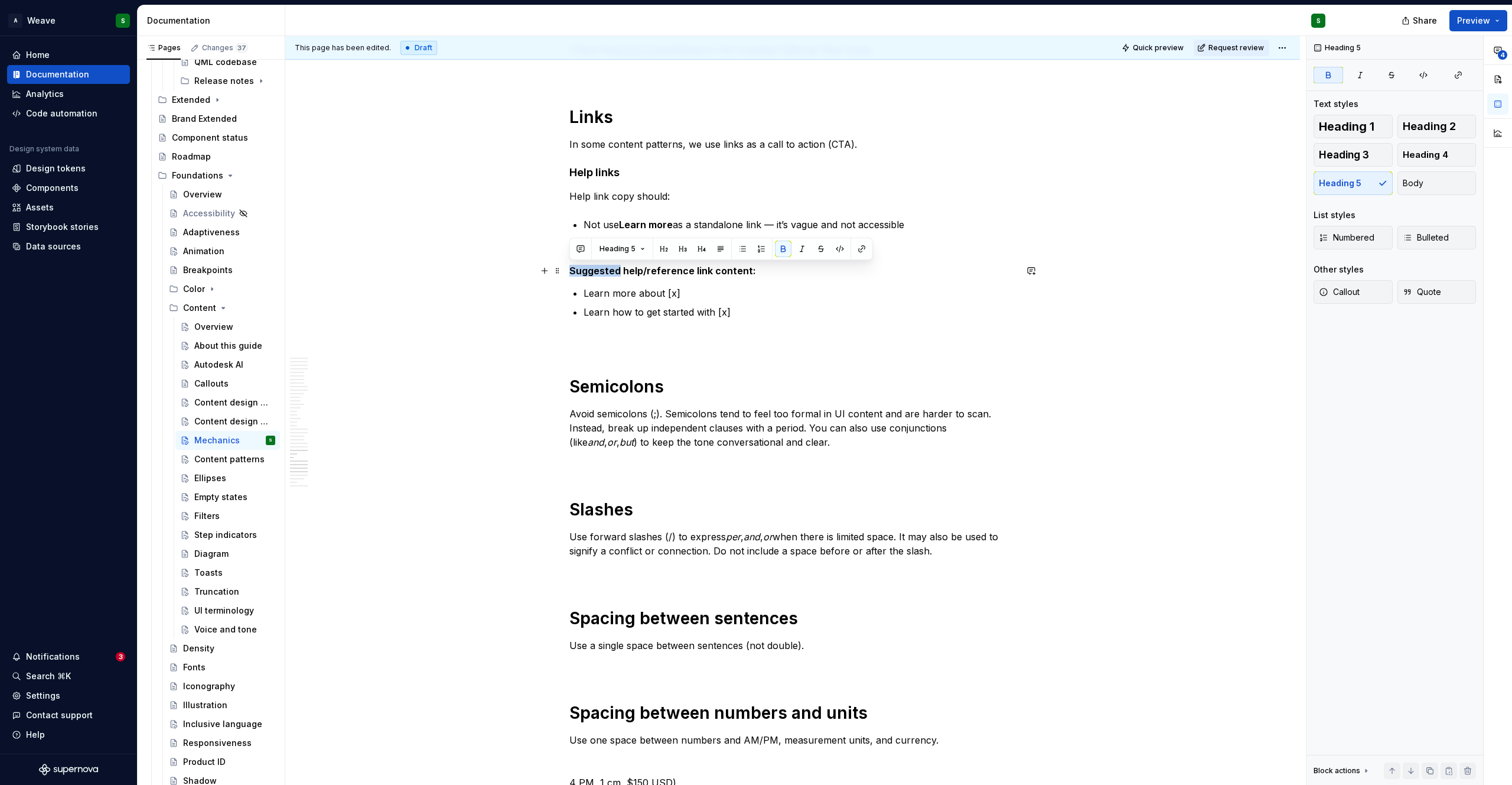
click at [599, 274] on strong "Suggested help/reference link content:" at bounding box center [662, 271] width 187 height 12
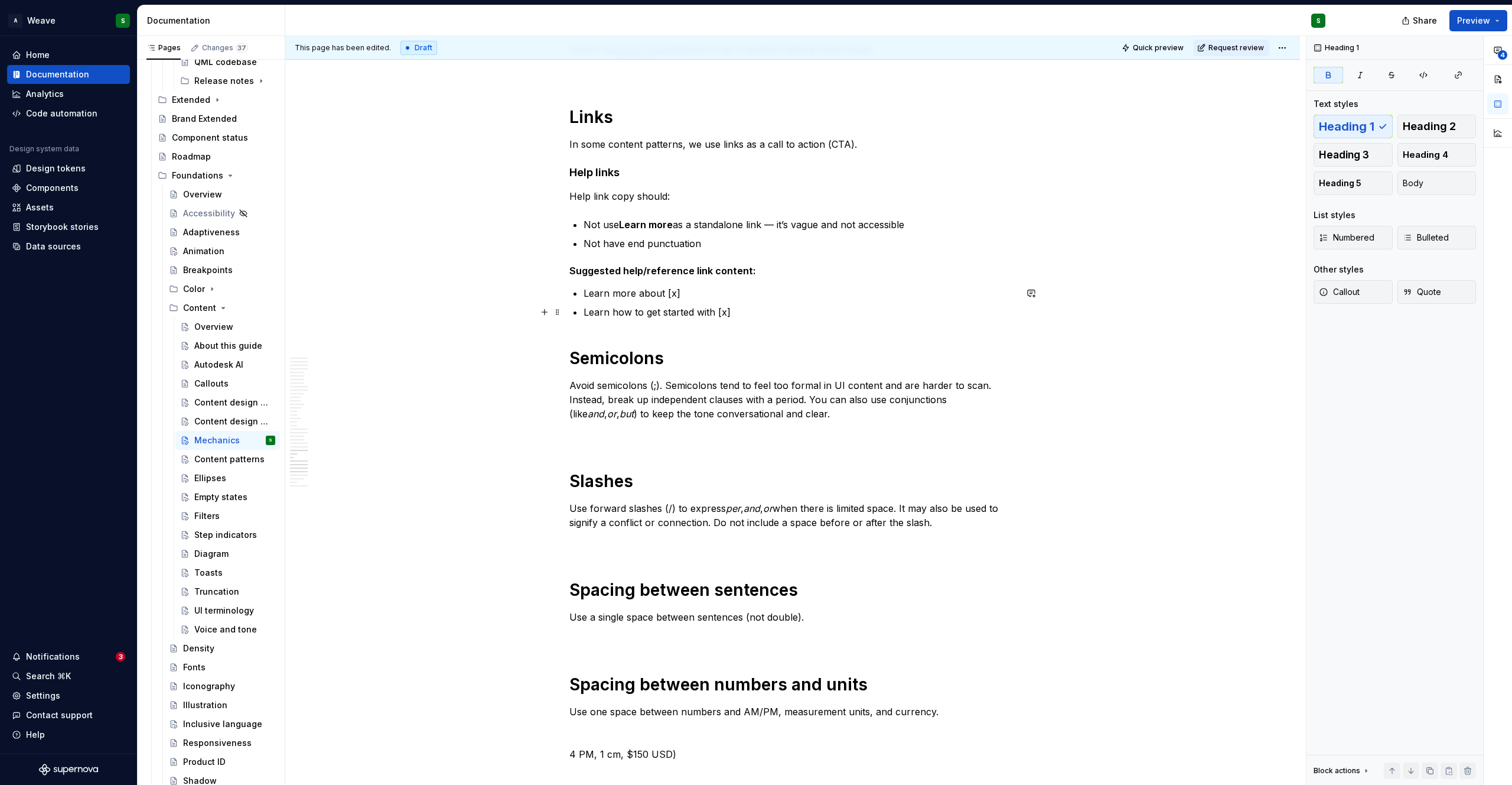
click at [772, 312] on p "Learn how to get started with [x]" at bounding box center [799, 312] width 432 height 14
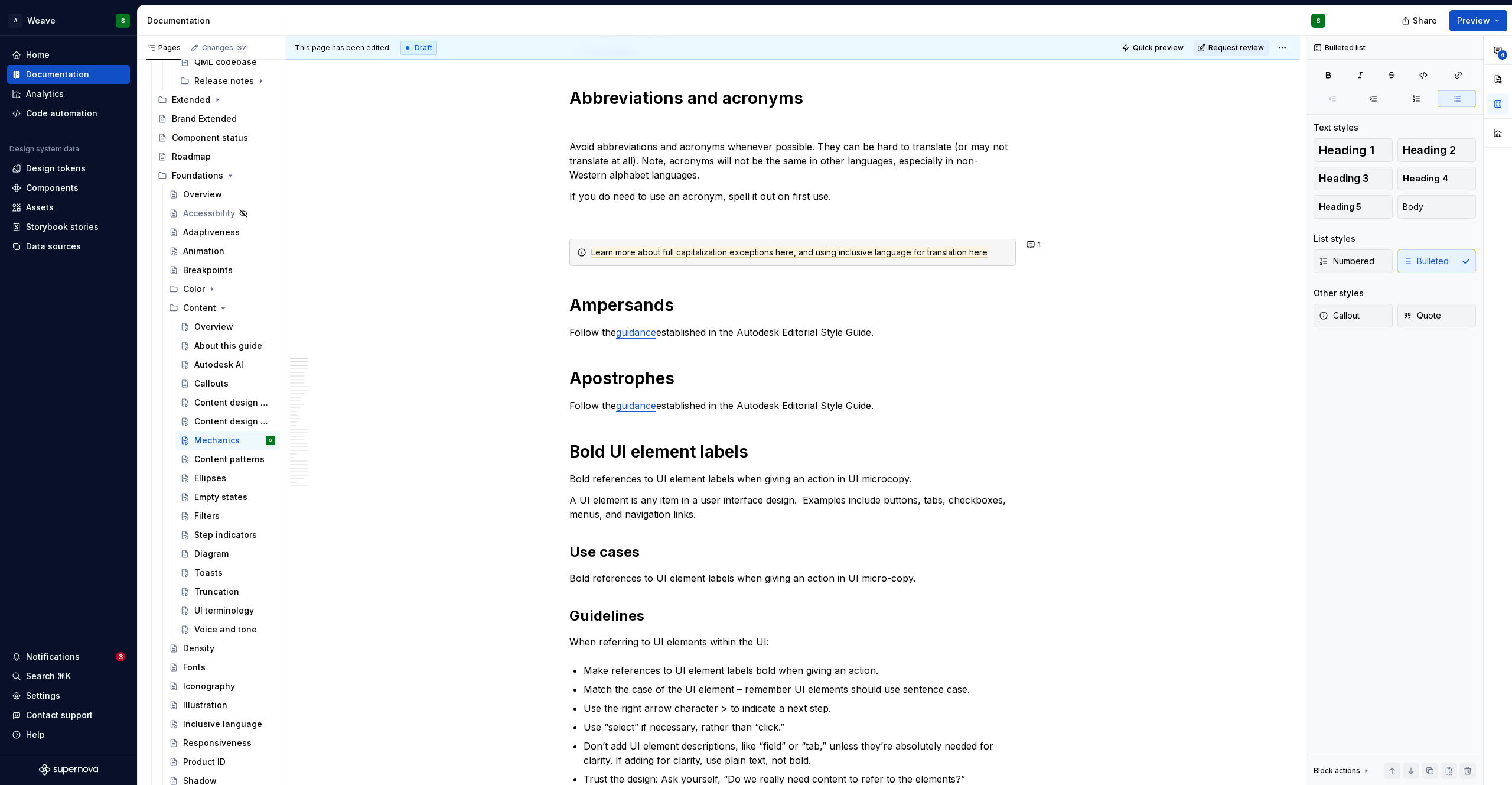
scroll to position [0, 0]
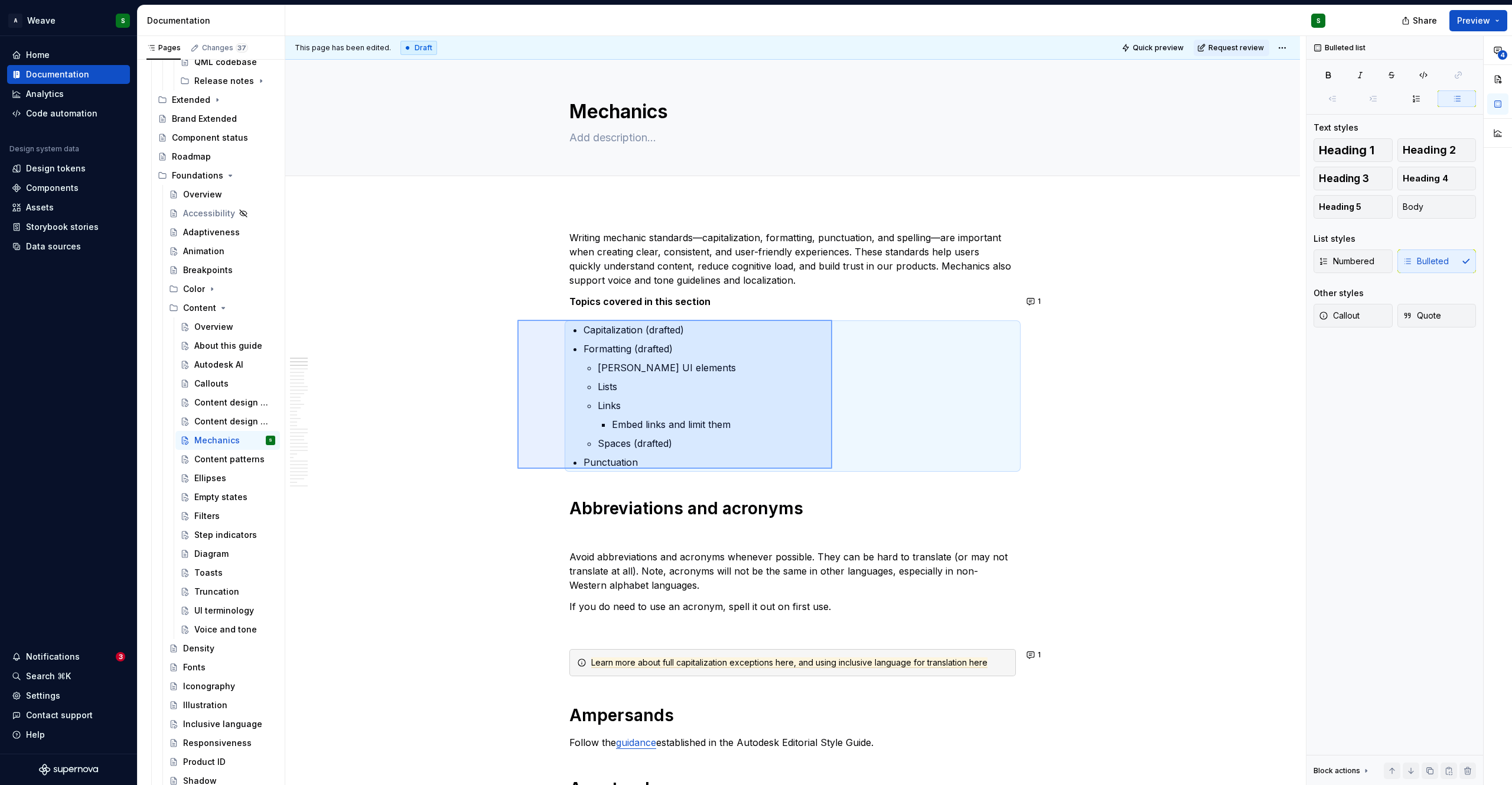
drag, startPoint x: 517, startPoint y: 320, endPoint x: 835, endPoint y: 473, distance: 352.9
click at [835, 473] on div "This page has been edited. Draft Quick preview Request review Mechanics Edit he…" at bounding box center [795, 411] width 1020 height 749
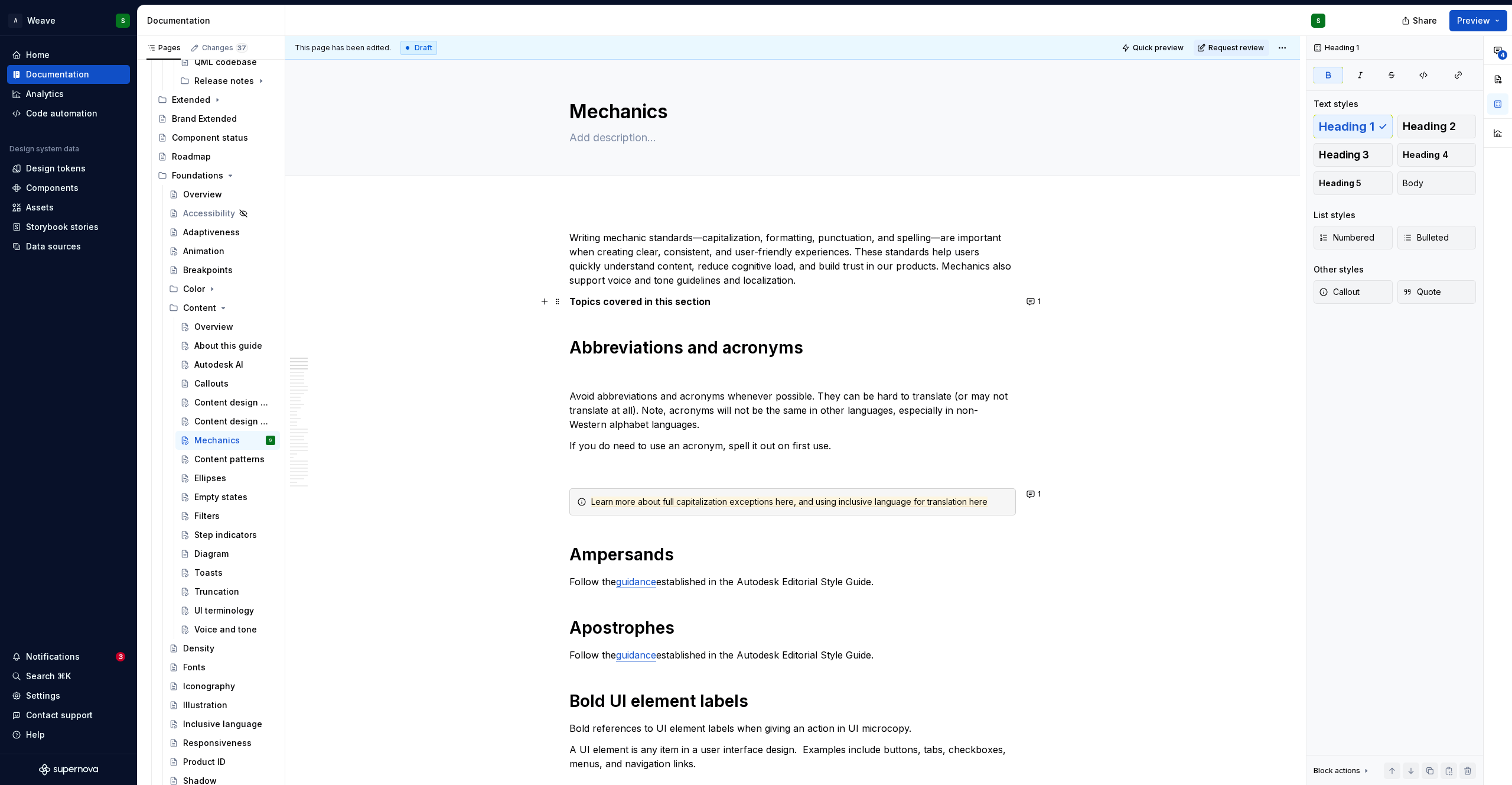
click at [624, 300] on strong "Topics covered in this section" at bounding box center [639, 301] width 141 height 12
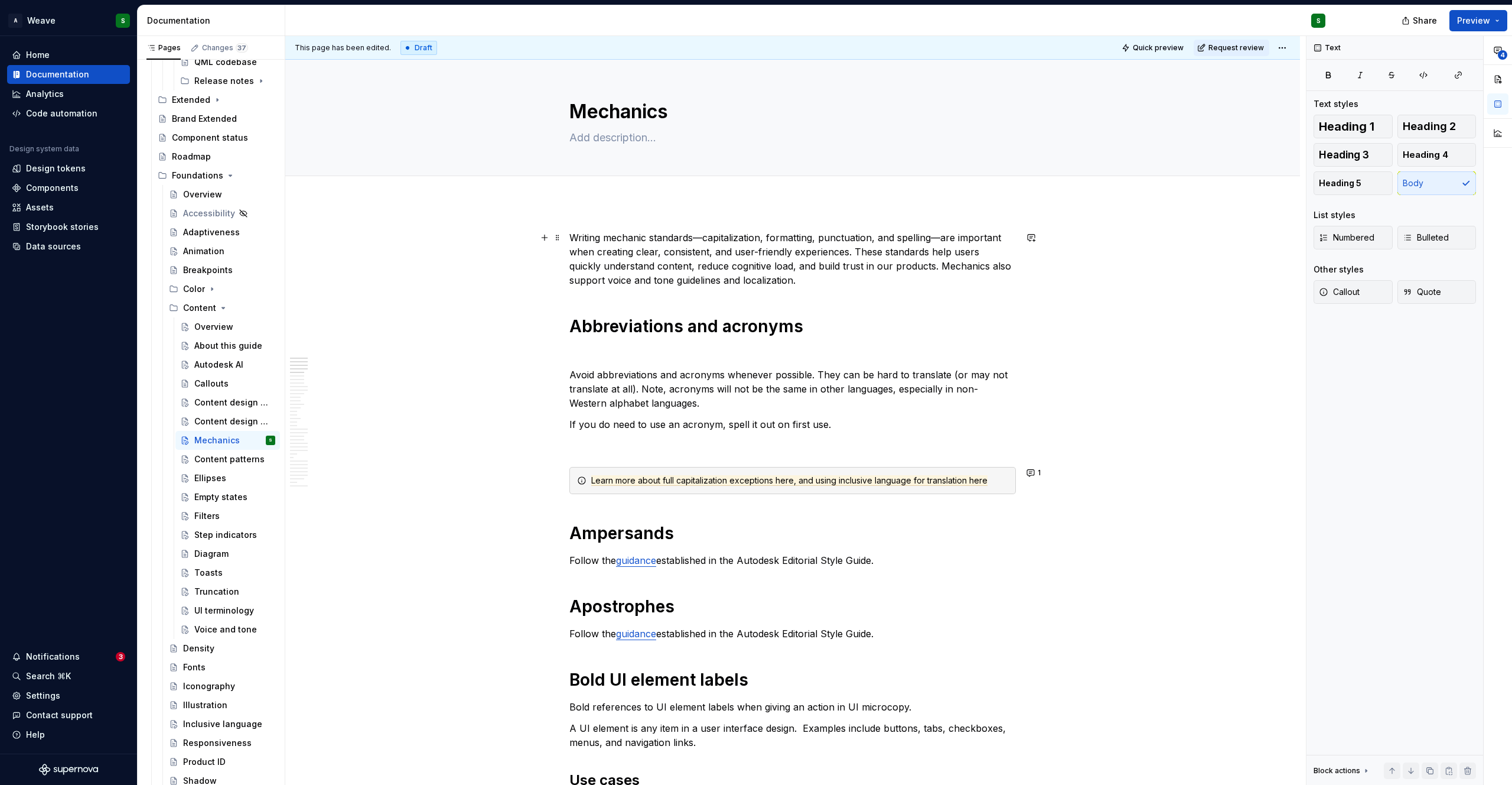
click at [684, 276] on p "Writing mechanic standards—capitalization, formatting, punctuation, and spellin…" at bounding box center [792, 258] width 447 height 56
type textarea "*"
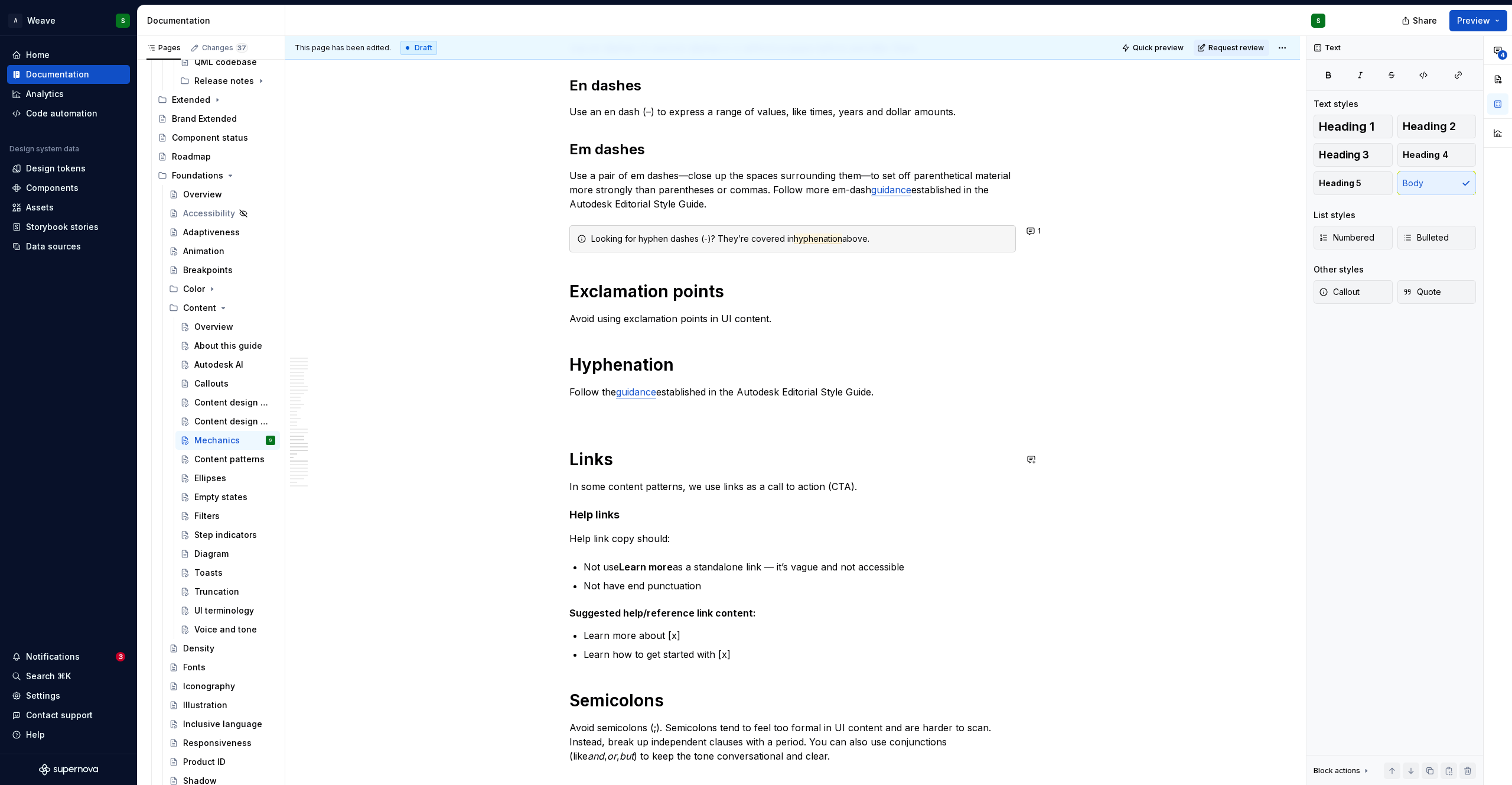
scroll to position [3558, 0]
click at [656, 234] on div "Looking for hyphen dashes (-)? They’re covered in hyphenation above." at bounding box center [800, 237] width 417 height 12
click at [812, 238] on div "Looking for dashes (-)? They’re covered in hyphenation above." at bounding box center [800, 237] width 417 height 12
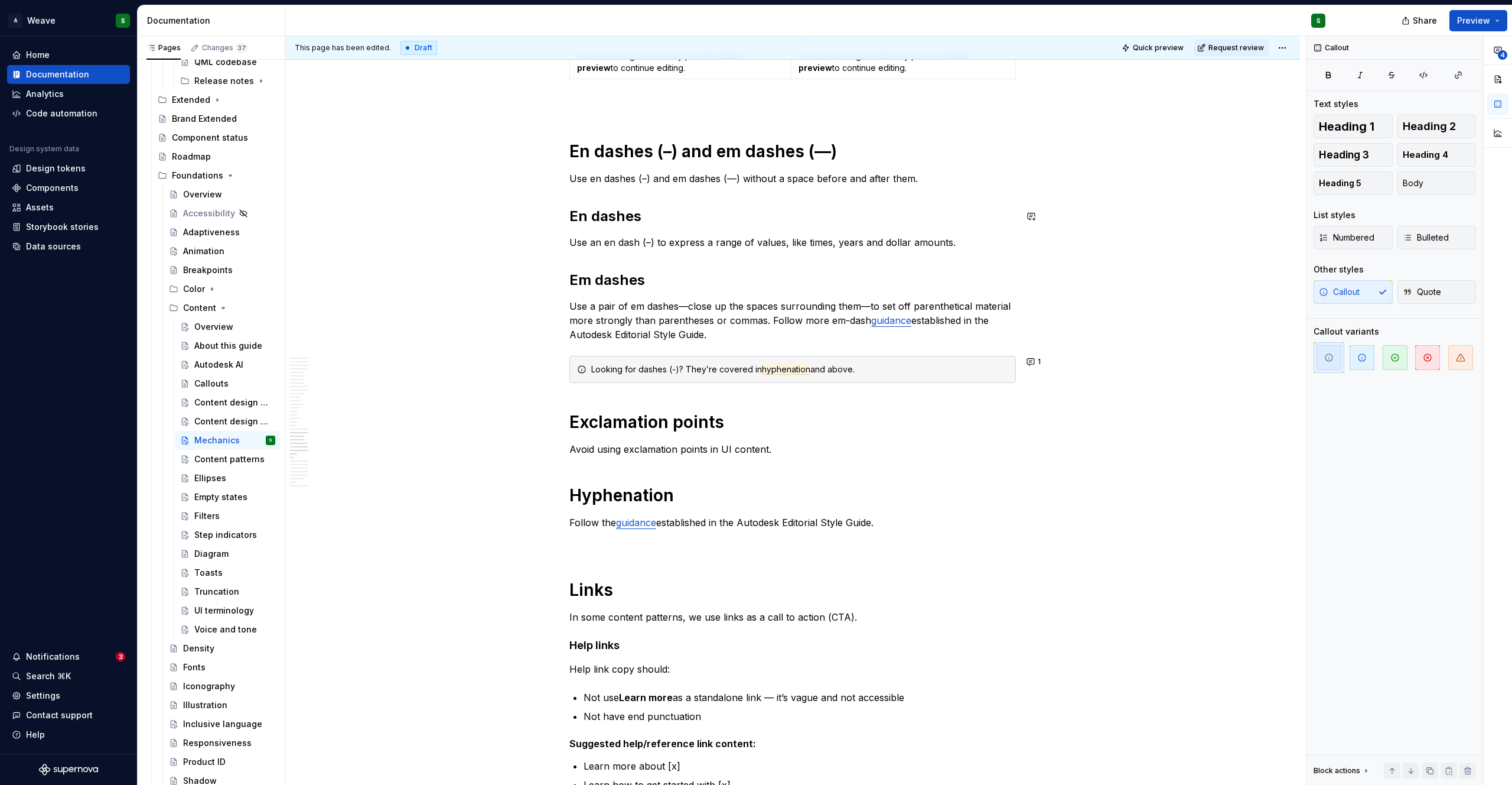
scroll to position [3428, 0]
drag, startPoint x: 836, startPoint y: 368, endPoint x: 954, endPoint y: 363, distance: 118.1
click at [954, 363] on div "Looking for dashes (-)? They’re covered in hyphenation and using bullets (inste…" at bounding box center [800, 366] width 417 height 12
click at [840, 345] on button "button" at bounding box center [838, 345] width 17 height 17
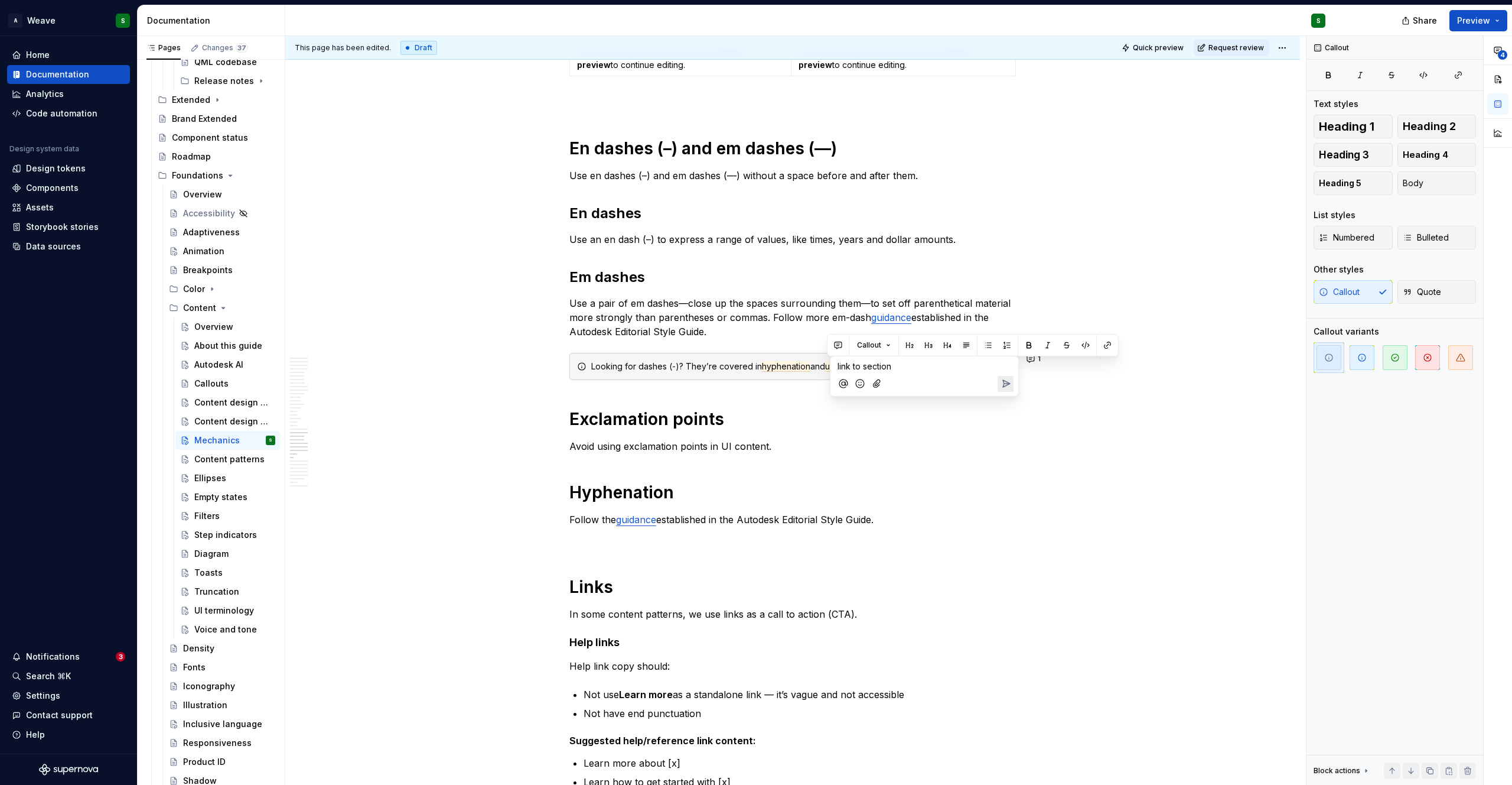
click at [1005, 382] on icon "Send" at bounding box center [1005, 383] width 12 height 12
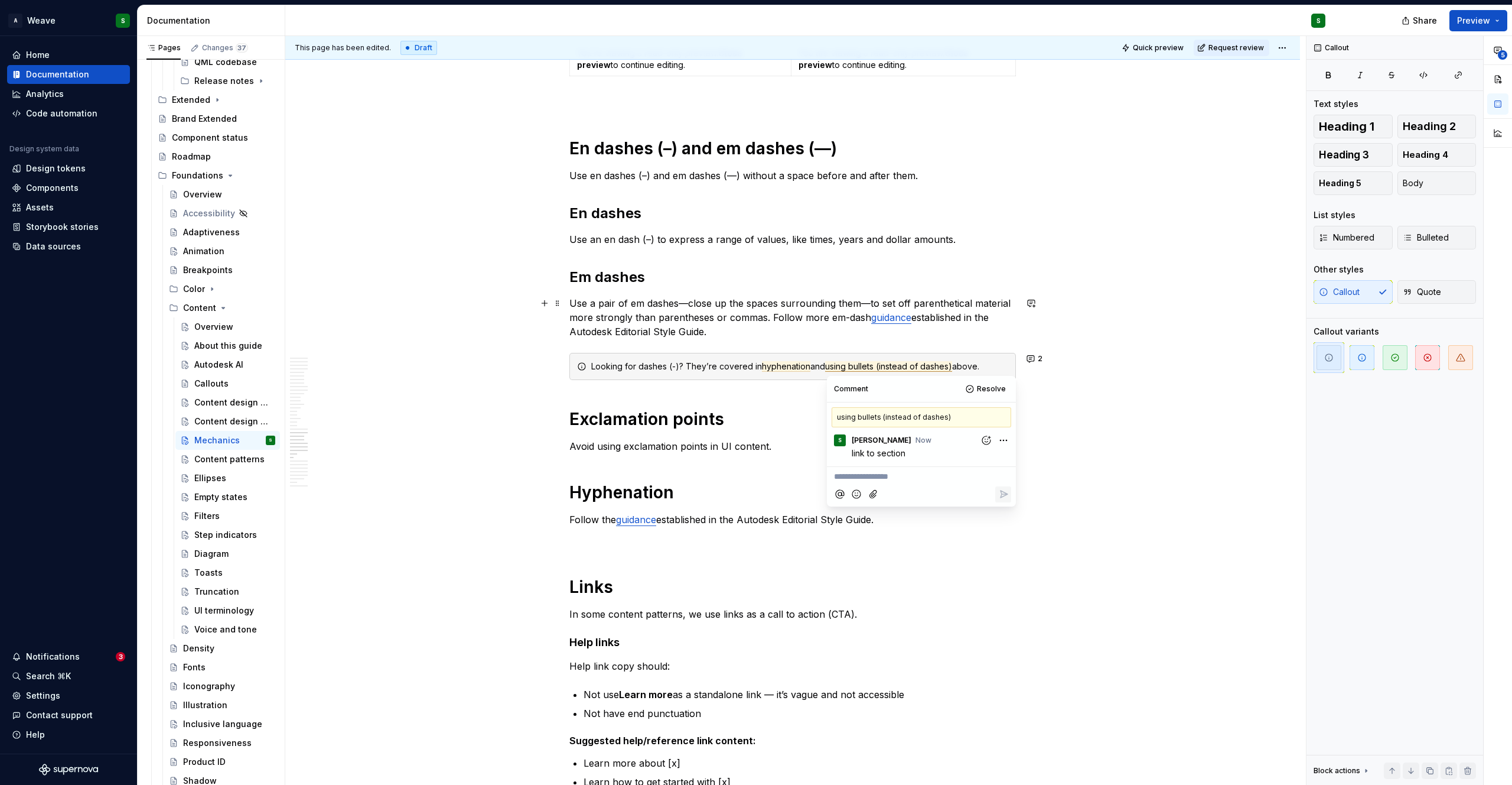
click at [688, 307] on p "Use a pair of em dashes—close up the spaces surrounding them—to set off parenth…" at bounding box center [792, 317] width 447 height 43
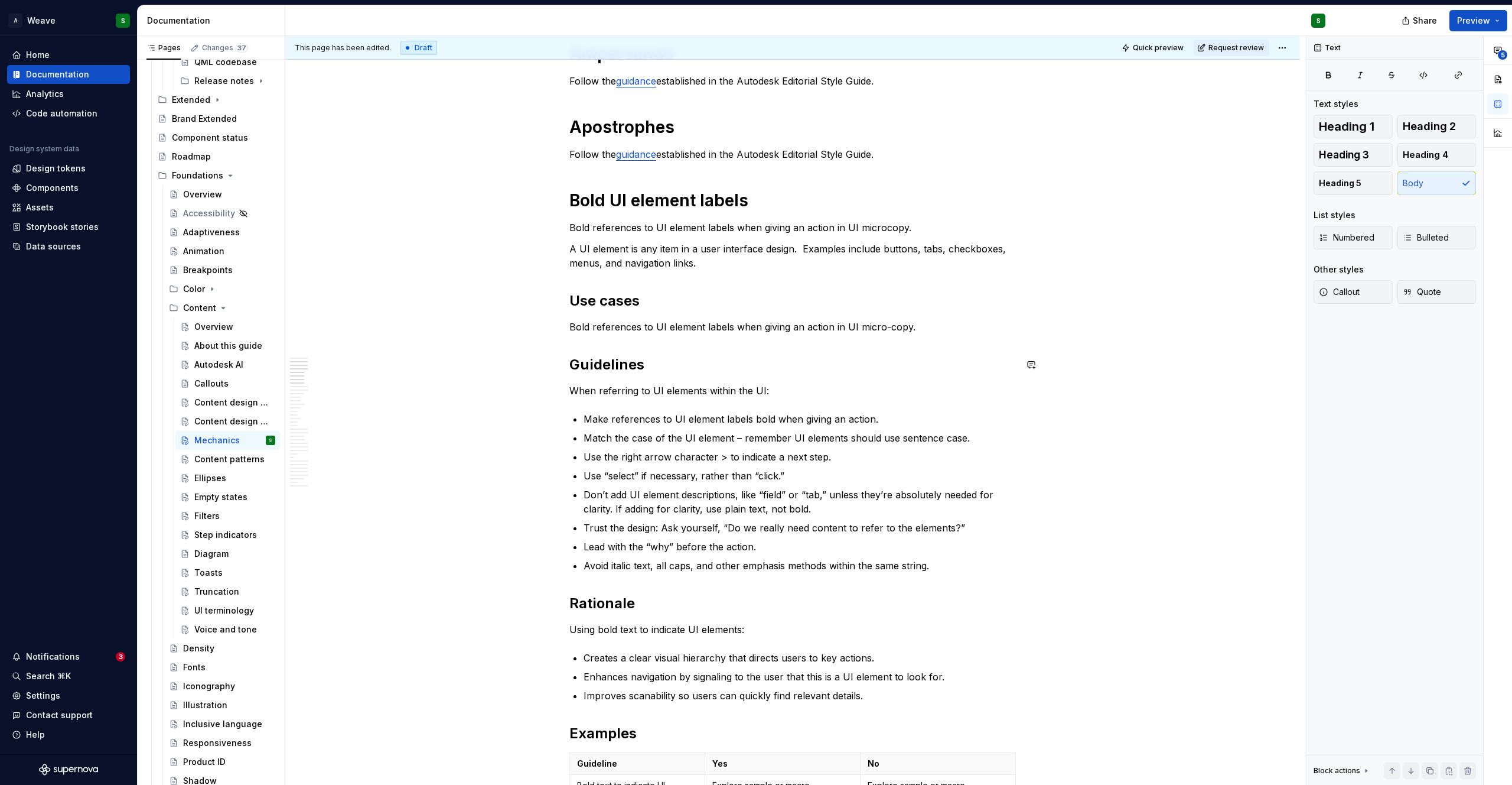
scroll to position [437, 0]
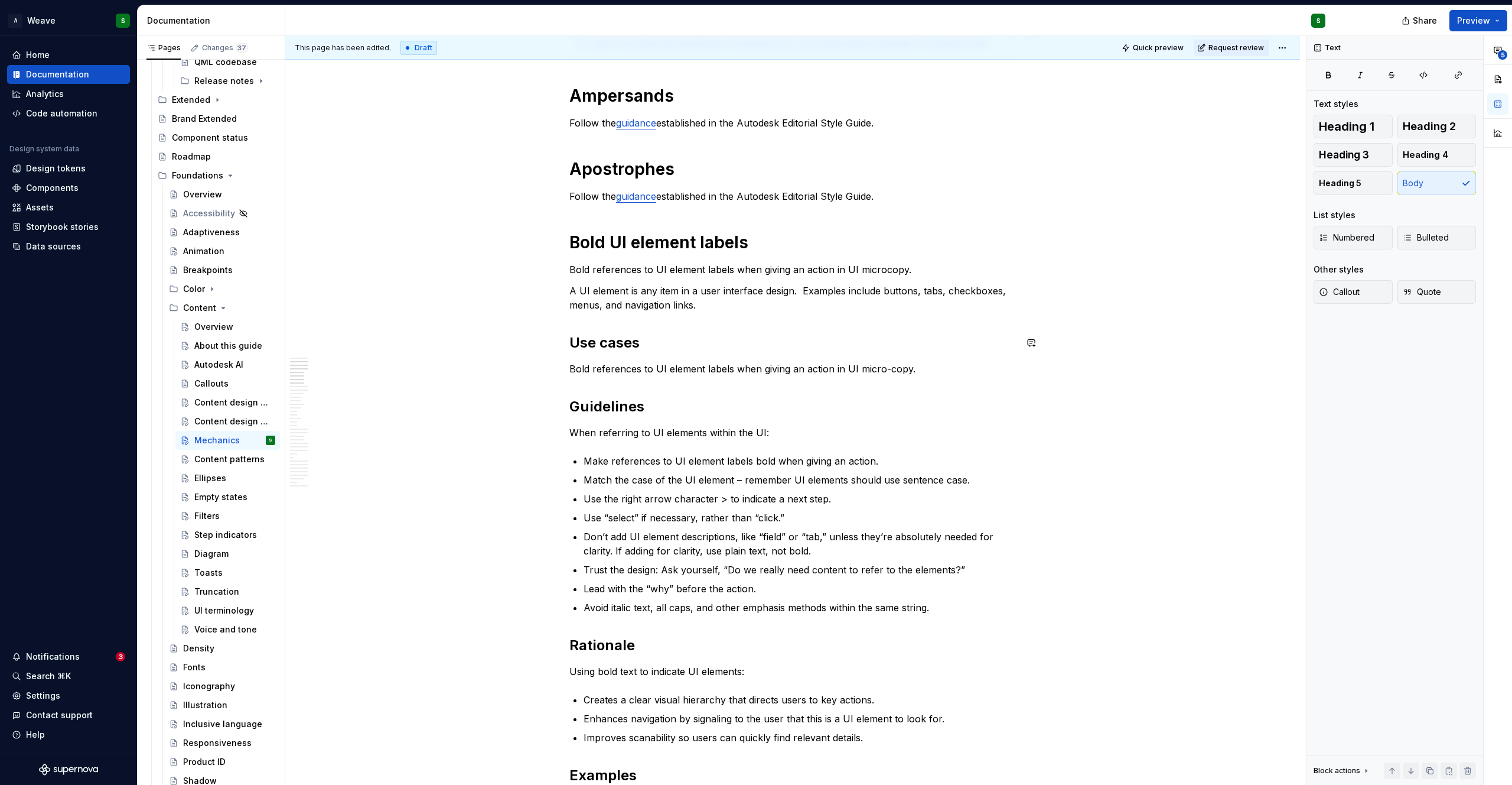
click at [595, 345] on h2 "Use cases" at bounding box center [792, 342] width 447 height 19
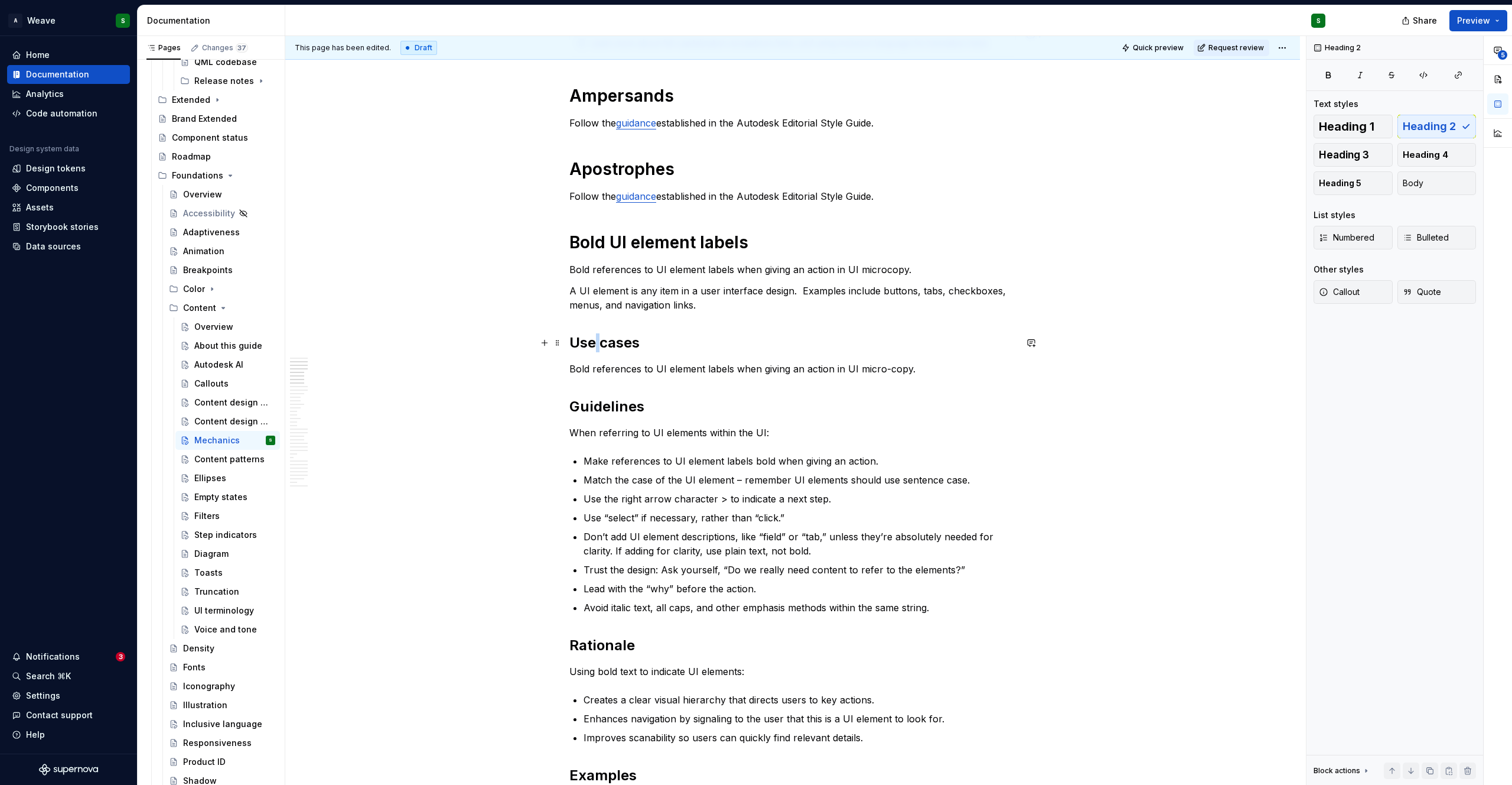
click at [595, 345] on h2 "Use cases" at bounding box center [792, 342] width 447 height 19
click at [685, 320] on button "button" at bounding box center [682, 318] width 17 height 17
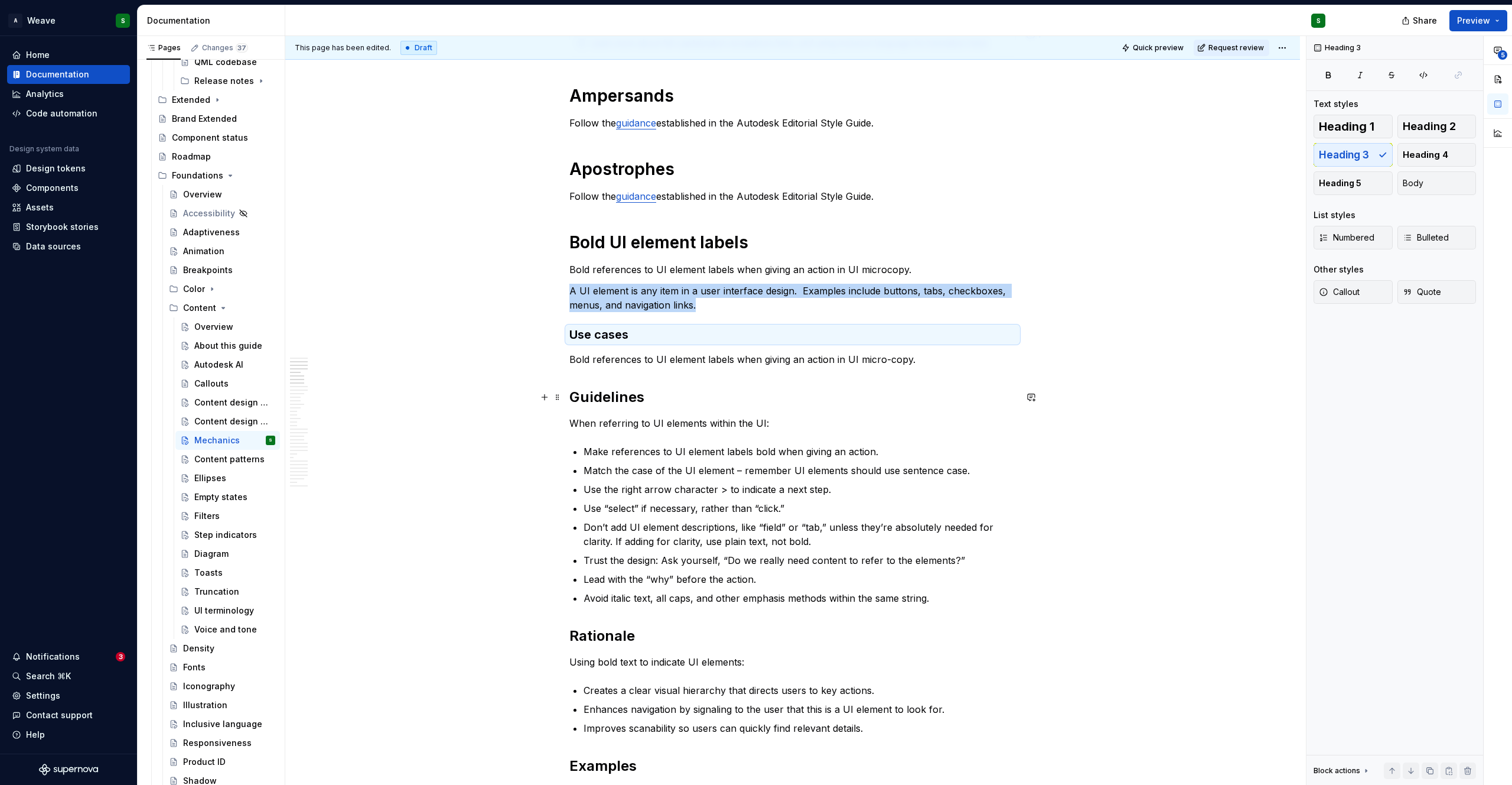
click at [624, 400] on h2 "Guidelines" at bounding box center [792, 396] width 447 height 19
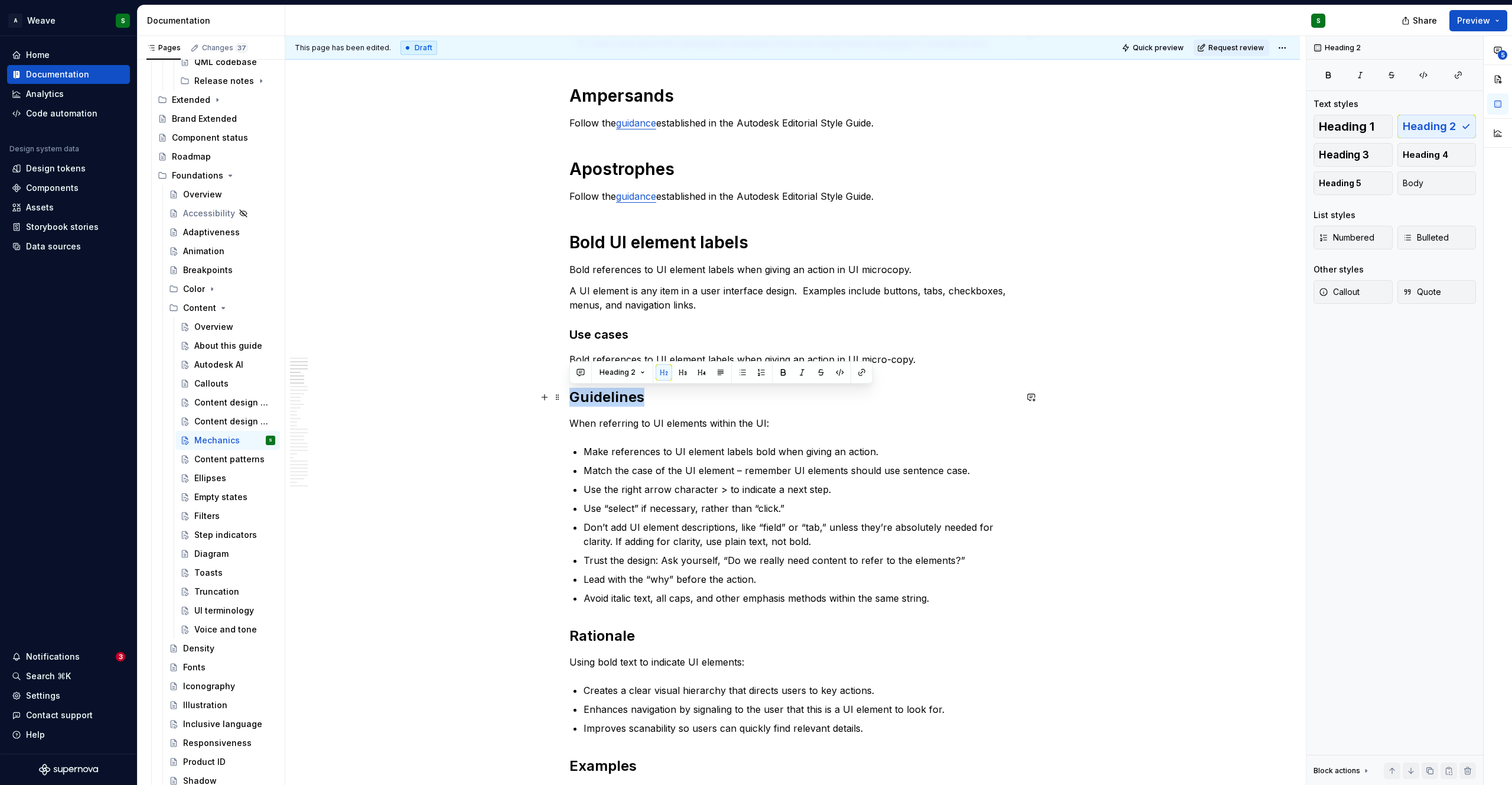
click at [624, 400] on h2 "Guidelines" at bounding box center [792, 396] width 447 height 19
click at [682, 374] on button "button" at bounding box center [682, 372] width 17 height 17
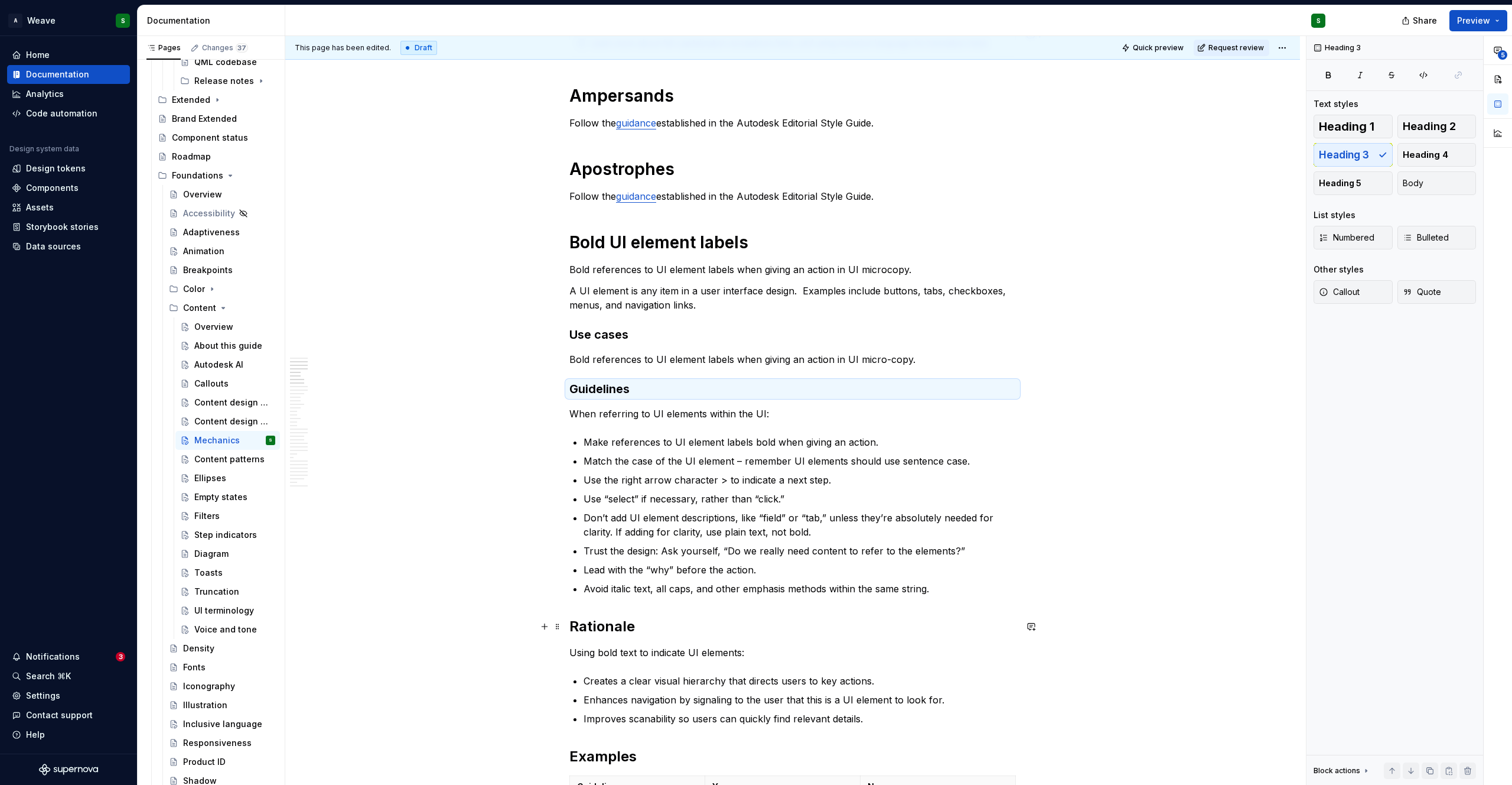
click at [593, 629] on h2 "Rationale" at bounding box center [792, 626] width 447 height 19
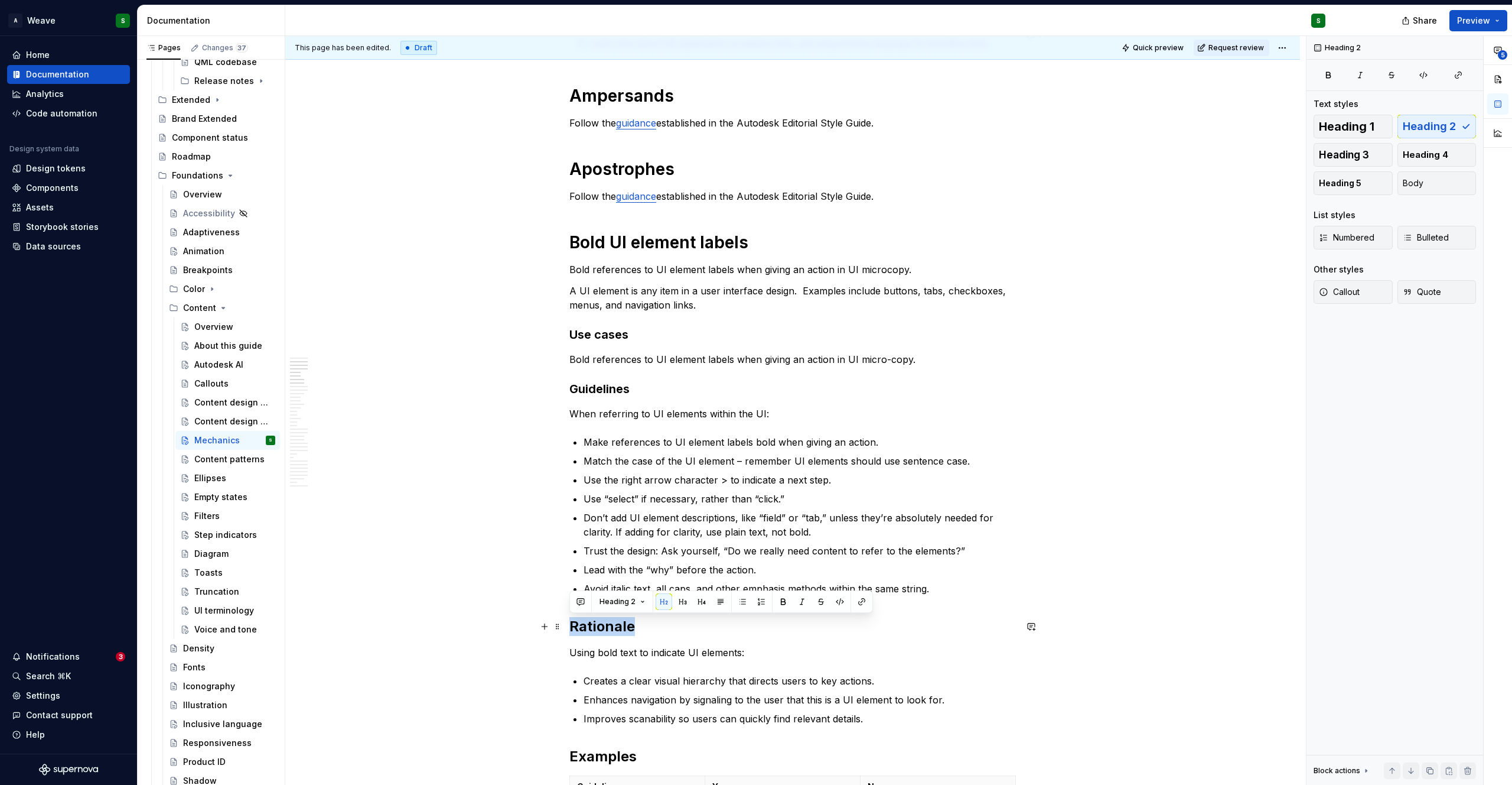
click at [593, 629] on h2 "Rationale" at bounding box center [792, 626] width 447 height 19
click at [678, 602] on button "button" at bounding box center [682, 601] width 17 height 17
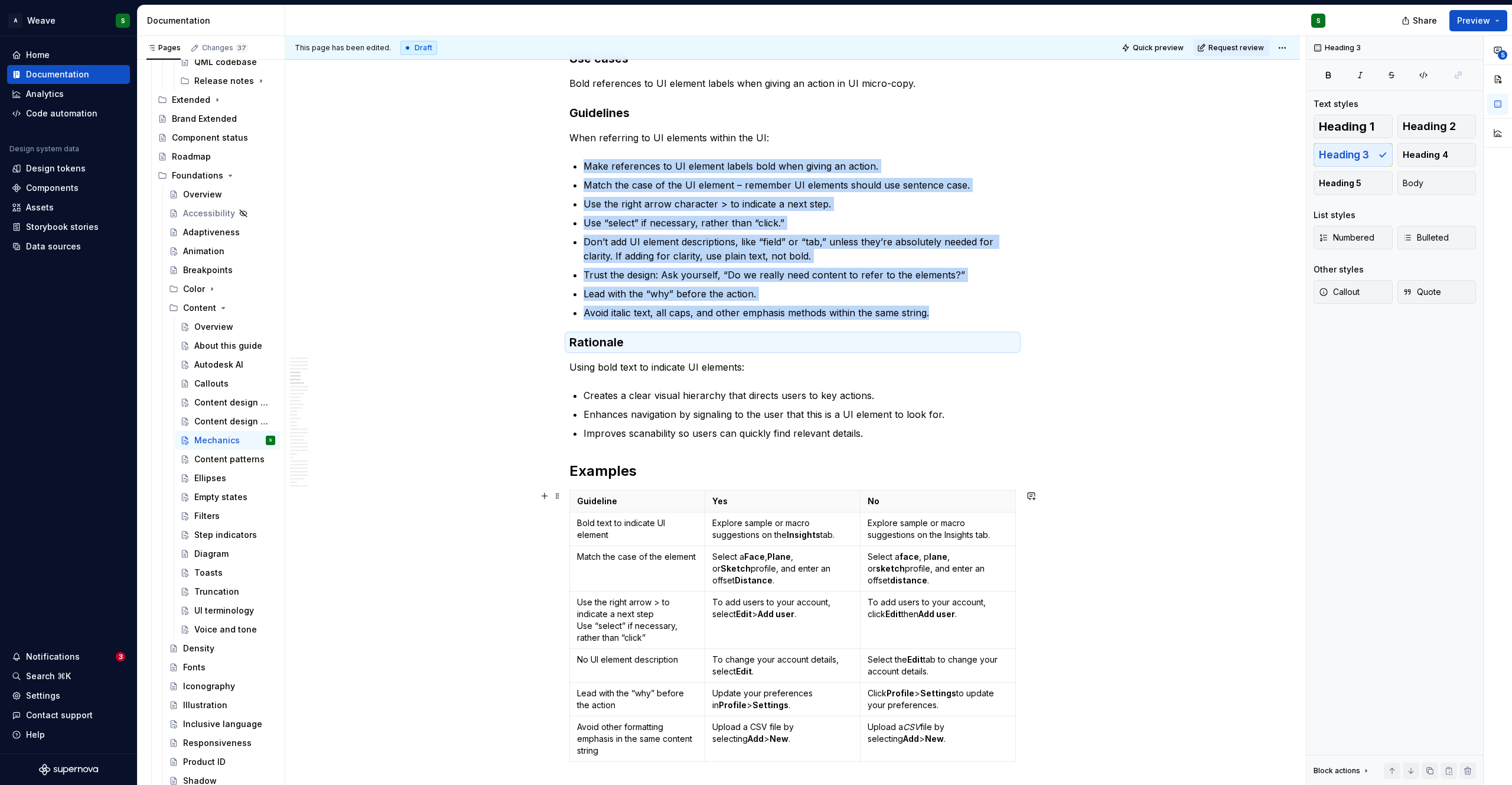
scroll to position [722, 0]
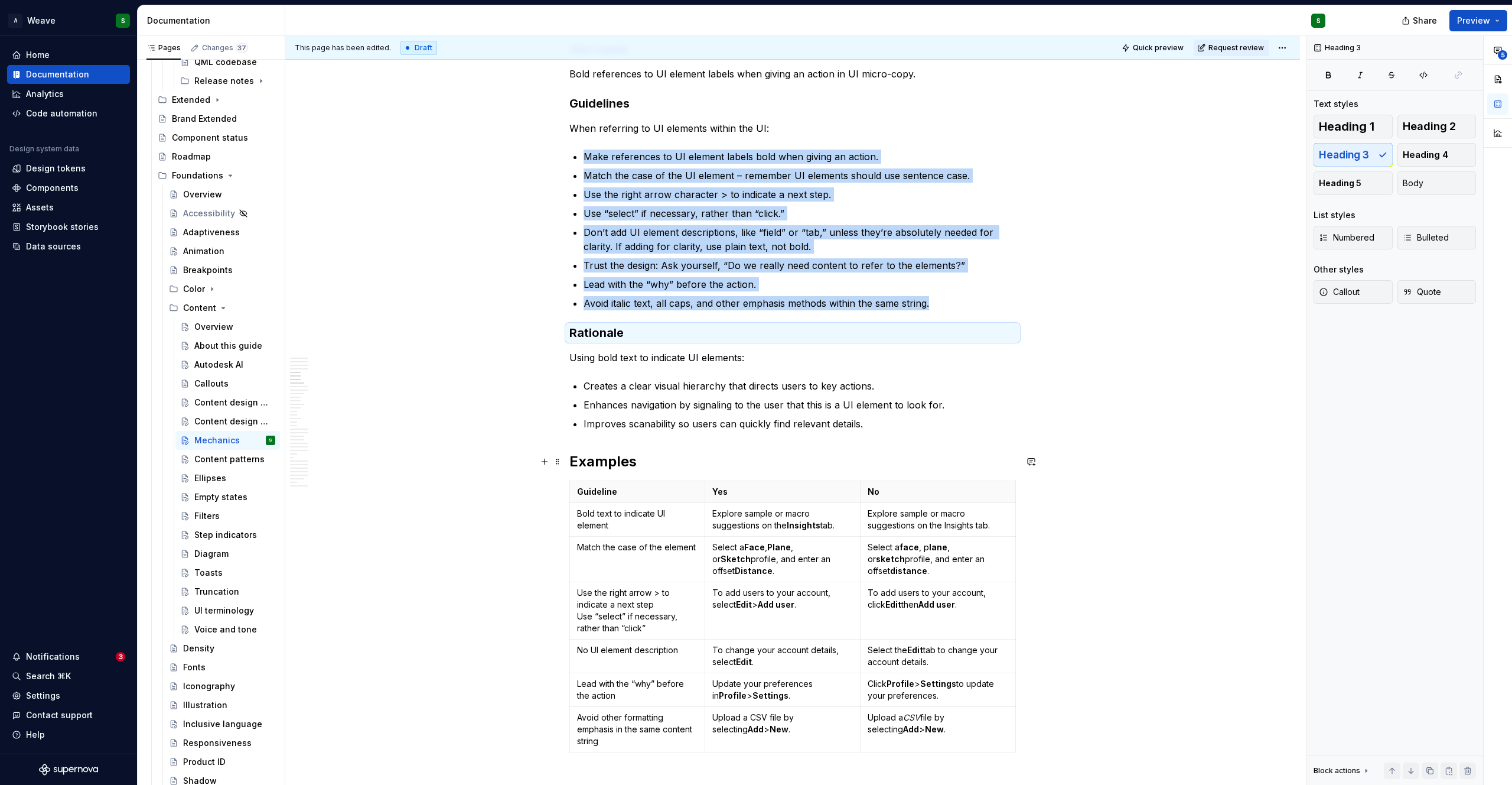
click at [607, 465] on h2 "Examples" at bounding box center [792, 461] width 447 height 19
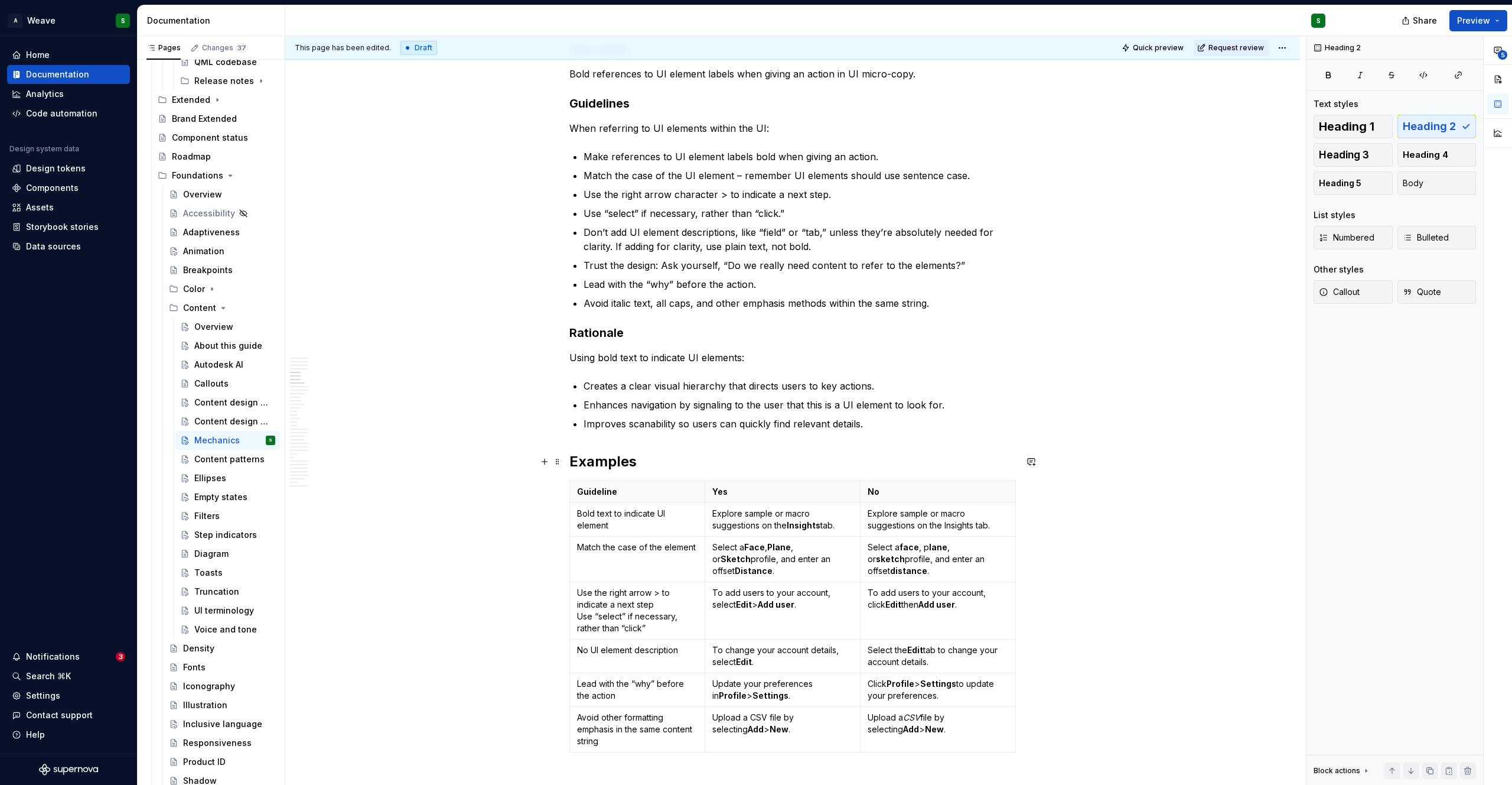
click at [607, 465] on h2 "Examples" at bounding box center [792, 461] width 447 height 19
click at [683, 440] on button "button" at bounding box center [682, 436] width 17 height 17
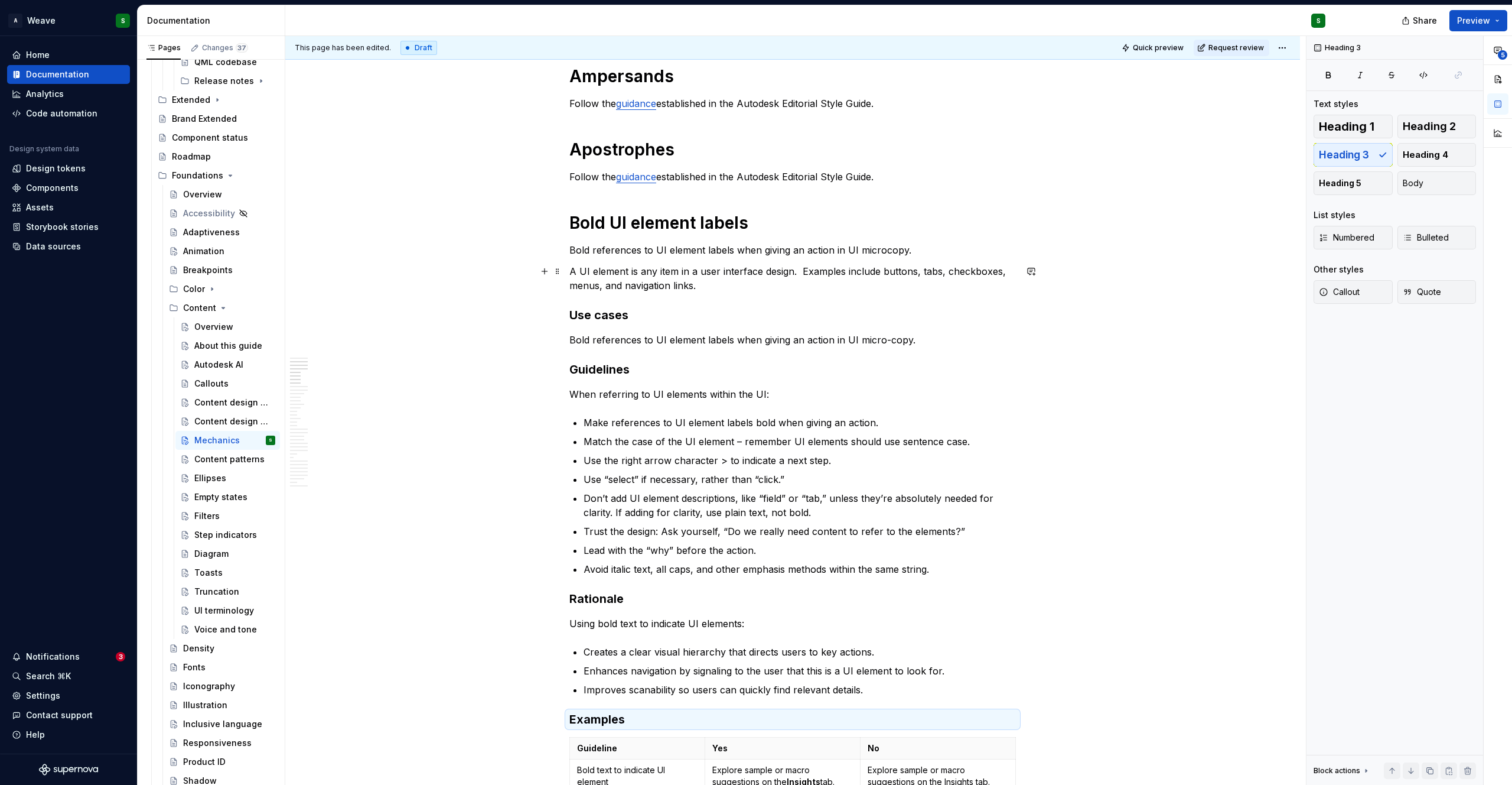
scroll to position [496, 0]
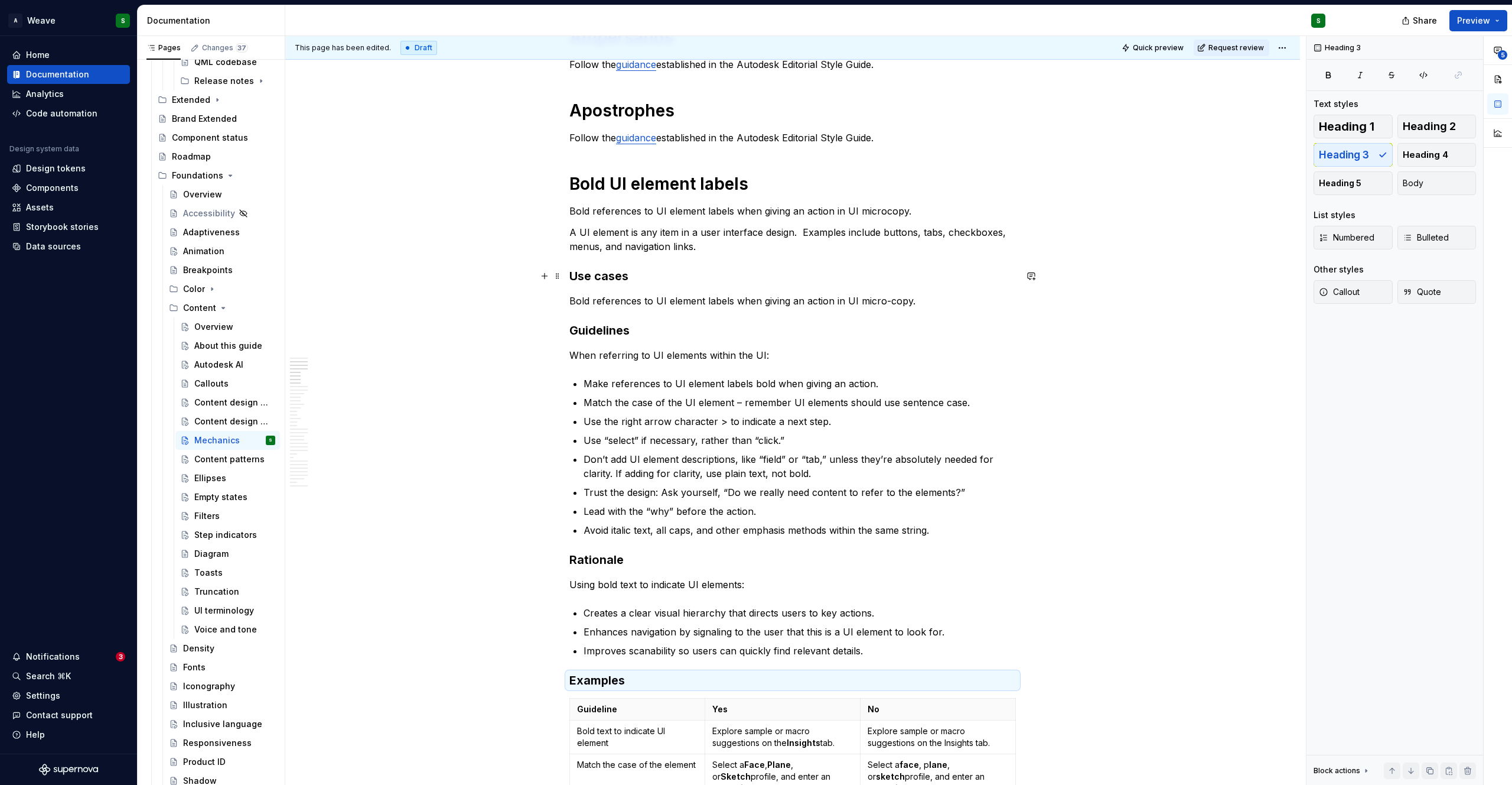
click at [595, 274] on h3 "Use cases" at bounding box center [792, 275] width 447 height 17
click at [702, 252] on button "button" at bounding box center [701, 253] width 17 height 17
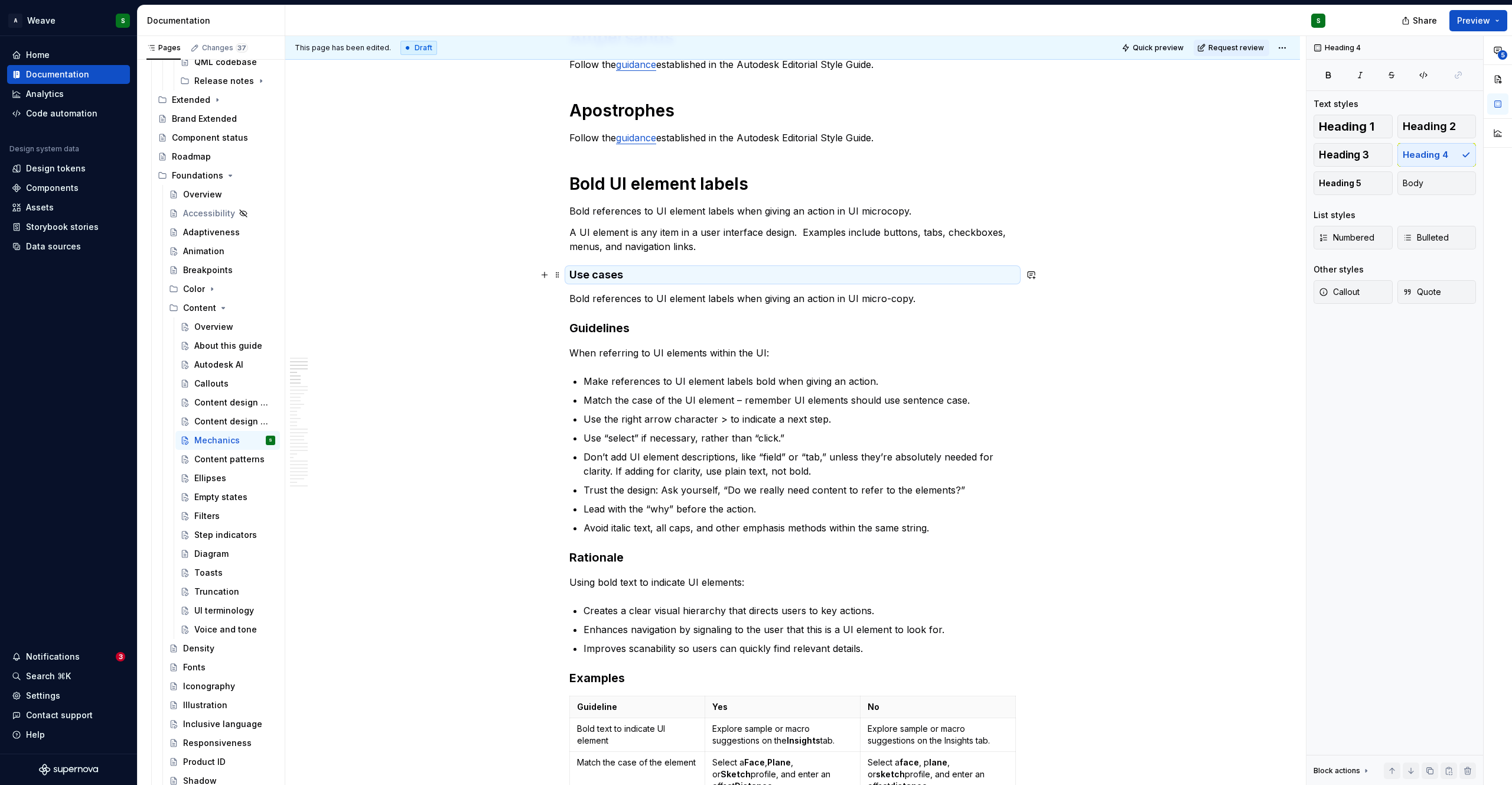
click at [600, 272] on h4 "Use cases" at bounding box center [792, 275] width 447 height 14
click at [666, 256] on button "button" at bounding box center [664, 252] width 17 height 17
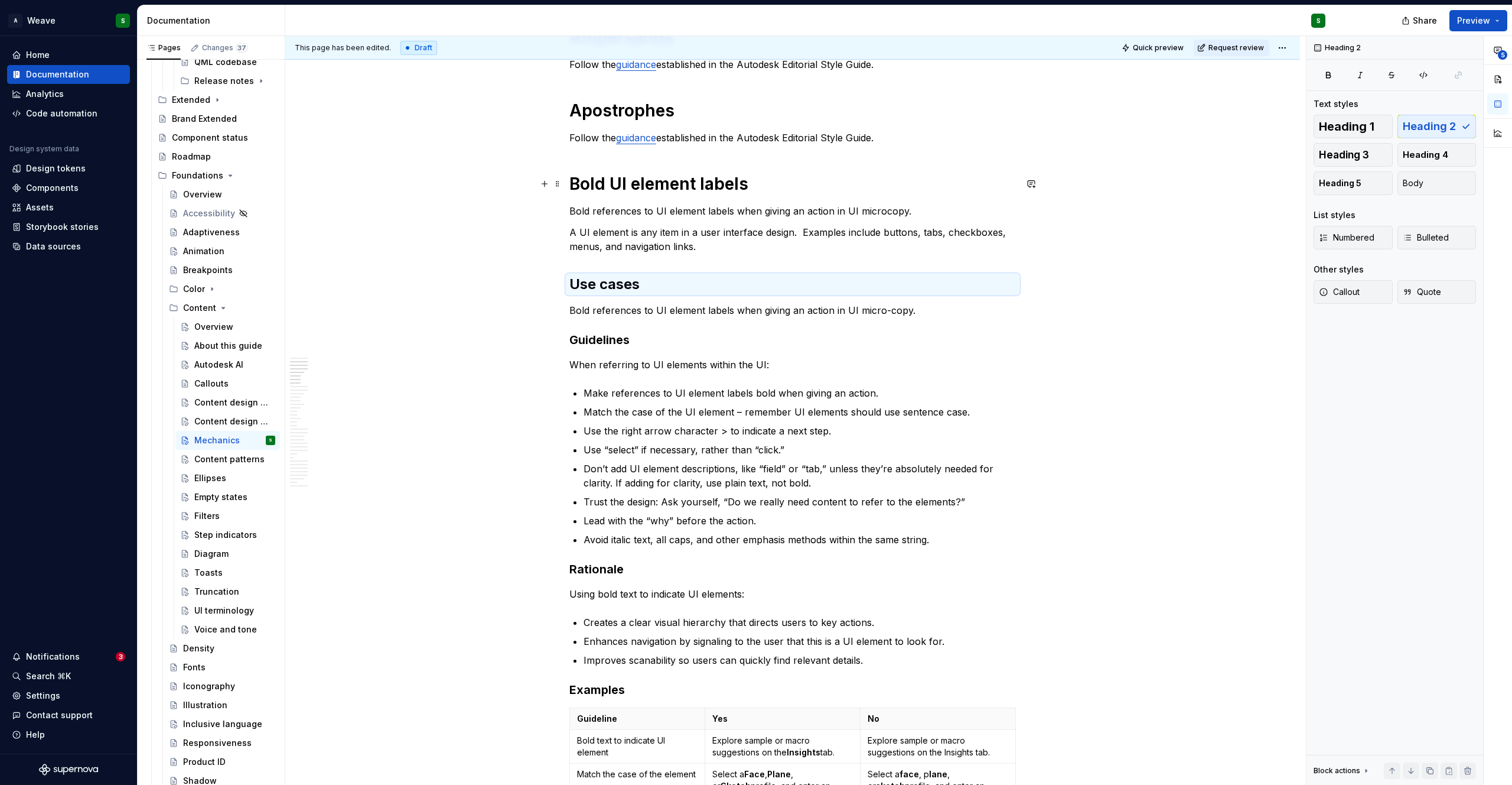
click at [631, 188] on h1 "Bold UI element labels" at bounding box center [792, 184] width 447 height 21
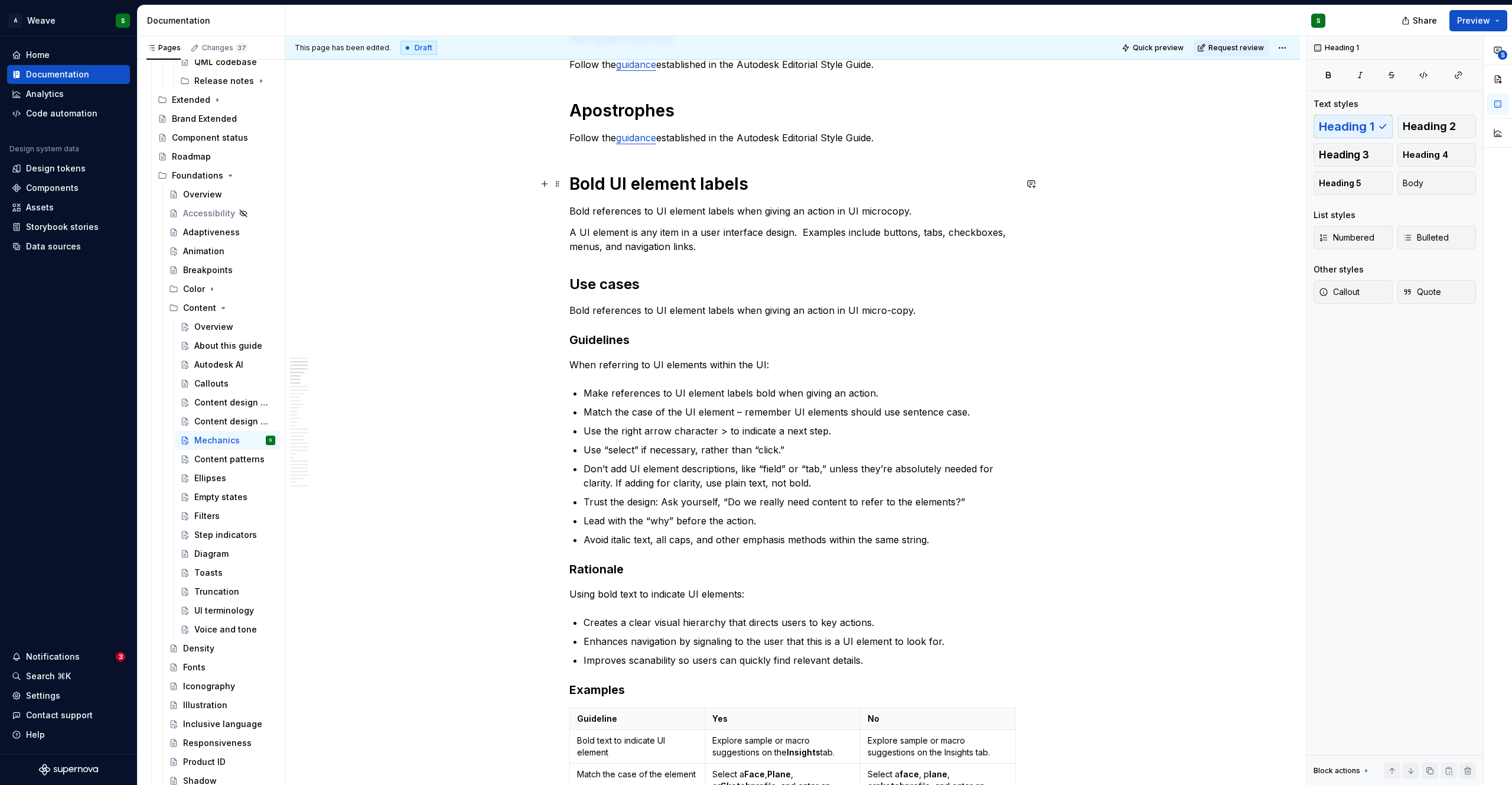
click at [631, 188] on h1 "Bold UI element labels" at bounding box center [792, 184] width 447 height 21
click at [602, 342] on h3 "Guidelines" at bounding box center [792, 340] width 447 height 17
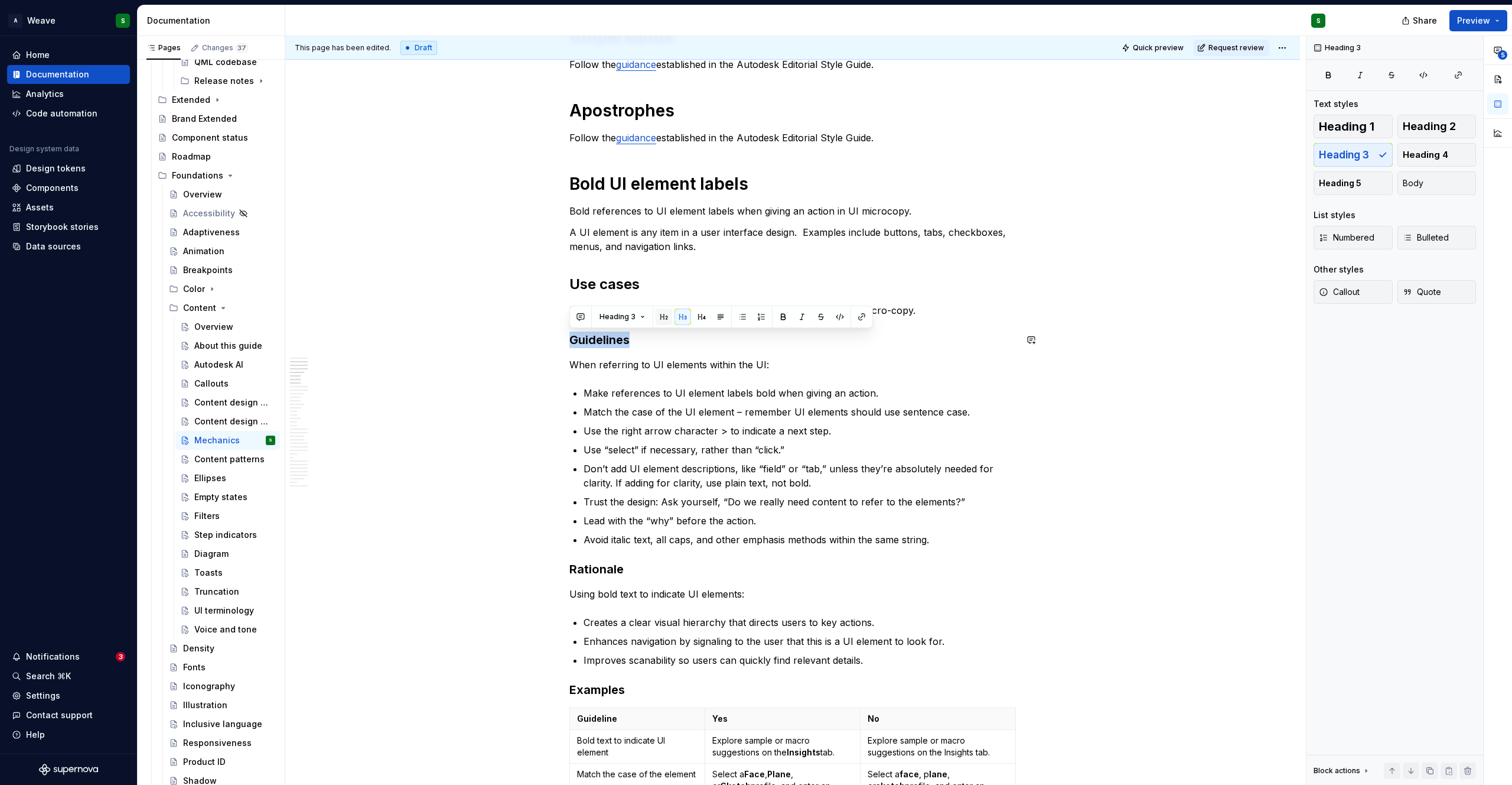
click at [665, 320] on button "button" at bounding box center [664, 316] width 17 height 17
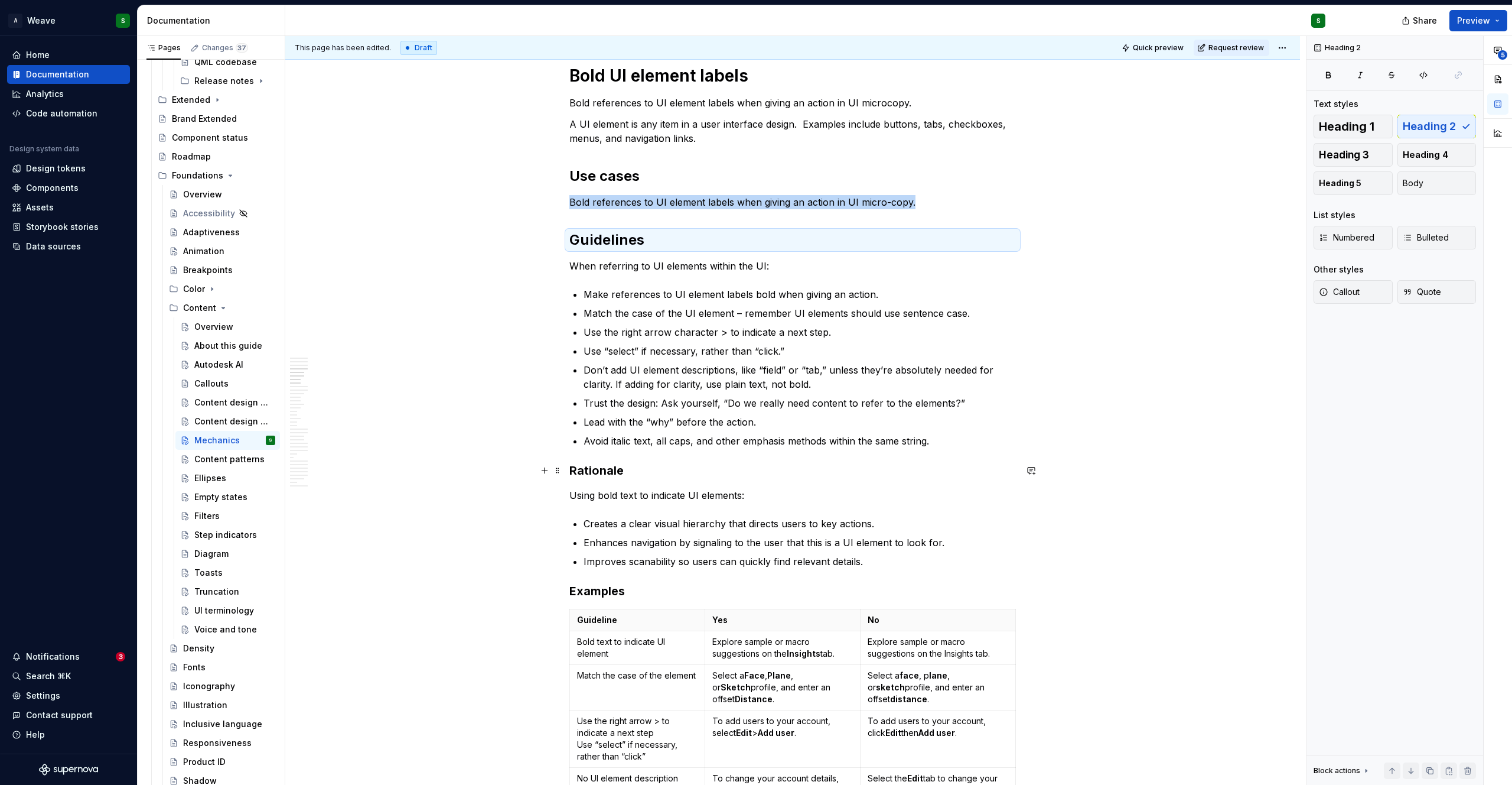
scroll to position [627, 0]
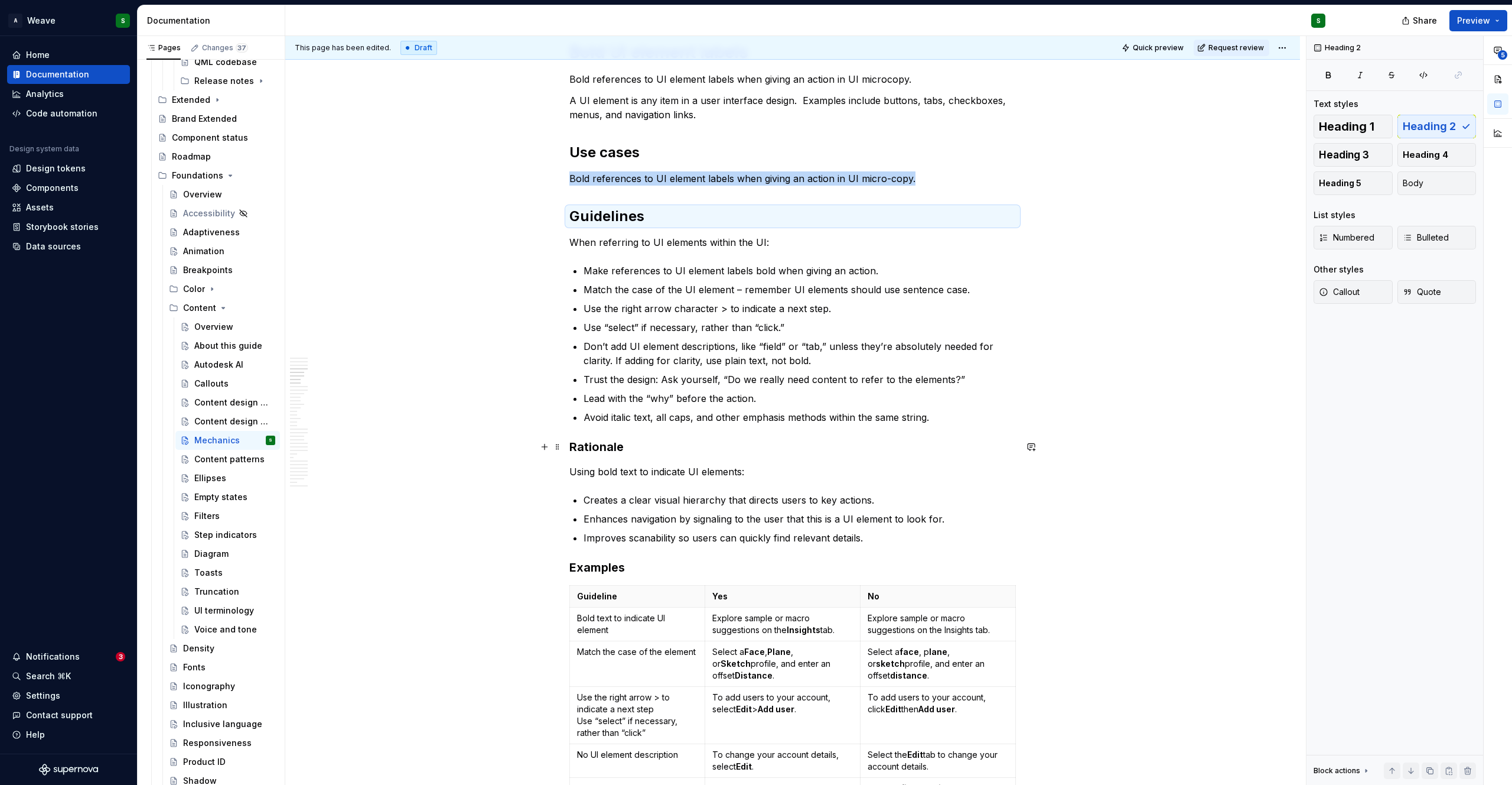
click at [599, 445] on h3 "Rationale" at bounding box center [792, 446] width 447 height 17
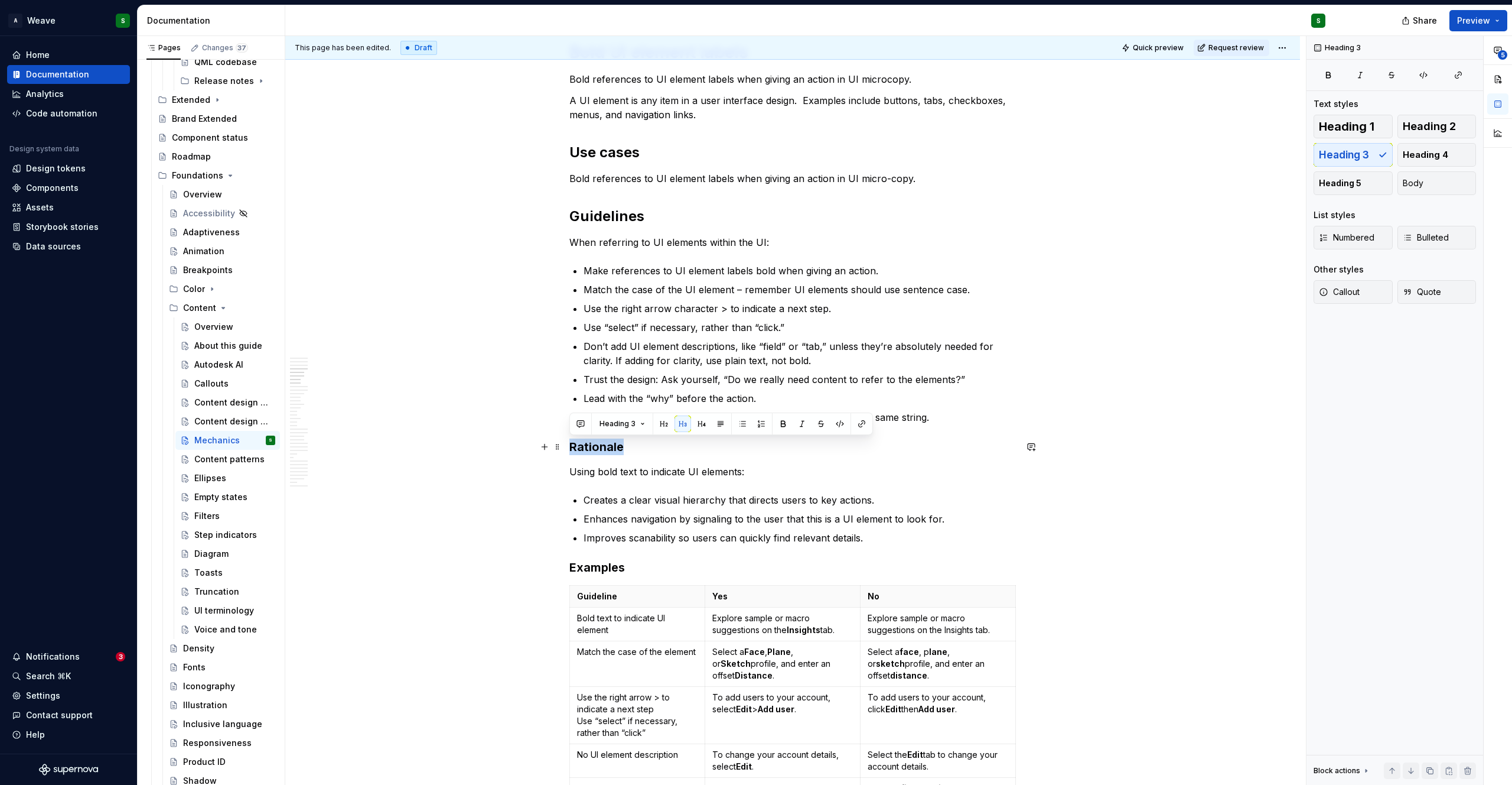
click at [599, 445] on h3 "Rationale" at bounding box center [792, 446] width 447 height 17
click at [665, 423] on button "button" at bounding box center [664, 423] width 17 height 17
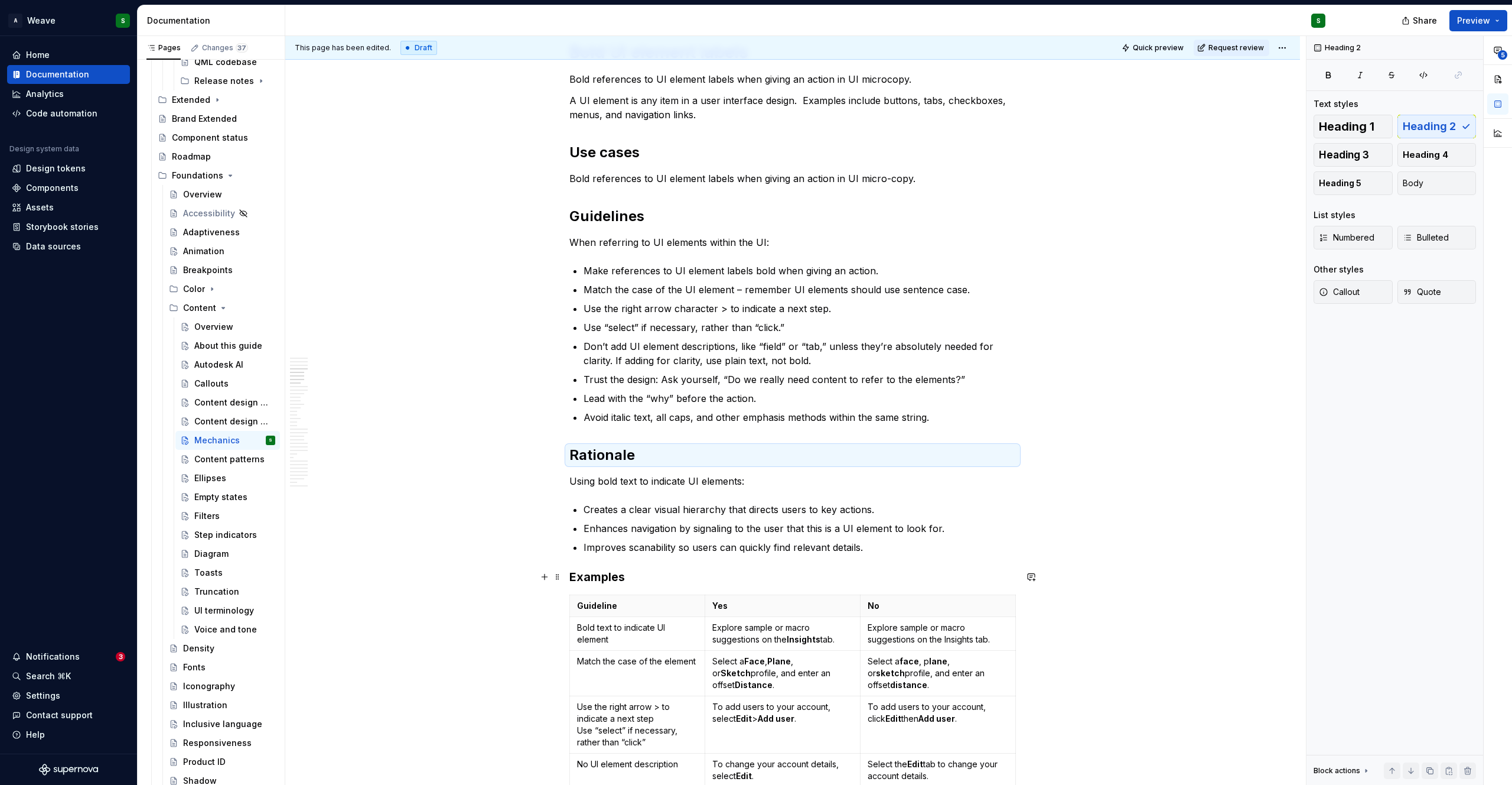
click at [598, 572] on h3 "Examples" at bounding box center [792, 576] width 447 height 17
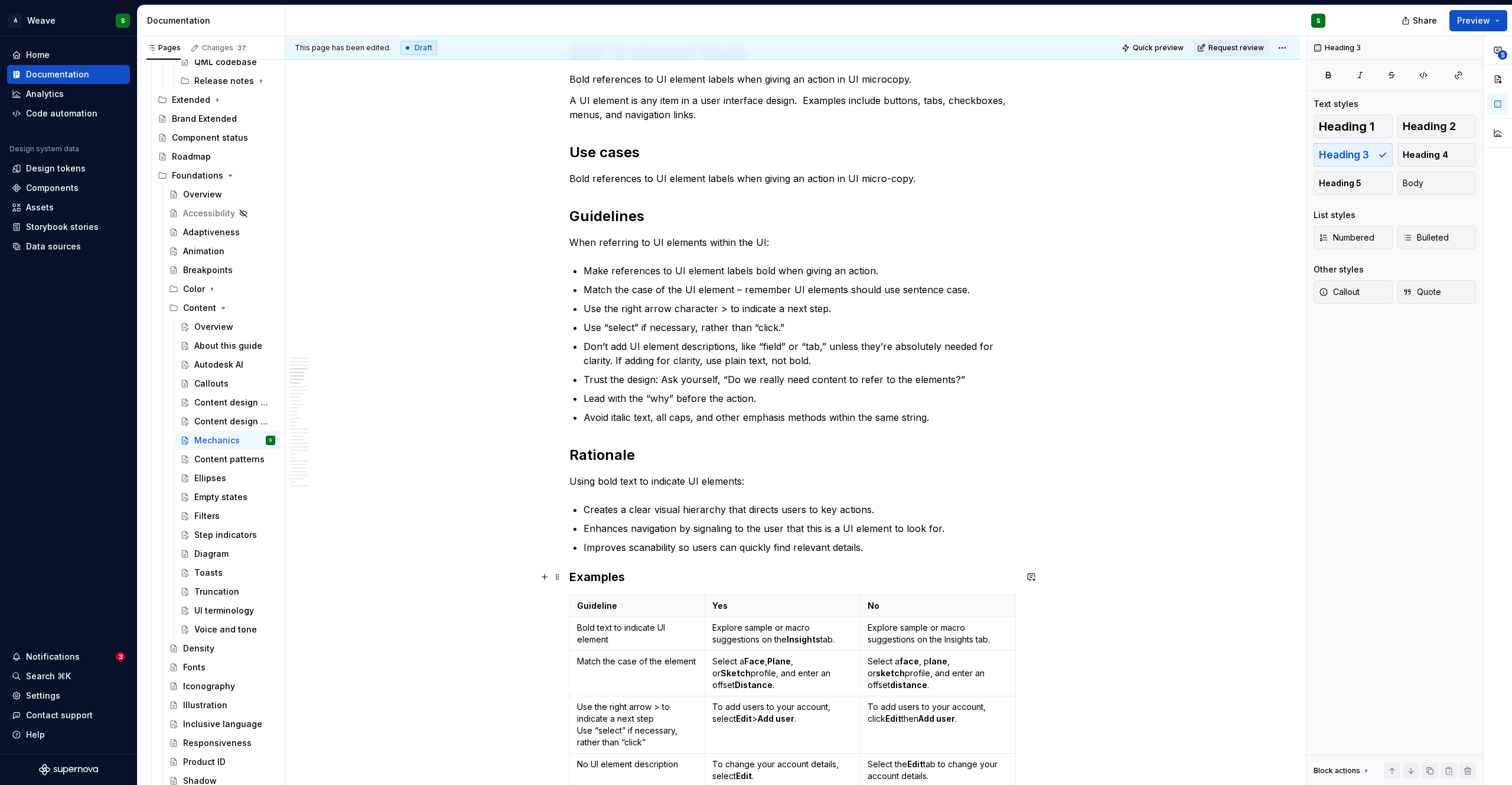
click at [598, 572] on h3 "Examples" at bounding box center [792, 576] width 447 height 17
click at [660, 553] on button "button" at bounding box center [664, 553] width 17 height 17
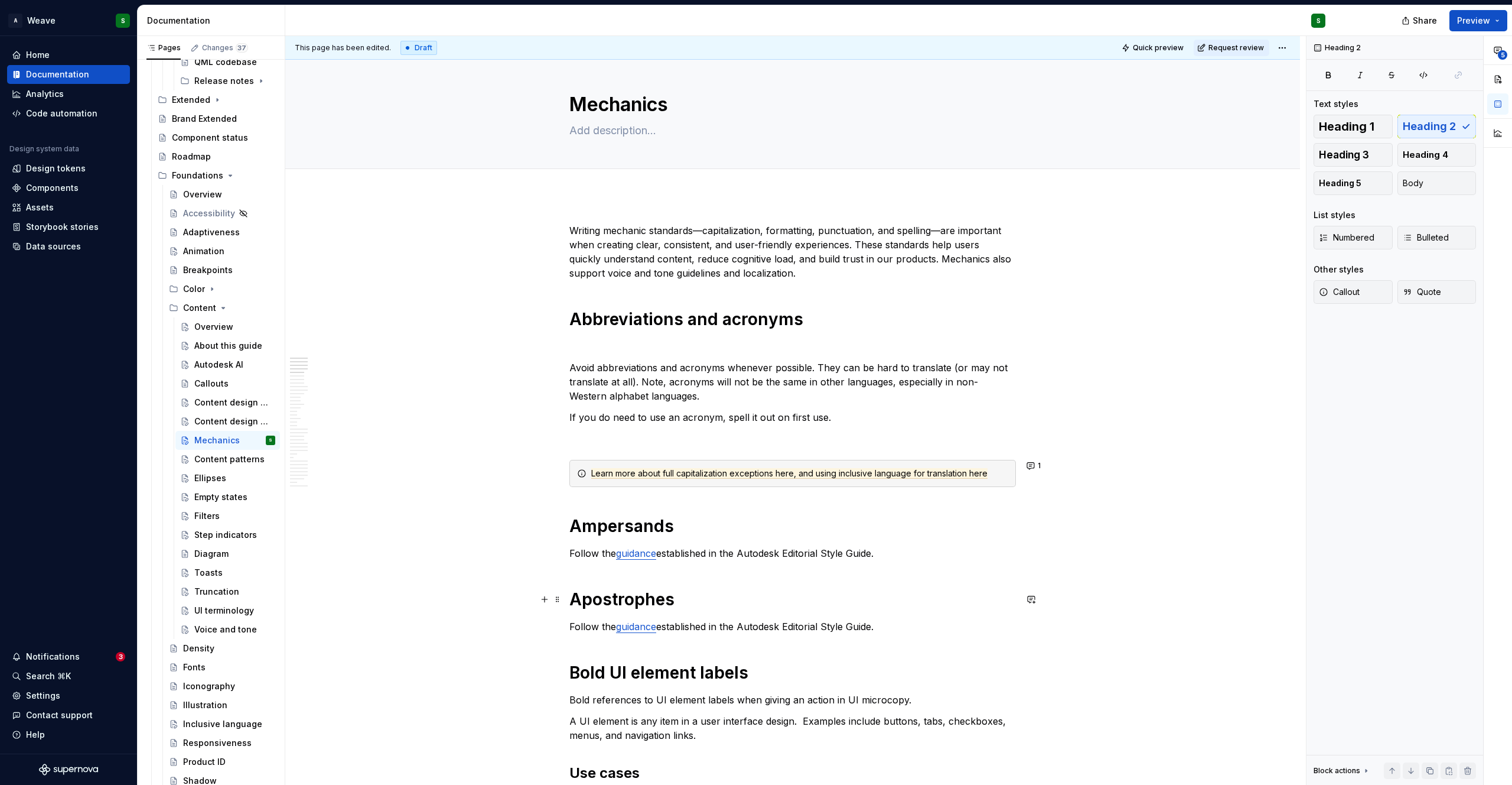
scroll to position [0, 0]
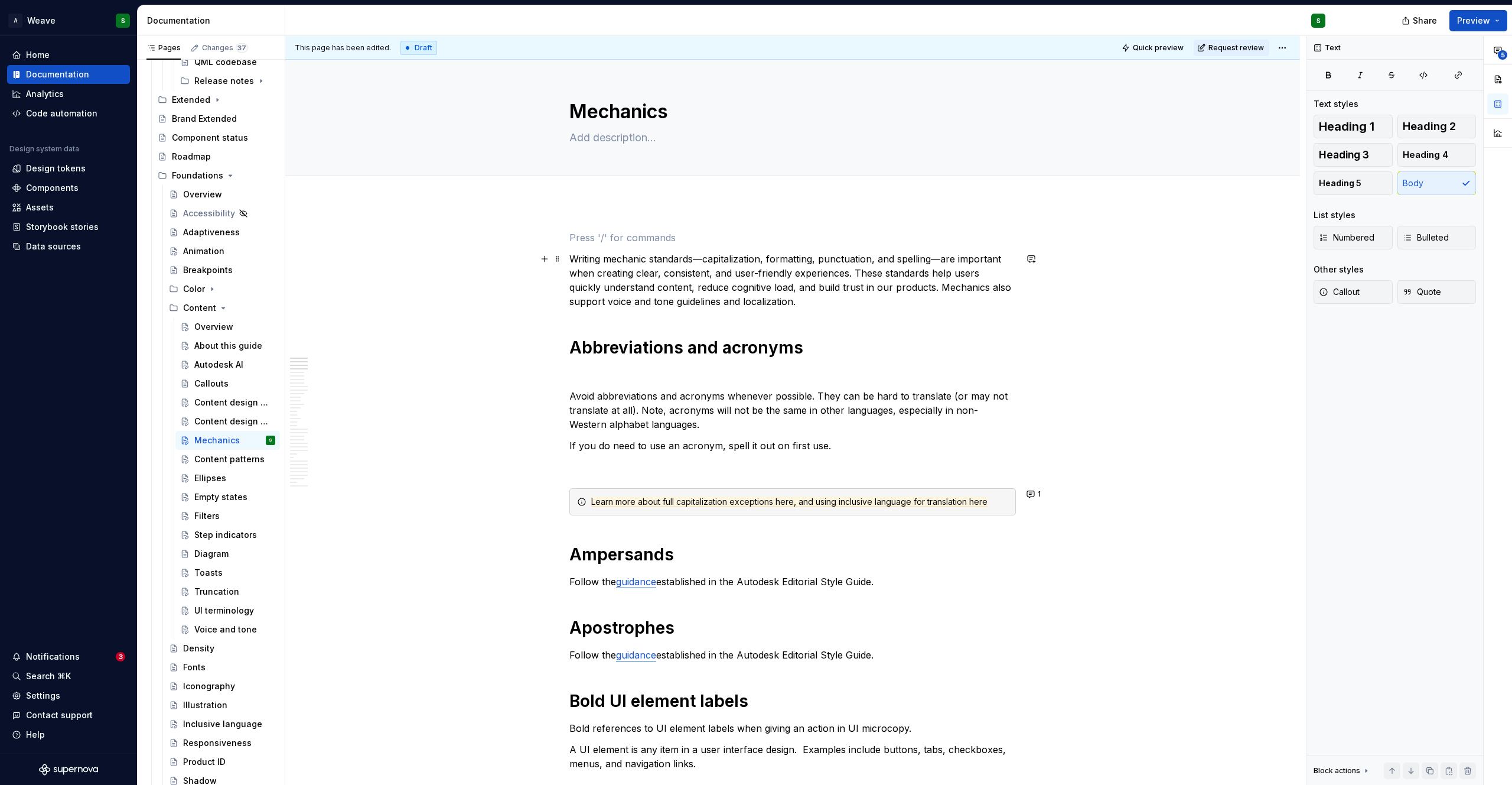
click at [569, 258] on p "Writing mechanic standards—capitalization, formatting, punctuation, and spellin…" at bounding box center [792, 280] width 447 height 56
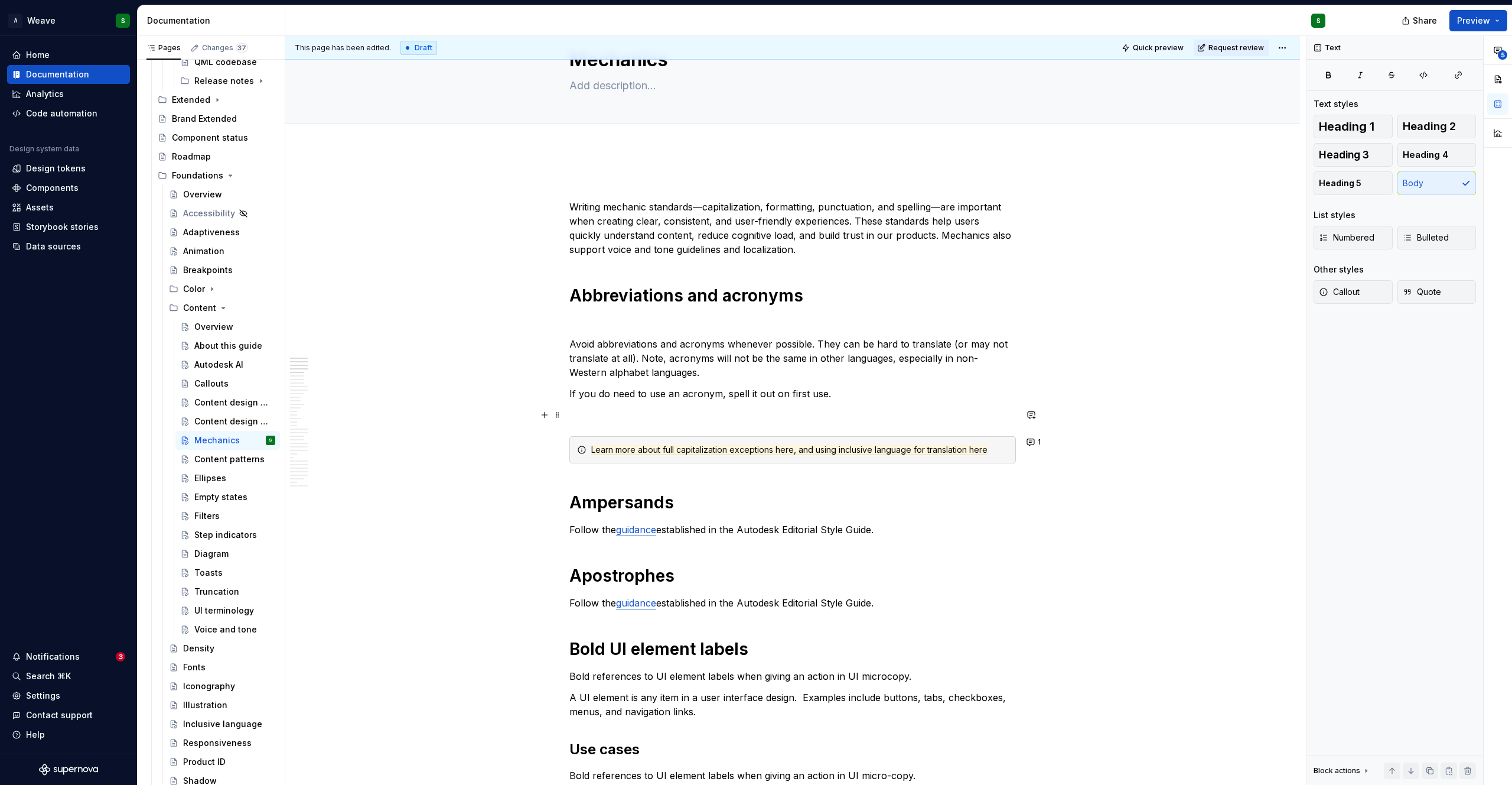
scroll to position [55, 0]
type textarea "*"
